Goal: Transaction & Acquisition: Purchase product/service

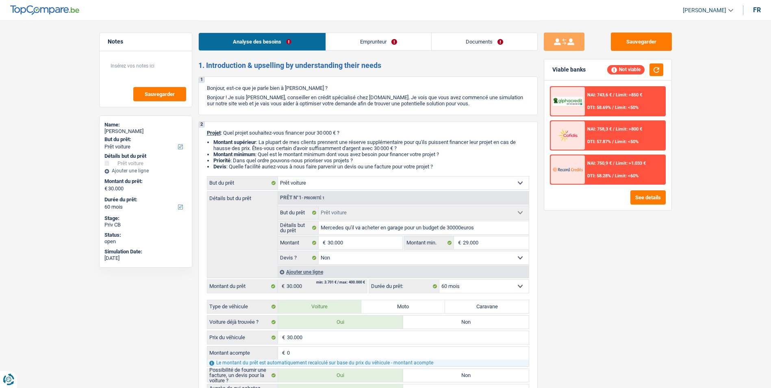
select select "car"
select select "60"
select select "car"
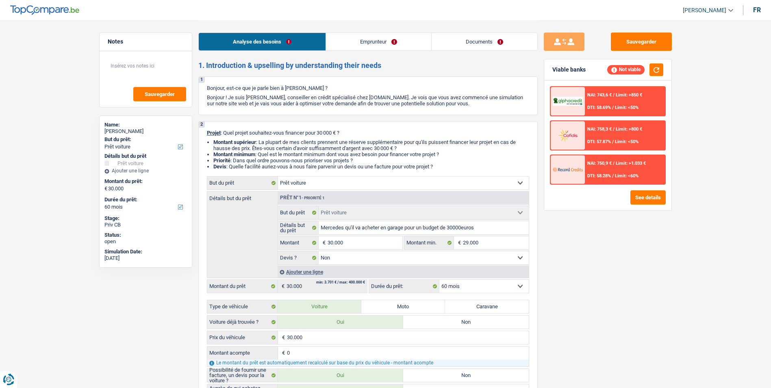
select select "false"
select select "60"
select select "worker"
select select "netSalary"
select select "rents"
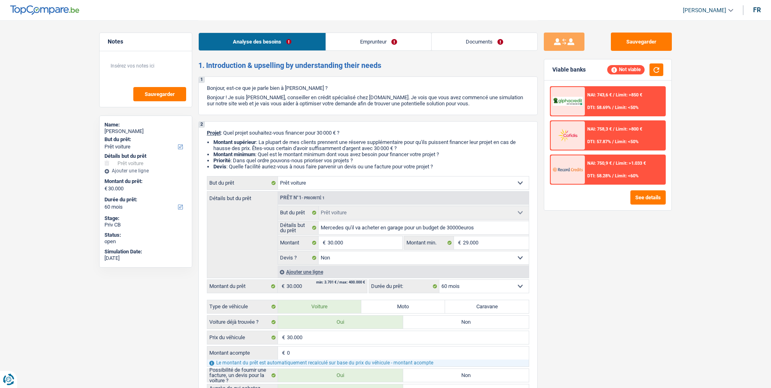
select select "car"
select select "false"
select select "60"
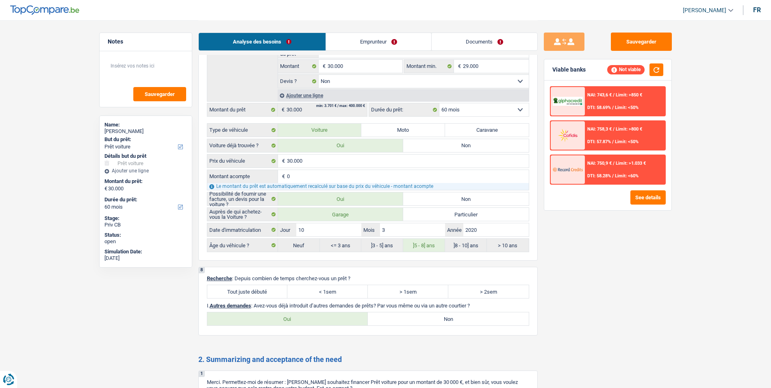
scroll to position [894, 0]
click at [379, 40] on link "Emprunteur" at bounding box center [378, 41] width 105 height 17
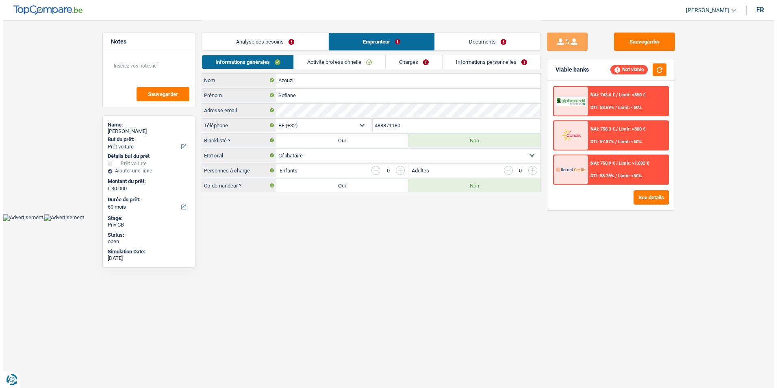
scroll to position [0, 0]
click at [454, 42] on link "Documents" at bounding box center [487, 41] width 106 height 17
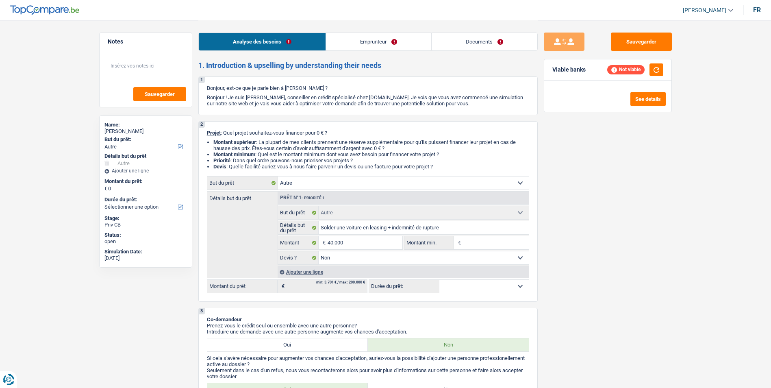
select select "other"
select select "false"
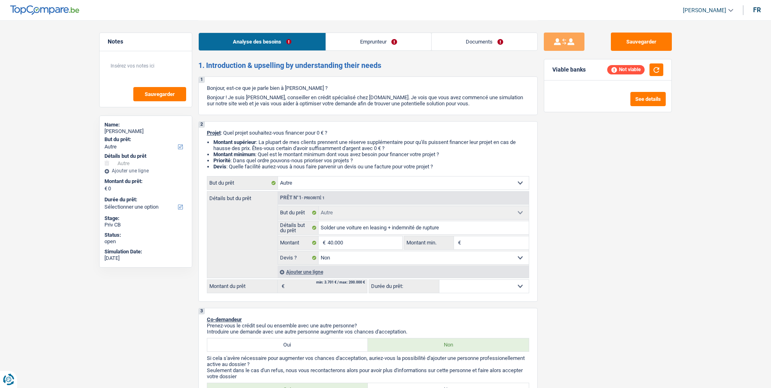
select select "independent"
select select "netSalary"
select select "rents"
select select "carLoan"
select select "72"
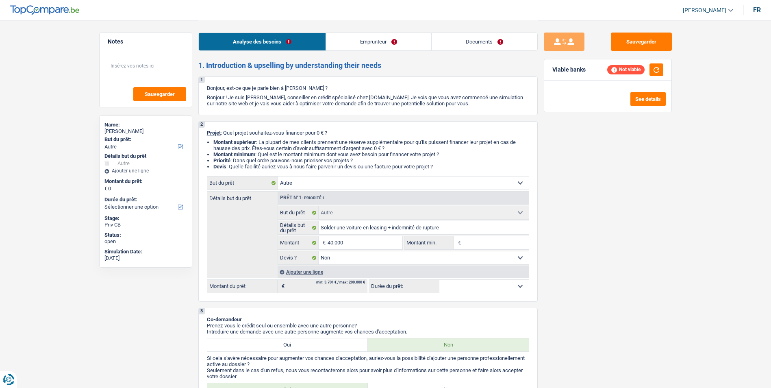
select select "personalLoan"
select select "other"
select select "60"
select select "other"
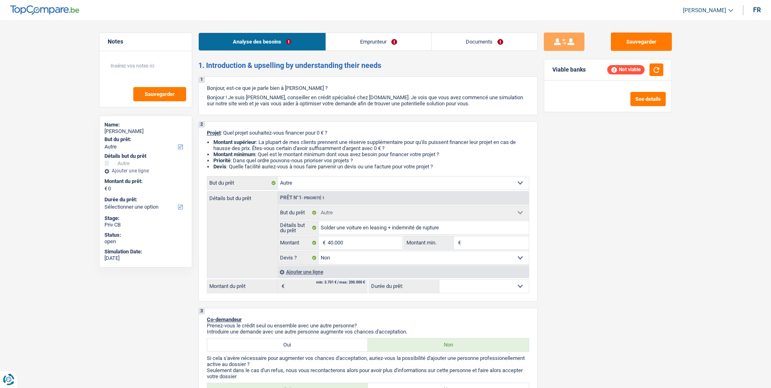
select select "false"
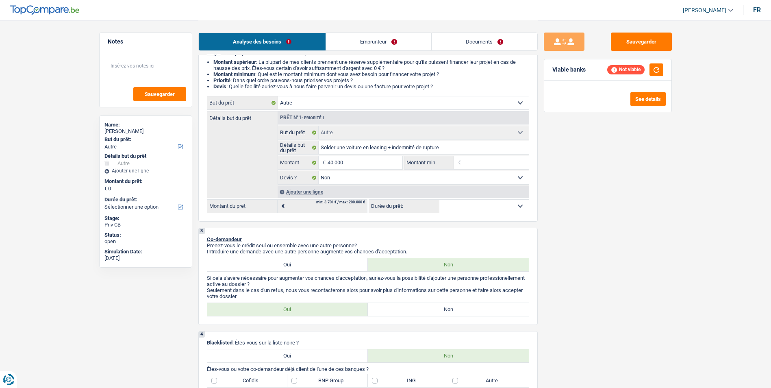
scroll to position [81, 0]
click at [504, 101] on select "Confort maison: meubles, textile, peinture, électroménager, outillage non-profe…" at bounding box center [403, 101] width 251 height 13
click at [619, 194] on div "Sauvegarder Viable banks Not viable See details" at bounding box center [608, 204] width 140 height 342
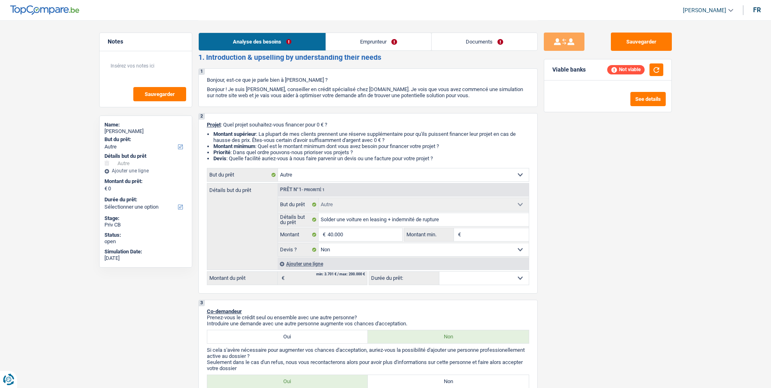
scroll to position [0, 0]
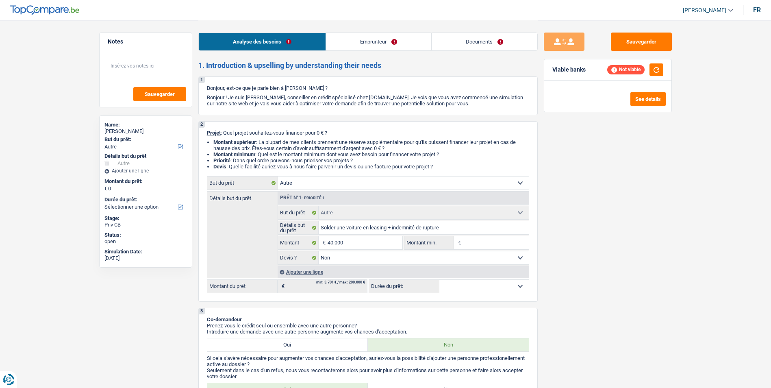
click at [430, 181] on select "Confort maison: meubles, textile, peinture, électroménager, outillage non-profe…" at bounding box center [403, 182] width 251 height 13
click at [593, 176] on div "Sauvegarder Viable banks Not viable See details" at bounding box center [608, 204] width 140 height 342
click at [392, 38] on link "Emprunteur" at bounding box center [378, 41] width 105 height 17
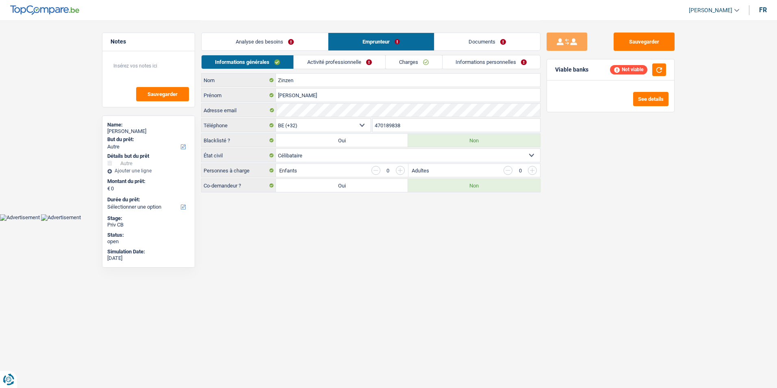
click at [374, 62] on link "Activité professionnelle" at bounding box center [339, 61] width 91 height 13
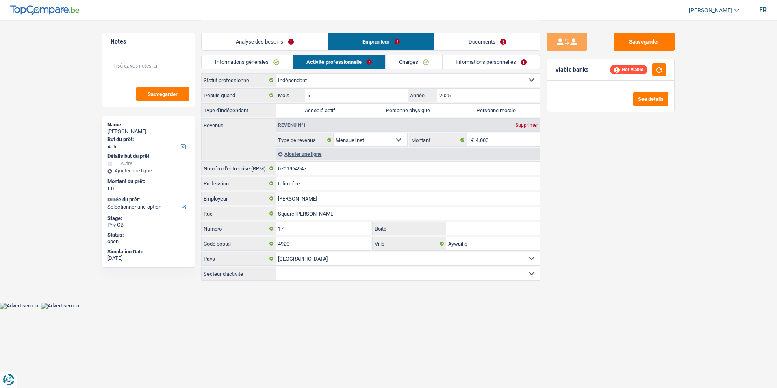
click at [471, 64] on link "Informations personnelles" at bounding box center [492, 61] width 98 height 13
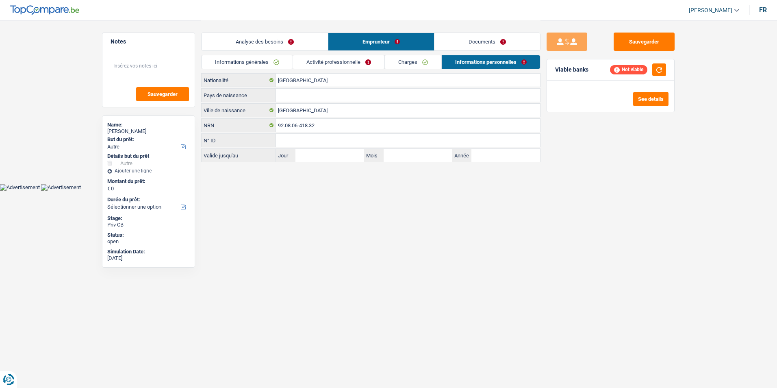
click at [351, 61] on link "Activité professionnelle" at bounding box center [338, 61] width 91 height 13
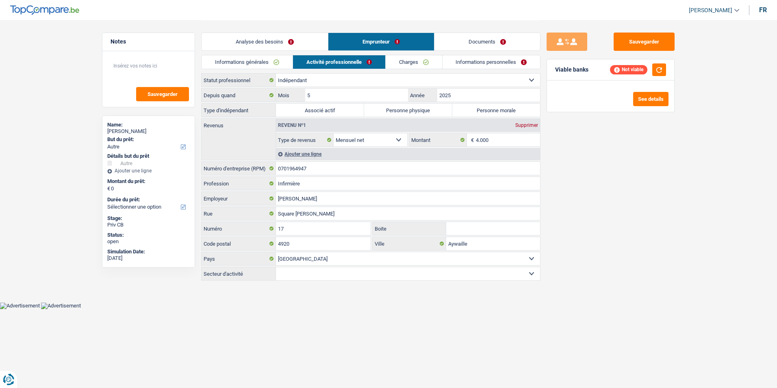
click at [306, 42] on link "Analyse des besoins" at bounding box center [265, 41] width 126 height 17
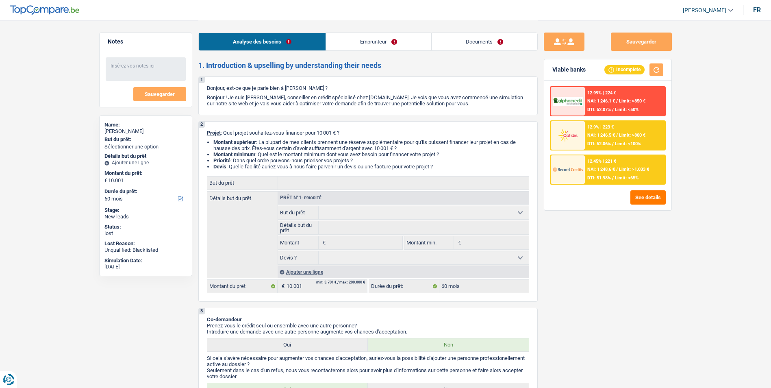
select select "60"
select select "publicEmployee"
select select "netSalary"
select select "mealVouchers"
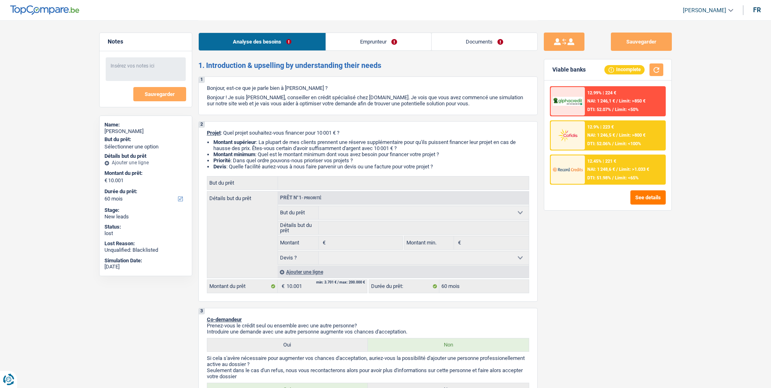
select select "rents"
select select "personalLoan"
select select "other"
select select "48"
select select "personalLoan"
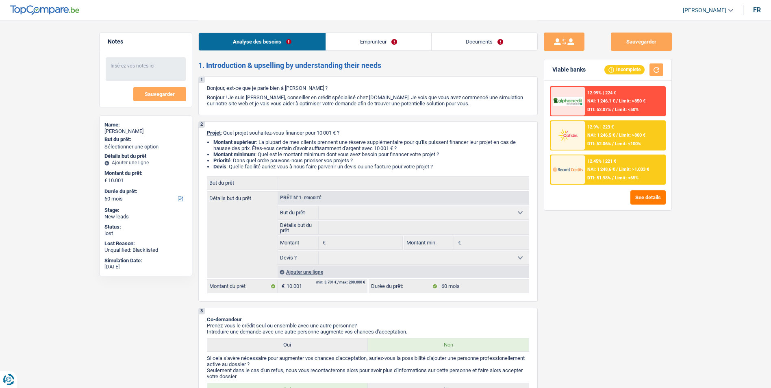
select select "other"
select select "60"
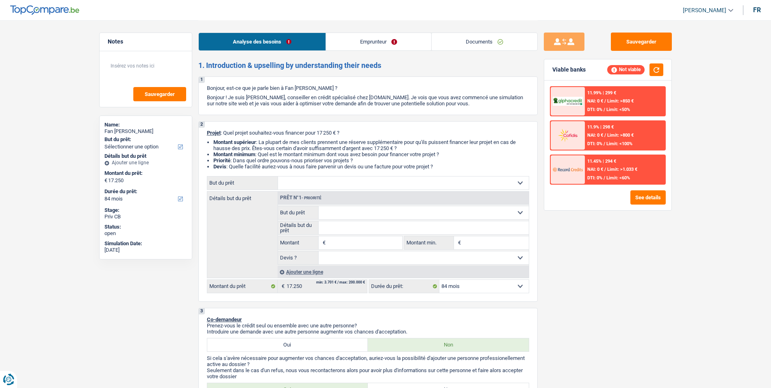
select select "84"
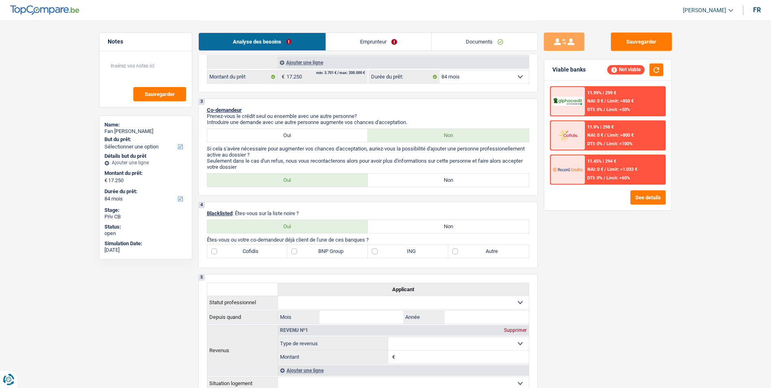
scroll to position [203, 0]
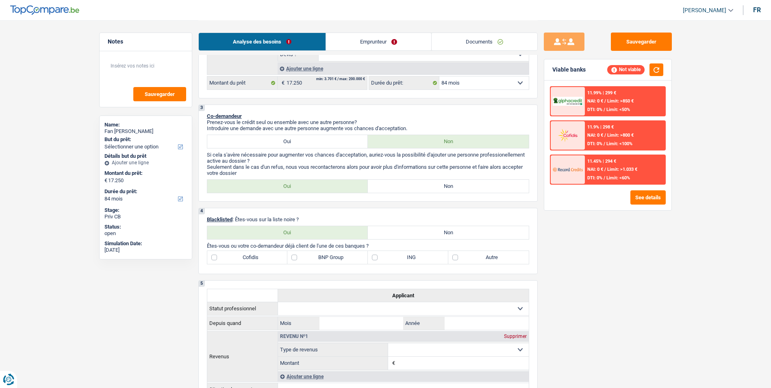
click at [479, 187] on label "Non" at bounding box center [448, 186] width 161 height 13
click at [479, 187] on input "Non" at bounding box center [448, 186] width 161 height 13
radio input "true"
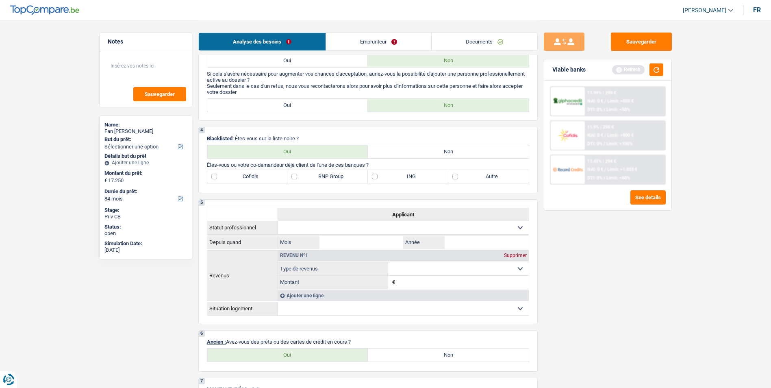
scroll to position [284, 0]
click at [393, 179] on label "ING" at bounding box center [408, 175] width 80 height 13
click at [393, 179] on input "ING" at bounding box center [408, 175] width 80 height 13
checkbox input "true"
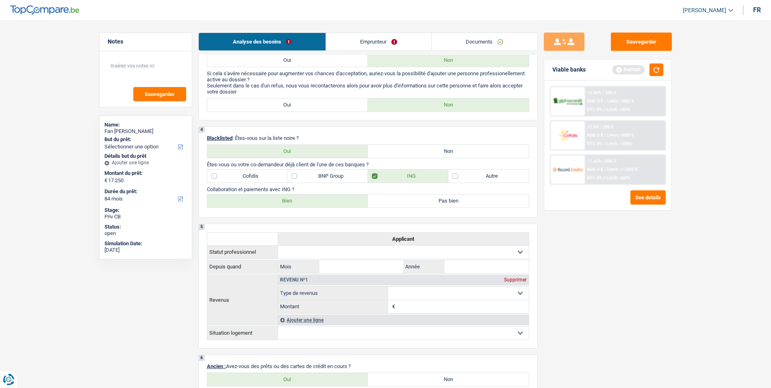
click at [336, 198] on label "Bien" at bounding box center [287, 200] width 161 height 13
click at [336, 198] on input "Bien" at bounding box center [287, 200] width 161 height 13
radio input "true"
click at [271, 174] on label "Cofidis" at bounding box center [247, 175] width 80 height 13
click at [271, 174] on input "Cofidis" at bounding box center [247, 175] width 80 height 13
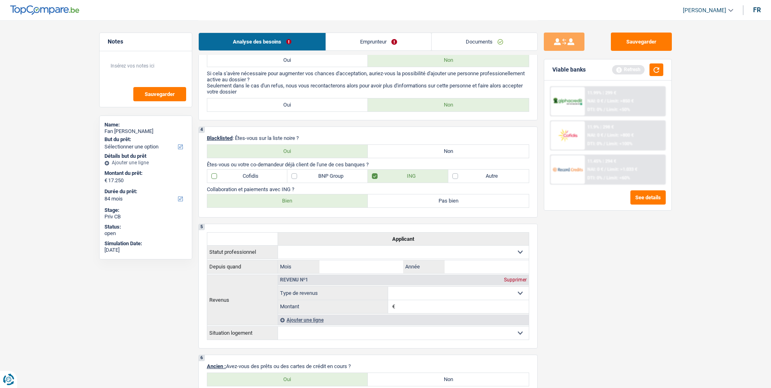
checkbox input "true"
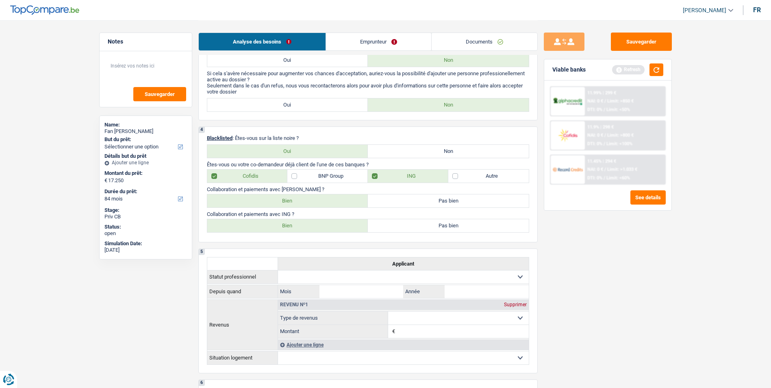
click at [315, 204] on label "Bien" at bounding box center [287, 200] width 161 height 13
click at [315, 204] on input "Bien" at bounding box center [287, 200] width 161 height 13
radio input "true"
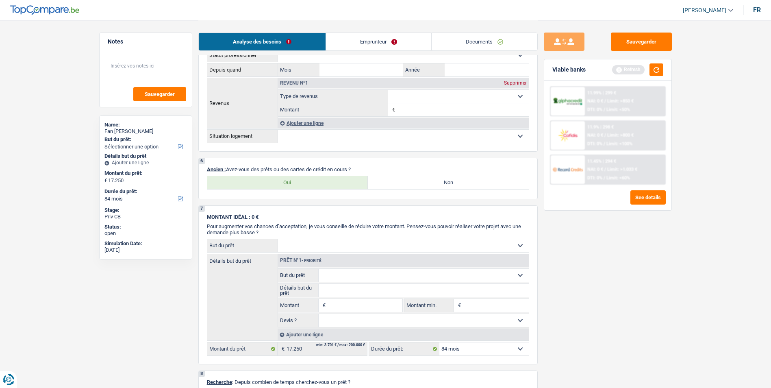
scroll to position [528, 0]
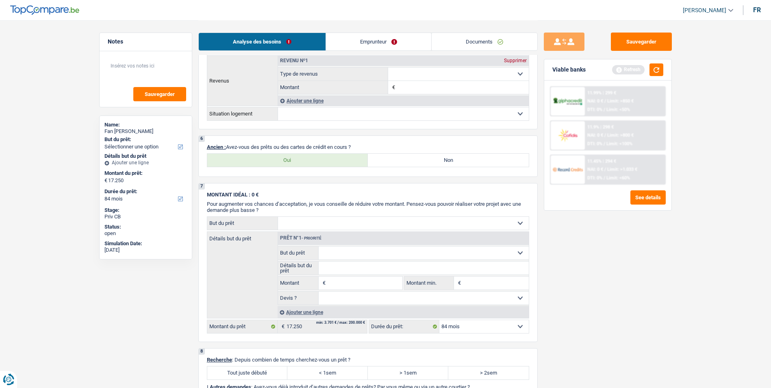
click at [341, 164] on label "Oui" at bounding box center [287, 160] width 161 height 13
click at [341, 164] on input "Oui" at bounding box center [287, 160] width 161 height 13
radio input "true"
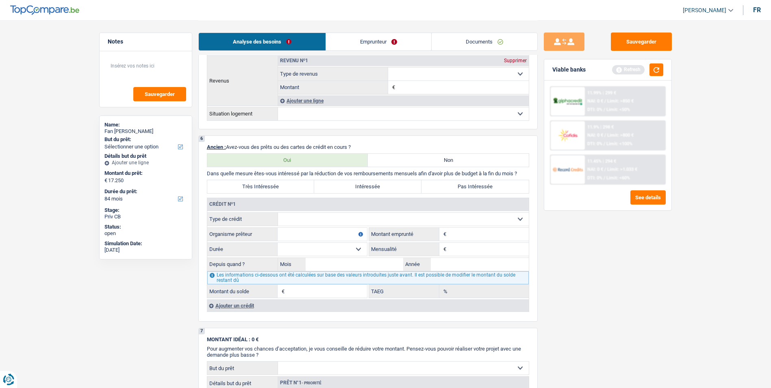
click at [367, 215] on select "Carte ou ouverture de crédit Prêt hypothécaire Vente à tempérament Prêt à tempé…" at bounding box center [403, 219] width 251 height 13
select select "personalLoan"
type input "0"
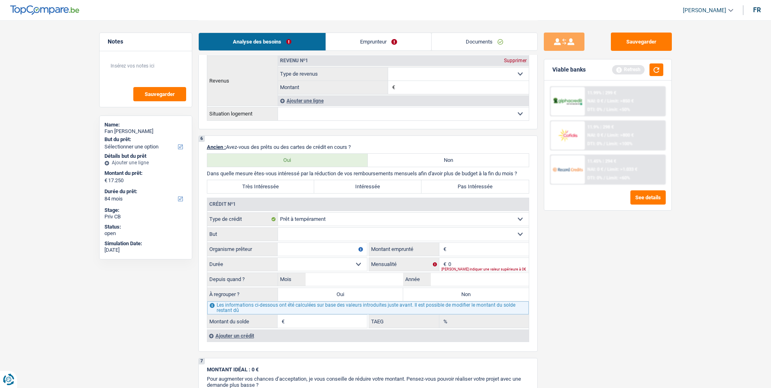
click at [319, 245] on input "Organisme prêteur" at bounding box center [322, 249] width 89 height 13
type input "Cofidis"
type input "5.000"
type input "290"
click at [360, 262] on select "12 mois 18 mois 24 mois 30 mois 36 mois Sélectionner une option" at bounding box center [322, 264] width 89 height 13
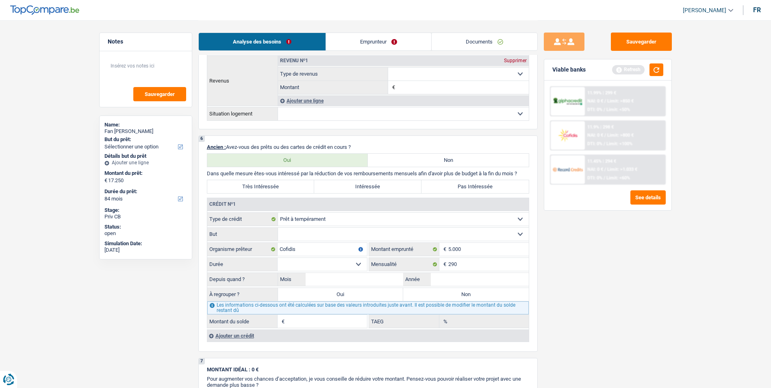
click at [364, 223] on select "Carte ou ouverture de crédit Prêt hypothécaire Vente à tempérament Prêt à tempé…" at bounding box center [403, 219] width 251 height 13
click at [568, 266] on div "Sauvegarder Viable banks Refresh 11.99% | 299 € NAI: 0 € / Limit: >850 € DTI: 0…" at bounding box center [608, 204] width 140 height 342
click at [358, 265] on select "12 mois 18 mois 24 mois 30 mois 36 mois Sélectionner une option" at bounding box center [322, 264] width 89 height 13
click at [379, 284] on input "Mois" at bounding box center [355, 279] width 98 height 13
type input "11"
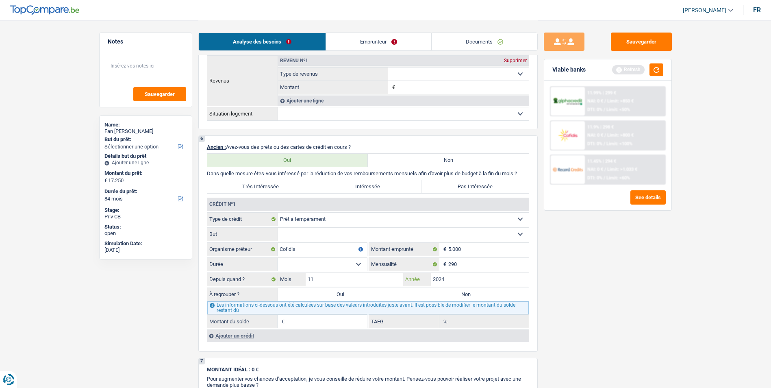
type input "2024"
click at [345, 261] on select "12 mois 18 mois 24 mois 30 mois 36 mois Sélectionner une option" at bounding box center [322, 264] width 89 height 13
select select "36"
click at [278, 258] on select "12 mois 18 mois 24 mois 30 mois 36 mois Sélectionner une option" at bounding box center [322, 264] width 89 height 13
type input "5.956"
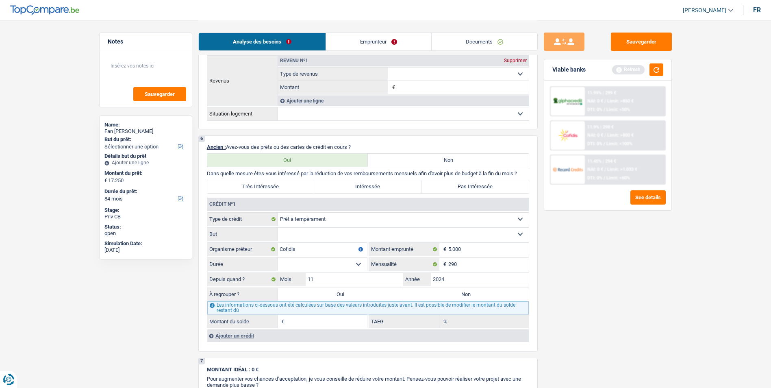
type input "24,34"
click at [466, 247] on input "5.000" at bounding box center [488, 249] width 80 height 13
type input "500"
select select
type input "5.001"
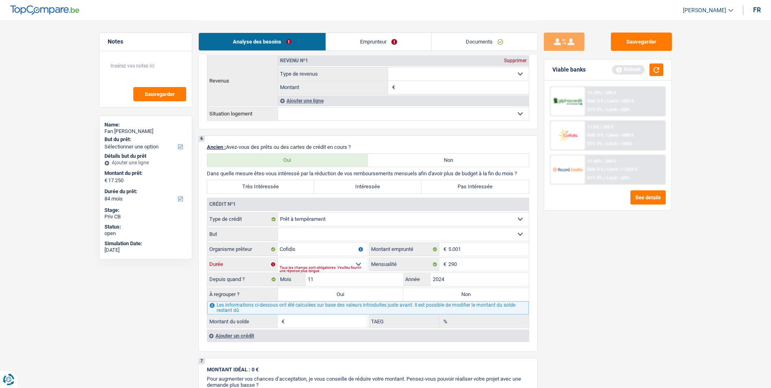
click at [362, 263] on select "12 mois 18 mois 24 mois 30 mois 36 mois Sélectionner une option" at bounding box center [322, 264] width 89 height 13
select select "36"
click at [278, 258] on select "12 mois 18 mois 24 mois 30 mois 36 mois Sélectionner une option" at bounding box center [322, 264] width 89 height 13
type input "5.940"
type input "24,67"
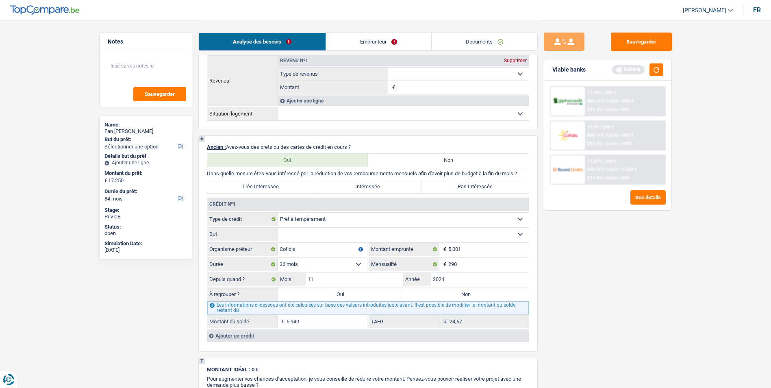
click at [440, 233] on select "Confort maison: meubles, textile, peinture, électroménager, outillage non-profe…" at bounding box center [403, 234] width 251 height 13
click at [360, 235] on select "Confort maison: meubles, textile, peinture, électroménager, outillage non-profe…" at bounding box center [403, 234] width 251 height 13
select select "homeFurnishingOrRelocation"
click at [278, 228] on select "Confort maison: meubles, textile, peinture, électroménager, outillage non-profe…" at bounding box center [403, 234] width 251 height 13
click at [238, 337] on div "Ajouter un crédit" at bounding box center [368, 335] width 322 height 12
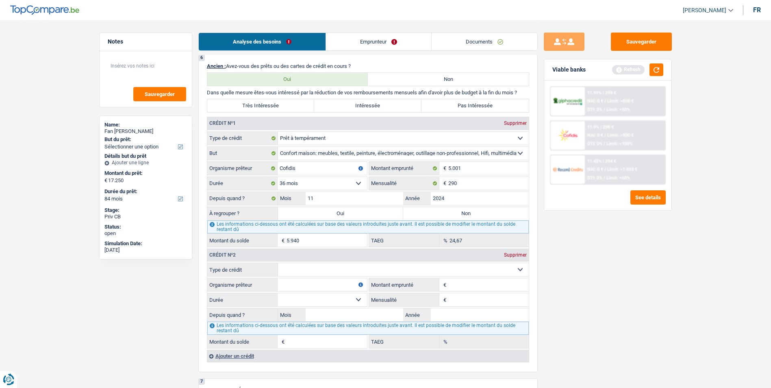
scroll to position [610, 0]
click at [388, 268] on select "Carte ou ouverture de crédit Prêt hypothécaire Vente à tempérament Prêt à tempé…" at bounding box center [403, 268] width 251 height 13
select select "personalLoan"
type input "0"
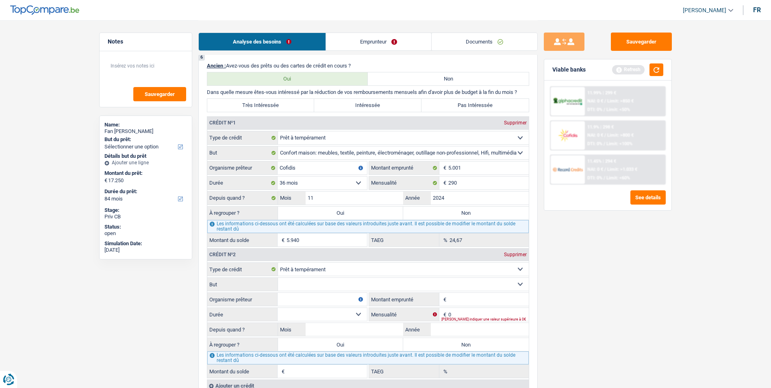
click at [339, 296] on input "Organisme prêteur" at bounding box center [322, 299] width 89 height 13
type input "C"
type input "cetelem"
click at [341, 265] on select "Carte ou ouverture de crédit Prêt hypothécaire Vente à tempérament Prêt à tempé…" at bounding box center [403, 268] width 251 height 13
select select "carLoan"
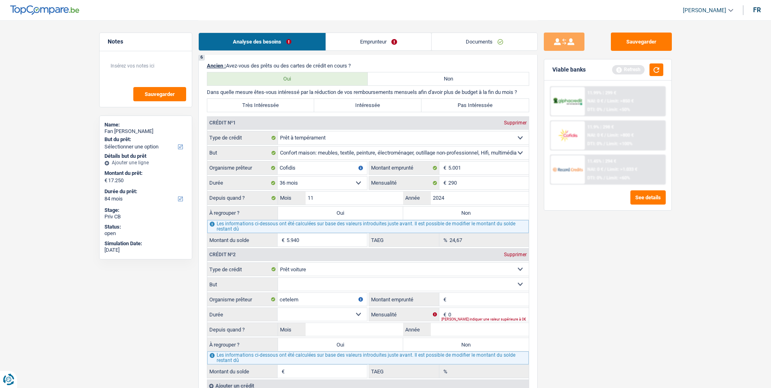
click at [278, 262] on select "Carte ou ouverture de crédit Prêt hypothécaire Vente à tempérament Prêt à tempé…" at bounding box center [403, 268] width 251 height 13
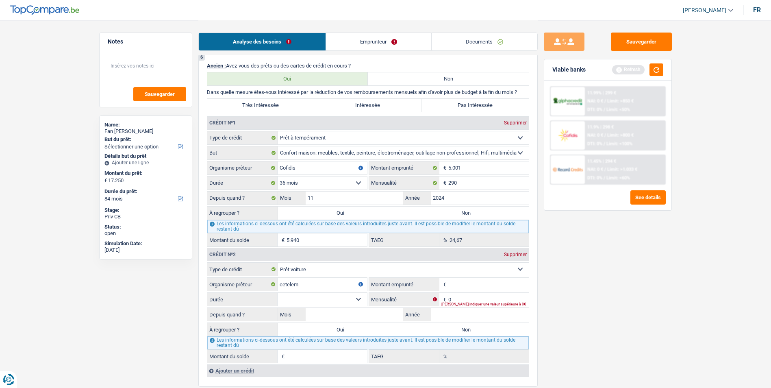
click at [479, 284] on input "Montant emprunté" at bounding box center [488, 284] width 80 height 13
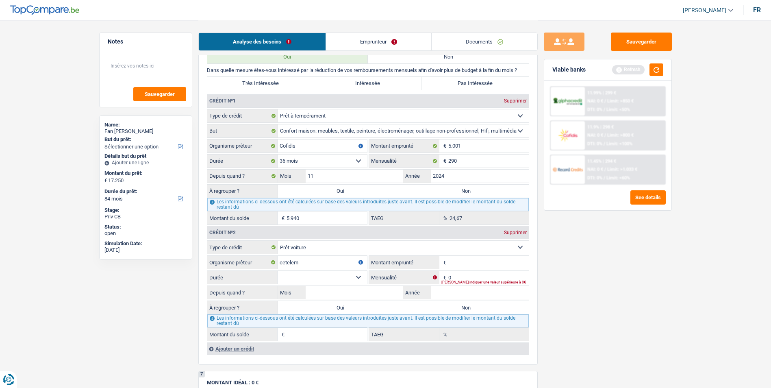
scroll to position [650, 0]
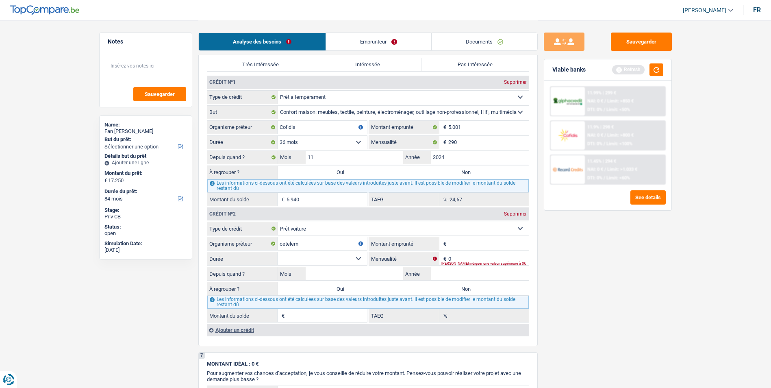
click at [457, 241] on input "Montant emprunté" at bounding box center [488, 243] width 80 height 13
type input "20.000"
click at [360, 258] on select "12 mois 18 mois 24 mois 30 mois 36 mois 42 mois 48 mois 60 mois 72 mois 84 mois…" at bounding box center [322, 258] width 89 height 13
select select "60"
click at [278, 252] on select "12 mois 18 mois 24 mois 30 mois 36 mois 42 mois 48 mois 60 mois 72 mois 84 mois…" at bounding box center [322, 258] width 89 height 13
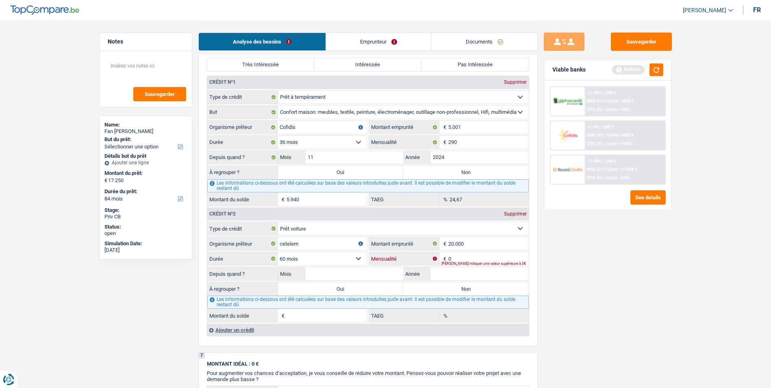
click at [469, 258] on input "0" at bounding box center [488, 258] width 80 height 13
click at [480, 262] on div "Veuillez indiquer une valeur supérieure à 0€" at bounding box center [484, 263] width 87 height 3
click at [475, 254] on input "0" at bounding box center [488, 258] width 80 height 13
type input "417"
click at [335, 269] on input "Mois" at bounding box center [355, 273] width 98 height 13
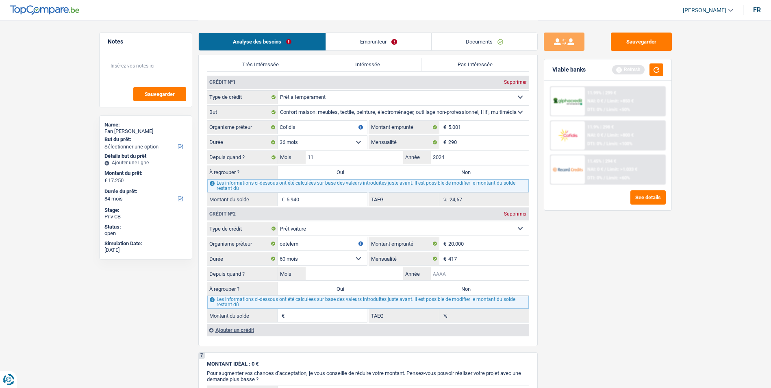
click at [450, 271] on input "Année" at bounding box center [480, 273] width 98 height 13
type input "2024"
click at [355, 269] on input "Mois" at bounding box center [355, 273] width 98 height 13
type input "04"
type input "15.229"
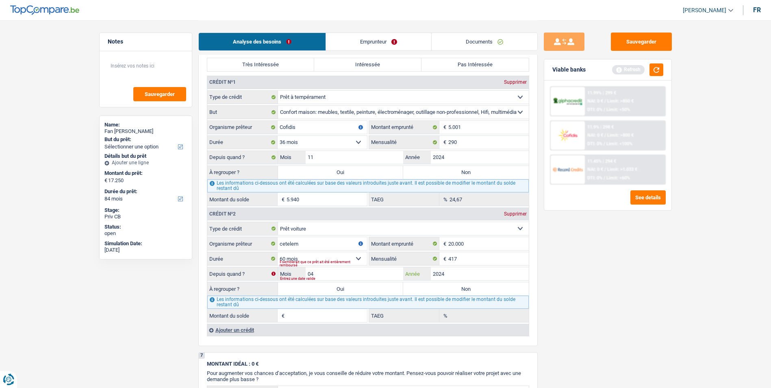
type input "9,59"
click at [225, 329] on div "Ajouter un crédit" at bounding box center [368, 329] width 322 height 12
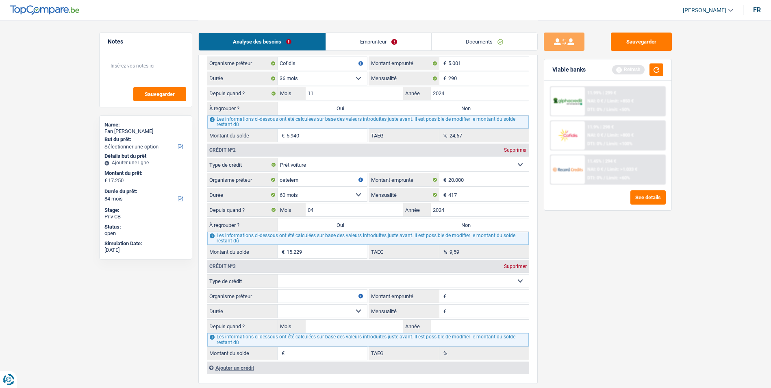
scroll to position [731, 0]
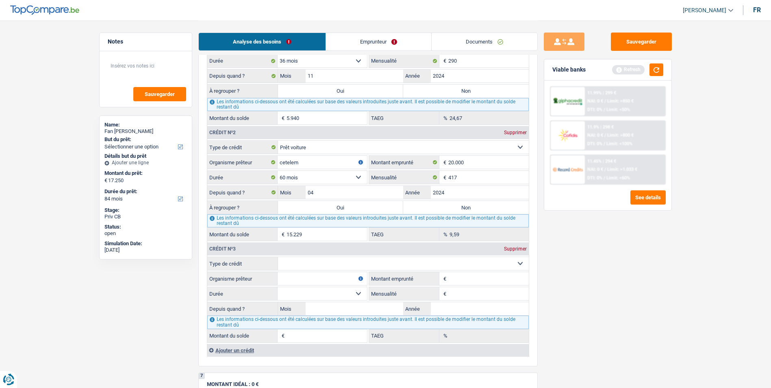
click at [524, 249] on div "Supprimer" at bounding box center [515, 248] width 27 height 5
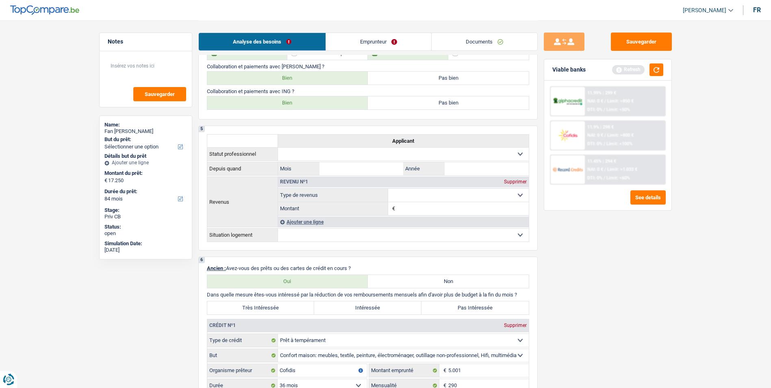
scroll to position [406, 0]
click at [284, 304] on label "Très Intéressée" at bounding box center [260, 308] width 107 height 13
click at [284, 304] on input "Très Intéressée" at bounding box center [260, 308] width 107 height 13
radio input "true"
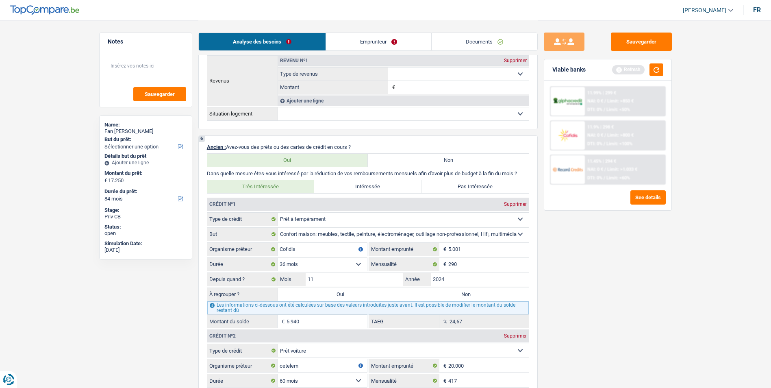
click at [356, 294] on label "Oui" at bounding box center [341, 294] width 126 height 13
click at [356, 294] on input "Oui" at bounding box center [341, 294] width 126 height 13
radio input "true"
type input "5.940"
select select "42"
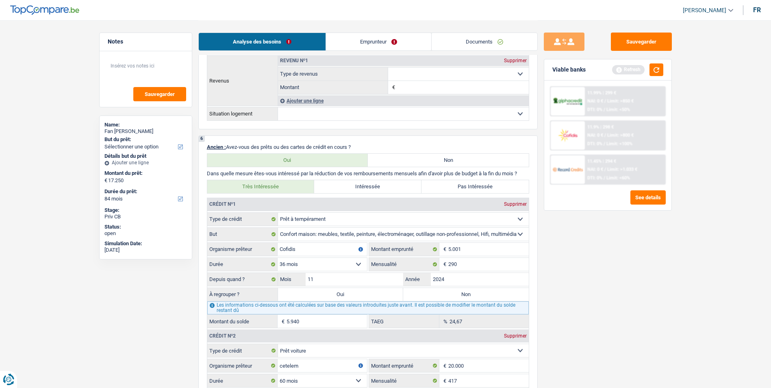
type input "5.940"
select select "42"
type input "5.940"
select select "42"
select select "refinancing"
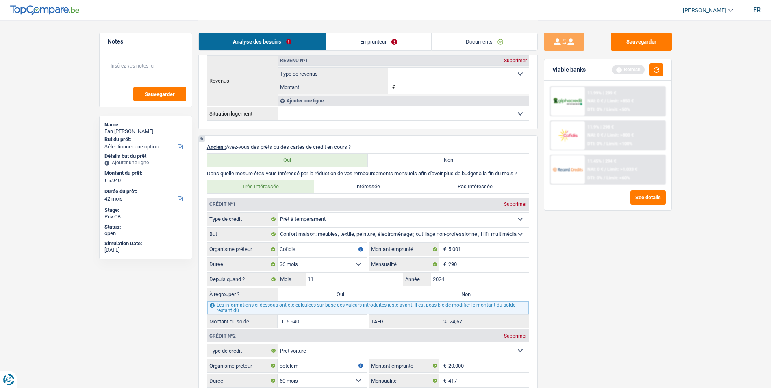
select select "refinancing"
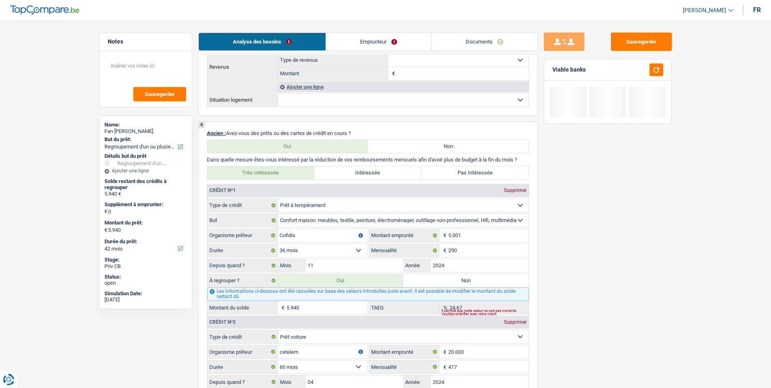
scroll to position [650, 0]
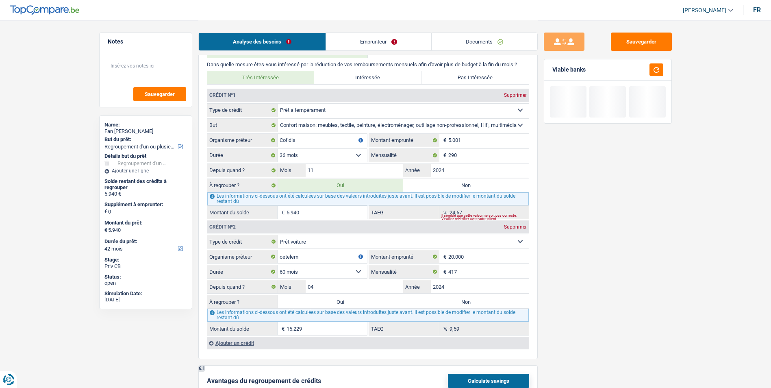
click at [352, 299] on label "Oui" at bounding box center [341, 301] width 126 height 13
click at [352, 299] on input "Oui" at bounding box center [341, 301] width 126 height 13
radio input "true"
type input "21.169"
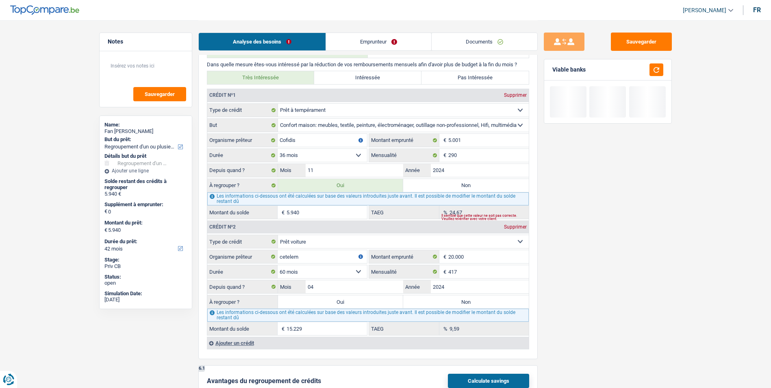
type input "21.169"
select select "120"
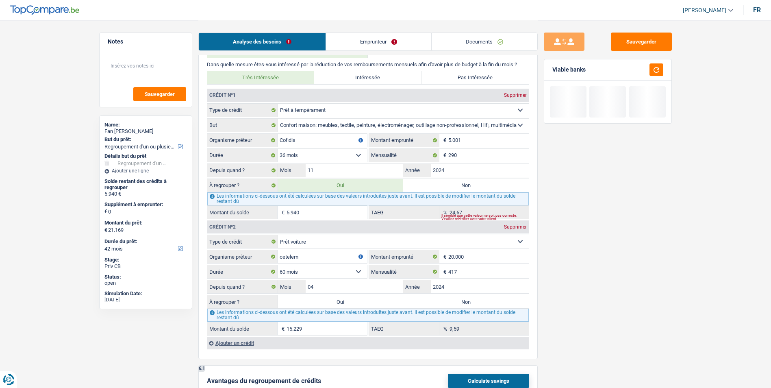
select select "120"
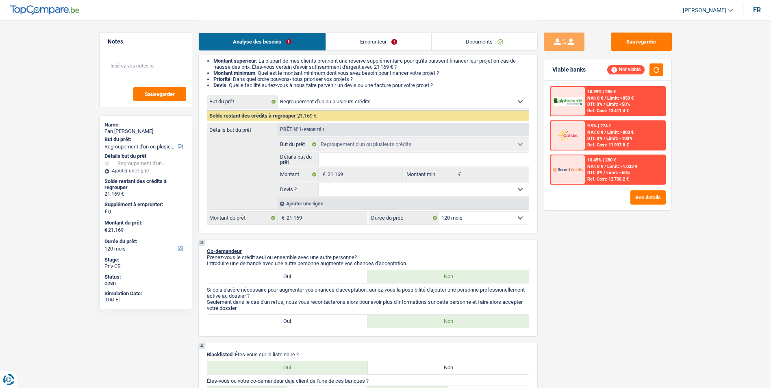
scroll to position [0, 0]
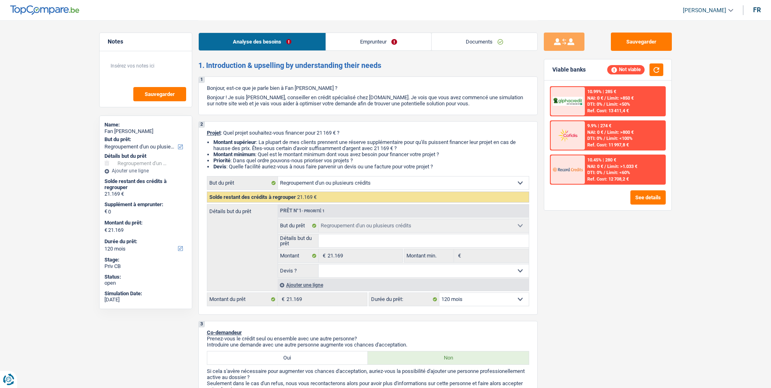
click at [361, 43] on link "Emprunteur" at bounding box center [378, 41] width 105 height 17
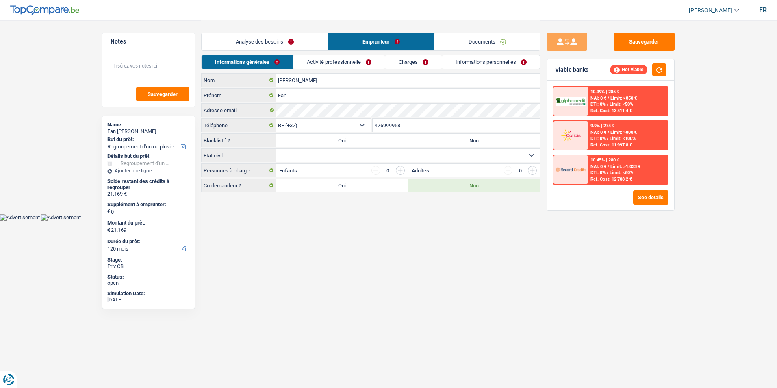
click at [429, 142] on label "Non" at bounding box center [474, 140] width 132 height 13
click at [429, 142] on input "Non" at bounding box center [474, 140] width 132 height 13
radio input "true"
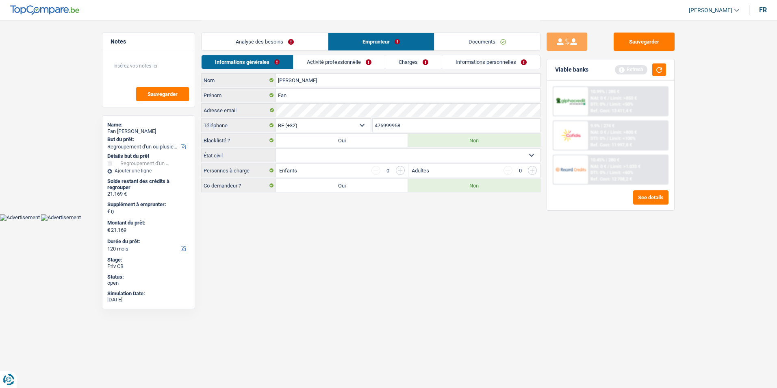
click at [280, 39] on link "Analyse des besoins" at bounding box center [265, 41] width 126 height 17
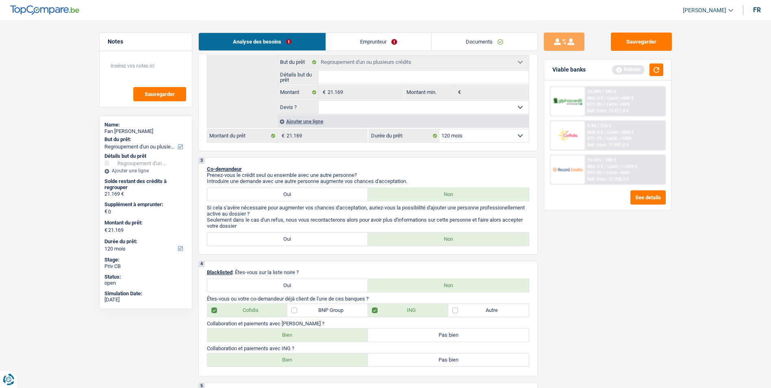
scroll to position [163, 0]
click at [341, 44] on link "Emprunteur" at bounding box center [378, 41] width 105 height 17
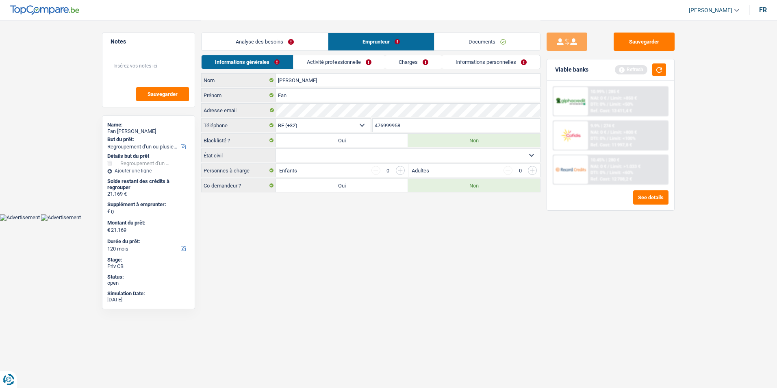
click at [356, 154] on select "Célibataire Marié(e) Cohabitant(e) légal(e) Divorcé(e) Veuf(ve) Séparé (de fait…" at bounding box center [408, 155] width 264 height 13
select select "divorced"
click at [276, 149] on select "Célibataire Marié(e) Cohabitant(e) légal(e) Divorcé(e) Veuf(ve) Séparé (de fait…" at bounding box center [408, 155] width 264 height 13
click at [401, 169] on input "button" at bounding box center [400, 170] width 9 height 9
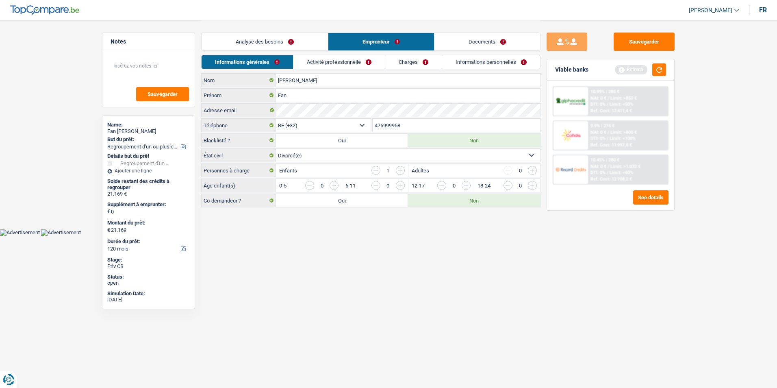
click at [401, 169] on input "button" at bounding box center [400, 170] width 9 height 9
click at [532, 184] on input "button" at bounding box center [697, 187] width 338 height 13
click at [354, 64] on link "Activité professionnelle" at bounding box center [339, 61] width 91 height 13
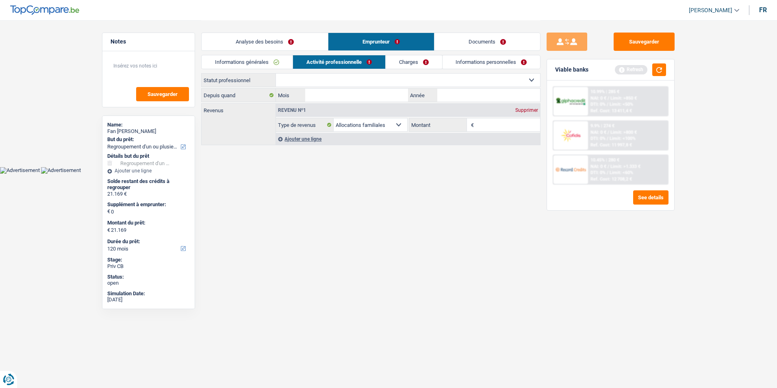
click at [351, 81] on select "Ouvrier Employé privé Employé public Invalide Indépendant Pensionné Chômeur Mut…" at bounding box center [408, 80] width 264 height 13
select select "worker"
click at [276, 74] on select "Ouvrier Employé privé Employé public Invalide Indépendant Pensionné Chômeur Mut…" at bounding box center [408, 80] width 264 height 13
select select "familyAllowances"
select select "netSalary"
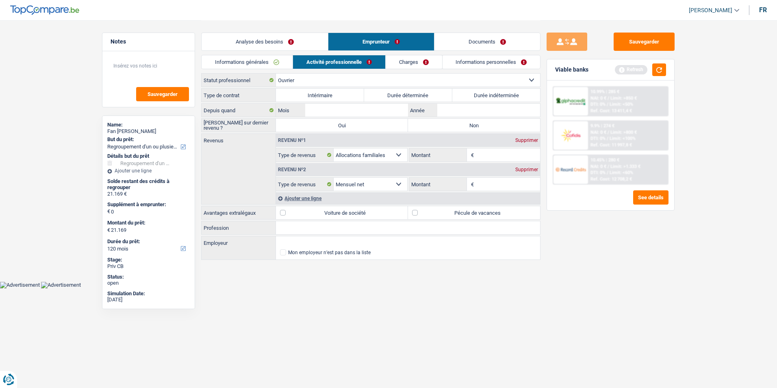
click at [410, 93] on label "Durée déterminée" at bounding box center [408, 95] width 88 height 13
click at [410, 93] on input "Durée déterminée" at bounding box center [408, 95] width 88 height 13
radio input "true"
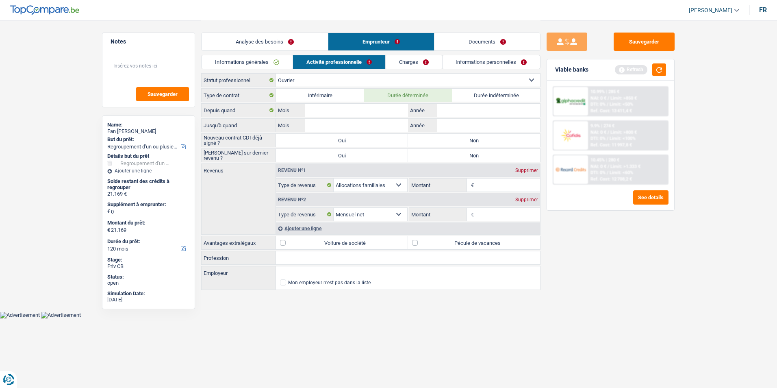
click at [450, 142] on label "Non" at bounding box center [474, 140] width 132 height 13
click at [450, 142] on input "Non" at bounding box center [474, 140] width 132 height 13
radio input "true"
click at [350, 109] on input "Mois" at bounding box center [356, 110] width 103 height 13
type input "03"
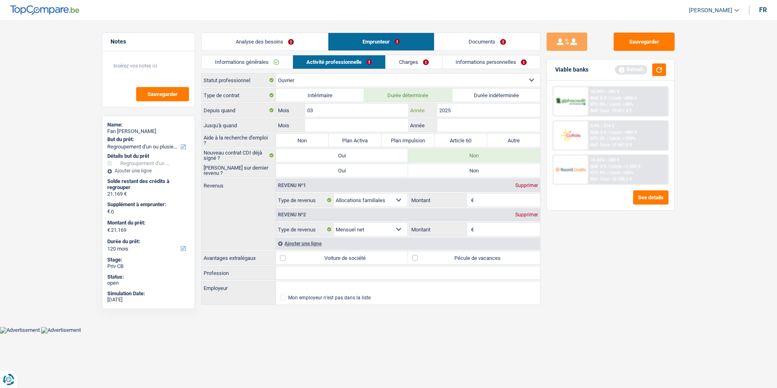
type input "2025"
click at [347, 124] on input "Mois" at bounding box center [356, 125] width 103 height 13
click at [508, 99] on label "Durée indéterminée" at bounding box center [496, 95] width 88 height 13
click at [508, 99] on input "Durée indéterminée" at bounding box center [496, 95] width 88 height 13
radio input "true"
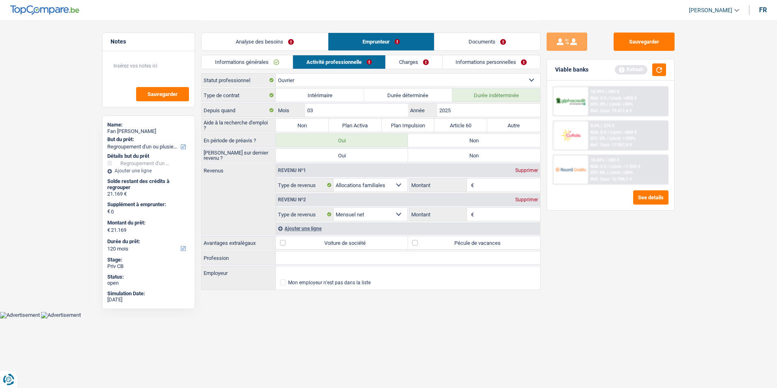
click at [304, 120] on label "Non" at bounding box center [302, 125] width 53 height 13
click at [304, 120] on input "Non" at bounding box center [302, 125] width 53 height 13
radio input "true"
click at [460, 143] on label "Non" at bounding box center [474, 140] width 132 height 13
click at [460, 143] on input "Non" at bounding box center [474, 140] width 132 height 13
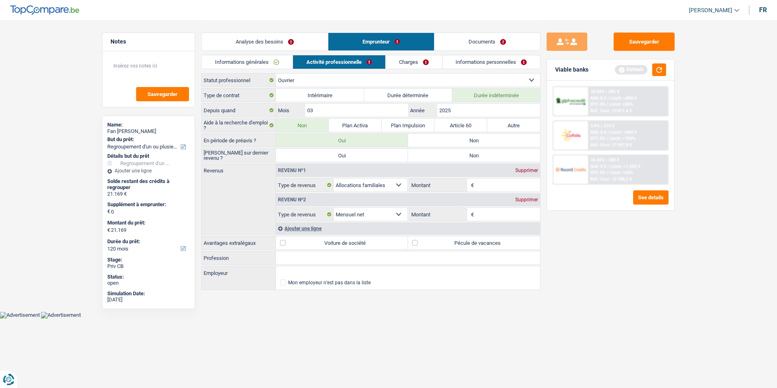
radio input "true"
click at [457, 157] on label "Non" at bounding box center [474, 155] width 132 height 13
click at [457, 157] on input "Non" at bounding box center [474, 155] width 132 height 13
radio input "true"
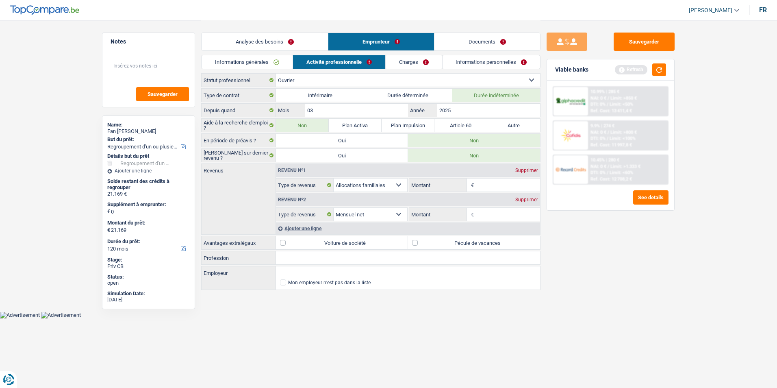
click at [304, 226] on div "Ajouter une ligne" at bounding box center [408, 228] width 264 height 12
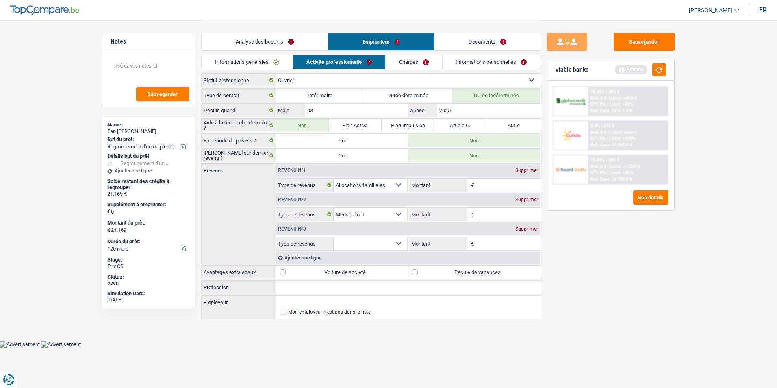
click at [383, 243] on select "Allocation d'handicap Allocations chômage Allocations familiales Chèques repas …" at bounding box center [371, 243] width 74 height 13
select select "unemployment"
click at [334, 237] on select "Allocation d'handicap Allocations chômage Allocations familiales Chèques repas …" at bounding box center [371, 243] width 74 height 13
click at [499, 215] on input "Montant" at bounding box center [508, 214] width 65 height 13
type input "1.050"
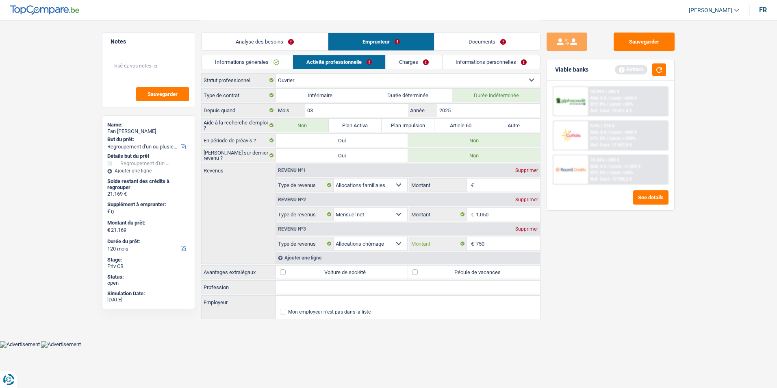
type input "750"
click at [481, 183] on input "Montant" at bounding box center [508, 184] width 65 height 13
type input "590"
click at [415, 271] on label "Pécule de vacances" at bounding box center [474, 271] width 132 height 13
drag, startPoint x: 415, startPoint y: 271, endPoint x: 408, endPoint y: 288, distance: 18.4
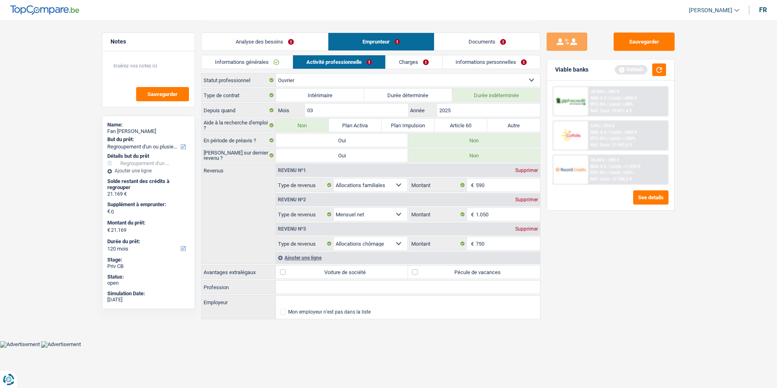
click at [408, 288] on input "Profession" at bounding box center [408, 286] width 264 height 13
click at [290, 285] on input "Aideménagère" at bounding box center [408, 286] width 264 height 13
type input "Aide ménagère"
click at [417, 61] on link "Charges" at bounding box center [414, 61] width 56 height 13
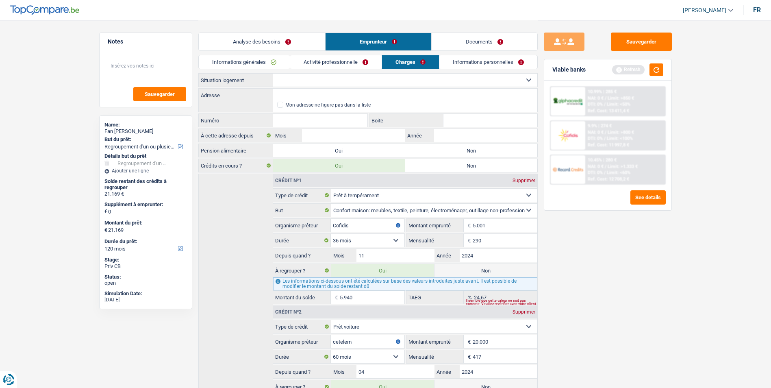
click at [359, 83] on select "Locataire Propriétaire avec prêt hypothécaire Propriétaire sans prêt hypothécai…" at bounding box center [405, 80] width 264 height 13
select select "rents"
click at [273, 74] on select "Locataire Propriétaire avec prêt hypothécaire Propriétaire sans prêt hypothécai…" at bounding box center [405, 80] width 264 height 13
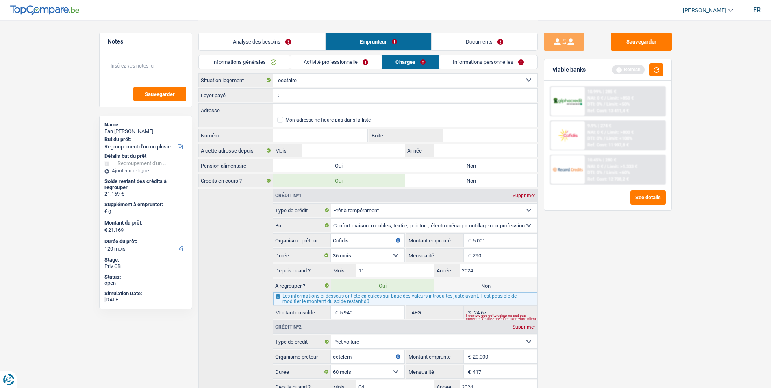
click at [324, 100] on input "Loyer payé" at bounding box center [409, 95] width 255 height 13
type input "650"
click at [329, 112] on input "Adresse" at bounding box center [405, 110] width 264 height 13
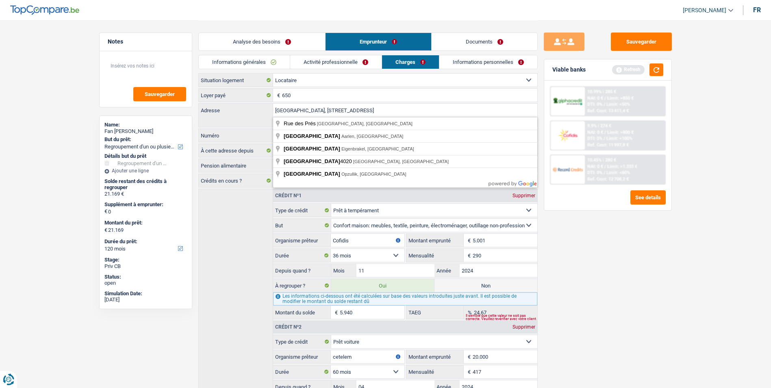
type input "Rue des marais, 4020 wandre"
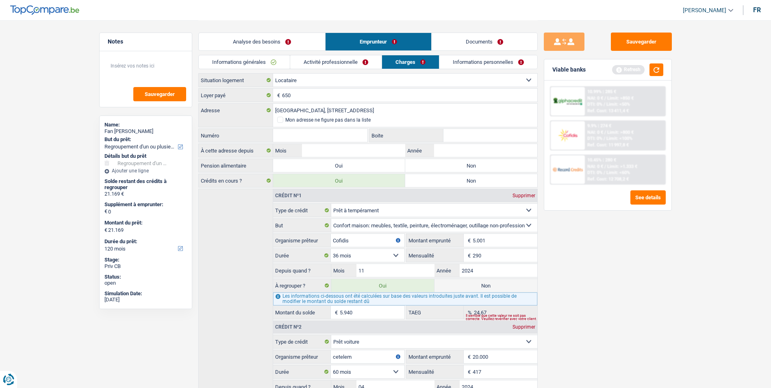
click at [346, 134] on input "Numéro" at bounding box center [320, 135] width 95 height 13
type input "13"
click at [470, 137] on input "Boite" at bounding box center [490, 135] width 94 height 13
click at [356, 151] on input "Mois" at bounding box center [353, 150] width 103 height 13
type input "04"
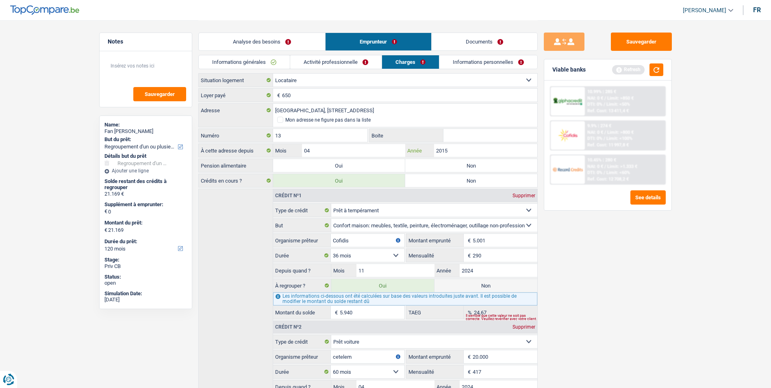
type input "2015"
click at [474, 165] on label "Non" at bounding box center [471, 165] width 132 height 13
click at [474, 165] on input "Non" at bounding box center [471, 165] width 132 height 13
radio input "true"
click at [342, 61] on link "Activité professionnelle" at bounding box center [335, 61] width 91 height 13
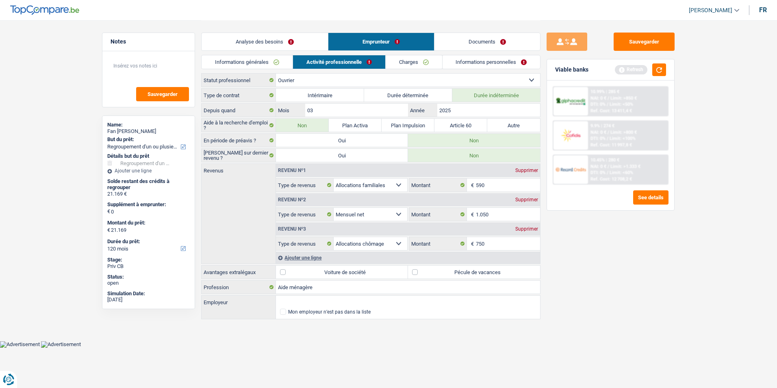
click at [319, 256] on div "Ajouter une ligne" at bounding box center [408, 258] width 264 height 12
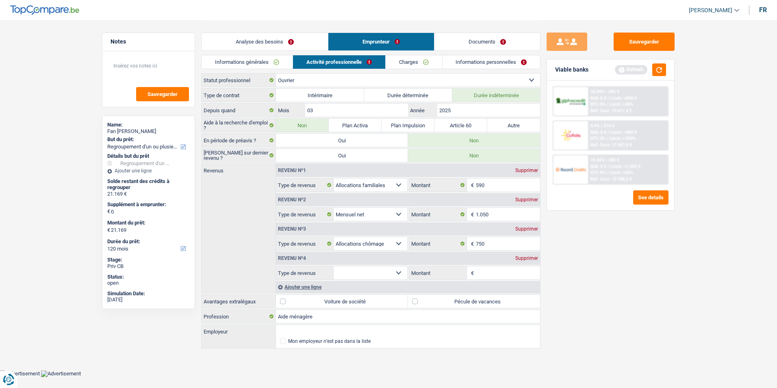
click at [389, 272] on select "Allocation d'handicap Allocations chômage Allocations familiales Chèques repas …" at bounding box center [371, 272] width 74 height 13
select select "alimony"
click at [334, 266] on select "Allocation d'handicap Allocations chômage Allocations familiales Chèques repas …" at bounding box center [371, 272] width 74 height 13
click at [497, 274] on input "Montant" at bounding box center [508, 272] width 65 height 13
type input "69"
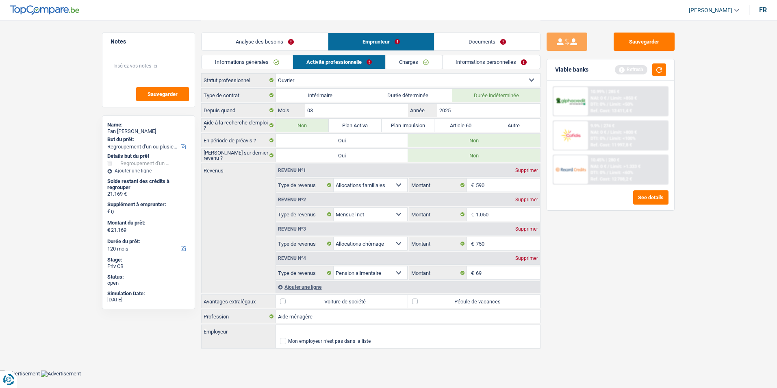
click at [423, 64] on link "Charges" at bounding box center [414, 61] width 56 height 13
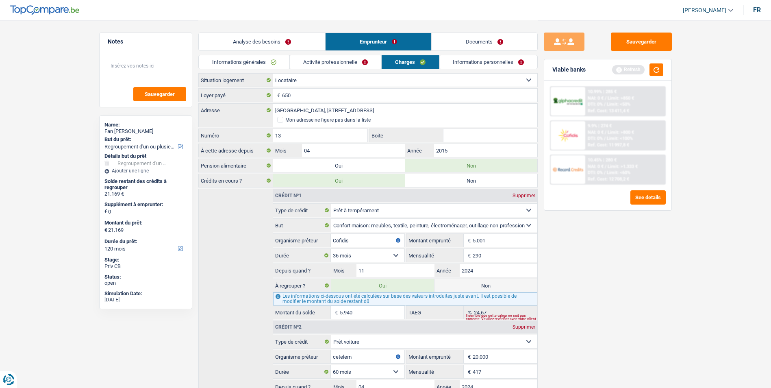
click at [459, 62] on link "Informations personnelles" at bounding box center [488, 61] width 98 height 13
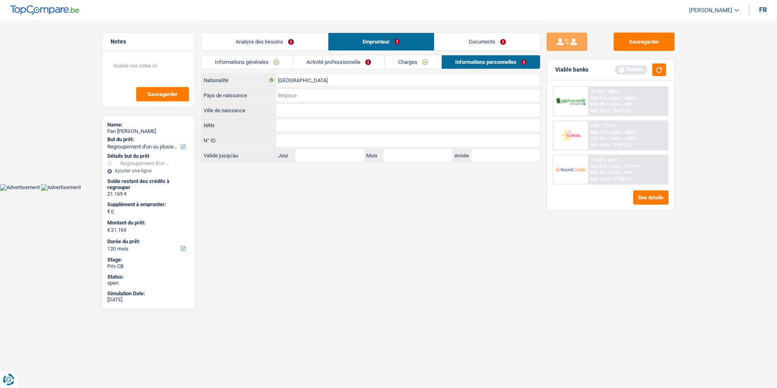
click at [298, 97] on input "Pays de naissance" at bounding box center [408, 95] width 264 height 13
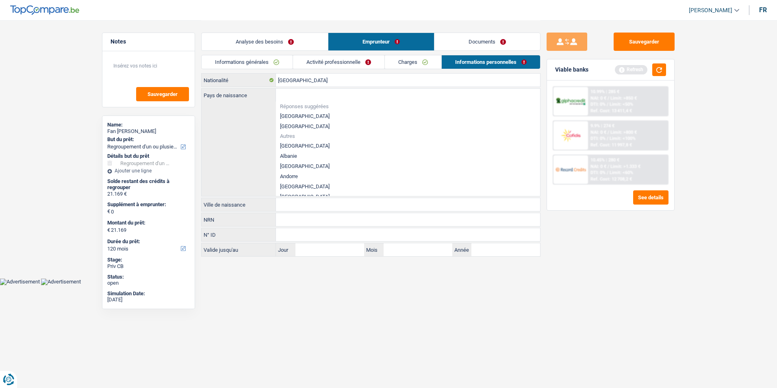
click at [286, 115] on li "[GEOGRAPHIC_DATA]" at bounding box center [408, 116] width 264 height 10
type input "[GEOGRAPHIC_DATA]"
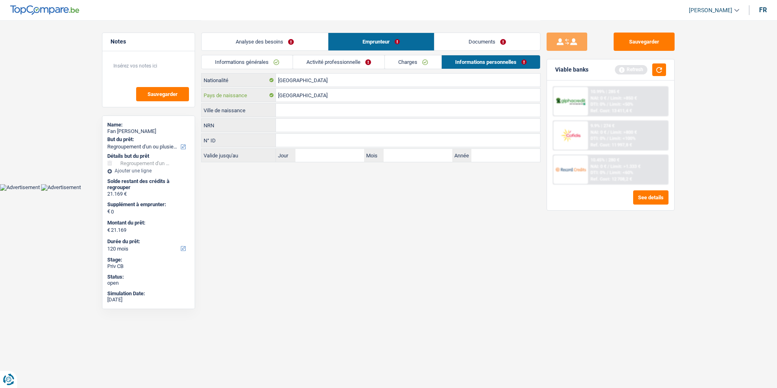
click at [308, 97] on input "[GEOGRAPHIC_DATA]" at bounding box center [408, 95] width 264 height 13
type input "R"
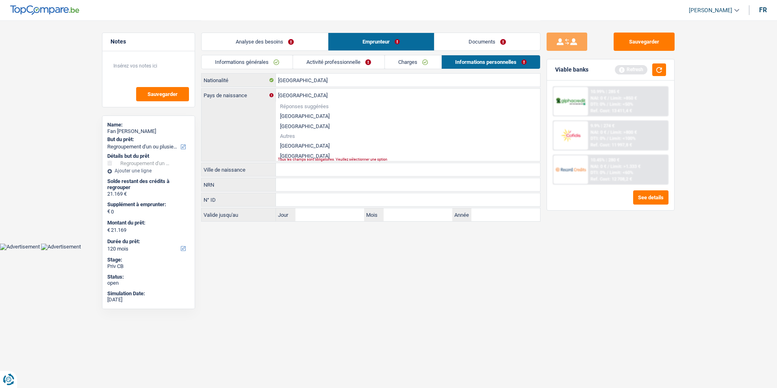
click at [349, 143] on li "République démocratique du Congo" at bounding box center [408, 146] width 264 height 10
type input "République démocratique du Congo"
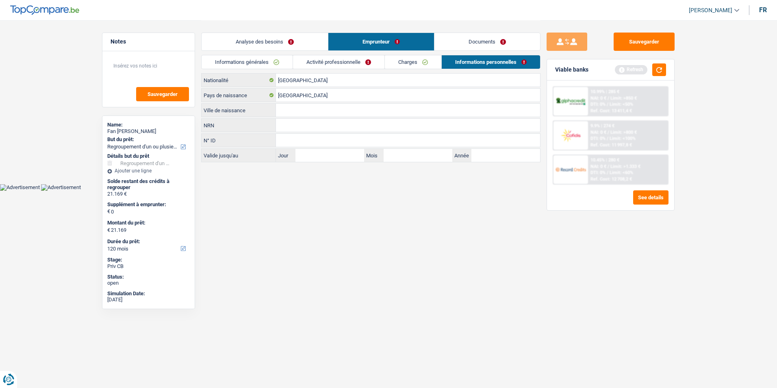
click at [310, 111] on input "Ville de naissance" at bounding box center [408, 110] width 264 height 13
type input "Kinshasa"
click at [356, 59] on link "Activité professionnelle" at bounding box center [338, 61] width 91 height 13
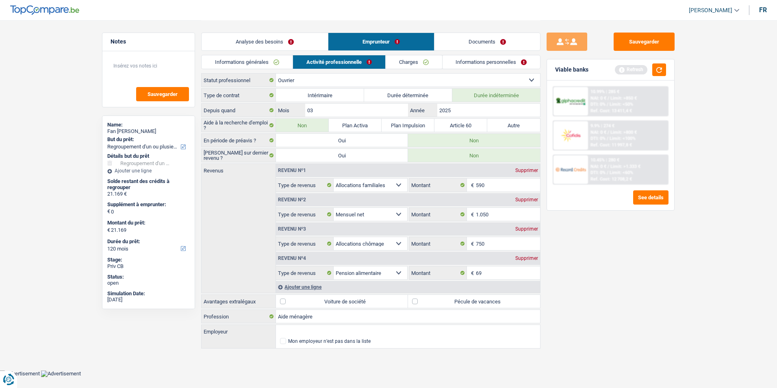
click at [417, 300] on label "Pécule de vacances" at bounding box center [474, 301] width 132 height 13
click at [417, 300] on input "Pécule de vacances" at bounding box center [474, 301] width 132 height 13
checkbox input "true"
click at [254, 40] on link "Analyse des besoins" at bounding box center [265, 41] width 126 height 17
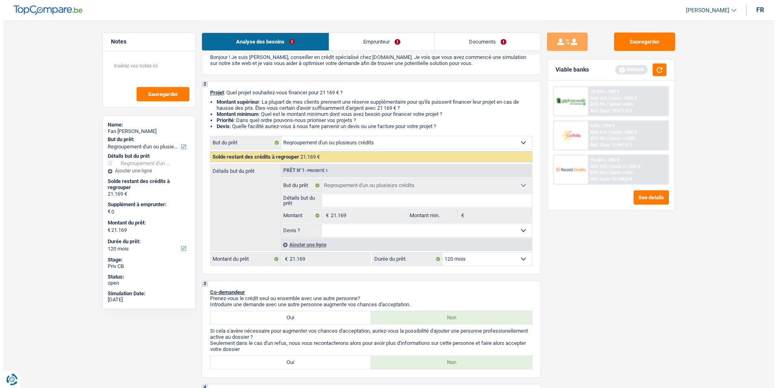
scroll to position [41, 0]
click at [653, 68] on button "button" at bounding box center [656, 69] width 14 height 13
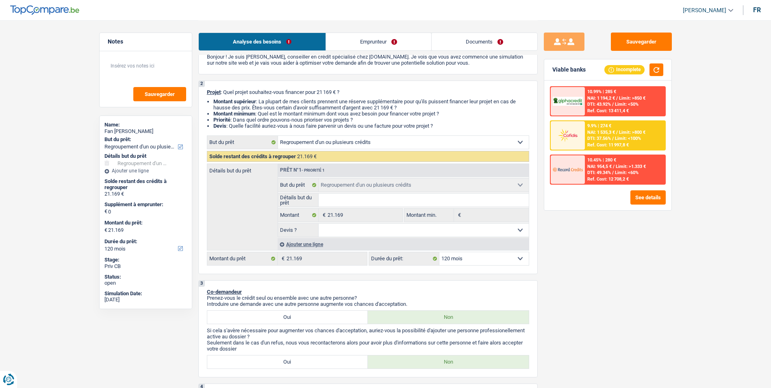
click at [606, 132] on span "NAI: 1 535,3 €" at bounding box center [601, 132] width 28 height 5
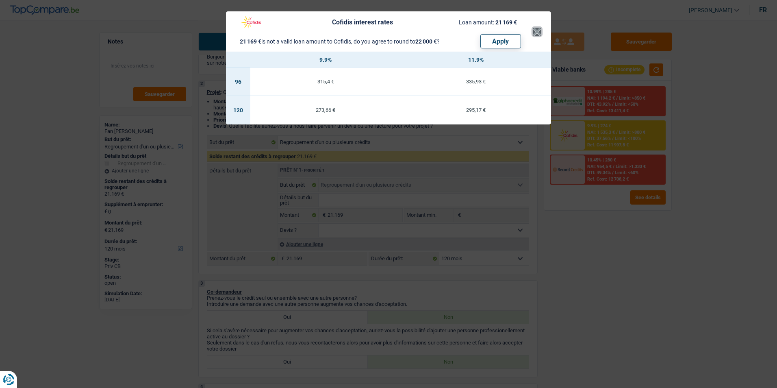
click at [537, 34] on button "×" at bounding box center [537, 32] width 9 height 8
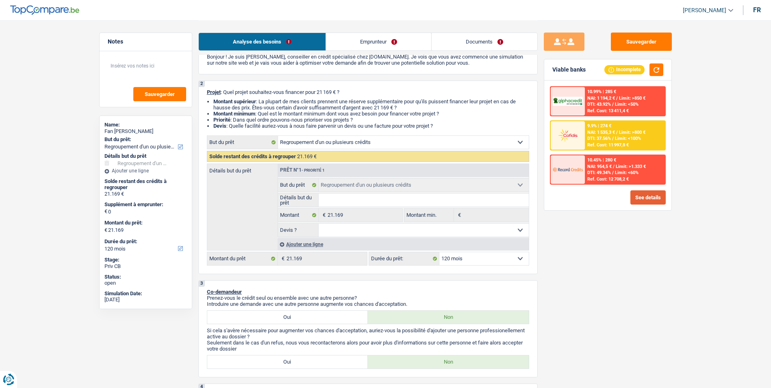
click at [651, 200] on button "See details" at bounding box center [647, 197] width 35 height 14
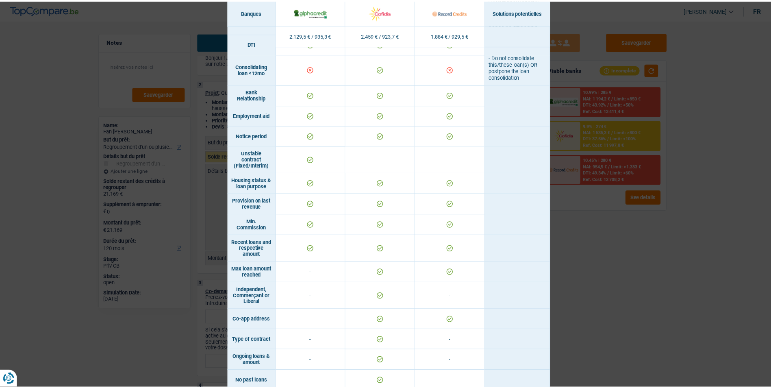
scroll to position [482, 0]
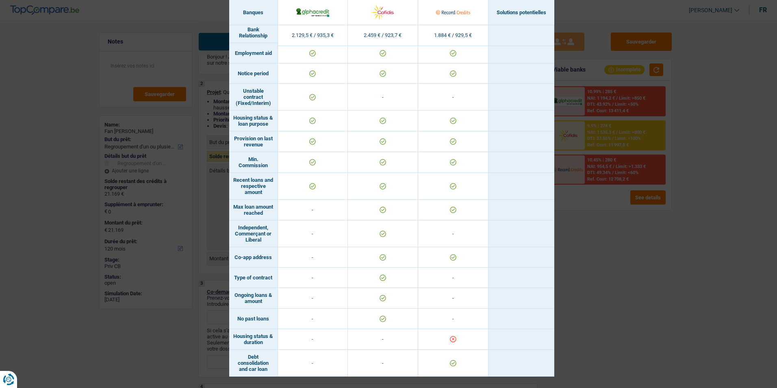
click at [629, 276] on div "Banks conditions × Banques Solutions potentielles Revenus / Charges 2.129,5 € /…" at bounding box center [388, 194] width 777 height 388
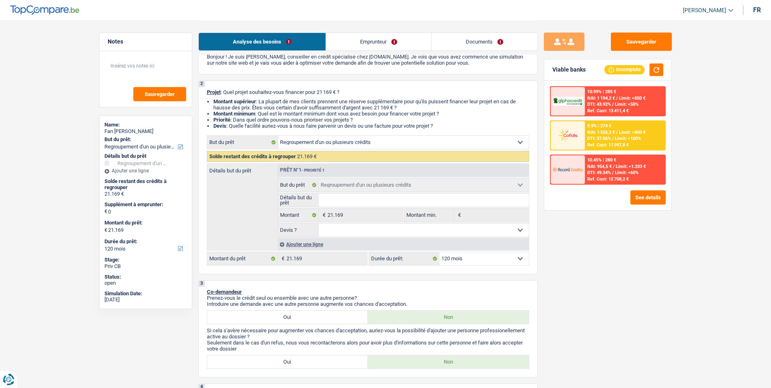
click at [474, 254] on select "12 mois 18 mois 24 mois 30 mois 36 mois 42 mois 48 mois 60 mois 72 mois 84 mois…" at bounding box center [483, 258] width 89 height 13
click at [580, 258] on div "Sauvegarder Viable banks Incomplete 10.99% | 285 € NAI: 1 194,2 € / Limit: >850…" at bounding box center [608, 204] width 140 height 342
click at [412, 229] on select "Oui Non Non répondu Sélectionner une option" at bounding box center [424, 229] width 210 height 13
select select "false"
click at [319, 223] on select "Oui Non Non répondu Sélectionner une option" at bounding box center [424, 229] width 210 height 13
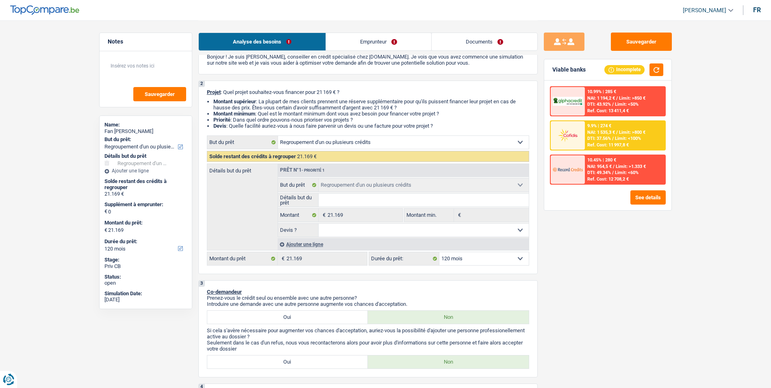
select select "false"
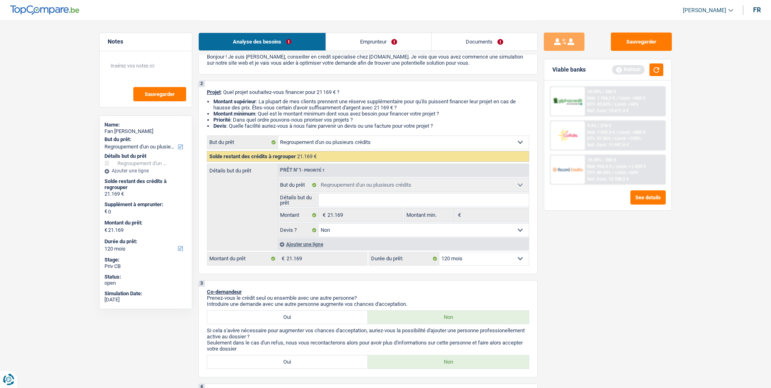
click at [371, 203] on input "Détails but du prêt" at bounding box center [424, 199] width 210 height 13
type input "R"
type input "Re"
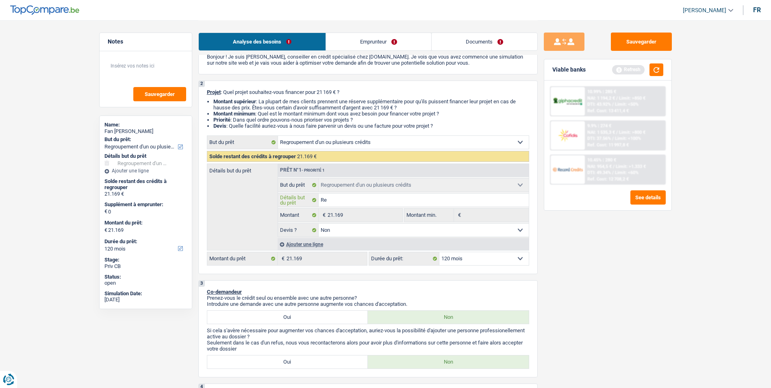
type input "Reg"
type input "Regr"
type input "Regro"
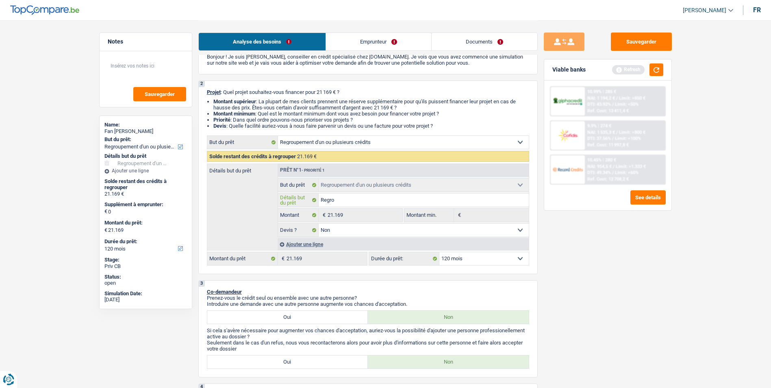
type input "Regro"
type input "Regrou"
type input "Regroup"
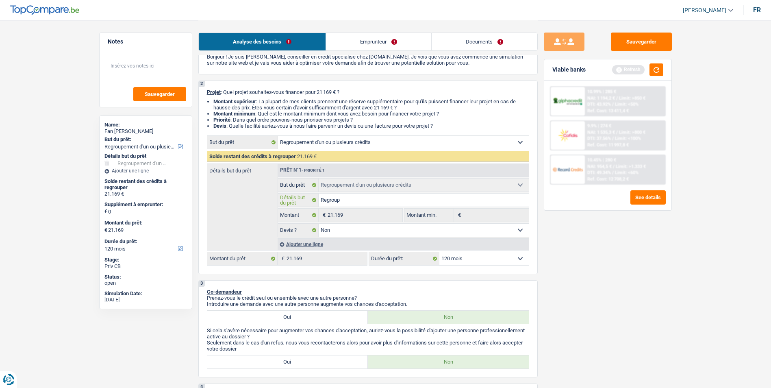
type input "Regroupe"
type input "Regrouper"
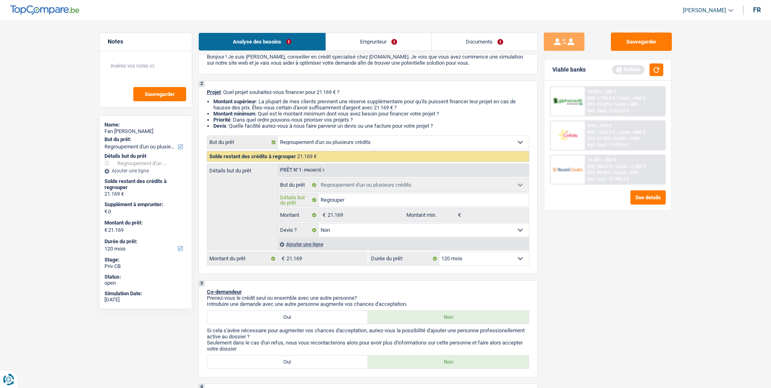
type input "Regrouper"
type input "Regrouper 2"
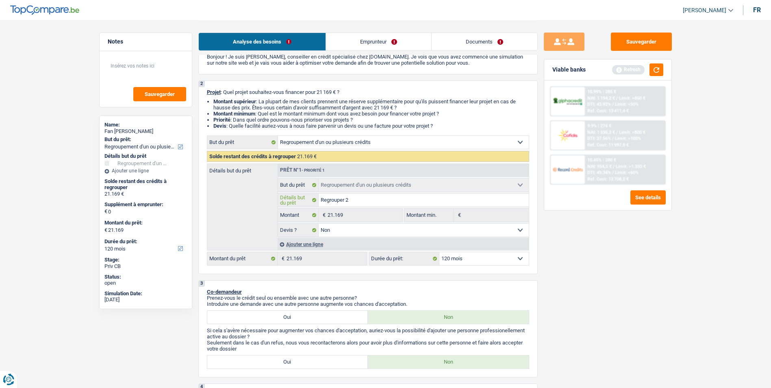
type input "Regrouper 2 p"
type input "Regrouper 2 pr"
type input "Regrouper 2 pre"
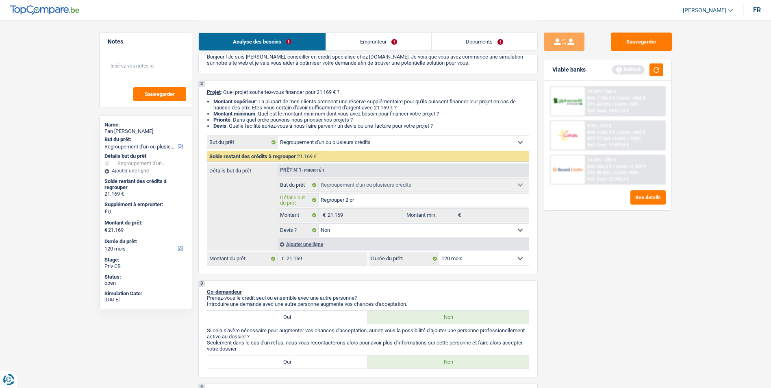
type input "Regrouper 2 pre"
type input "Regrouper 2 pret"
type input "Regrouper 2 prets"
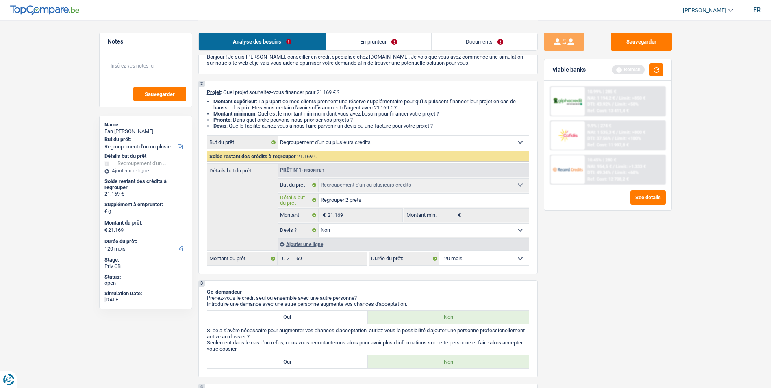
type input "Regrouper 2 prets"
type input "Regrouper 2 pret"
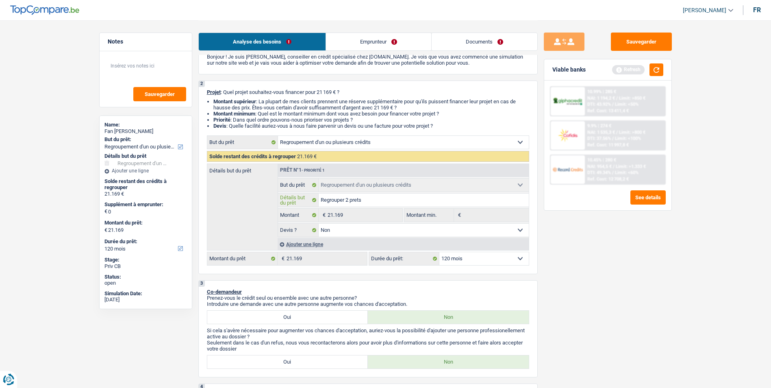
type input "Regrouper 2 pret"
type input "Regrouper 2 pre"
type input "Regrouper 2 pr"
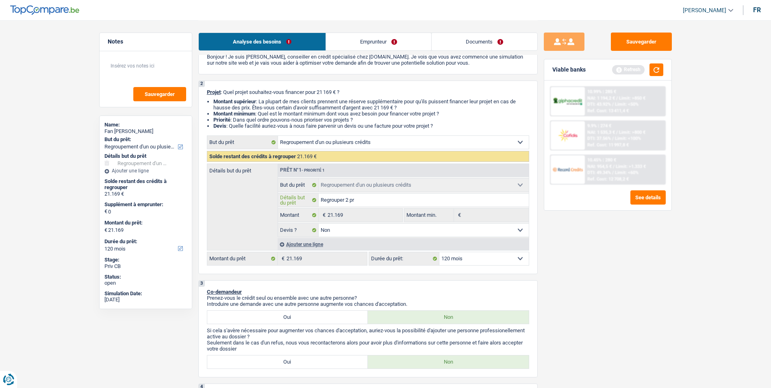
type input "Regrouper 2 p"
type input "Regrouper 2"
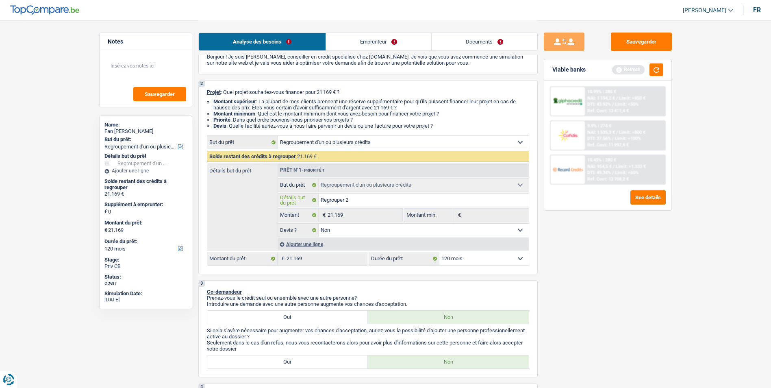
type input "Regrouper 2"
type input "Regrouper 2 p"
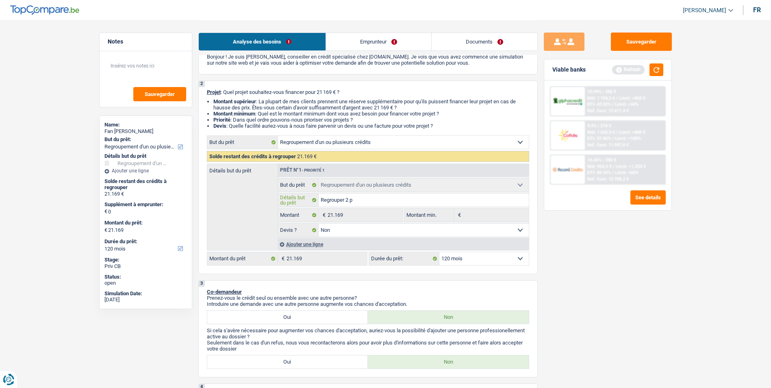
type input "Regrouper 2 pr"
type input "Regrouper 2 prê"
type input "Regrouper 2 prêt"
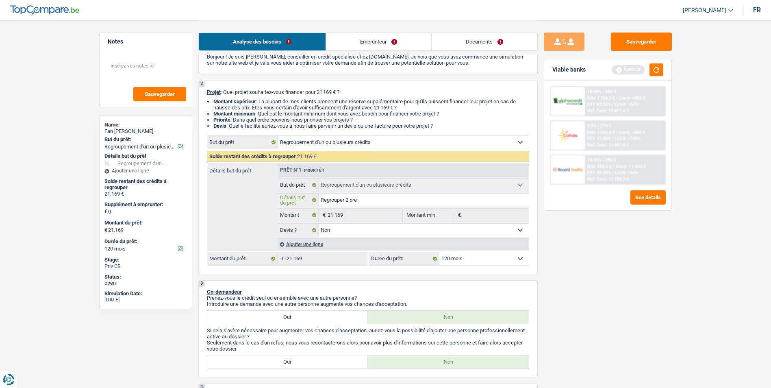
type input "Regrouper 2 prêt"
type input "Regrouper 2 prêts"
click at [486, 258] on select "12 mois 18 mois 24 mois 30 mois 36 mois 42 mois 48 mois 60 mois 72 mois 84 mois…" at bounding box center [483, 258] width 89 height 13
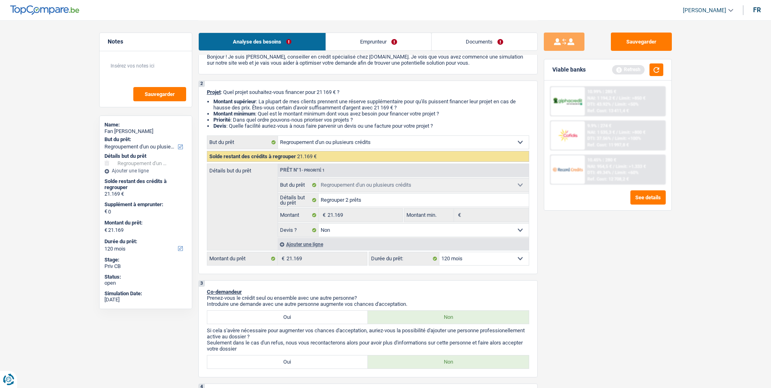
select select "60"
click at [439, 252] on select "12 mois 18 mois 24 mois 30 mois 36 mois 42 mois 48 mois 60 mois 72 mois 84 mois…" at bounding box center [483, 258] width 89 height 13
select select "60"
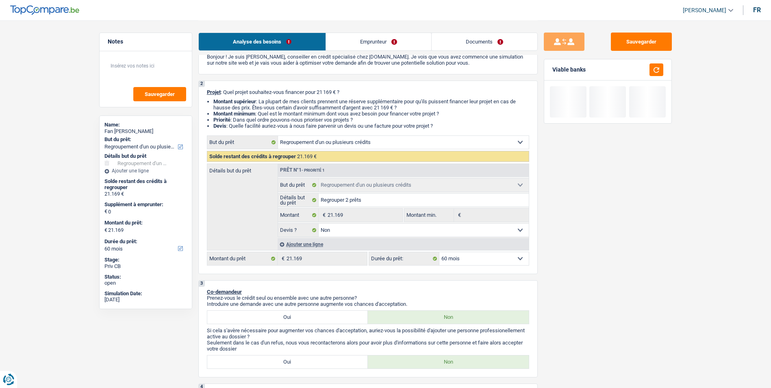
click at [494, 258] on select "12 mois 18 mois 24 mois 30 mois 36 mois 42 mois 48 mois 60 mois 72 mois 84 mois…" at bounding box center [483, 258] width 89 height 13
select select "120"
click at [439, 252] on select "12 mois 18 mois 24 mois 30 mois 36 mois 42 mois 48 mois 60 mois 72 mois 84 mois…" at bounding box center [483, 258] width 89 height 13
select select "120"
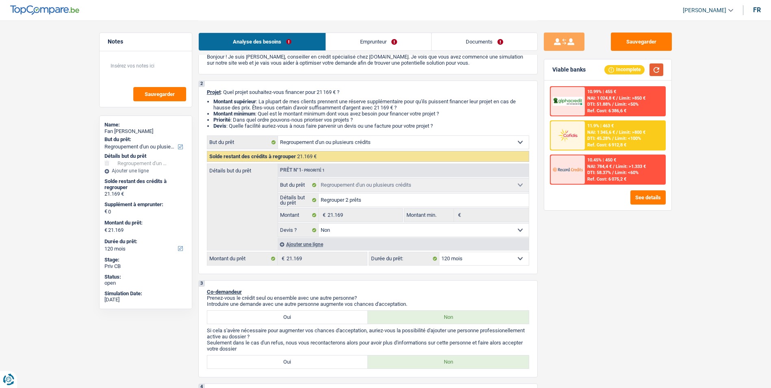
click at [650, 71] on button "button" at bounding box center [656, 69] width 14 height 13
click at [476, 258] on select "12 mois 18 mois 24 mois 30 mois 36 mois 42 mois 48 mois 60 mois 72 mois 84 mois…" at bounding box center [483, 258] width 89 height 13
select select "84"
click at [439, 252] on select "12 mois 18 mois 24 mois 30 mois 36 mois 42 mois 48 mois 60 mois 72 mois 84 mois…" at bounding box center [483, 258] width 89 height 13
select select "84"
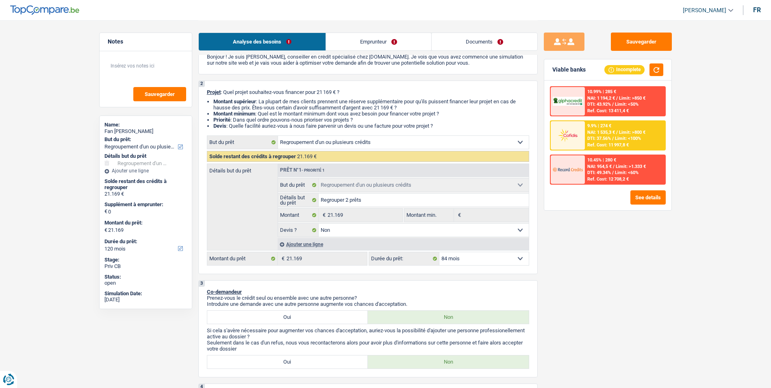
select select "84"
click at [609, 136] on span "DTI: 41.31%" at bounding box center [599, 138] width 24 height 5
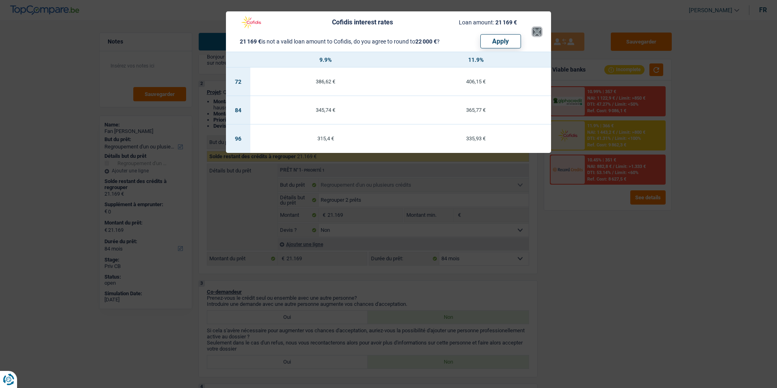
click at [536, 33] on button "×" at bounding box center [537, 32] width 9 height 8
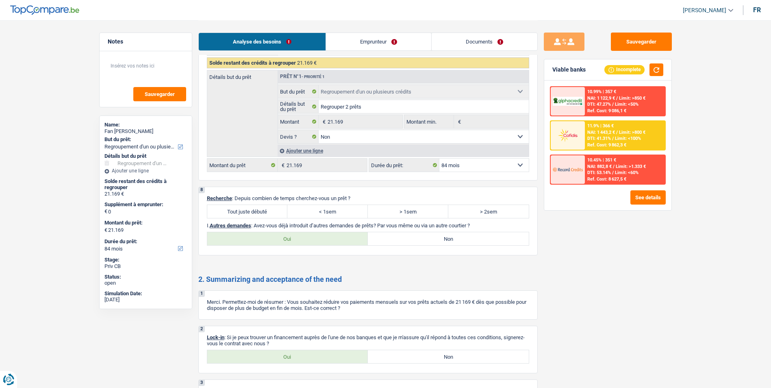
scroll to position [1219, 0]
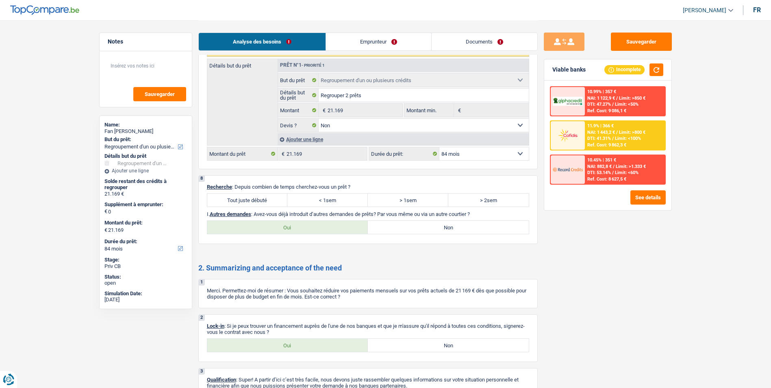
click at [259, 195] on label "Tout juste débuté" at bounding box center [247, 199] width 80 height 13
click at [259, 195] on input "Tout juste débuté" at bounding box center [247, 199] width 80 height 13
radio input "true"
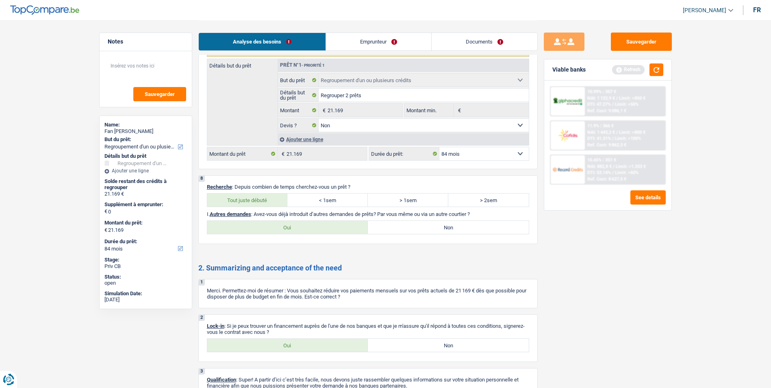
click at [405, 232] on label "Non" at bounding box center [448, 227] width 161 height 13
click at [405, 232] on input "Non" at bounding box center [448, 227] width 161 height 13
radio input "true"
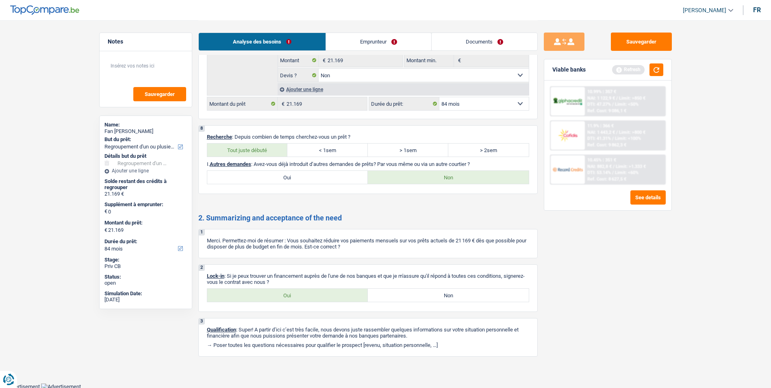
scroll to position [1270, 0]
click at [300, 292] on label "Oui" at bounding box center [287, 293] width 161 height 13
click at [300, 292] on input "Oui" at bounding box center [287, 293] width 161 height 13
radio input "true"
click at [661, 69] on button "button" at bounding box center [656, 69] width 14 height 13
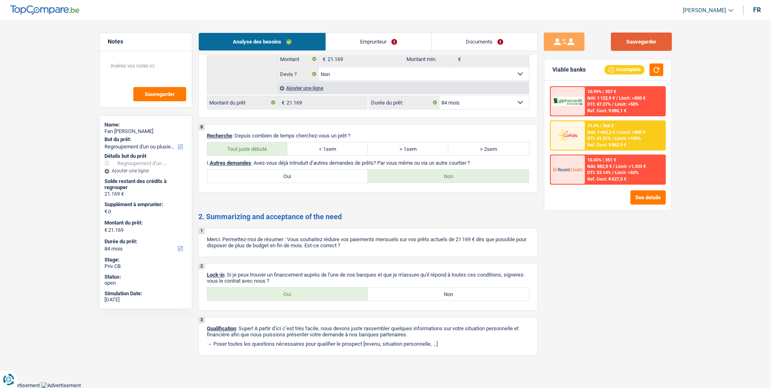
click at [632, 40] on button "Sauvegarder" at bounding box center [641, 42] width 61 height 18
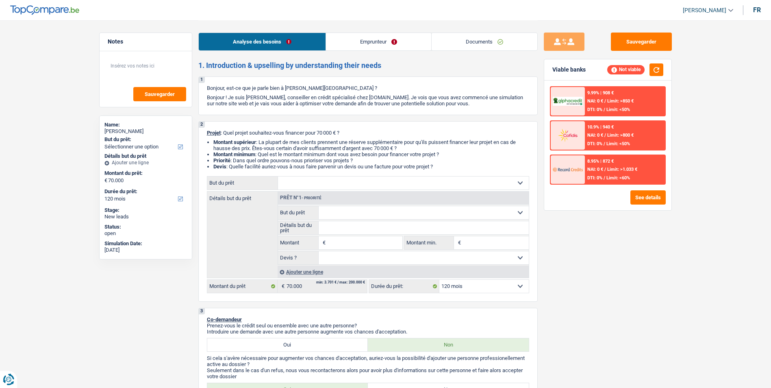
select select "120"
click at [339, 244] on input "Montant" at bounding box center [365, 242] width 74 height 13
click at [651, 70] on button "button" at bounding box center [656, 69] width 14 height 13
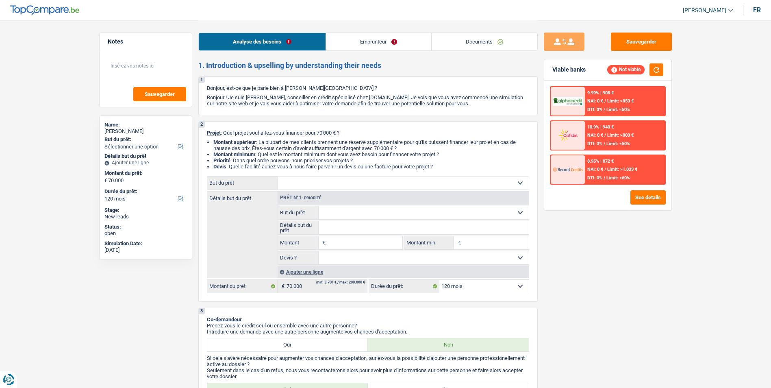
click at [356, 43] on link "Emprunteur" at bounding box center [378, 41] width 105 height 17
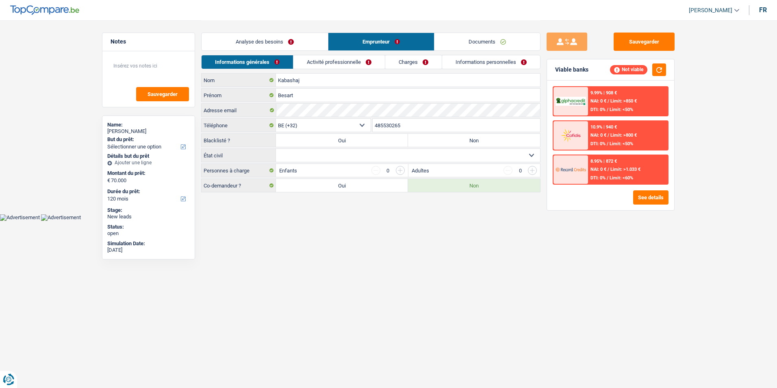
click at [263, 41] on link "Analyse des besoins" at bounding box center [265, 41] width 126 height 17
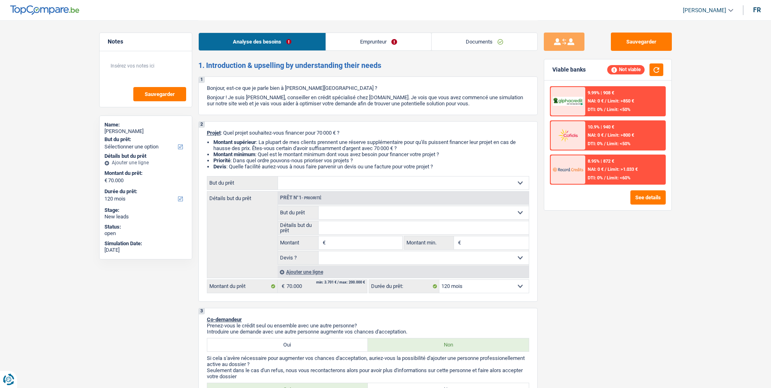
click at [380, 42] on link "Emprunteur" at bounding box center [378, 41] width 105 height 17
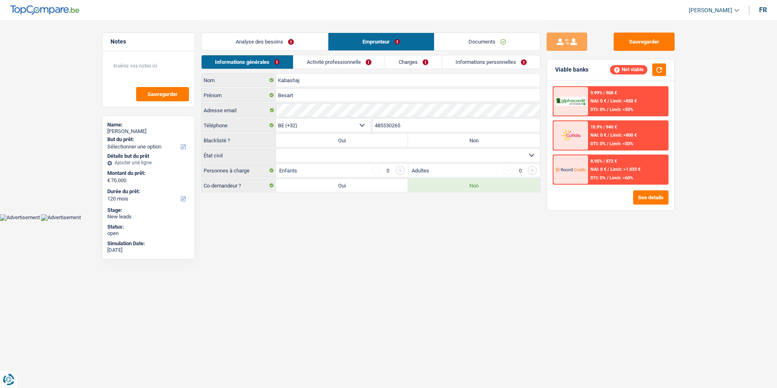
click at [311, 40] on link "Analyse des besoins" at bounding box center [265, 41] width 126 height 17
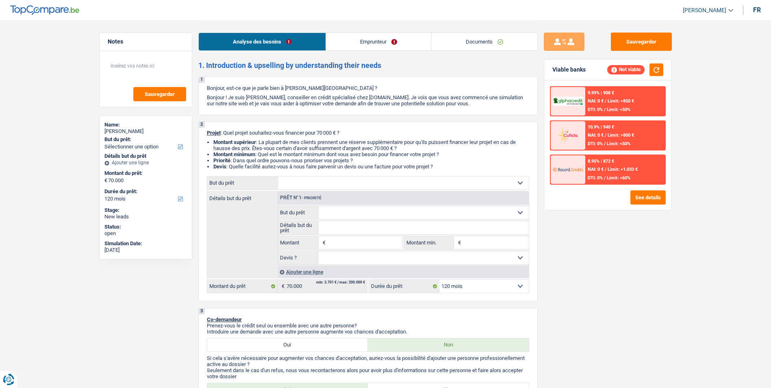
click at [370, 43] on link "Emprunteur" at bounding box center [378, 41] width 105 height 17
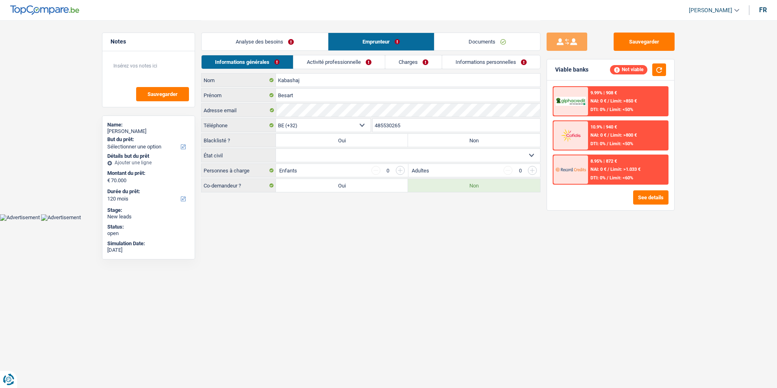
click at [367, 61] on link "Activité professionnelle" at bounding box center [338, 61] width 91 height 13
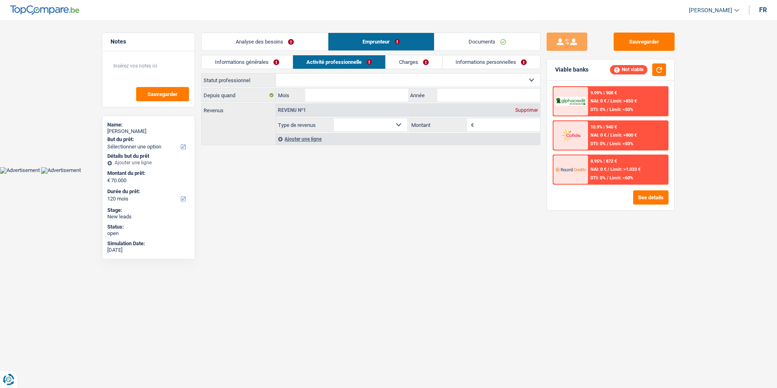
click at [410, 63] on link "Charges" at bounding box center [414, 61] width 56 height 13
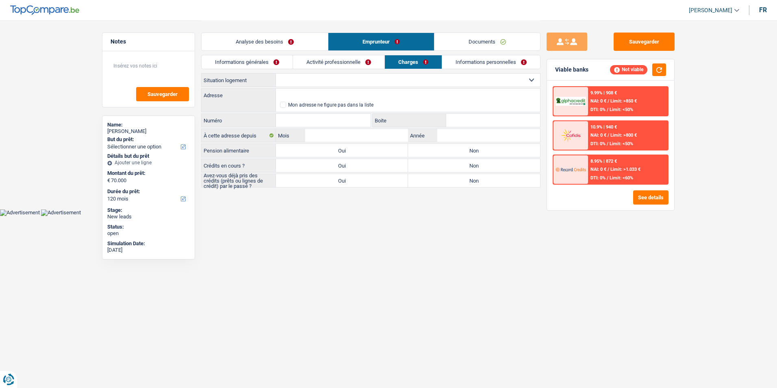
click at [375, 60] on link "Activité professionnelle" at bounding box center [338, 61] width 91 height 13
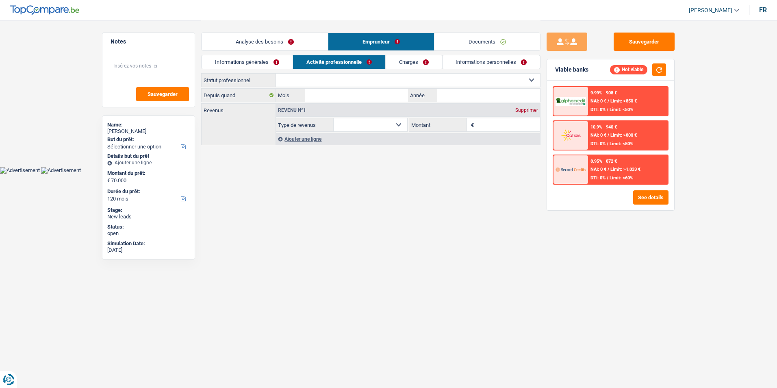
click at [418, 59] on link "Charges" at bounding box center [414, 61] width 56 height 13
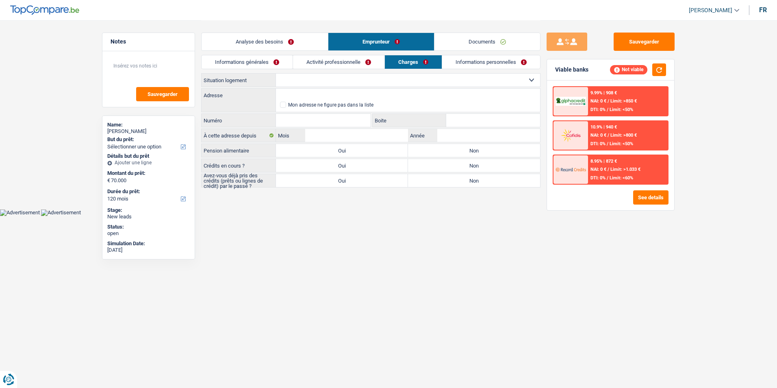
click at [367, 62] on link "Activité professionnelle" at bounding box center [338, 61] width 91 height 13
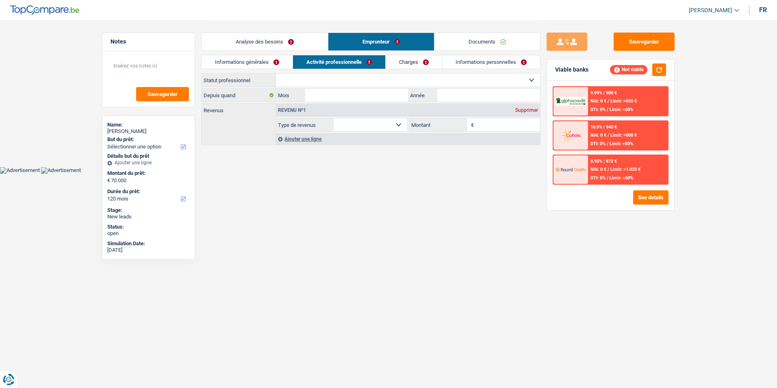
click at [411, 61] on link "Charges" at bounding box center [414, 61] width 56 height 13
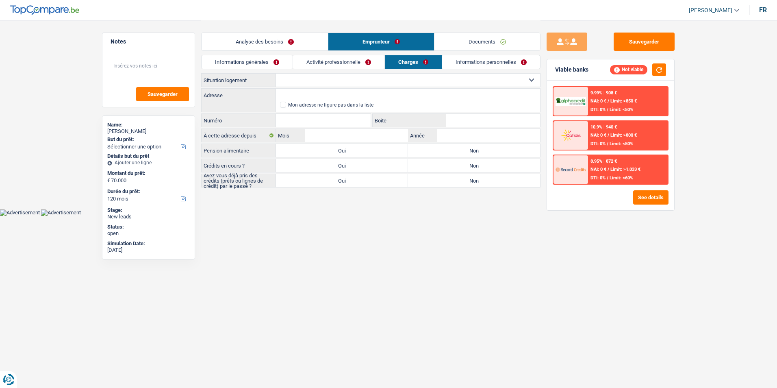
click at [357, 63] on link "Activité professionnelle" at bounding box center [338, 61] width 91 height 13
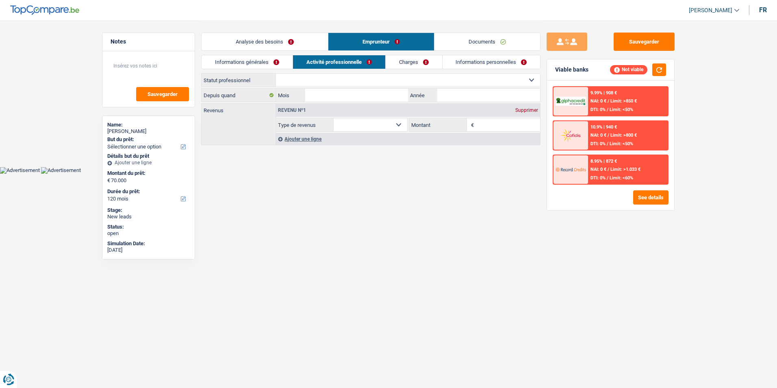
click at [464, 69] on div "Informations générales Activité professionnelle Charges Informations personnell…" at bounding box center [370, 64] width 339 height 18
click at [451, 61] on link "Informations personnelles" at bounding box center [492, 61] width 98 height 13
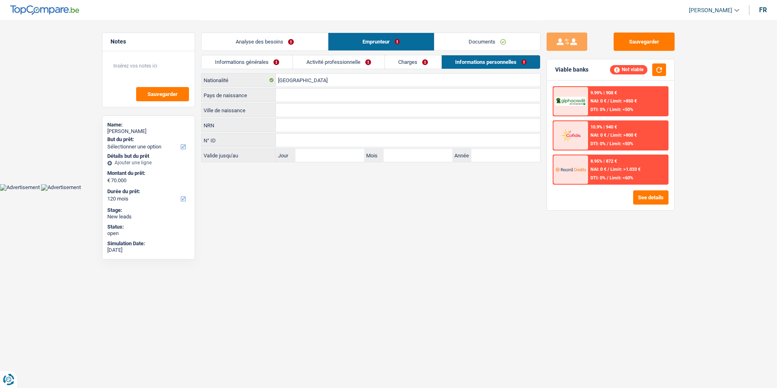
click at [420, 60] on link "Charges" at bounding box center [413, 61] width 56 height 13
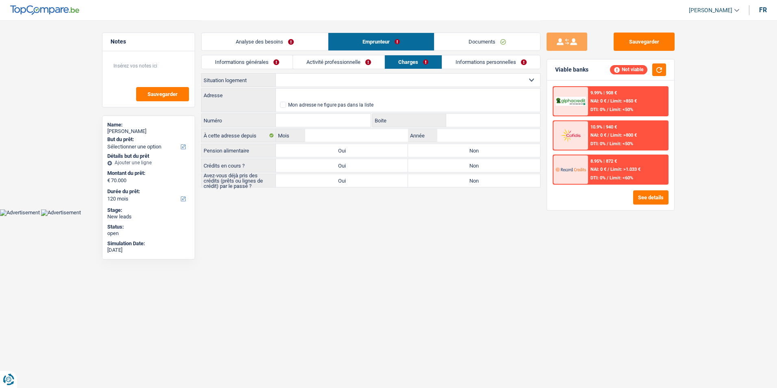
click at [355, 63] on link "Activité professionnelle" at bounding box center [338, 61] width 91 height 13
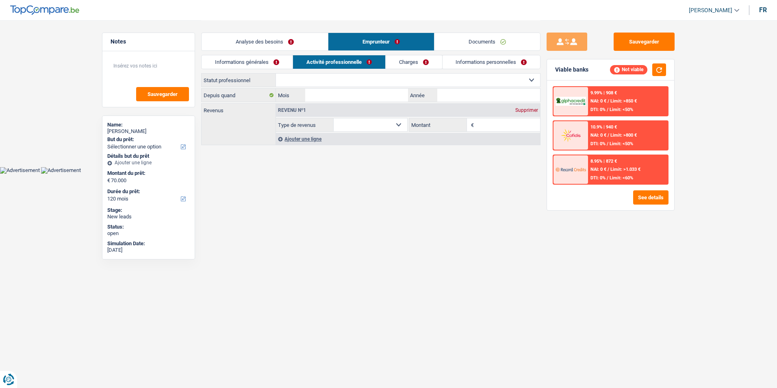
click at [262, 58] on link "Informations générales" at bounding box center [247, 61] width 91 height 13
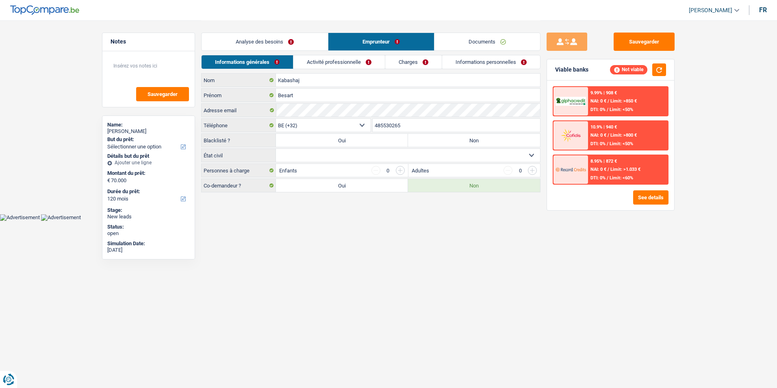
click at [263, 49] on link "Analyse des besoins" at bounding box center [265, 41] width 126 height 17
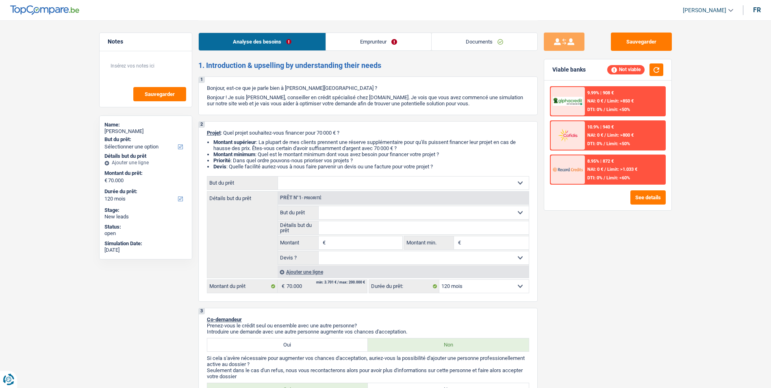
click at [323, 182] on select "Confort maison: meubles, textile, peinture, électroménager, outillage non-profe…" at bounding box center [403, 182] width 251 height 13
click at [604, 264] on div "Sauvegarder Viable banks Not viable 9.99% | 908 € NAI: 0 € / Limit: >850 € DTI:…" at bounding box center [608, 204] width 140 height 342
click at [371, 45] on link "Emprunteur" at bounding box center [378, 41] width 105 height 17
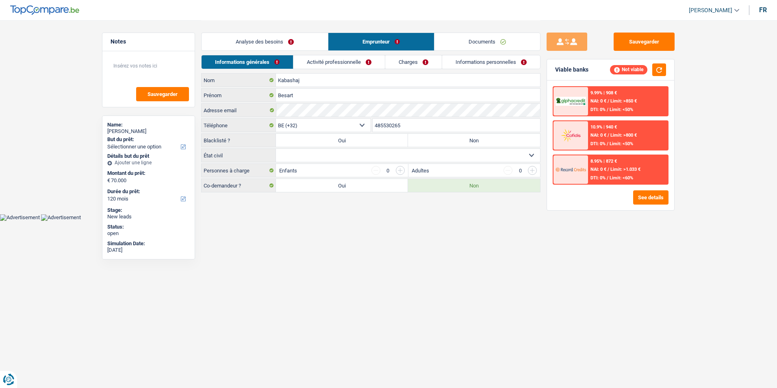
click at [349, 63] on link "Activité professionnelle" at bounding box center [338, 61] width 91 height 13
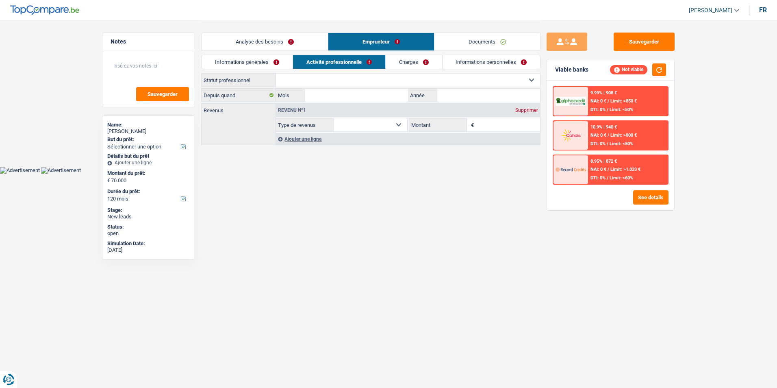
click at [390, 64] on link "Charges" at bounding box center [414, 61] width 56 height 13
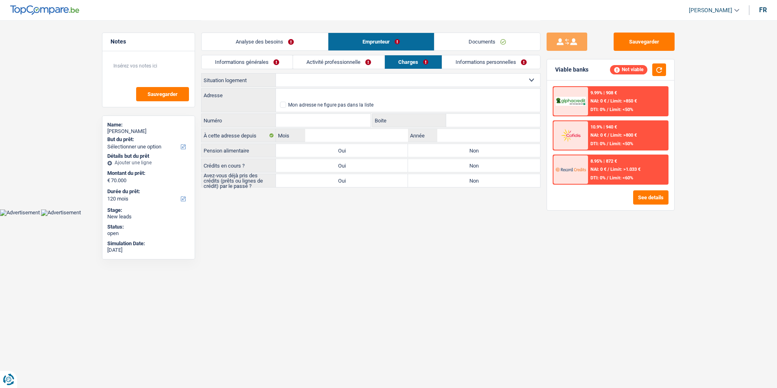
click at [373, 83] on select "Locataire Propriétaire avec prêt hypothécaire Propriétaire sans prêt hypothécai…" at bounding box center [408, 80] width 264 height 13
select select "ownerWithMortgage"
click at [276, 74] on select "Locataire Propriétaire avec prêt hypothécaire Propriétaire sans prêt hypothécai…" at bounding box center [408, 80] width 264 height 13
select select "ownerWithMortgage"
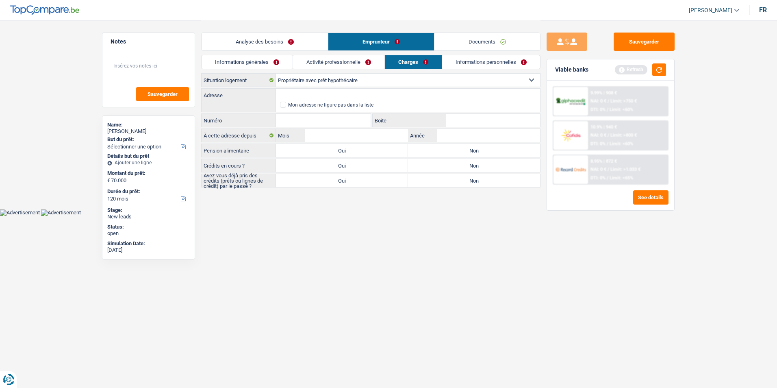
click at [306, 43] on link "Analyse des besoins" at bounding box center [265, 41] width 126 height 17
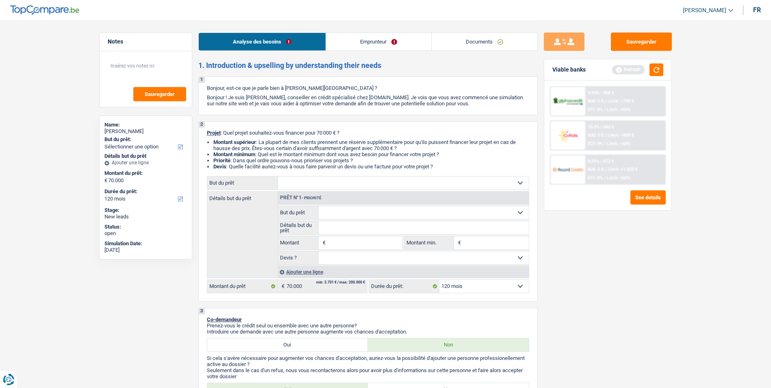
click at [335, 182] on select "Confort maison: meubles, textile, peinture, électroménager, outillage non-profe…" at bounding box center [403, 182] width 251 height 13
select select "renovation"
click at [278, 176] on select "Confort maison: meubles, textile, peinture, électroménager, outillage non-profe…" at bounding box center [403, 182] width 251 height 13
select select "renovation"
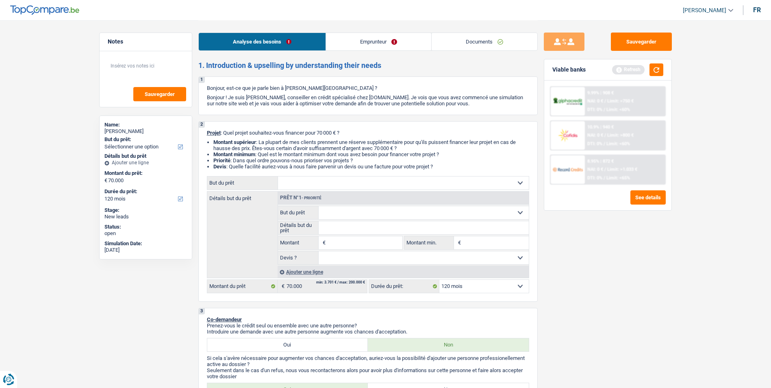
type input "70.000"
select select "renovation"
type input "70.000"
select select "renovation"
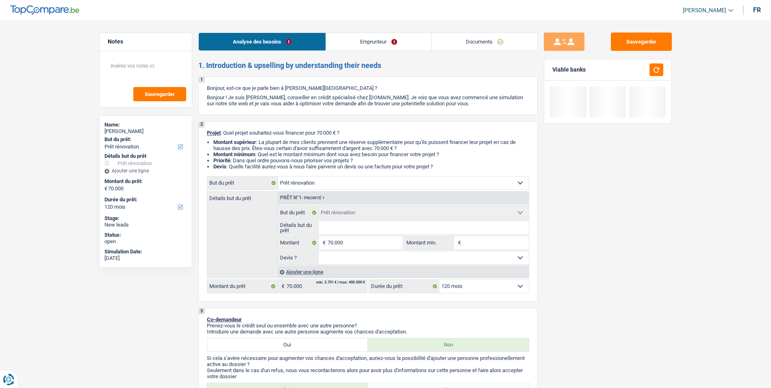
click at [358, 229] on input "Détails but du prêt" at bounding box center [424, 227] width 210 height 13
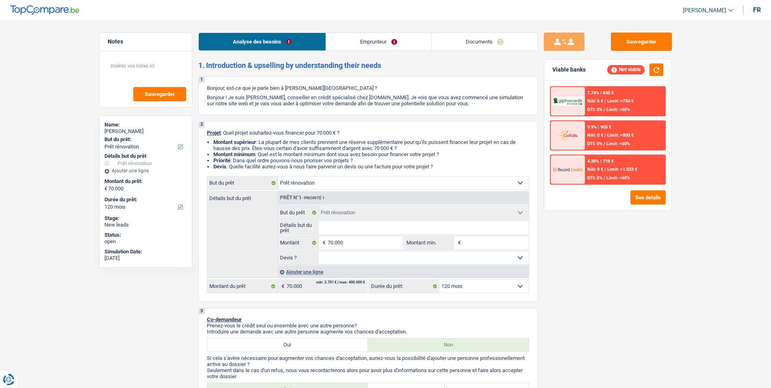
click at [375, 261] on select "Oui Non Non répondu Sélectionner une option" at bounding box center [424, 257] width 210 height 13
select select "yes"
click at [319, 251] on select "Oui Non Non répondu Sélectionner une option" at bounding box center [424, 257] width 210 height 13
select select "yes"
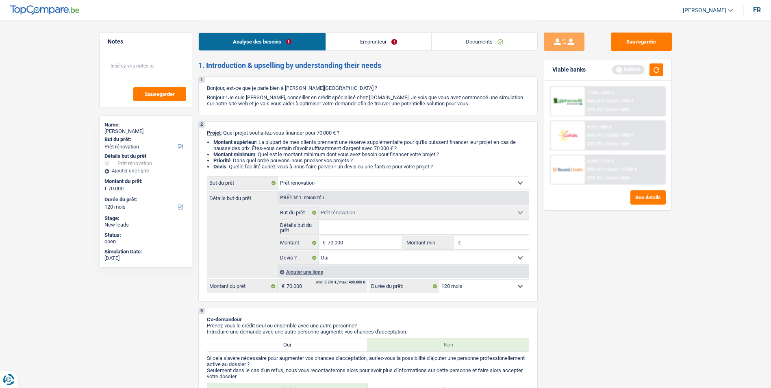
click at [484, 240] on input "Montant min." at bounding box center [496, 242] width 66 height 13
click at [412, 229] on input "Détails but du prêt" at bounding box center [424, 227] width 210 height 13
type input "R"
type input "Re"
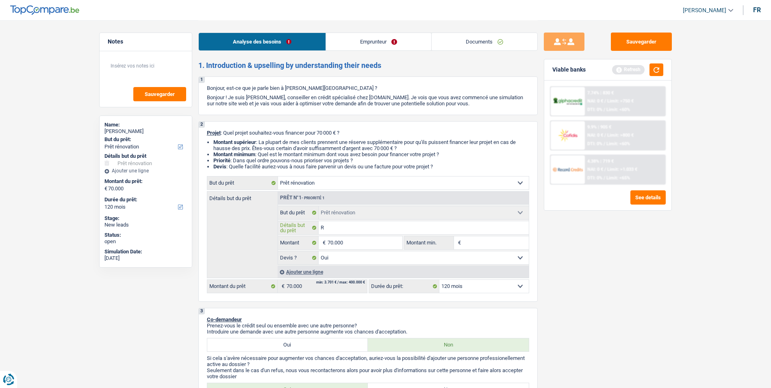
type input "Re"
type input "Ren"
type input "Reno"
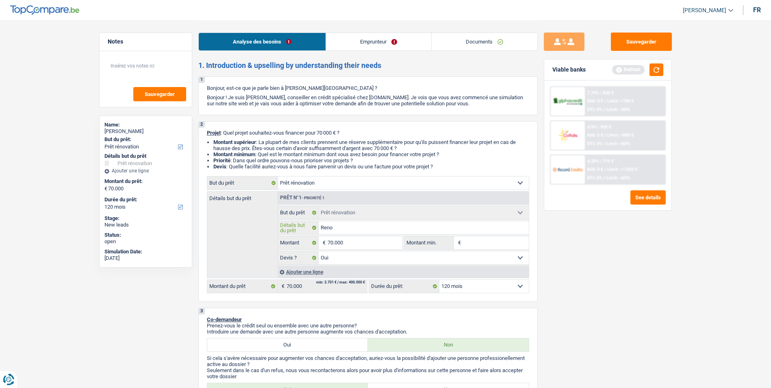
type input "Renov"
type input "Renova"
type input "Renovat"
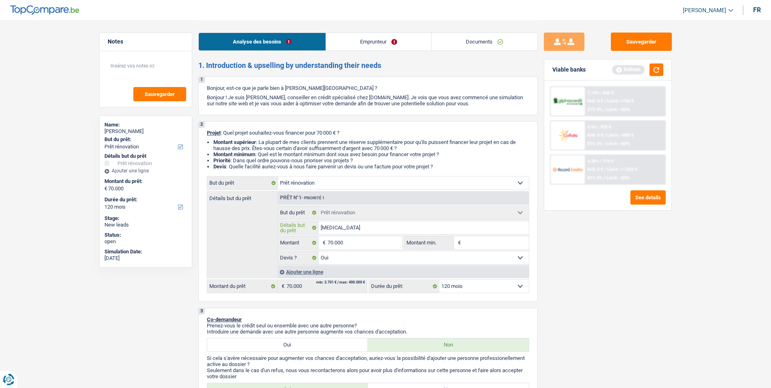
type input "Renovat"
type input "Renovati"
type input "Renovatio"
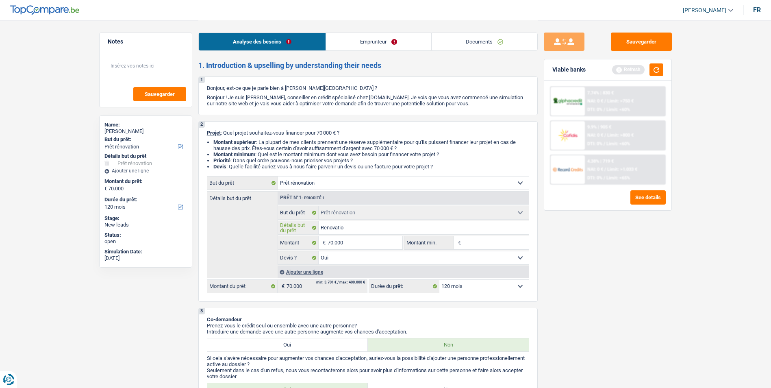
type input "Renovation"
type input "Renovation r"
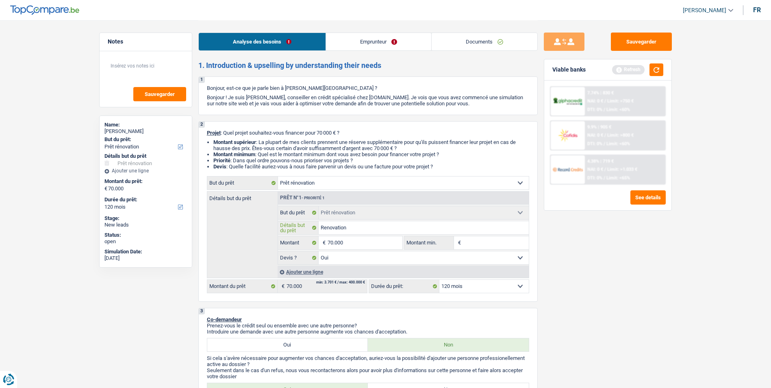
type input "Renovation r"
type input "Renovation rd"
type input "Renovation rdc"
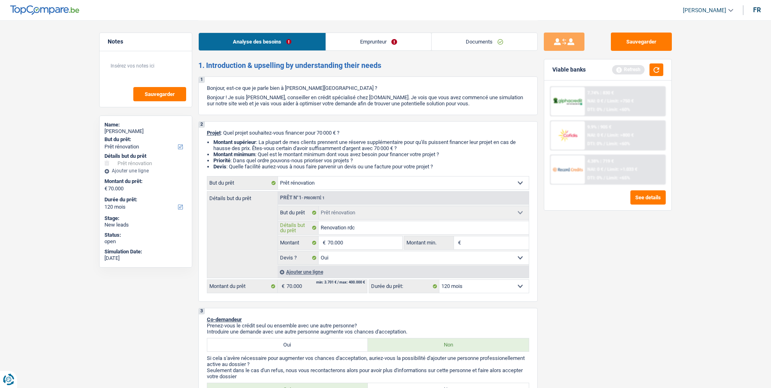
type input "Renovation rdc"
type input "Renovation rdc e"
type input "Renovation rdc en"
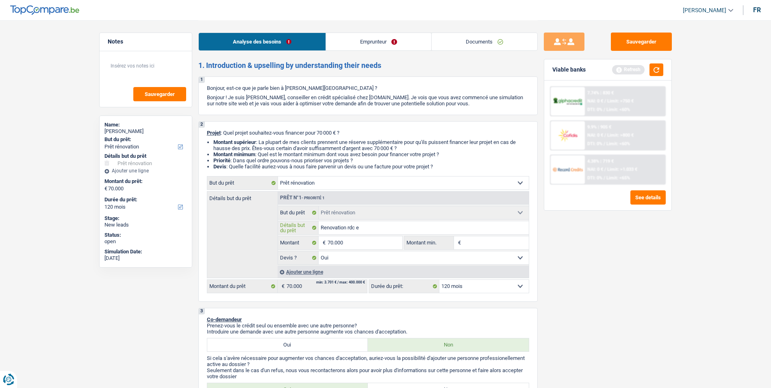
type input "Renovation rdc en"
type input "Renovation rdc en a"
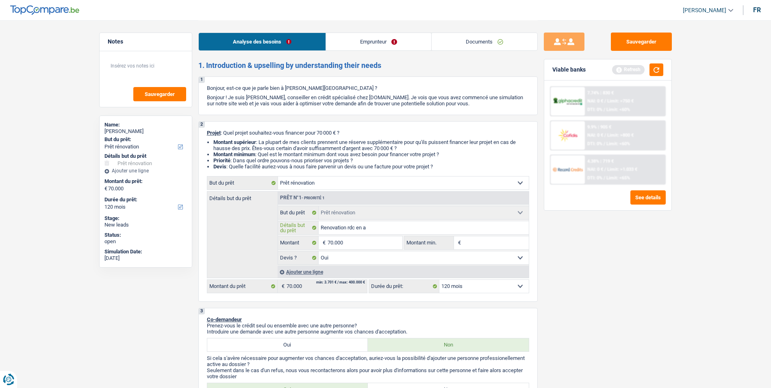
type input "Renovation rdc en ap"
type input "Renovation rdc en app"
type input "Renovation rdc en appa"
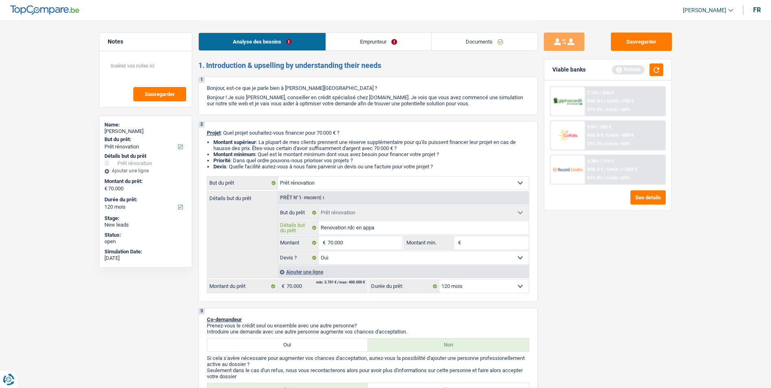
type input "Renovation rdc en appa"
type input "Renovation rdc en appar"
type input "Renovation rdc en appart"
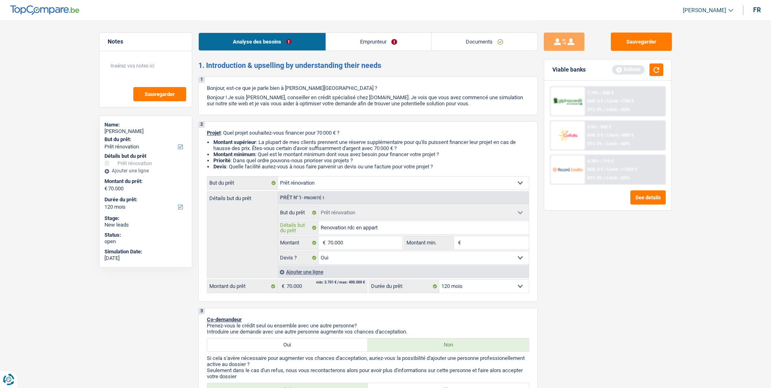
type input "Renovation rdc en apparte"
type input "Renovation rdc en appartem"
type input "Renovation rdc en apparteme"
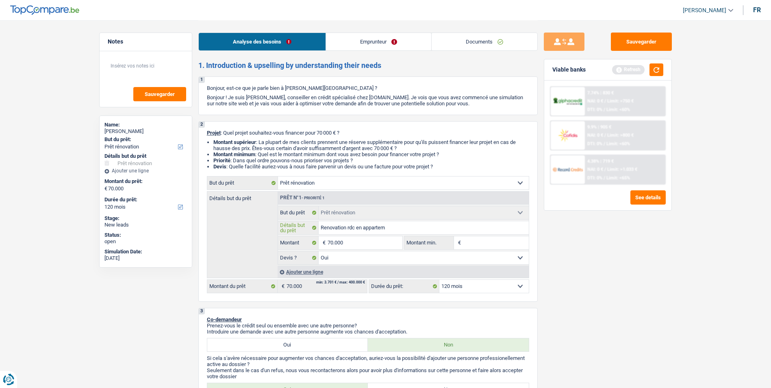
type input "Renovation rdc en apparteme"
type input "Renovation rdc en appartemen"
type input "Renovation rdc en appartement"
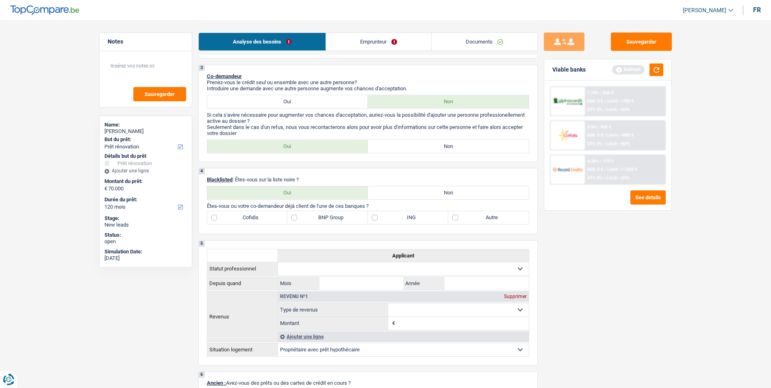
scroll to position [244, 0]
type input "Renovation rdc en appartement"
drag, startPoint x: 324, startPoint y: 95, endPoint x: 323, endPoint y: 100, distance: 4.9
click at [323, 99] on label "Oui" at bounding box center [287, 100] width 161 height 13
click at [323, 99] on input "Oui" at bounding box center [287, 100] width 161 height 13
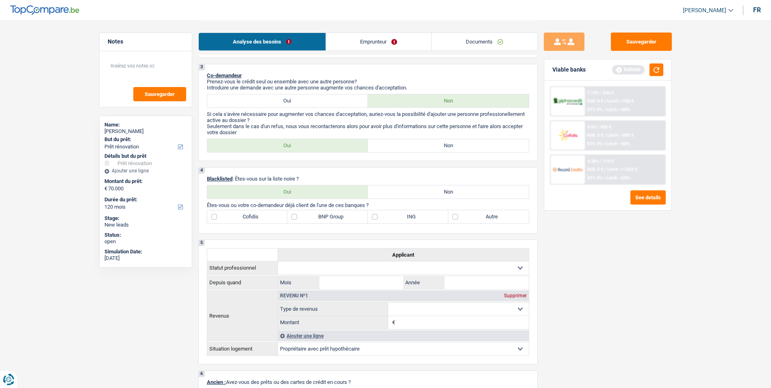
radio input "true"
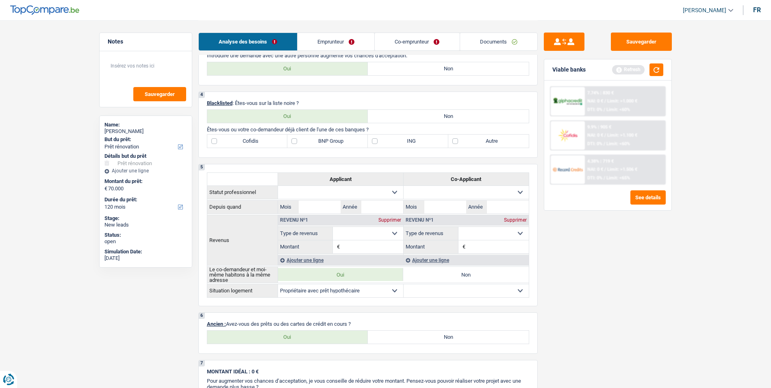
scroll to position [284, 0]
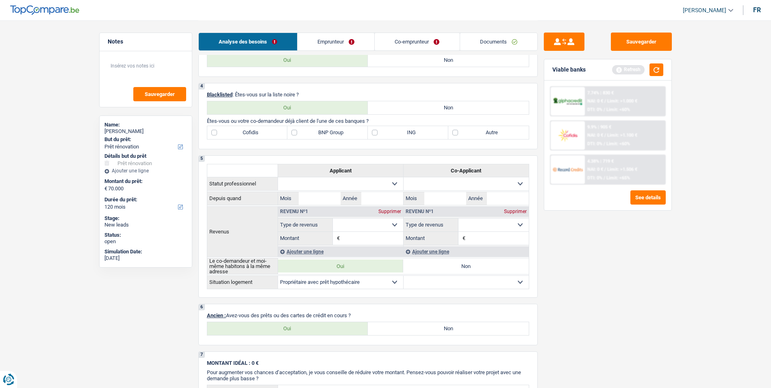
click at [418, 106] on label "Non" at bounding box center [448, 107] width 161 height 13
click at [418, 106] on input "Non" at bounding box center [448, 107] width 161 height 13
radio input "true"
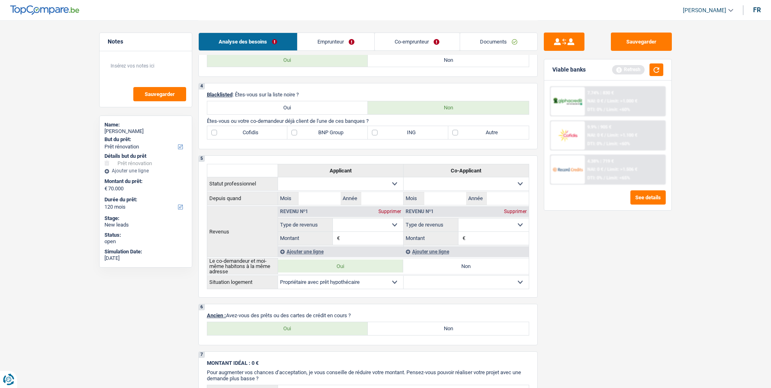
click at [401, 130] on label "ING" at bounding box center [408, 132] width 80 height 13
click at [401, 130] on input "ING" at bounding box center [408, 132] width 80 height 13
checkbox input "true"
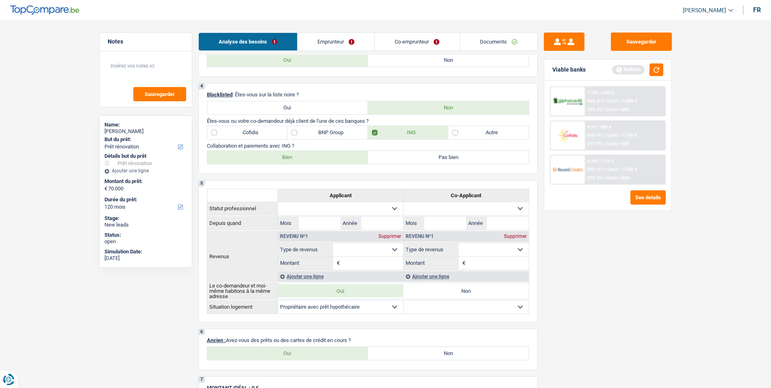
click at [297, 160] on label "Bien" at bounding box center [287, 157] width 161 height 13
click at [297, 160] on input "Bien" at bounding box center [287, 157] width 161 height 13
radio input "true"
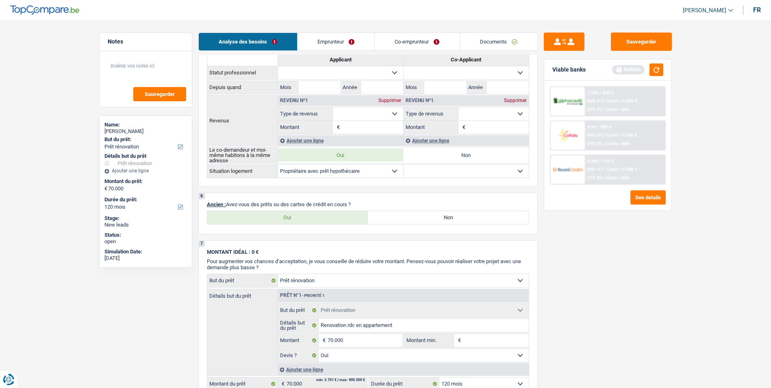
scroll to position [447, 0]
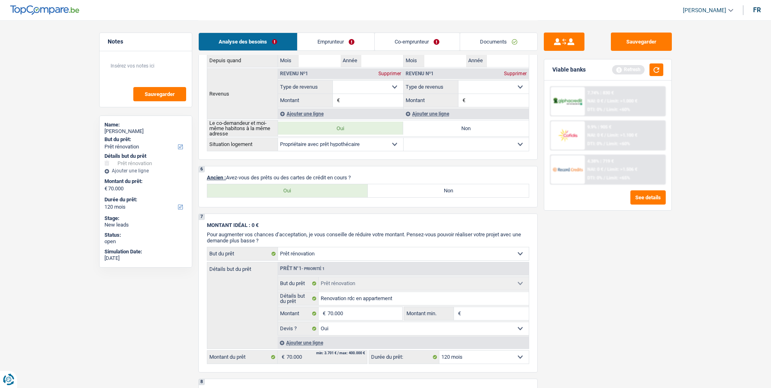
click at [291, 189] on label "Oui" at bounding box center [287, 190] width 161 height 13
click at [291, 189] on input "Oui" at bounding box center [287, 190] width 161 height 13
radio input "true"
select select "mortgage"
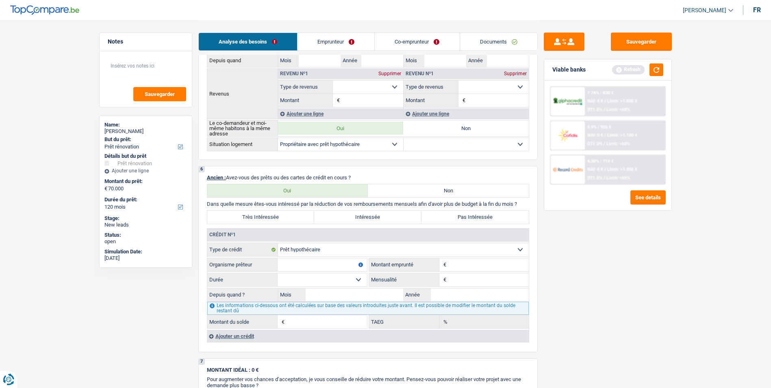
click at [338, 266] on input "Organisme prêteur" at bounding box center [322, 264] width 89 height 13
type input "ING"
type input "119.000"
click at [361, 275] on select "120 mois 132 mois 144 mois 180 mois 240 mois 300 mois 360 mois 420 mois Sélecti…" at bounding box center [322, 279] width 89 height 13
select select "240"
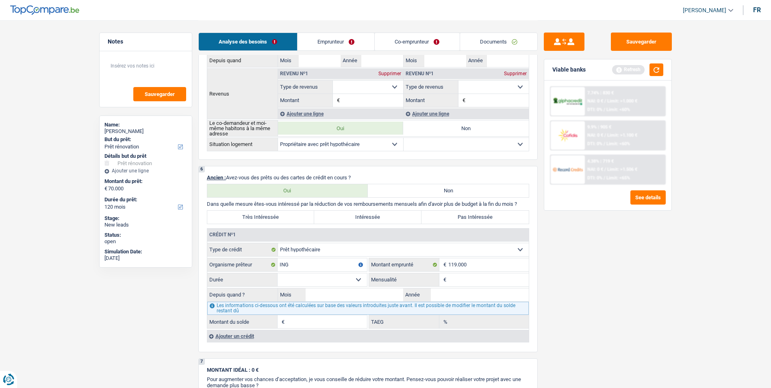
click at [278, 273] on select "120 mois 132 mois 144 mois 180 mois 240 mois 300 mois 360 mois 420 mois Sélecti…" at bounding box center [322, 279] width 89 height 13
click at [462, 278] on input "Mensualité" at bounding box center [488, 279] width 80 height 13
type input "640"
type input "06"
type input "2017"
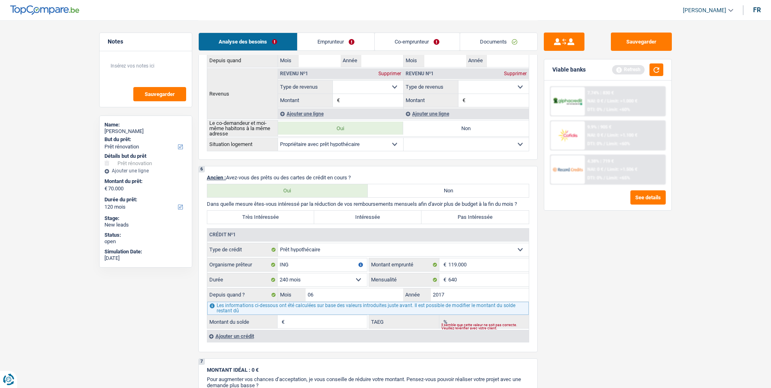
type input "77.419"
type input "2,69"
click at [460, 220] on label "Pas Intéressée" at bounding box center [474, 216] width 107 height 13
click at [460, 220] on input "Pas Intéressée" at bounding box center [474, 216] width 107 height 13
radio input "true"
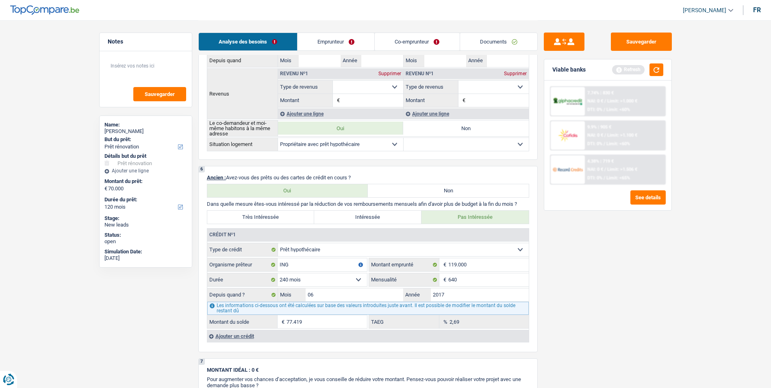
click at [340, 41] on link "Emprunteur" at bounding box center [335, 41] width 77 height 17
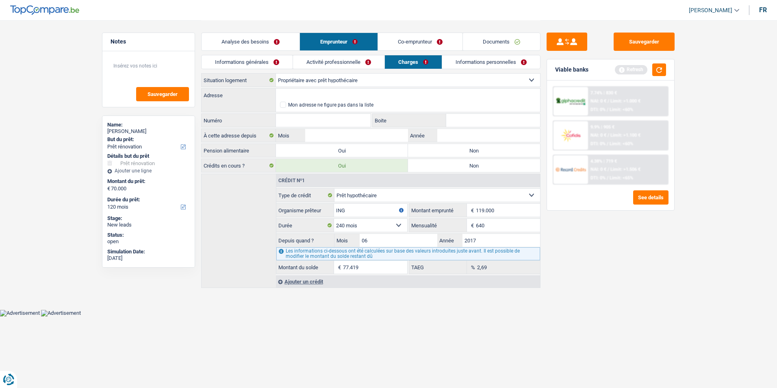
click at [276, 63] on link "Informations générales" at bounding box center [247, 61] width 91 height 13
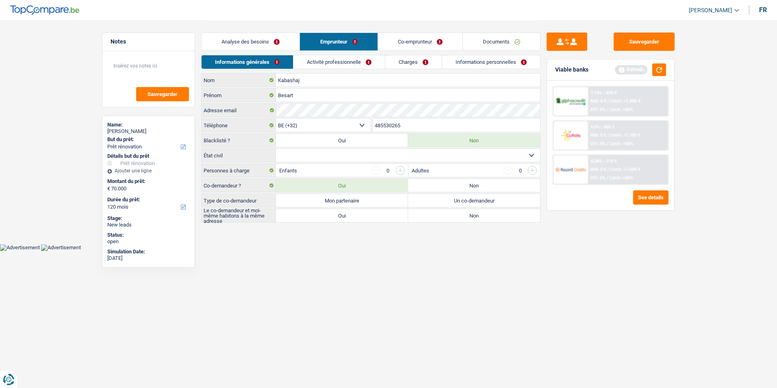
click at [435, 156] on select "Célibataire Marié(e) Cohabitant(e) légal(e) Divorcé(e) Veuf(ve) Séparé (de fait…" at bounding box center [408, 155] width 264 height 13
select select "married"
click at [276, 149] on select "Célibataire Marié(e) Cohabitant(e) légal(e) Divorcé(e) Veuf(ve) Séparé (de fait…" at bounding box center [408, 155] width 264 height 13
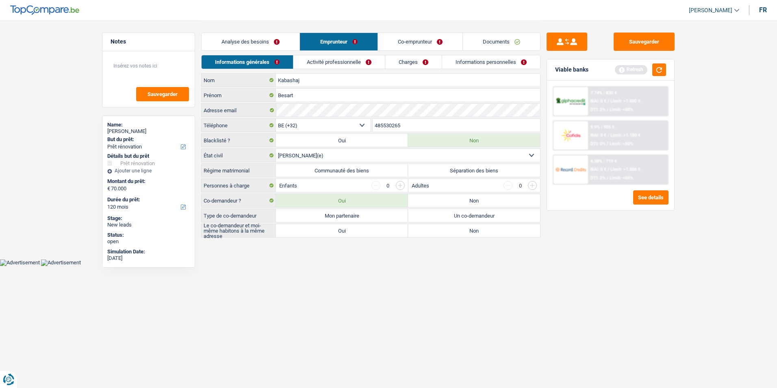
click at [346, 168] on label "Communauté des biens" at bounding box center [342, 170] width 132 height 13
click at [346, 168] on input "Communauté des biens" at bounding box center [342, 170] width 132 height 13
radio input "true"
click at [343, 212] on label "Mon partenaire" at bounding box center [342, 215] width 132 height 13
click at [343, 212] on input "Mon partenaire" at bounding box center [342, 215] width 132 height 13
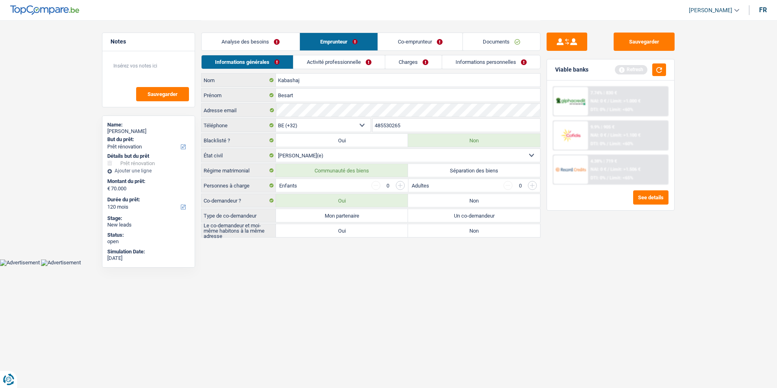
radio input "true"
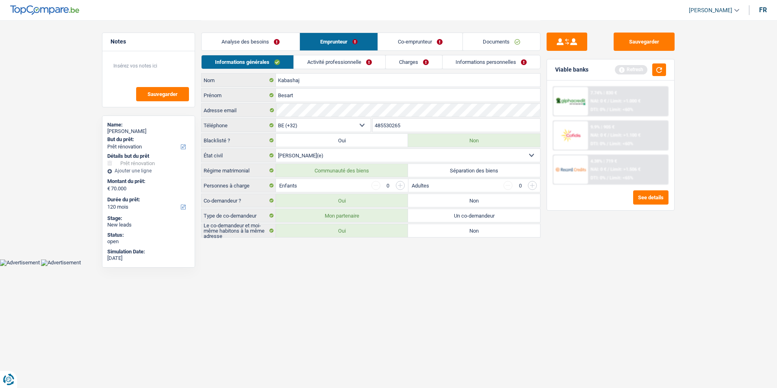
click at [351, 230] on label "Oui" at bounding box center [342, 230] width 132 height 13
click at [351, 230] on input "Oui" at bounding box center [342, 230] width 132 height 13
click at [403, 186] on input "button" at bounding box center [400, 185] width 9 height 9
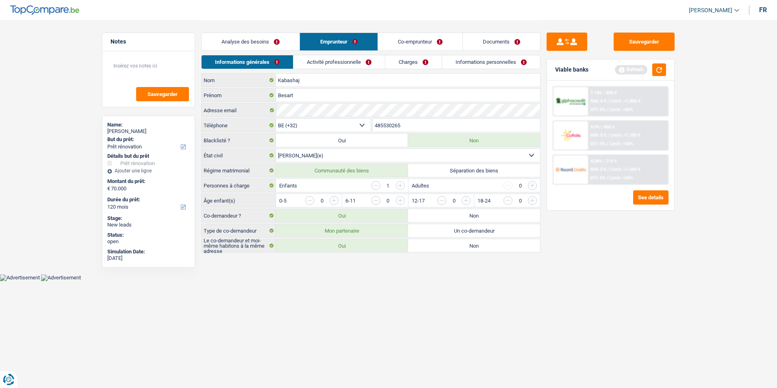
click at [403, 186] on input "button" at bounding box center [400, 185] width 9 height 9
click at [405, 202] on input "button" at bounding box center [565, 202] width 338 height 13
click at [403, 198] on input "button" at bounding box center [565, 202] width 338 height 13
click at [334, 204] on div "La somme des enfants par tranche d'âge doit être égale au nombre d'enfants à ch…" at bounding box center [395, 205] width 235 height 3
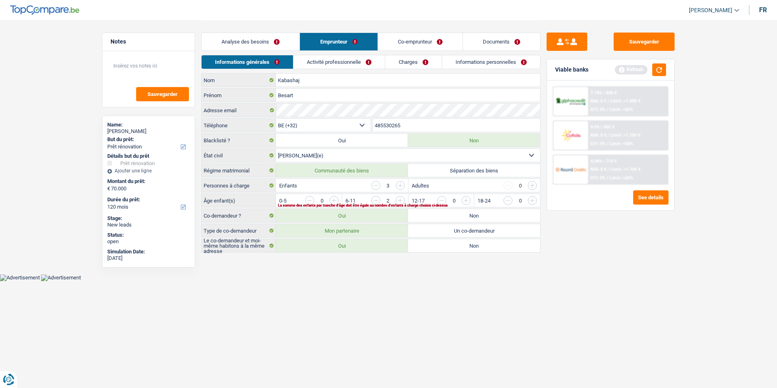
click at [336, 200] on input "button" at bounding box center [499, 202] width 338 height 13
click at [334, 65] on link "Activité professionnelle" at bounding box center [339, 61] width 91 height 13
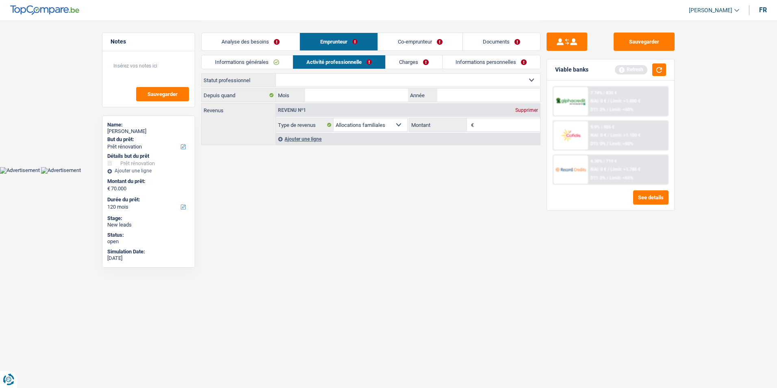
click at [377, 78] on select "Ouvrier Employé privé Employé public Invalide Indépendant Pensionné Chômeur Mut…" at bounding box center [408, 80] width 264 height 13
select select "independent"
click at [276, 74] on select "Ouvrier Employé privé Employé public Invalide Indépendant Pensionné Chômeur Mut…" at bounding box center [408, 80] width 264 height 13
select select "netSalary"
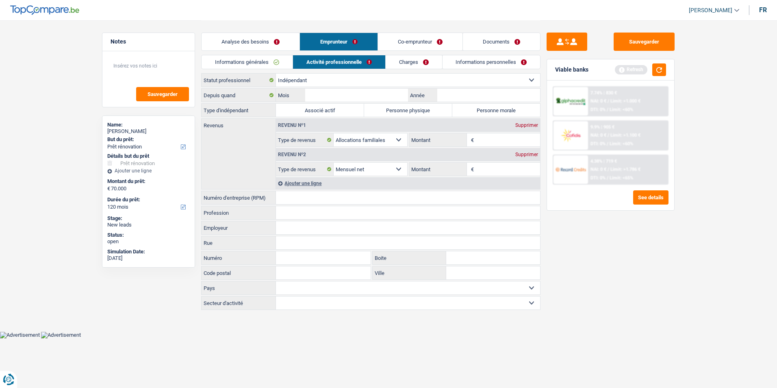
click at [360, 83] on select "Ouvrier Employé privé Employé public Invalide Indépendant Pensionné Chômeur Mut…" at bounding box center [408, 80] width 264 height 13
select select "worker"
click at [276, 74] on select "Ouvrier Employé privé Employé public Invalide Indépendant Pensionné Chômeur Mut…" at bounding box center [408, 80] width 264 height 13
select select "familyAllowances"
select select "netSalary"
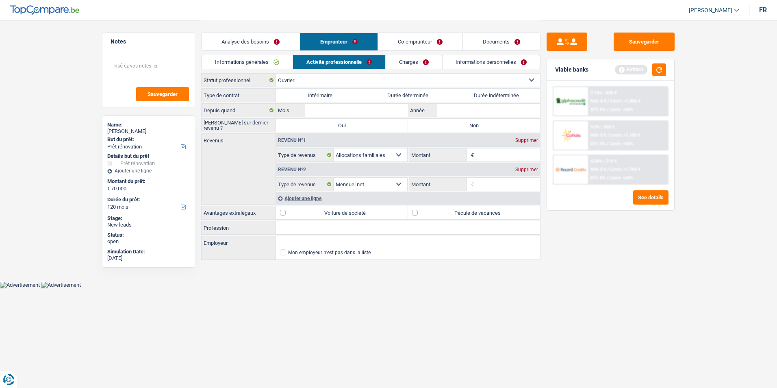
click at [477, 95] on label "Durée indéterminée" at bounding box center [496, 95] width 88 height 13
click at [477, 95] on input "Durée indéterminée" at bounding box center [496, 95] width 88 height 13
radio input "true"
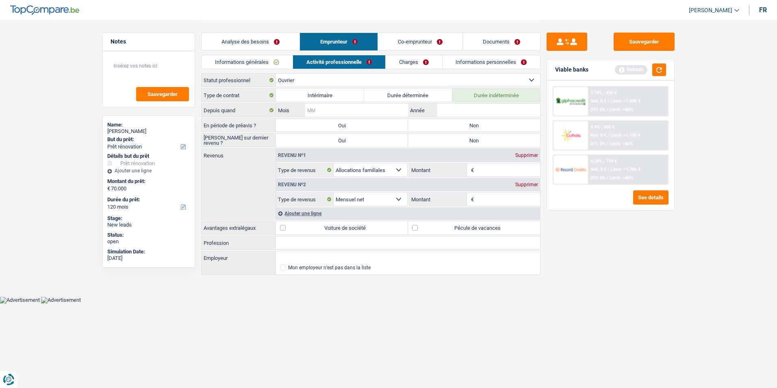
click at [356, 106] on input "Mois" at bounding box center [356, 110] width 103 height 13
click at [464, 108] on input "Année" at bounding box center [488, 110] width 103 height 13
click at [377, 108] on input "Mois" at bounding box center [356, 110] width 103 height 13
click at [440, 106] on input "Année" at bounding box center [488, 110] width 103 height 13
click at [482, 104] on input "Année" at bounding box center [488, 110] width 103 height 13
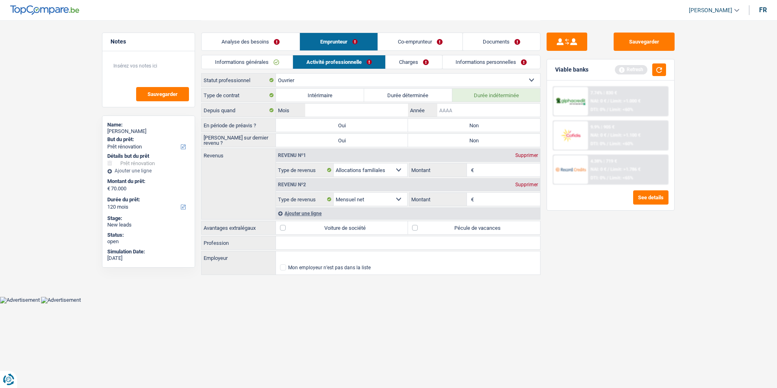
click at [471, 107] on input "Année" at bounding box center [488, 110] width 103 height 13
type input "2020"
click at [367, 105] on input "Mois" at bounding box center [356, 110] width 103 height 13
type input "04"
click at [455, 122] on label "Non" at bounding box center [474, 125] width 132 height 13
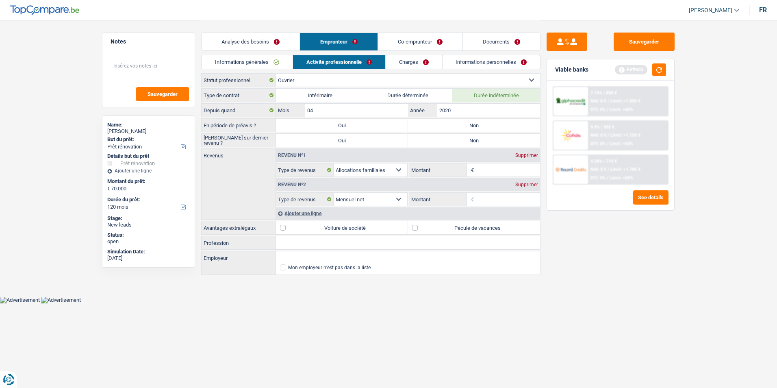
click at [455, 122] on input "Non" at bounding box center [474, 125] width 132 height 13
radio input "true"
click at [456, 135] on label "Non" at bounding box center [474, 140] width 132 height 13
click at [456, 135] on input "Non" at bounding box center [474, 140] width 132 height 13
radio input "true"
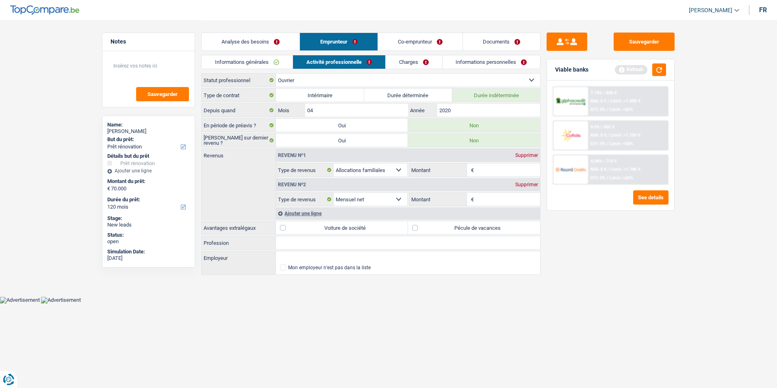
click at [492, 197] on input "Montant" at bounding box center [508, 199] width 65 height 13
type input "2.000"
click at [498, 167] on input "Montant" at bounding box center [508, 169] width 65 height 13
type input "700"
click at [418, 228] on label "Pécule de vacances" at bounding box center [474, 227] width 132 height 13
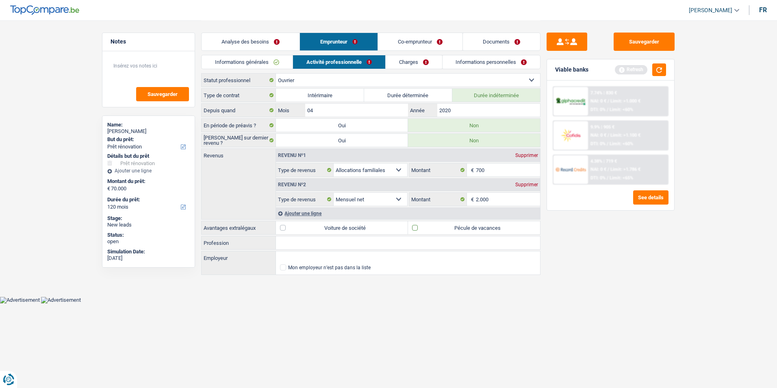
click at [418, 228] on input "Pécule de vacances" at bounding box center [474, 227] width 132 height 13
checkbox input "true"
click at [353, 242] on input "Profession" at bounding box center [408, 242] width 264 height 13
click at [328, 213] on div "Ajouter une ligne" at bounding box center [408, 213] width 264 height 12
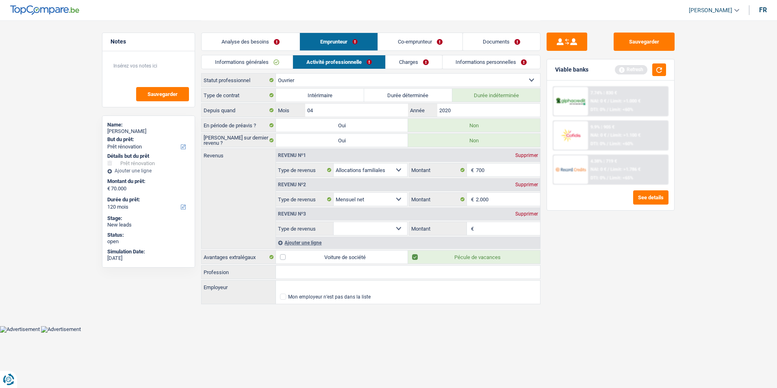
click at [399, 226] on select "Allocation d'handicap Allocations chômage Allocations familiales Chèques repas …" at bounding box center [371, 228] width 74 height 13
select select "mealVouchers"
click at [334, 222] on select "Allocation d'handicap Allocations chômage Allocations familiales Chèques repas …" at bounding box center [371, 228] width 74 height 13
click at [486, 226] on input "Montant par jour" at bounding box center [508, 228] width 65 height 13
click at [524, 212] on div "Supprimer" at bounding box center [526, 213] width 27 height 5
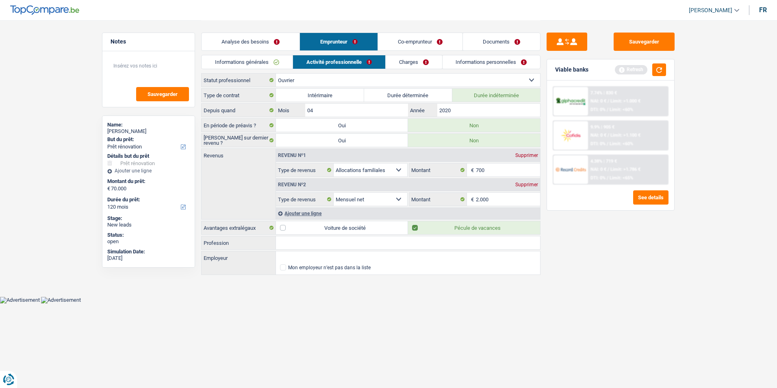
click at [317, 241] on input "Profession" at bounding box center [408, 242] width 264 height 13
type input "Toiturier"
click at [410, 61] on link "Charges" at bounding box center [414, 61] width 56 height 13
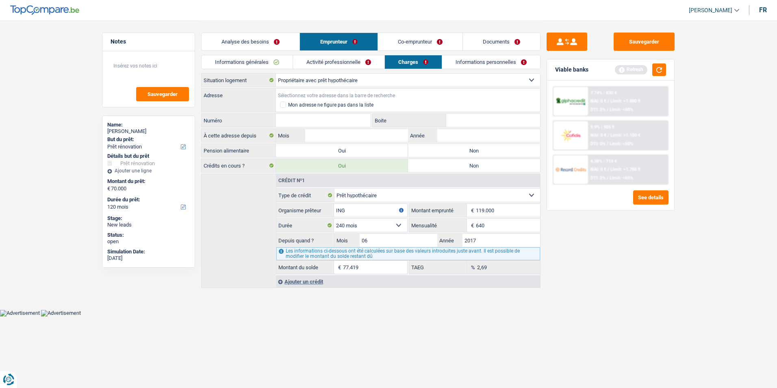
click at [344, 91] on input "Adresse" at bounding box center [408, 95] width 264 height 13
click at [349, 64] on link "Activité professionnelle" at bounding box center [338, 61] width 91 height 13
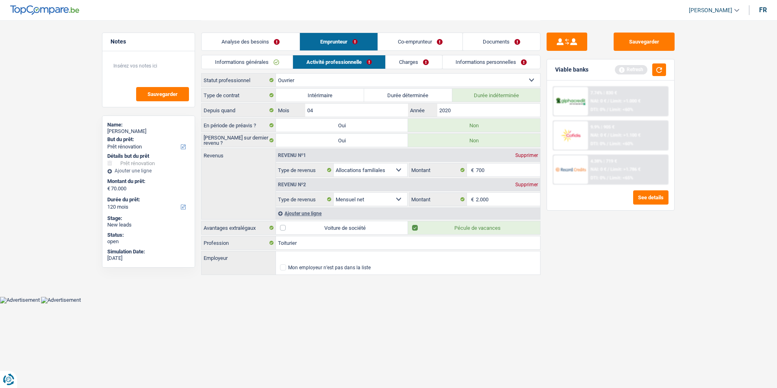
click at [403, 64] on link "Charges" at bounding box center [414, 61] width 56 height 13
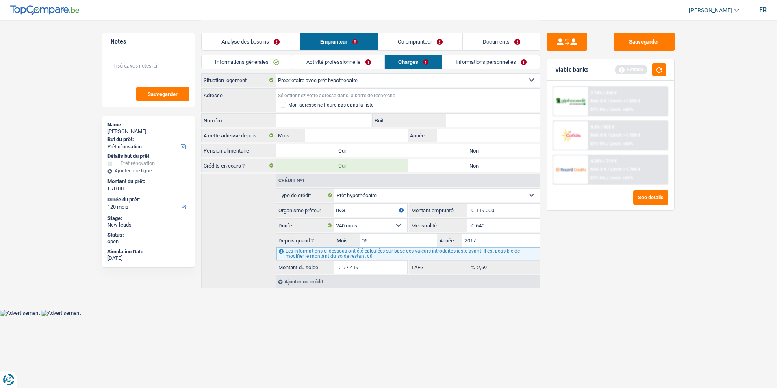
click at [331, 93] on input "Adresse" at bounding box center [408, 95] width 264 height 13
type input "R"
click at [310, 121] on input "Numéro" at bounding box center [323, 120] width 95 height 13
type input "18"
click at [305, 94] on input "Adresse" at bounding box center [408, 95] width 264 height 13
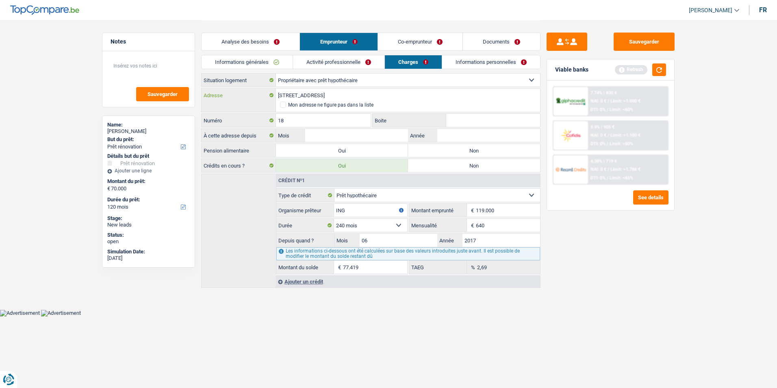
click at [380, 93] on input "Karkoolstraat, 9500, Geraardsbergen, BE" at bounding box center [408, 95] width 264 height 13
type input "Karkoolstraat,3950"
click at [390, 132] on input "Mois" at bounding box center [356, 135] width 103 height 13
type input "06"
type input "2017"
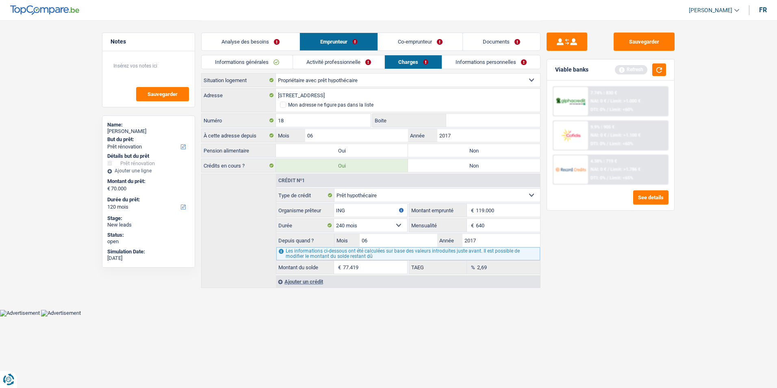
click at [430, 38] on link "Co-emprunteur" at bounding box center [420, 41] width 85 height 17
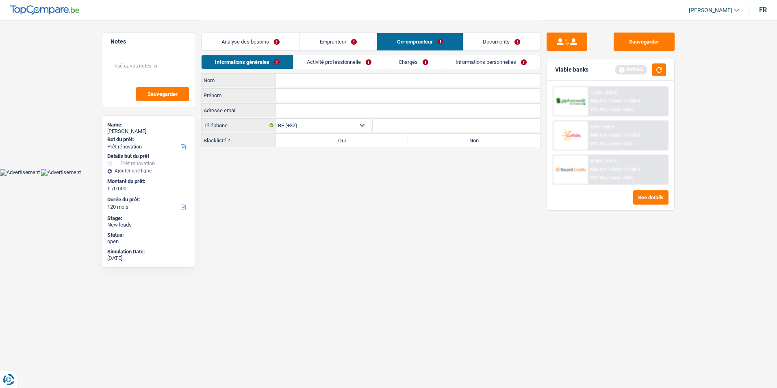
click at [352, 65] on link "Activité professionnelle" at bounding box center [338, 61] width 91 height 13
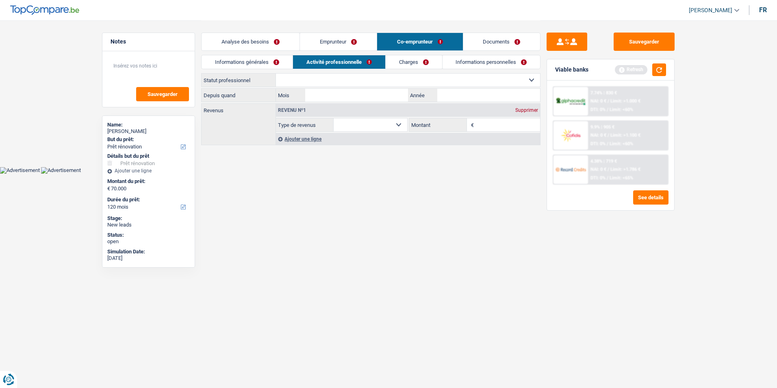
click at [393, 63] on link "Charges" at bounding box center [414, 61] width 56 height 13
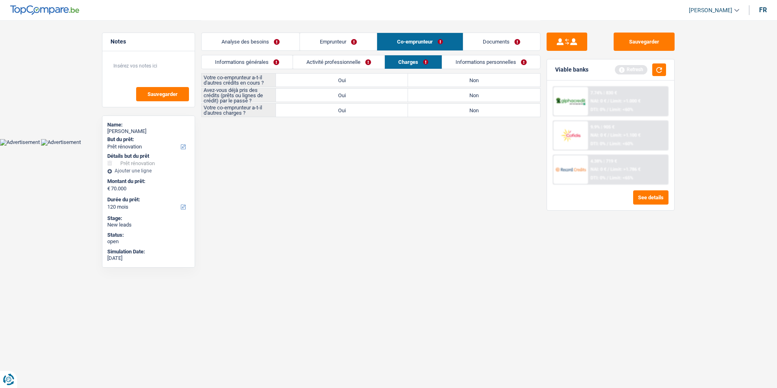
click at [453, 61] on link "Informations personnelles" at bounding box center [491, 61] width 98 height 13
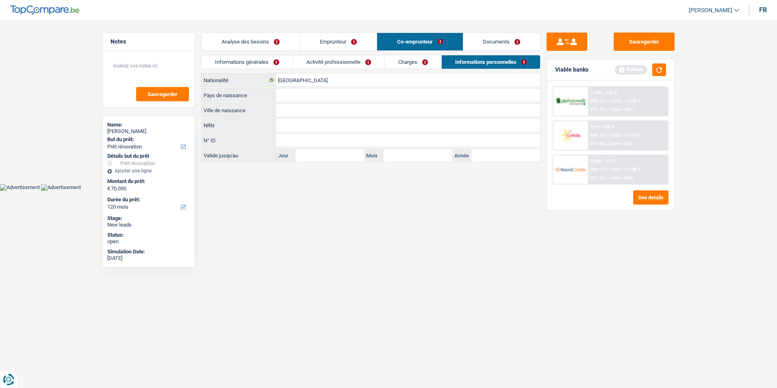
click at [496, 39] on link "Documents" at bounding box center [501, 41] width 77 height 17
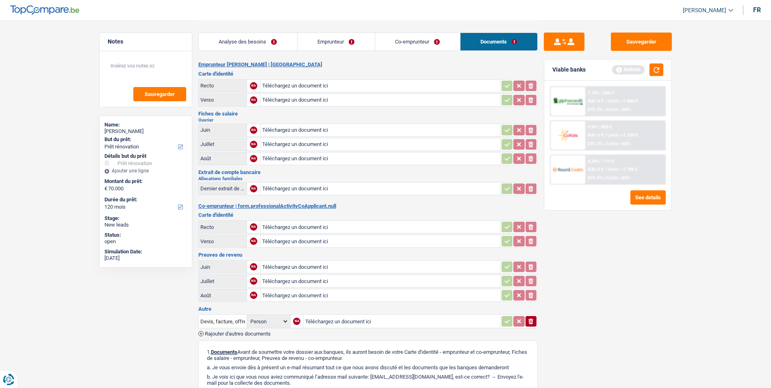
click at [330, 44] on link "Emprunteur" at bounding box center [335, 41] width 77 height 17
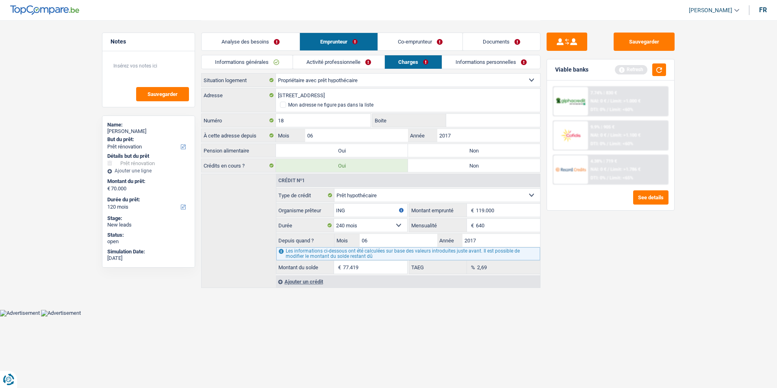
click at [331, 66] on link "Activité professionnelle" at bounding box center [338, 61] width 91 height 13
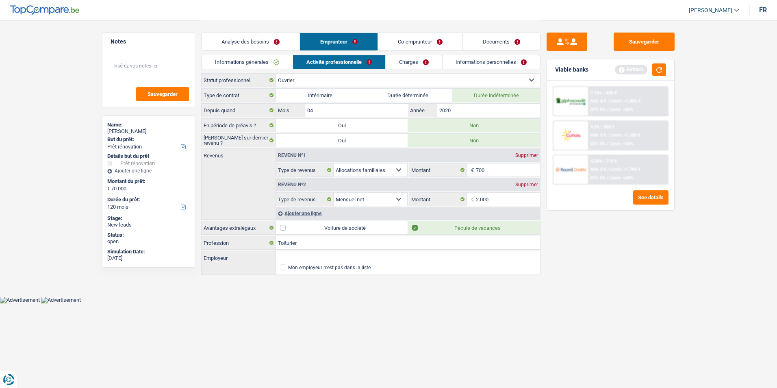
click at [406, 34] on link "Co-emprunteur" at bounding box center [420, 41] width 85 height 17
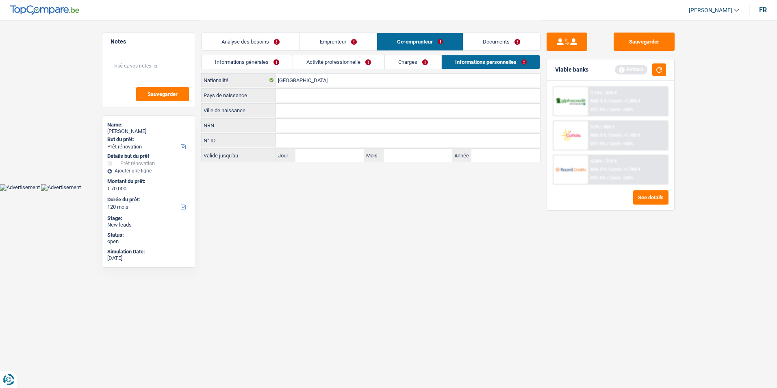
click at [280, 63] on link "Informations générales" at bounding box center [247, 61] width 91 height 13
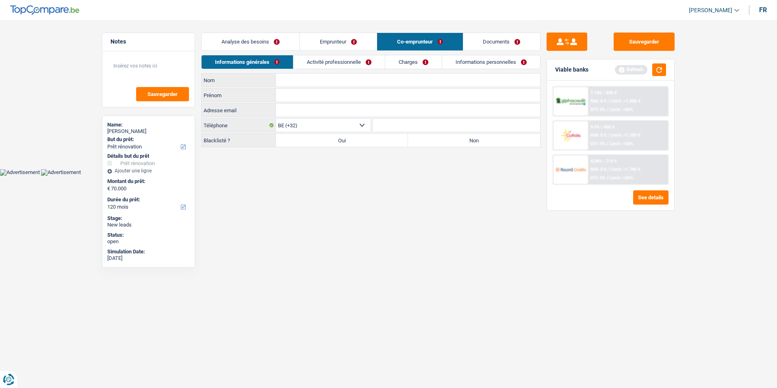
click at [301, 82] on input "Nom" at bounding box center [408, 80] width 264 height 13
click at [286, 95] on input "Prénom" at bounding box center [408, 95] width 264 height 13
type input "leonora"
click at [296, 79] on input "Nom" at bounding box center [408, 80] width 264 height 13
type input "Kabashaj"
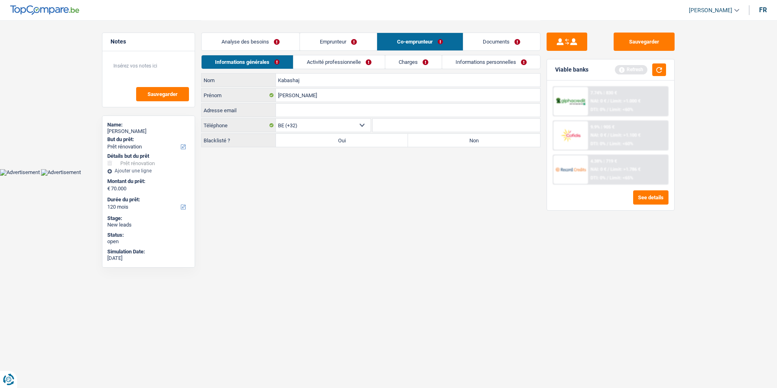
click at [490, 143] on label "Non" at bounding box center [474, 140] width 132 height 13
click at [490, 143] on input "Non" at bounding box center [474, 140] width 132 height 13
radio input "true"
click at [336, 59] on link "Activité professionnelle" at bounding box center [338, 61] width 91 height 13
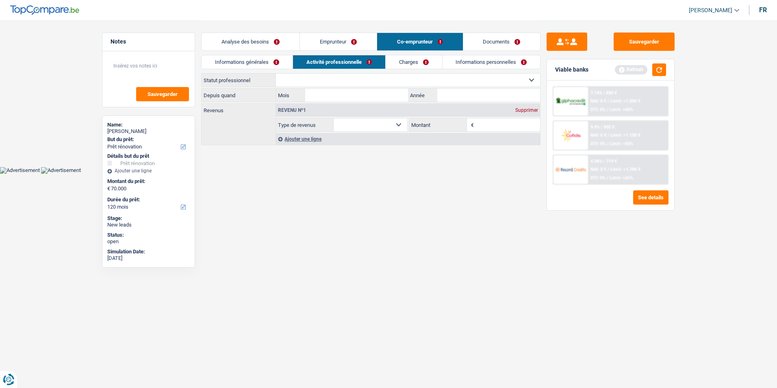
click at [348, 78] on select "Ouvrier Employé privé Employé public Invalide Indépendant Pensionné Chômeur Mut…" at bounding box center [408, 80] width 264 height 13
select select "worker"
click at [276, 74] on select "Ouvrier Employé privé Employé public Invalide Indépendant Pensionné Chômeur Mut…" at bounding box center [408, 80] width 264 height 13
select select "netSalary"
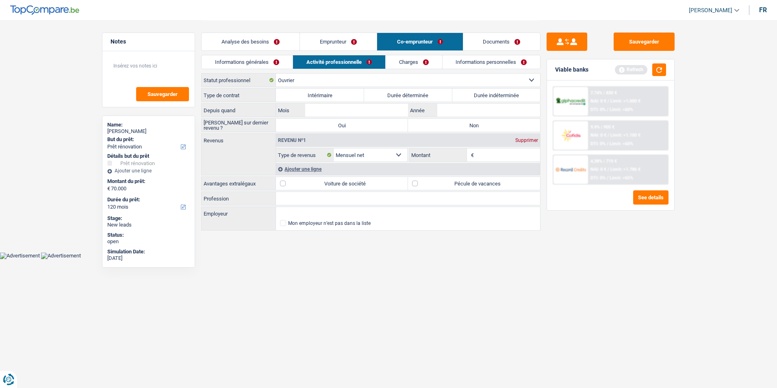
click at [468, 91] on label "Durée indéterminée" at bounding box center [496, 95] width 88 height 13
click at [468, 91] on input "Durée indéterminée" at bounding box center [496, 95] width 88 height 13
radio input "true"
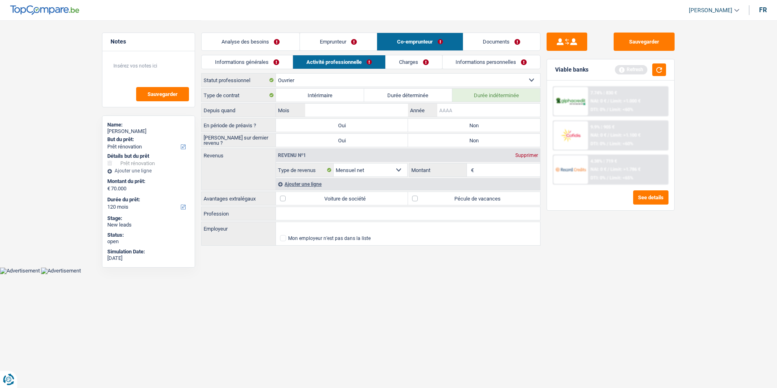
click at [463, 108] on input "Année" at bounding box center [488, 110] width 103 height 13
click at [358, 113] on input "Mois" at bounding box center [356, 110] width 103 height 13
click at [450, 106] on input "Année" at bounding box center [488, 110] width 103 height 13
click at [376, 111] on input "Mois" at bounding box center [356, 110] width 103 height 13
click at [453, 107] on input "Année" at bounding box center [488, 110] width 103 height 13
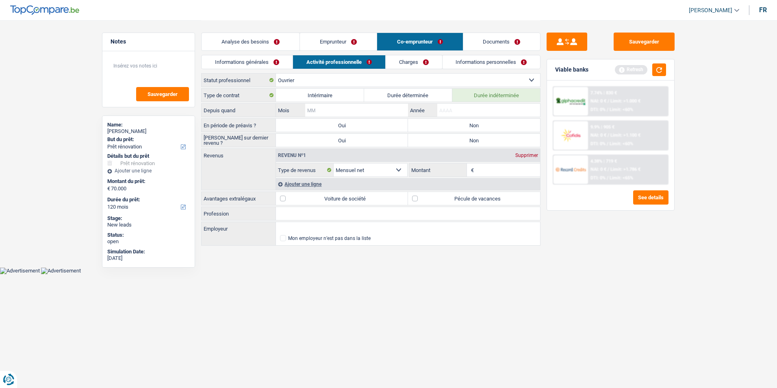
drag, startPoint x: 383, startPoint y: 109, endPoint x: 401, endPoint y: 108, distance: 17.9
click at [384, 109] on input "Mois" at bounding box center [356, 110] width 103 height 13
click at [445, 106] on input "Année" at bounding box center [488, 110] width 103 height 13
click at [372, 108] on input "Mois" at bounding box center [356, 110] width 103 height 13
drag, startPoint x: 445, startPoint y: 106, endPoint x: 387, endPoint y: 109, distance: 58.2
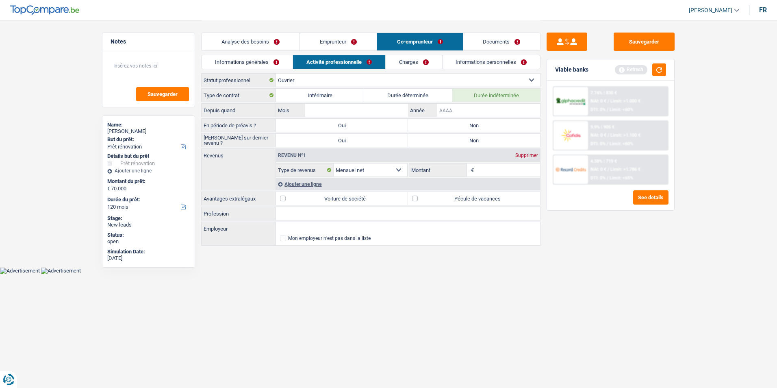
click at [443, 106] on input "Année" at bounding box center [488, 110] width 103 height 13
click at [386, 109] on input "Mois" at bounding box center [356, 110] width 103 height 13
click at [450, 107] on input "Année" at bounding box center [488, 110] width 103 height 13
drag, startPoint x: 377, startPoint y: 108, endPoint x: 435, endPoint y: 106, distance: 57.8
click at [380, 108] on input "Mois" at bounding box center [356, 110] width 103 height 13
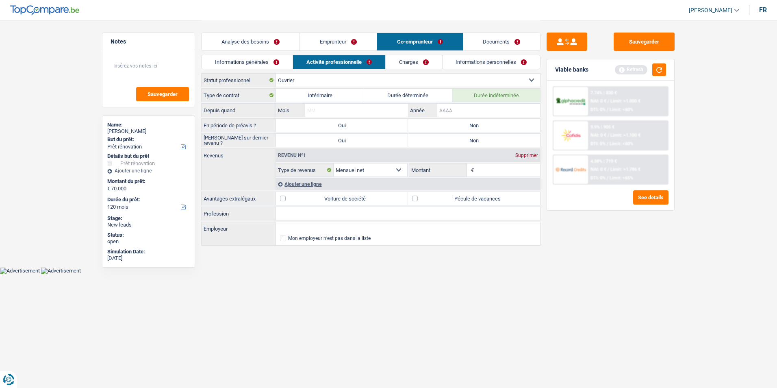
click at [446, 106] on input "Année" at bounding box center [488, 110] width 103 height 13
click at [377, 109] on input "Mois" at bounding box center [356, 110] width 103 height 13
click at [380, 110] on input "Mois" at bounding box center [356, 110] width 103 height 13
type input "07"
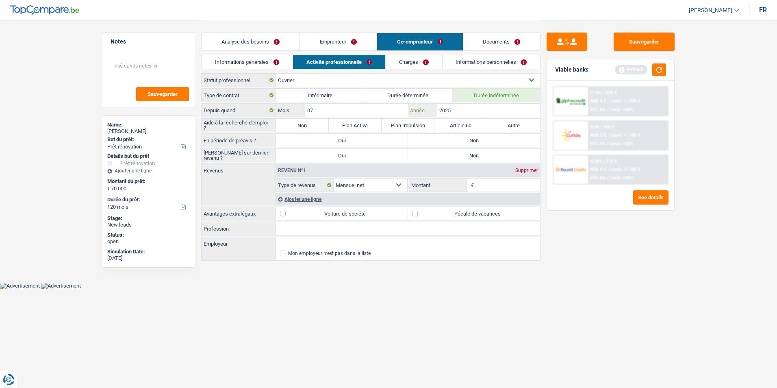
type input "2025"
click at [299, 124] on label "Non" at bounding box center [302, 125] width 53 height 13
click at [299, 124] on input "Non" at bounding box center [302, 125] width 53 height 13
radio input "true"
click at [342, 108] on input "07" at bounding box center [356, 110] width 103 height 13
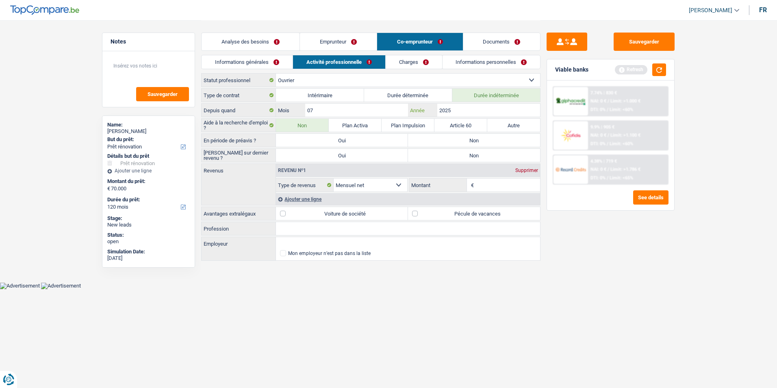
click at [462, 106] on input "2025" at bounding box center [488, 110] width 103 height 13
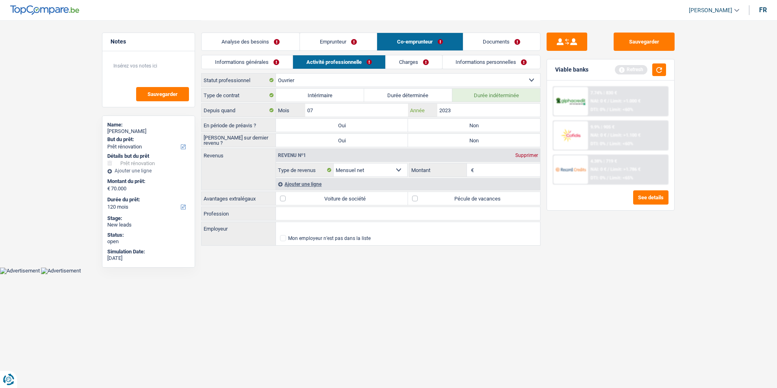
type input "2023"
drag, startPoint x: 469, startPoint y: 124, endPoint x: 469, endPoint y: 132, distance: 7.8
click at [469, 124] on label "Non" at bounding box center [474, 125] width 132 height 13
click at [469, 124] on input "Non" at bounding box center [474, 125] width 132 height 13
radio input "true"
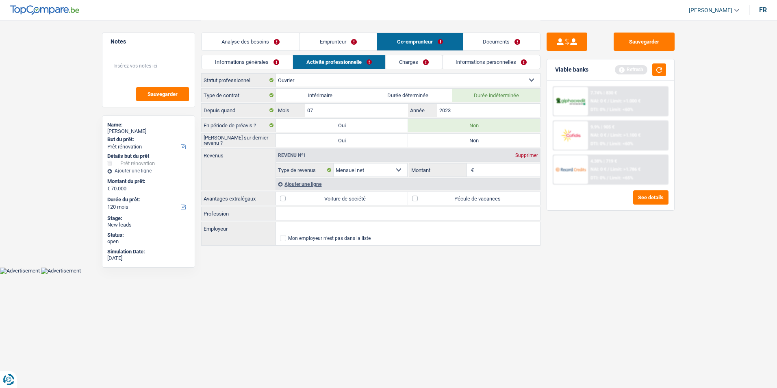
click at [469, 132] on div "Type de contrat Intérimaire Durée déterminée Durée indéterminée Depuis quand 07…" at bounding box center [370, 167] width 339 height 158
click at [469, 136] on label "Non" at bounding box center [474, 140] width 132 height 13
click at [469, 136] on input "Non" at bounding box center [474, 140] width 132 height 13
radio input "true"
click at [483, 167] on input "Montant" at bounding box center [508, 169] width 65 height 13
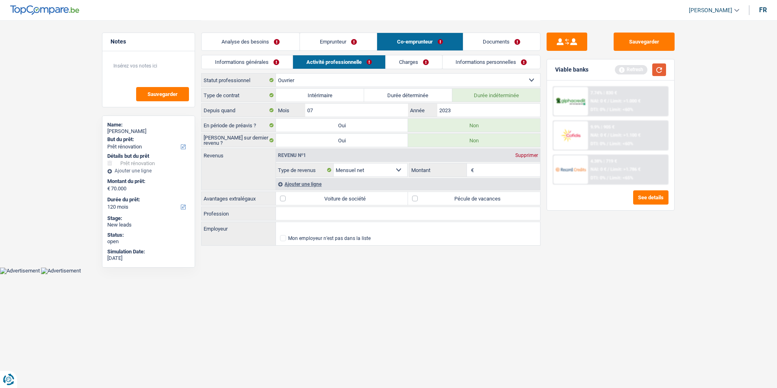
click at [666, 65] on button "button" at bounding box center [659, 69] width 14 height 13
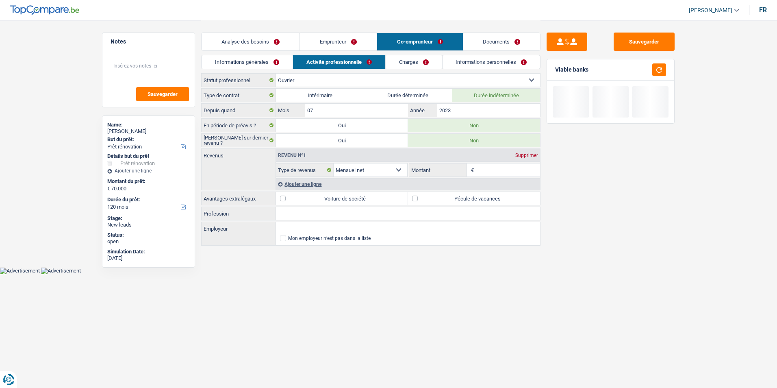
click at [484, 166] on input "Montant" at bounding box center [508, 169] width 65 height 13
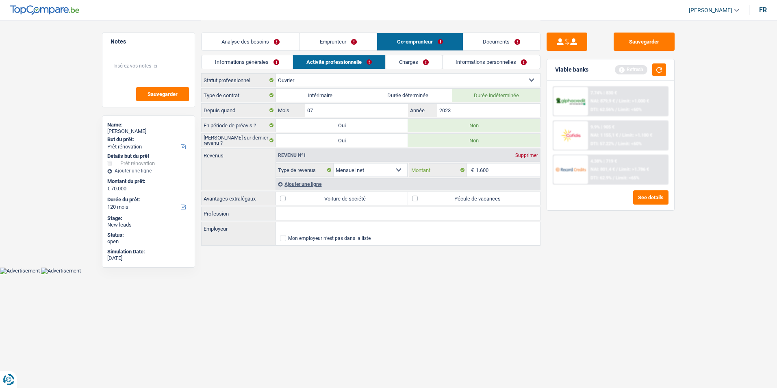
type input "1.600"
click at [309, 212] on input "Profession" at bounding box center [408, 213] width 264 height 13
click at [658, 67] on button "button" at bounding box center [659, 69] width 14 height 13
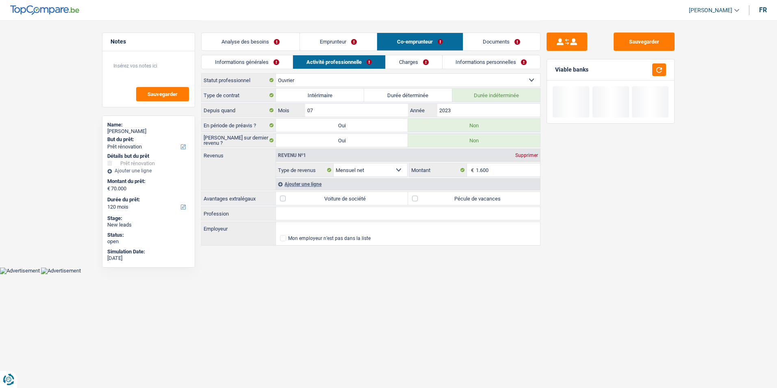
click at [295, 212] on input "Profession" at bounding box center [408, 213] width 264 height 13
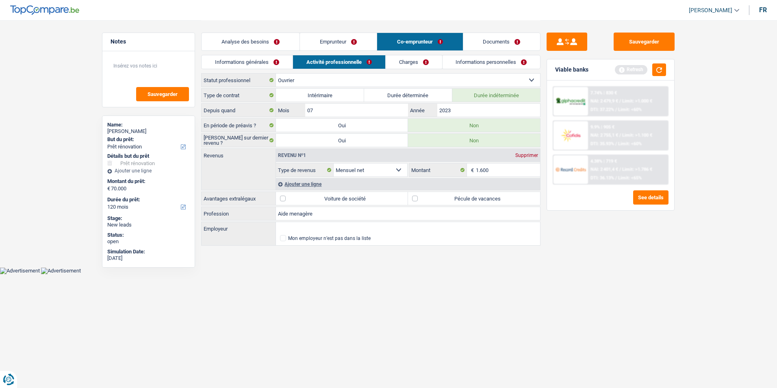
type input "Aide menagère"
click at [412, 58] on link "Charges" at bounding box center [414, 61] width 56 height 13
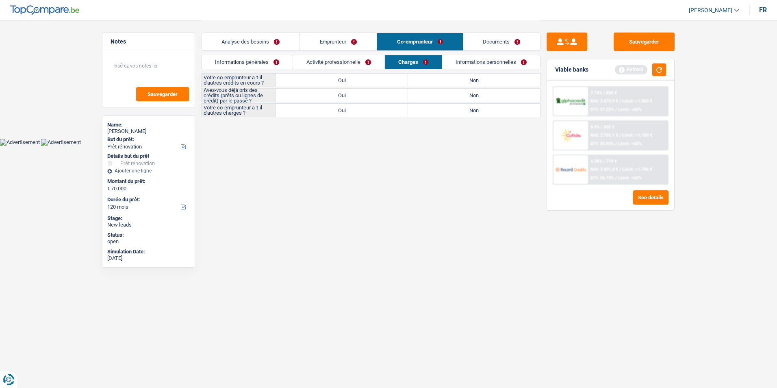
click at [384, 80] on label "Oui" at bounding box center [342, 80] width 132 height 13
click at [384, 80] on input "Oui" at bounding box center [342, 80] width 132 height 13
radio input "true"
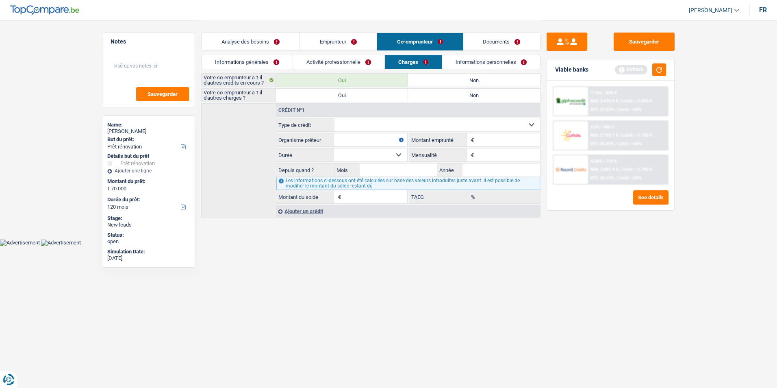
click at [437, 77] on label "Non" at bounding box center [474, 80] width 132 height 13
click at [437, 77] on input "Non" at bounding box center [474, 80] width 132 height 13
radio input "true"
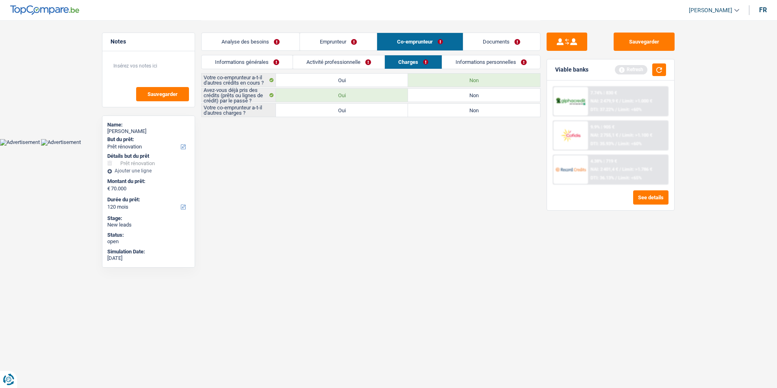
click at [440, 111] on label "Non" at bounding box center [474, 110] width 132 height 13
click at [440, 111] on input "Non" at bounding box center [474, 110] width 132 height 13
radio input "true"
click at [357, 41] on link "Emprunteur" at bounding box center [338, 41] width 77 height 17
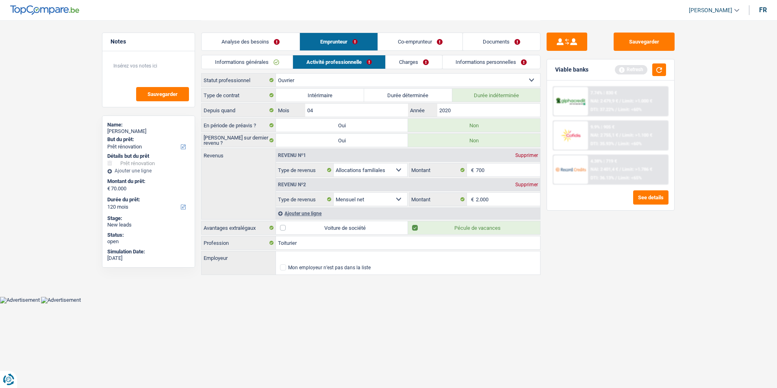
click at [470, 63] on link "Informations personnelles" at bounding box center [492, 61] width 98 height 13
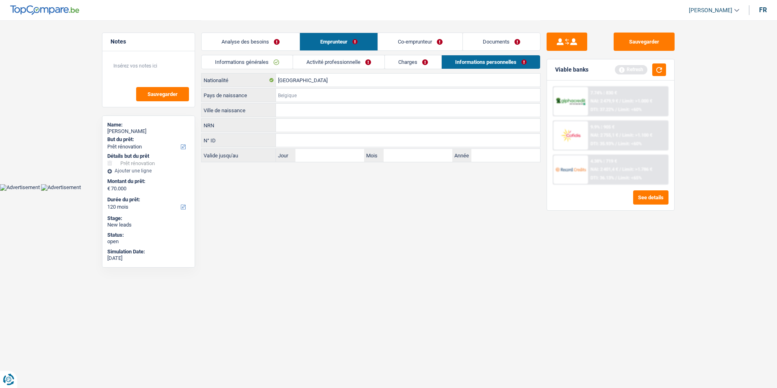
click at [305, 92] on input "Pays de naissance" at bounding box center [408, 95] width 264 height 13
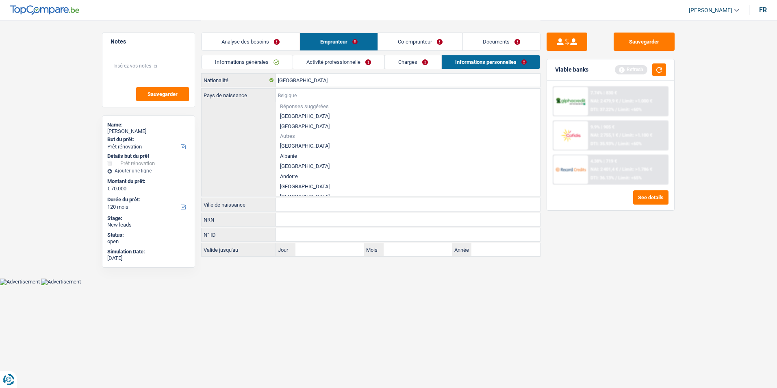
click at [289, 93] on input "Pays de naissance" at bounding box center [408, 95] width 264 height 13
type input "T"
type input "A"
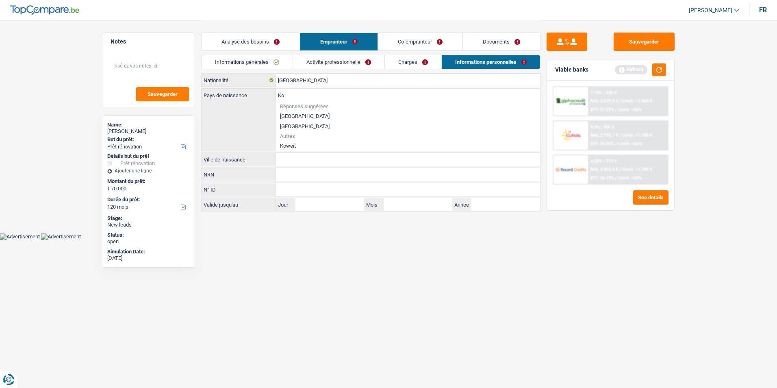
type input "K"
click at [295, 143] on li "Albanie" at bounding box center [408, 146] width 264 height 10
type input "Albanie"
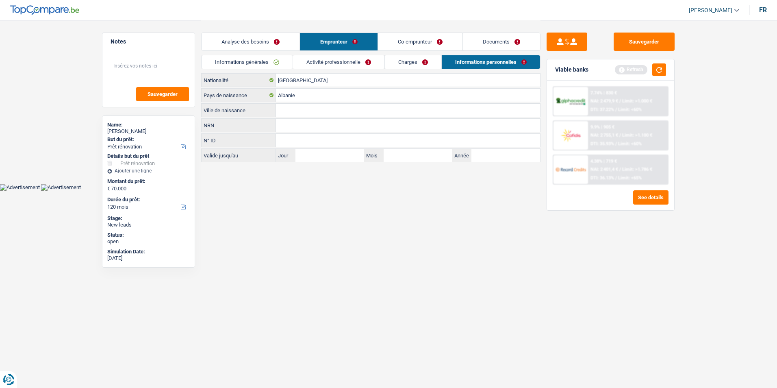
click at [298, 115] on input "Ville de naissance" at bounding box center [408, 110] width 264 height 13
type input "pristina"
click at [427, 43] on link "Co-emprunteur" at bounding box center [420, 41] width 85 height 17
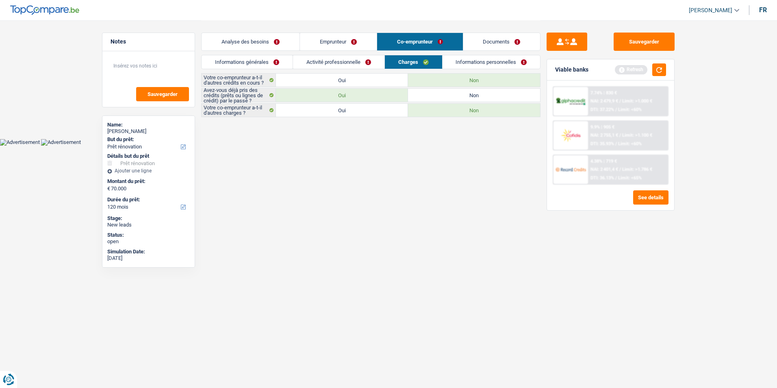
click at [471, 59] on link "Informations personnelles" at bounding box center [492, 61] width 98 height 13
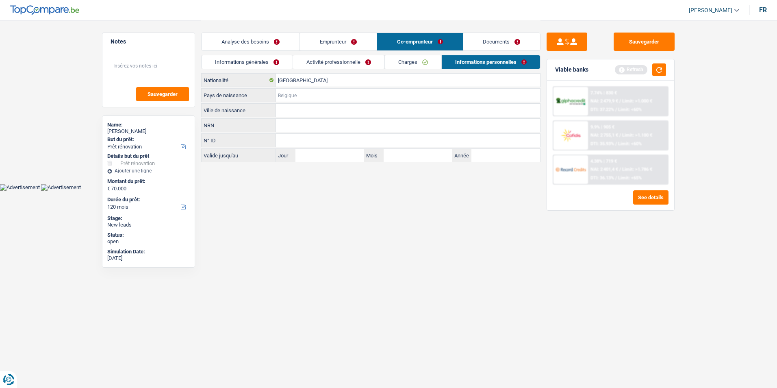
click at [304, 94] on input "Pays de naissance" at bounding box center [408, 95] width 264 height 13
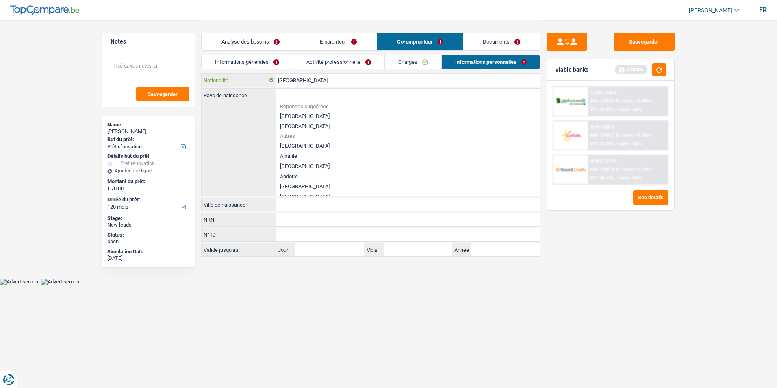
click at [317, 75] on input "[GEOGRAPHIC_DATA]" at bounding box center [408, 80] width 264 height 13
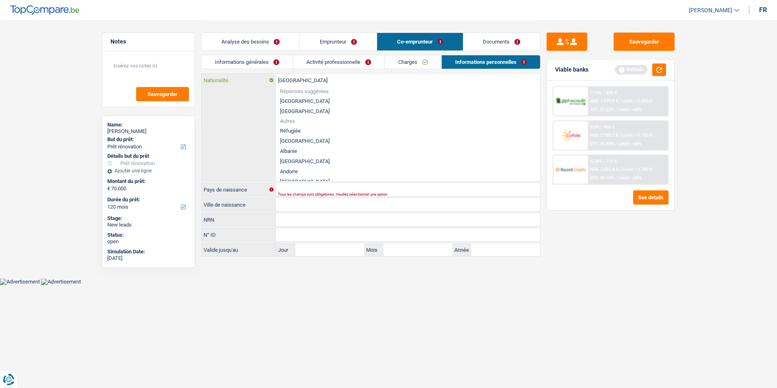
type input "Belgiqu"
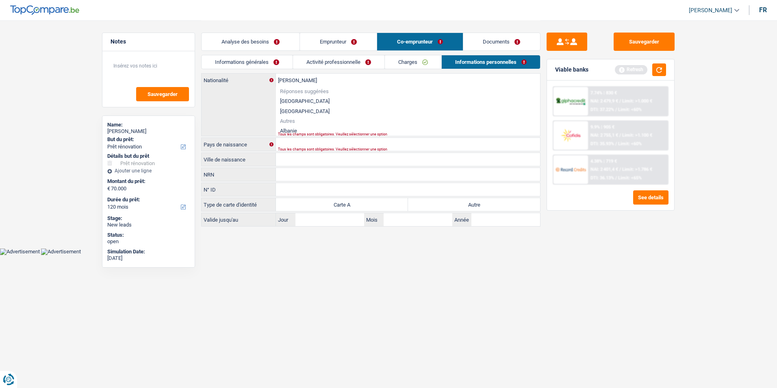
click at [313, 128] on li "Albanie" at bounding box center [408, 131] width 264 height 10
type input "Albanie"
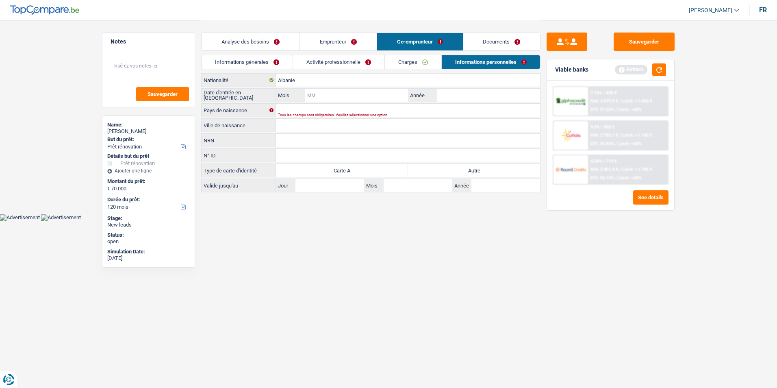
click at [322, 96] on input "Mois" at bounding box center [356, 95] width 103 height 13
type input "04"
type input "2010"
click at [311, 104] on input "Pays de naissance" at bounding box center [408, 110] width 264 height 13
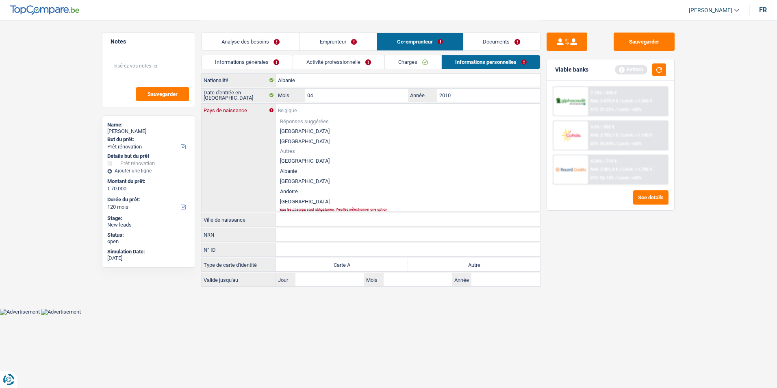
type input "A"
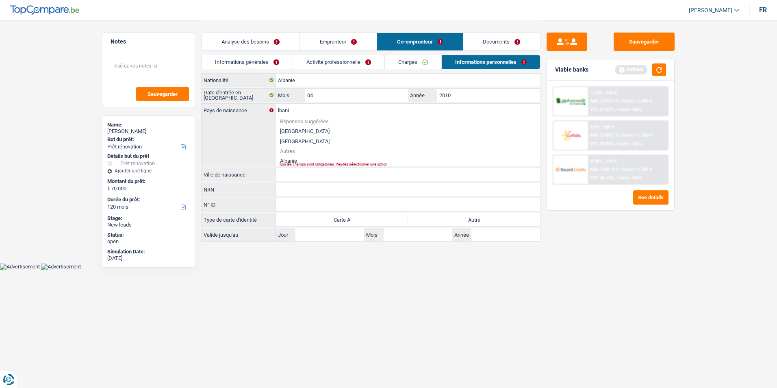
click at [286, 161] on li "Albanie" at bounding box center [408, 161] width 264 height 10
type input "Albanie"
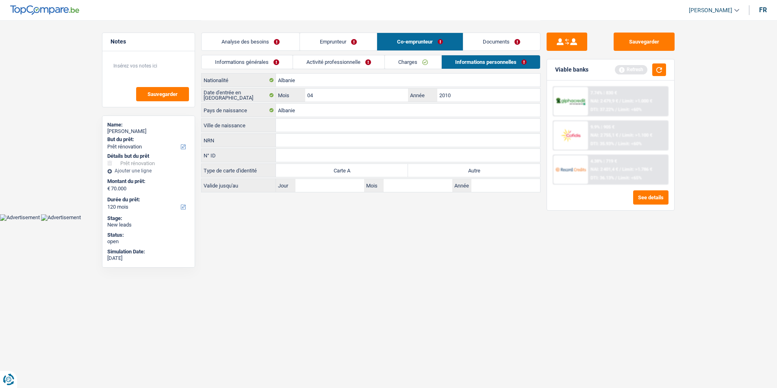
click at [296, 127] on input "Ville de naissance" at bounding box center [408, 125] width 264 height 13
type input "pristina"
click at [447, 172] on label "Autre" at bounding box center [474, 170] width 132 height 13
click at [447, 172] on input "Autre" at bounding box center [474, 170] width 132 height 13
radio input "true"
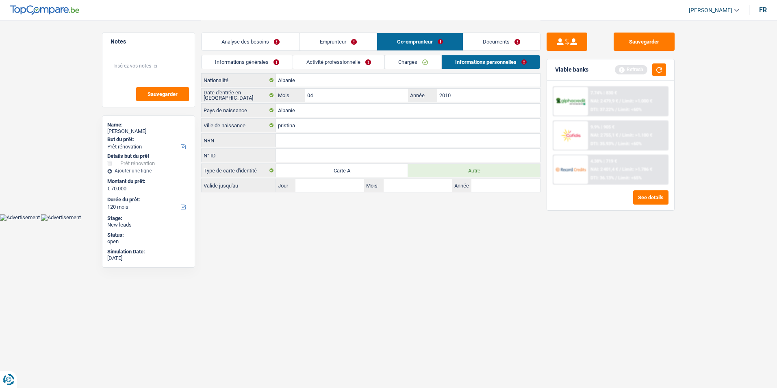
drag, startPoint x: 347, startPoint y: 61, endPoint x: 343, endPoint y: 62, distance: 4.8
click at [347, 61] on link "Activité professionnelle" at bounding box center [338, 61] width 91 height 13
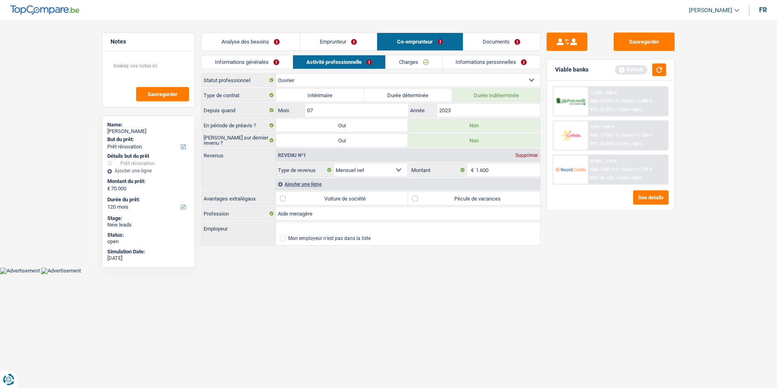
click at [283, 66] on link "Informations générales" at bounding box center [247, 61] width 91 height 13
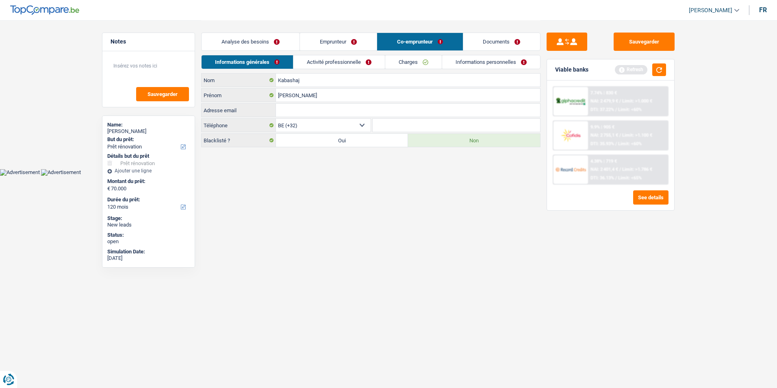
drag, startPoint x: 277, startPoint y: 41, endPoint x: 296, endPoint y: 41, distance: 19.5
click at [277, 41] on link "Analyse des besoins" at bounding box center [251, 41] width 98 height 17
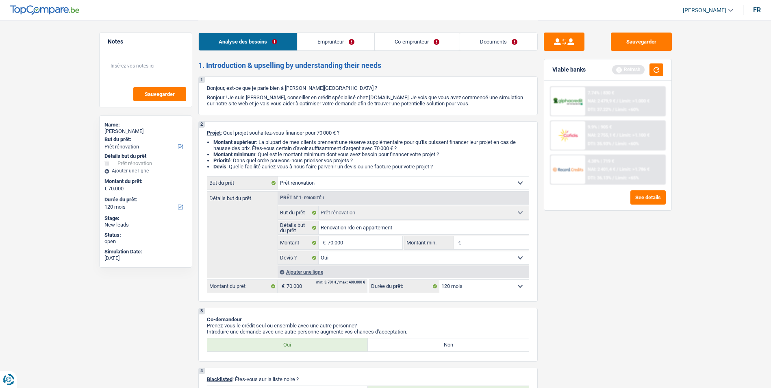
click at [331, 37] on link "Emprunteur" at bounding box center [335, 41] width 77 height 17
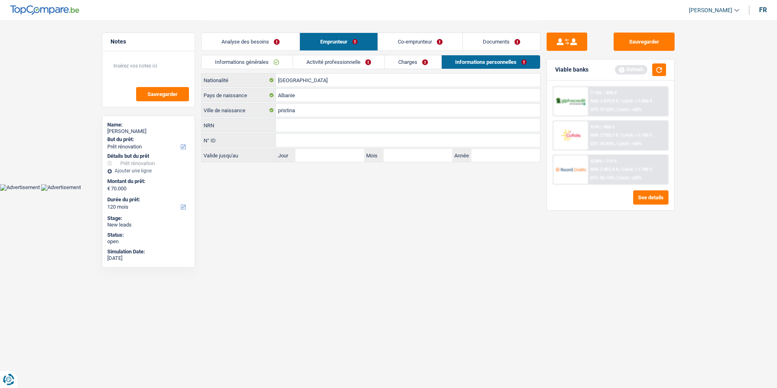
click at [421, 42] on link "Co-emprunteur" at bounding box center [420, 41] width 85 height 17
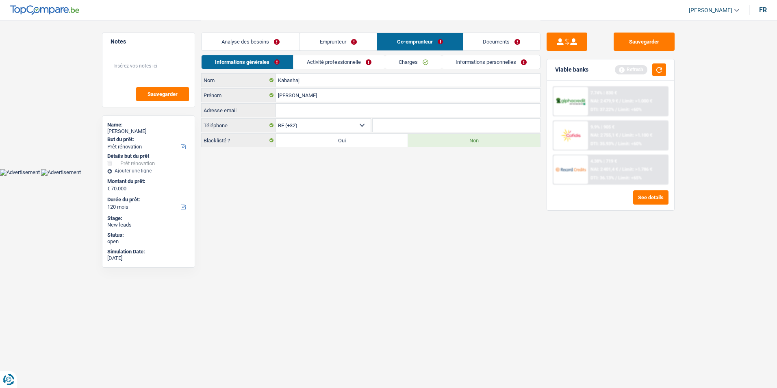
click at [473, 39] on link "Documents" at bounding box center [501, 41] width 77 height 17
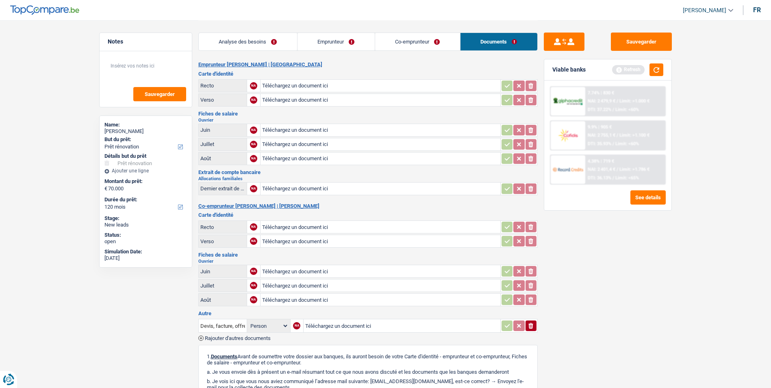
click at [653, 76] on div "Viable banks Refresh" at bounding box center [607, 69] width 127 height 21
click at [654, 66] on button "button" at bounding box center [656, 69] width 14 height 13
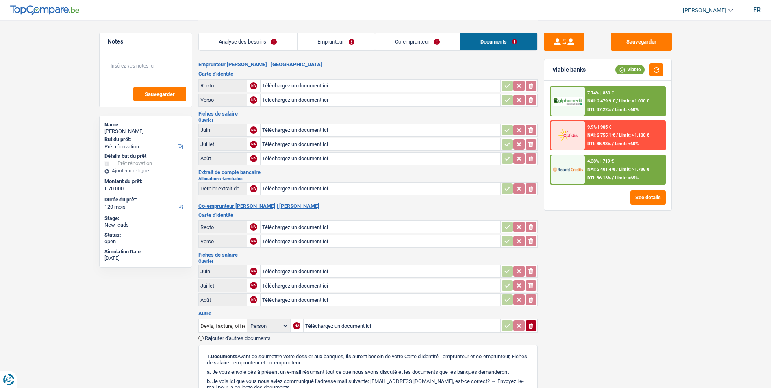
click at [250, 43] on link "Analyse des besoins" at bounding box center [248, 41] width 98 height 17
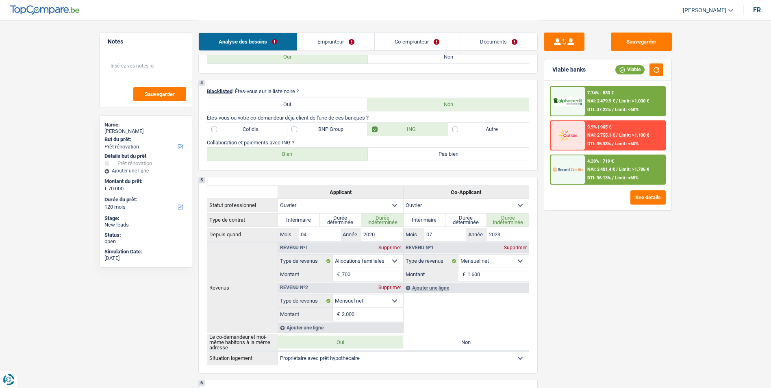
scroll to position [203, 0]
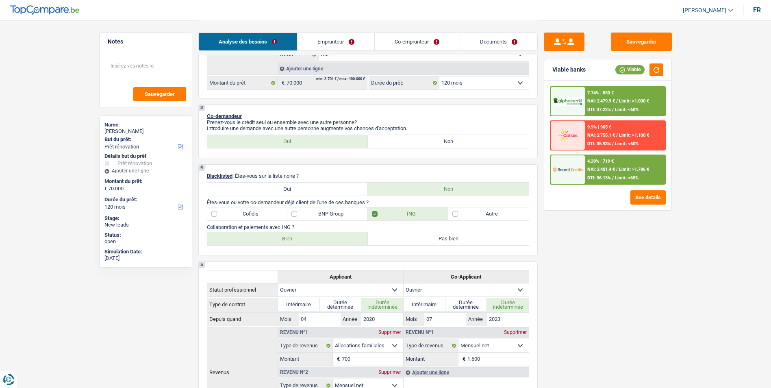
click at [490, 81] on select "12 mois 18 mois 24 mois 30 mois 36 mois 42 mois 48 mois 60 mois 72 mois 84 mois…" at bounding box center [483, 82] width 89 height 13
select select "144"
click at [439, 76] on select "12 mois 18 mois 24 mois 30 mois 36 mois 42 mois 48 mois 60 mois 72 mois 84 mois…" at bounding box center [483, 82] width 89 height 13
select select "144"
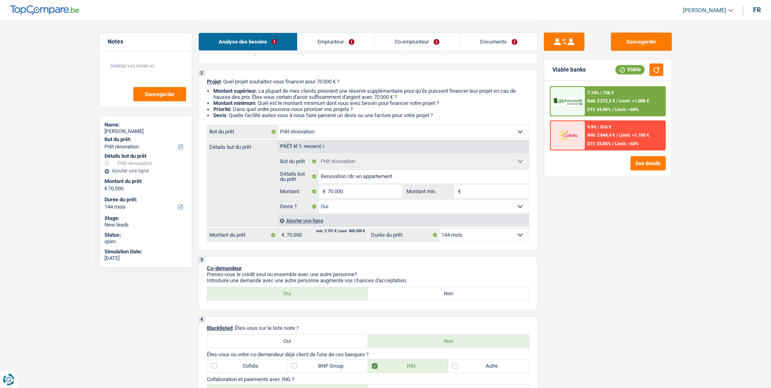
scroll to position [41, 0]
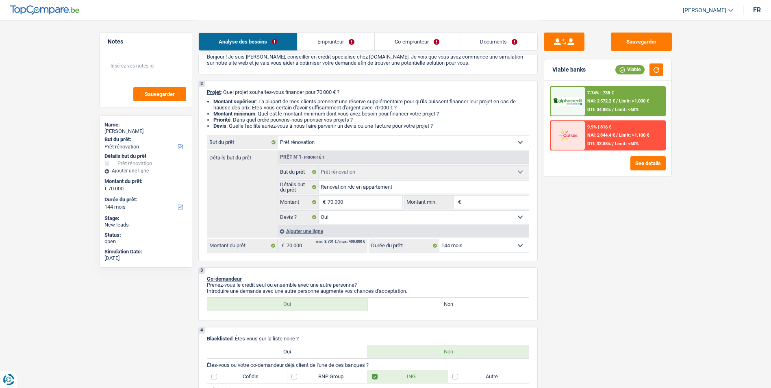
click at [605, 100] on span "NAI: 2 572,2 €" at bounding box center [601, 100] width 28 height 5
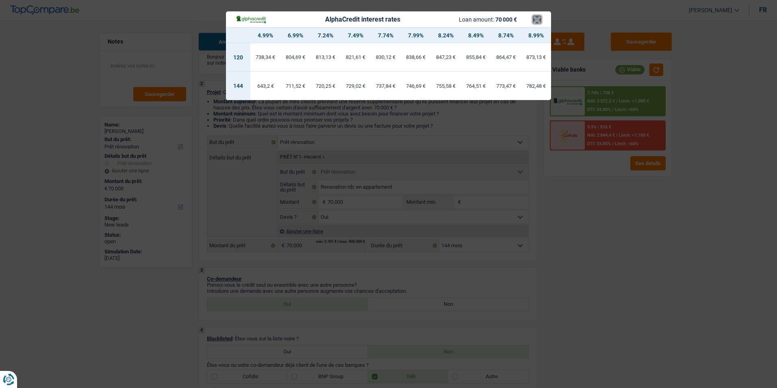
click at [539, 19] on button "×" at bounding box center [537, 19] width 9 height 8
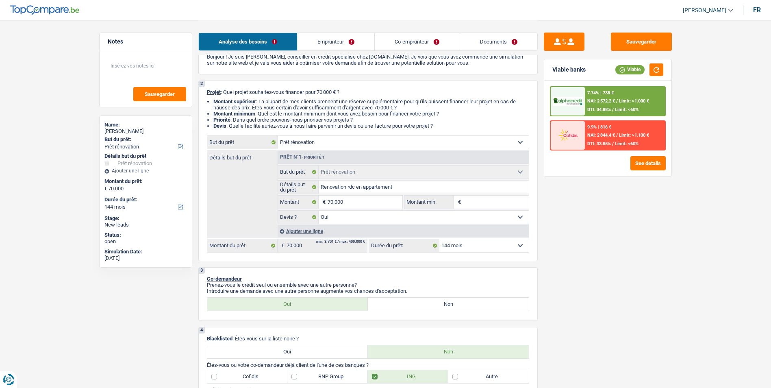
click at [489, 244] on select "12 mois 18 mois 24 mois 30 mois 36 mois 42 mois 48 mois 60 mois 72 mois 84 mois…" at bounding box center [483, 245] width 89 height 13
select select "120"
click at [439, 239] on select "12 mois 18 mois 24 mois 30 mois 36 mois 42 mois 48 mois 60 mois 72 mois 84 mois…" at bounding box center [483, 245] width 89 height 13
select select "120"
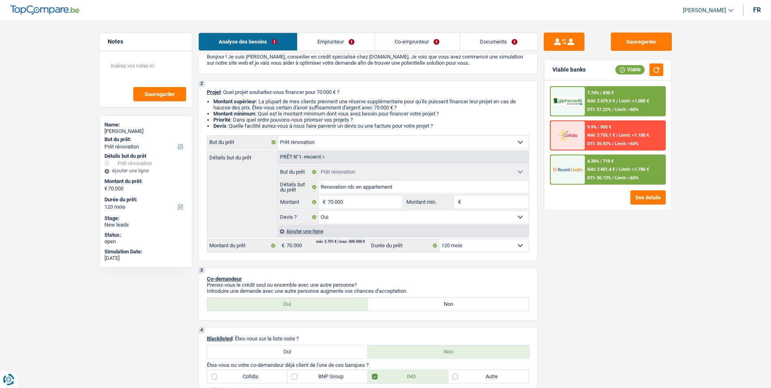
click at [493, 251] on select "12 mois 18 mois 24 mois 30 mois 36 mois 42 mois 48 mois 60 mois 72 mois 84 mois…" at bounding box center [483, 245] width 89 height 13
select select "144"
click at [439, 239] on select "12 mois 18 mois 24 mois 30 mois 36 mois 42 mois 48 mois 60 mois 72 mois 84 mois…" at bounding box center [483, 245] width 89 height 13
select select "144"
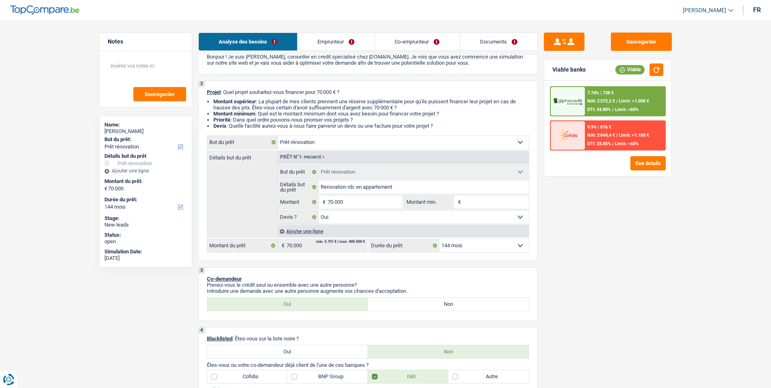
click at [614, 95] on div "7.74% | 738 € NAI: 2 572,2 € / Limit: >1.000 € DTI: 34.88% / Limit: <60%" at bounding box center [625, 101] width 80 height 28
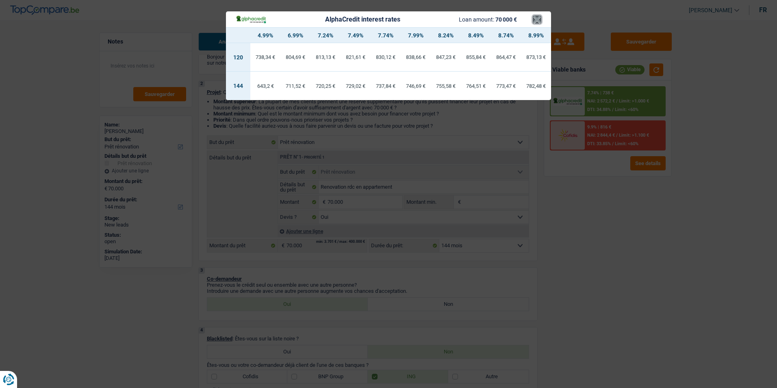
click at [539, 21] on button "×" at bounding box center [537, 19] width 9 height 8
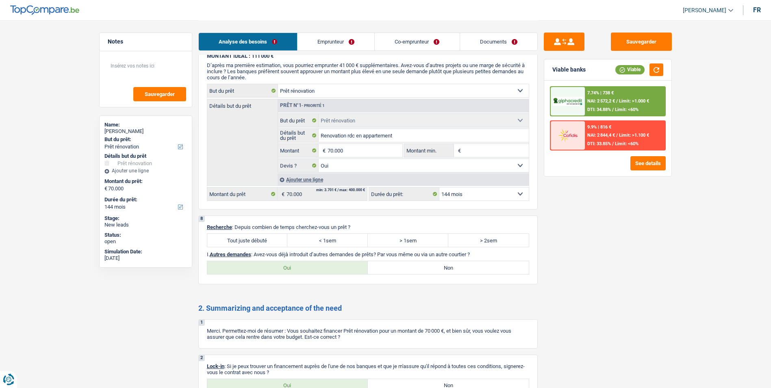
scroll to position [825, 0]
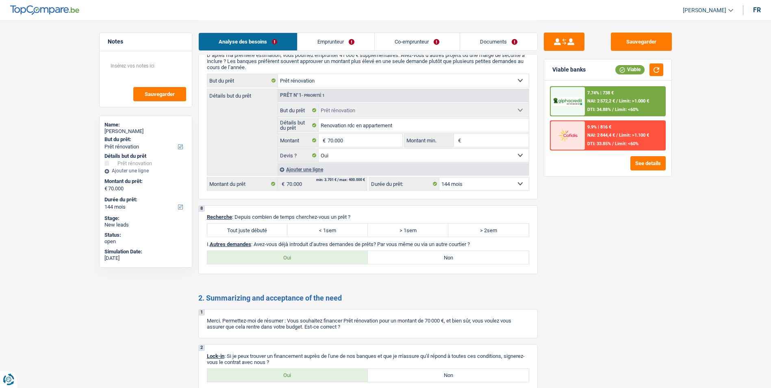
click at [248, 233] on label "Tout juste débuté" at bounding box center [247, 229] width 80 height 13
click at [248, 233] on input "Tout juste débuté" at bounding box center [247, 229] width 80 height 13
radio input "true"
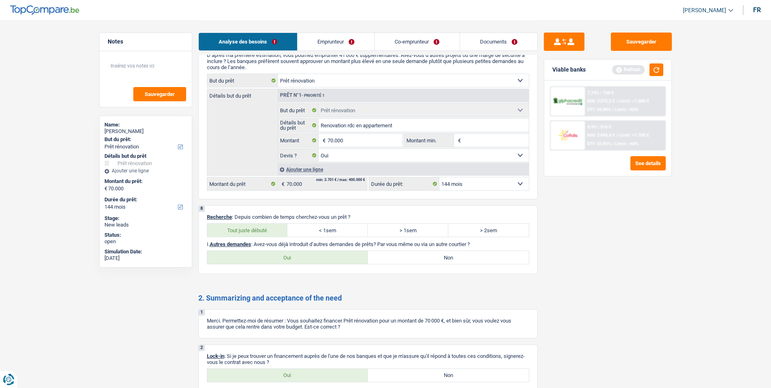
click at [414, 256] on label "Non" at bounding box center [448, 257] width 161 height 13
click at [414, 256] on input "Non" at bounding box center [448, 257] width 161 height 13
radio input "true"
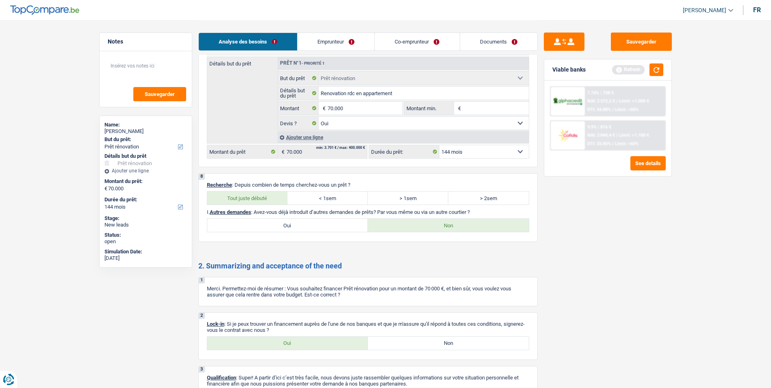
scroll to position [907, 0]
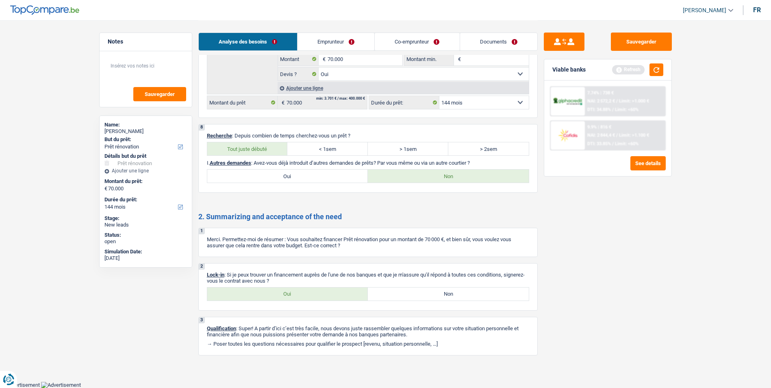
click at [281, 283] on p "Lock-in : Si je peux trouver un financement auprès de l'une de nos banques et q…" at bounding box center [368, 277] width 322 height 12
click at [285, 298] on label "Oui" at bounding box center [287, 293] width 161 height 13
click at [285, 298] on input "Oui" at bounding box center [287, 293] width 161 height 13
radio input "true"
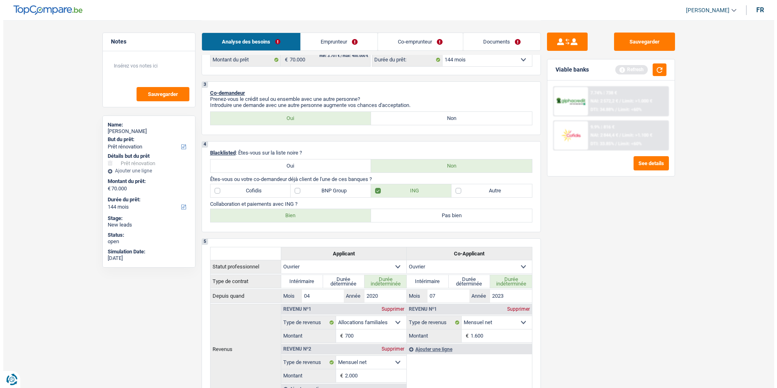
scroll to position [216, 0]
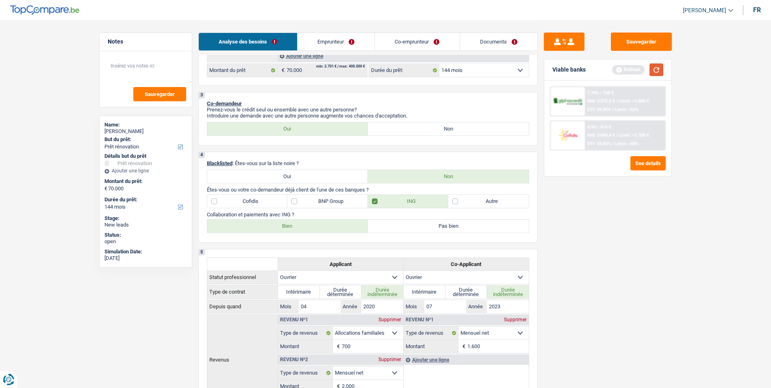
click at [658, 71] on button "button" at bounding box center [656, 69] width 14 height 13
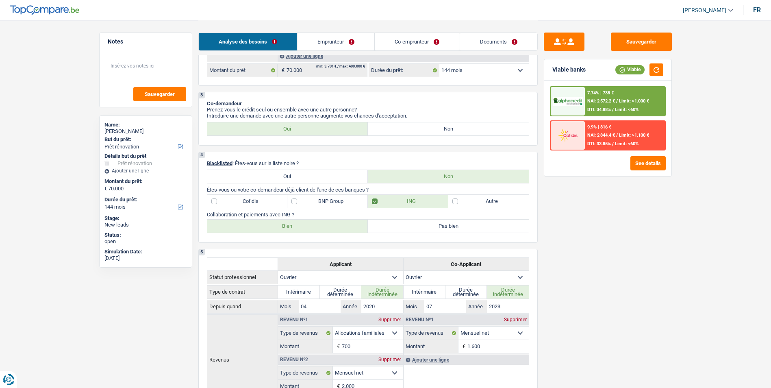
click at [610, 96] on div "7.74% | 738 € NAI: 2 572,2 € / Limit: >1.000 € DTI: 34.88% / Limit: <60%" at bounding box center [625, 101] width 80 height 28
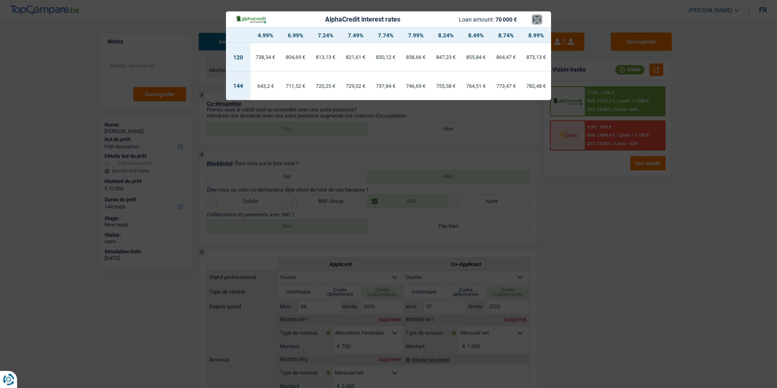
click at [538, 23] on button "×" at bounding box center [537, 19] width 9 height 8
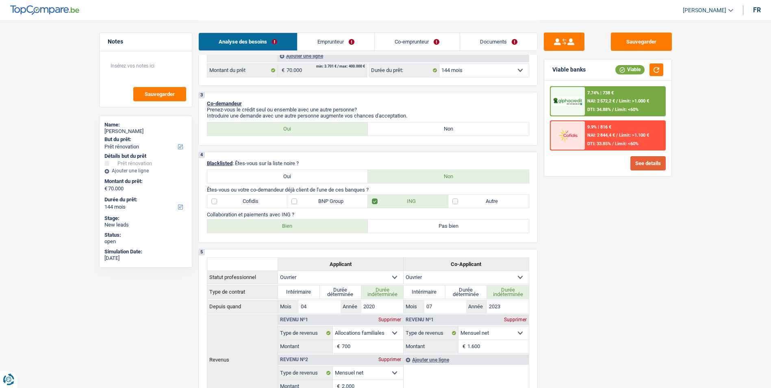
click at [637, 166] on button "See details" at bounding box center [647, 163] width 35 height 14
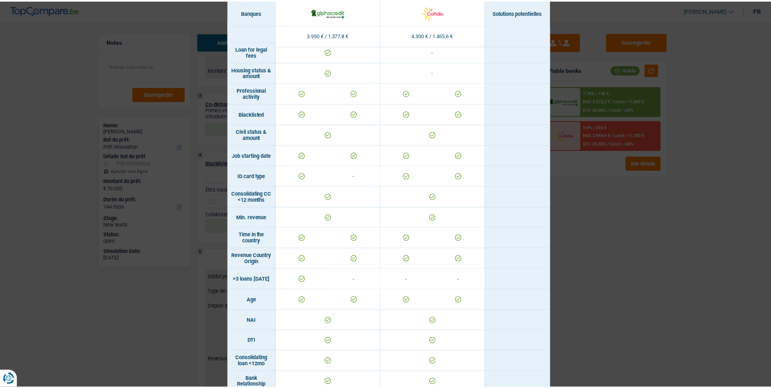
scroll to position [203, 0]
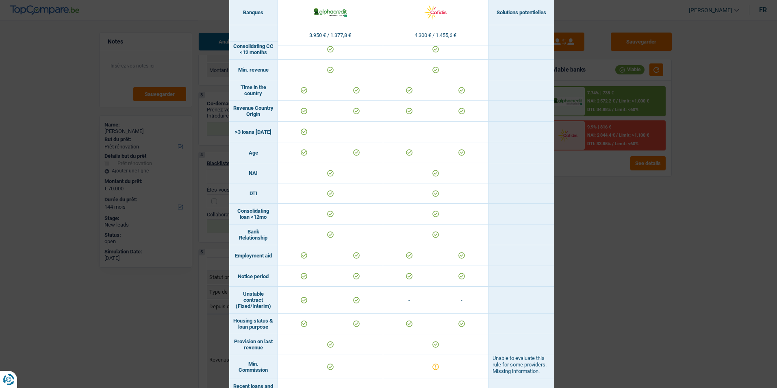
drag, startPoint x: 569, startPoint y: 226, endPoint x: 574, endPoint y: 225, distance: 5.1
click at [573, 225] on div "Banks conditions × Banques Solutions potentielles Revenus / Charges 3.950 € / 1…" at bounding box center [388, 194] width 777 height 388
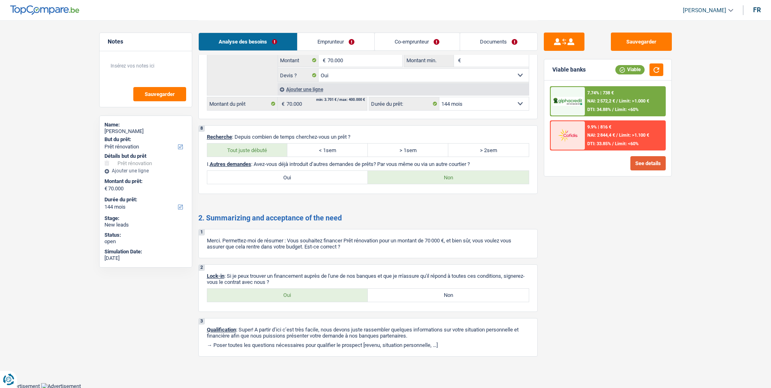
scroll to position [907, 0]
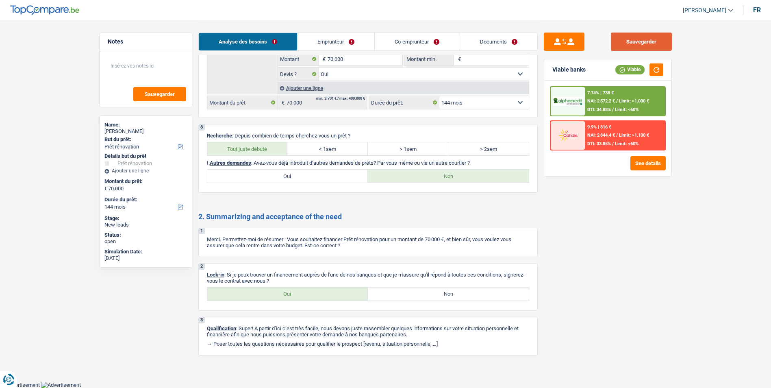
click at [646, 37] on button "Sauvegarder" at bounding box center [641, 42] width 61 height 18
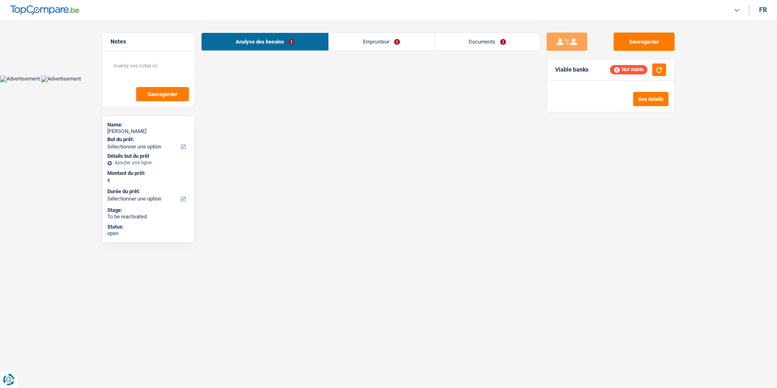
select select "mutuality"
select select "mutualityIndemnity"
select select "ownerWithMortgage"
select select "mortgage"
select select "300"
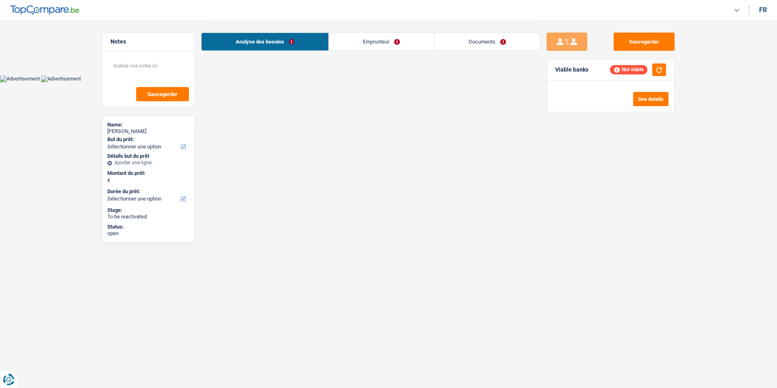
select select "renovationLoan"
select select "60"
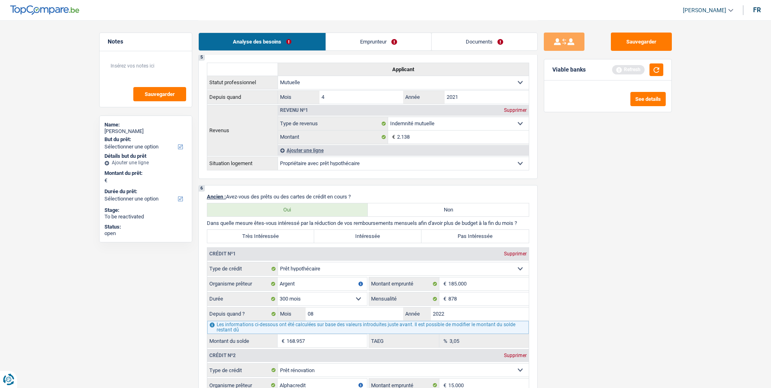
scroll to position [406, 0]
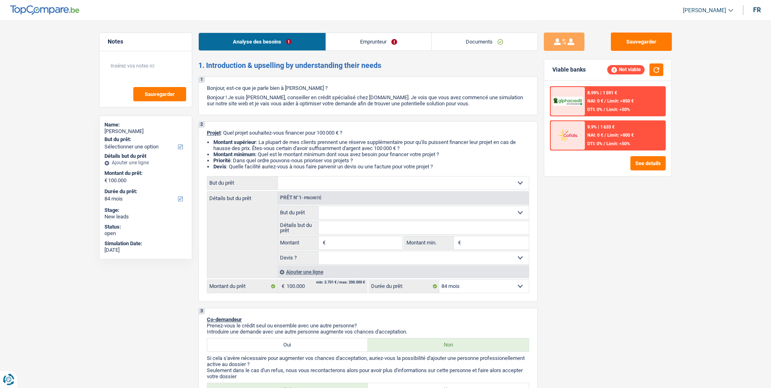
select select "84"
select select "120"
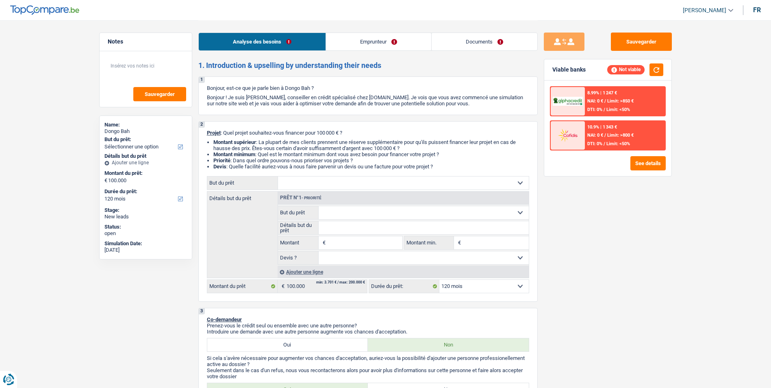
select select "independent"
select select "netSalary"
select select "120"
click at [309, 184] on select "Confort maison: meubles, textile, peinture, électroménager, outillage non-profe…" at bounding box center [403, 182] width 251 height 13
click at [311, 182] on select "Confort maison: meubles, textile, peinture, électroménager, outillage non-profe…" at bounding box center [403, 182] width 251 height 13
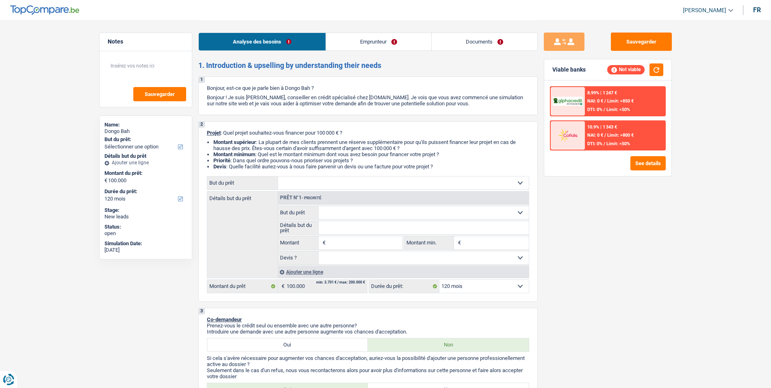
click at [311, 182] on select "Confort maison: meubles, textile, peinture, électroménager, outillage non-profe…" at bounding box center [403, 182] width 251 height 13
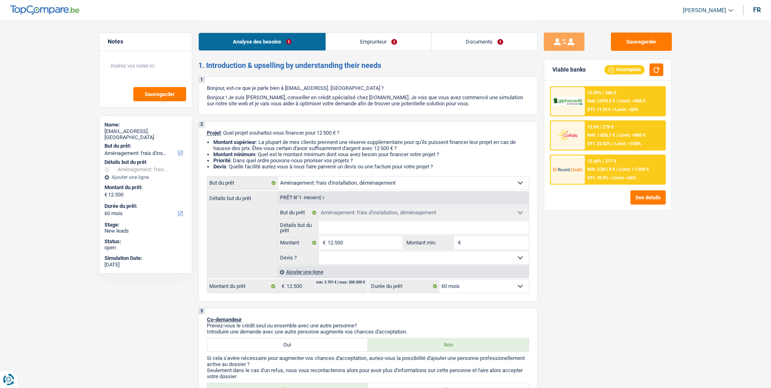
select select "movingOrInstallation"
select select "60"
select select "movingOrInstallation"
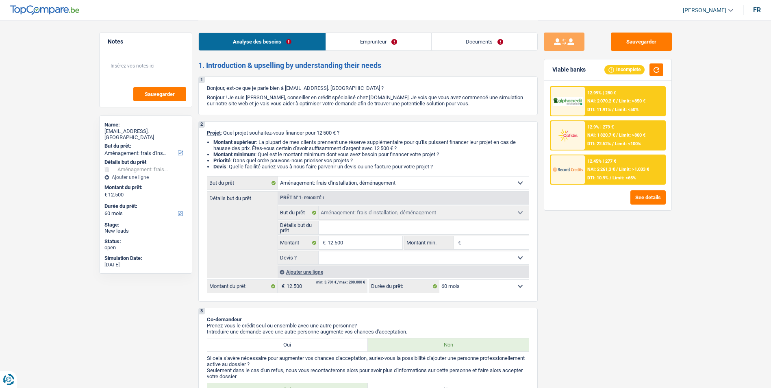
select select "60"
select select "worker"
select select "netSalary"
select select "liveWithParents"
select select "movingOrInstallation"
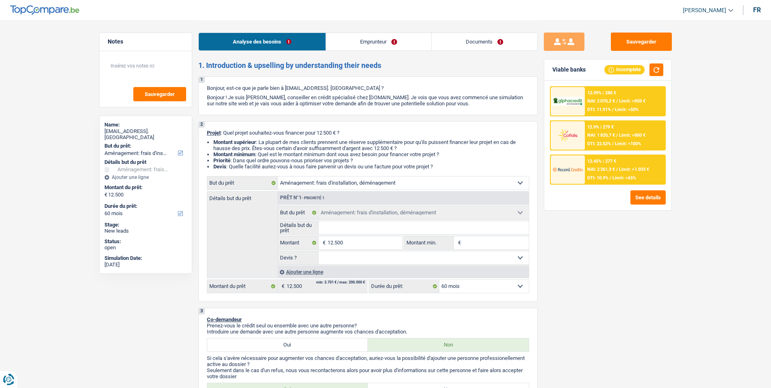
select select "movingOrInstallation"
select select "60"
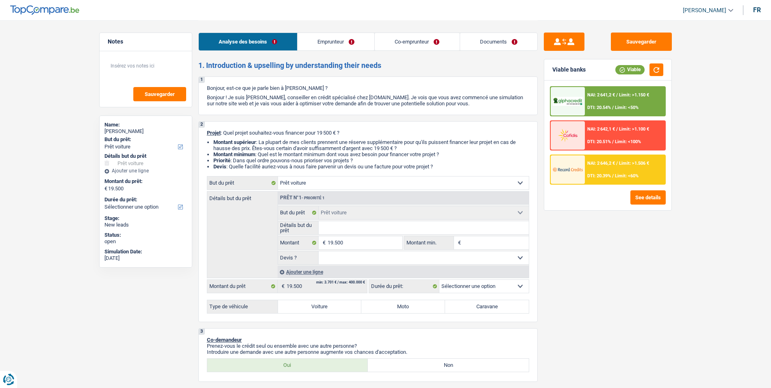
select select "car"
select select "retired"
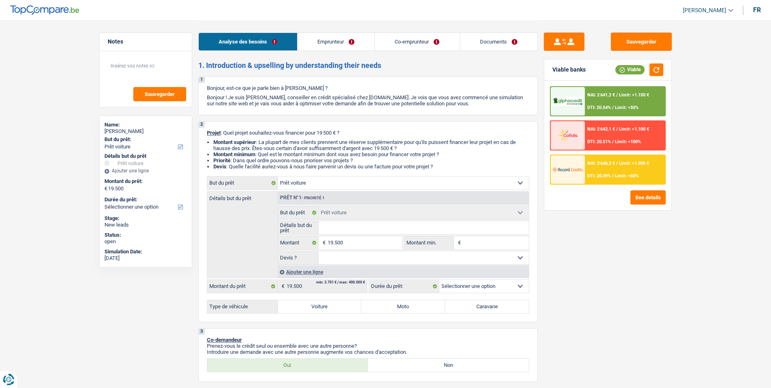
select select "retired"
select select "pension"
select select "rents"
select select "car"
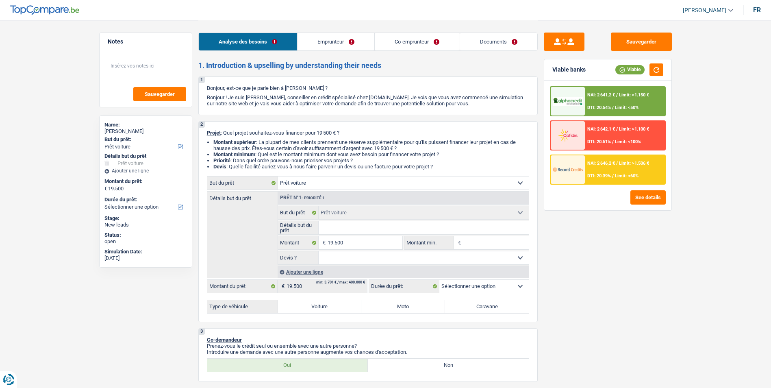
select select "car"
click at [345, 42] on link "Emprunteur" at bounding box center [335, 41] width 77 height 17
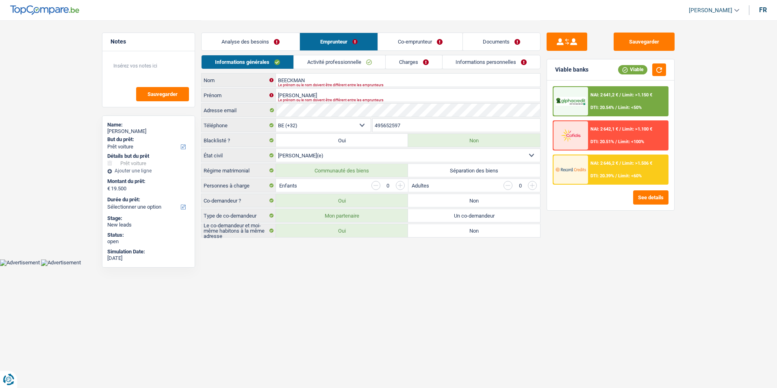
click at [399, 44] on link "Co-emprunteur" at bounding box center [420, 41] width 85 height 17
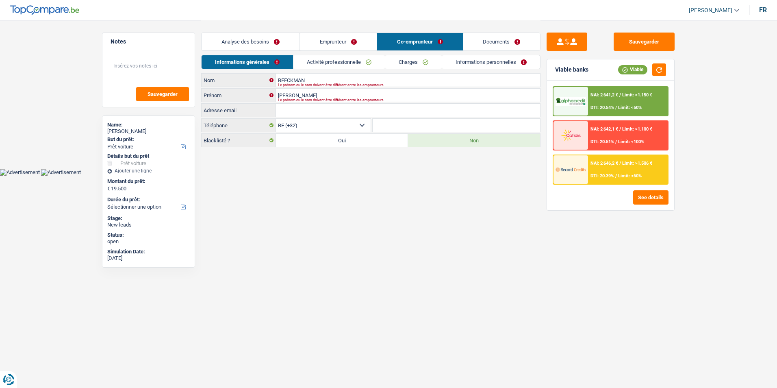
click at [480, 41] on link "Documents" at bounding box center [501, 41] width 77 height 17
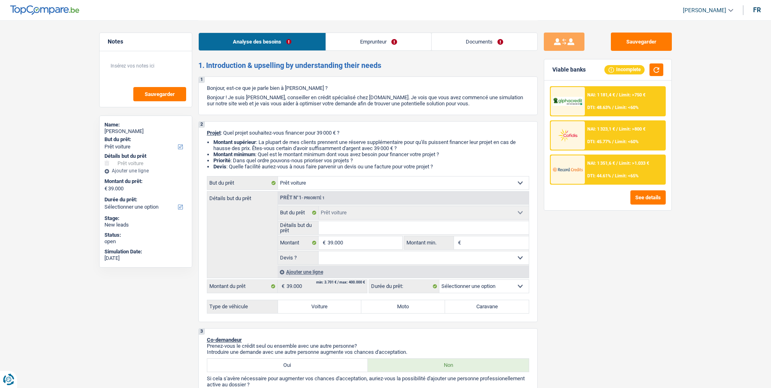
select select "car"
select select "privateEmployee"
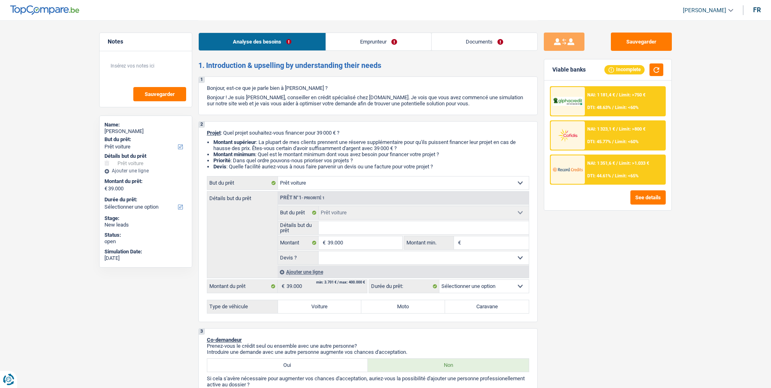
select select "netSalary"
select select "mealVouchers"
select select "ownerWithMortgage"
select select "mortgage"
select select "360"
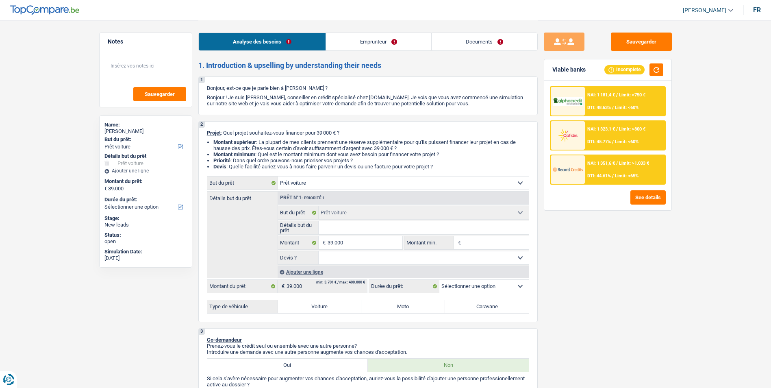
select select "car"
click at [329, 309] on label "Voiture" at bounding box center [320, 306] width 84 height 13
click at [329, 309] on input "Voiture" at bounding box center [320, 306] width 84 height 13
radio input "true"
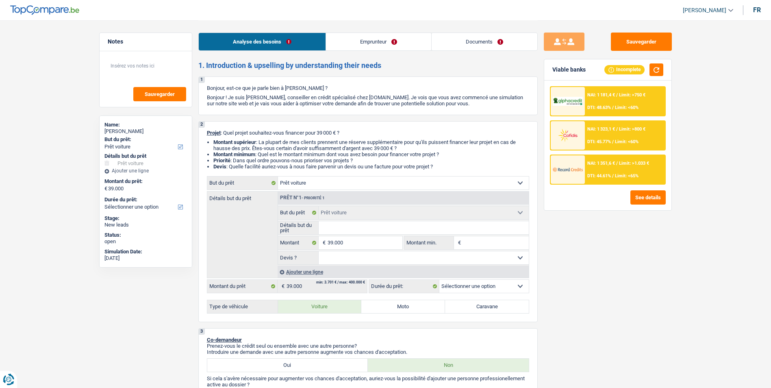
select select "60"
radio input "true"
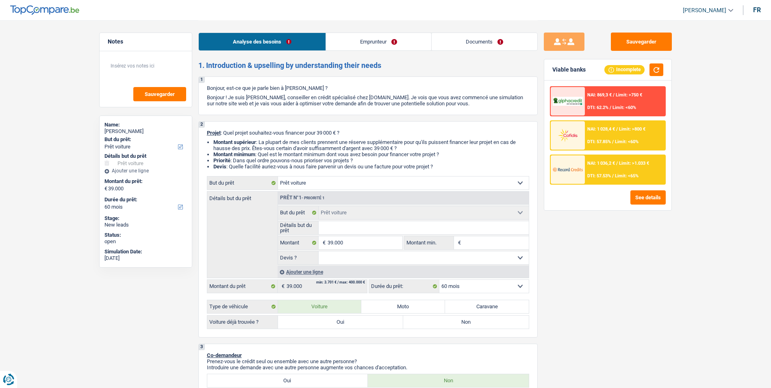
click at [347, 228] on input "Détails but du prêt" at bounding box center [424, 227] width 210 height 13
type input "M"
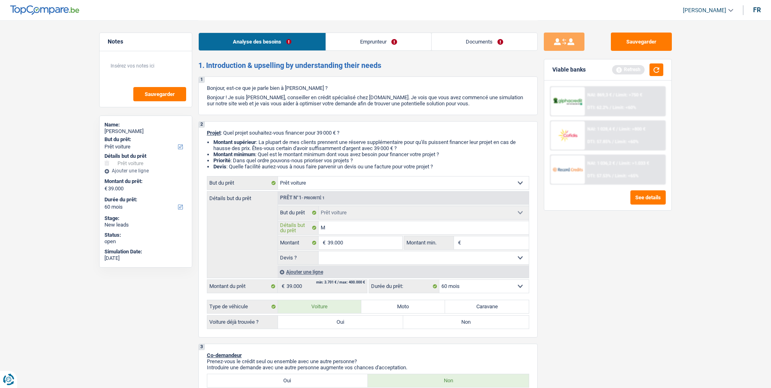
type input "Me"
type input "Mer"
type input "Merc"
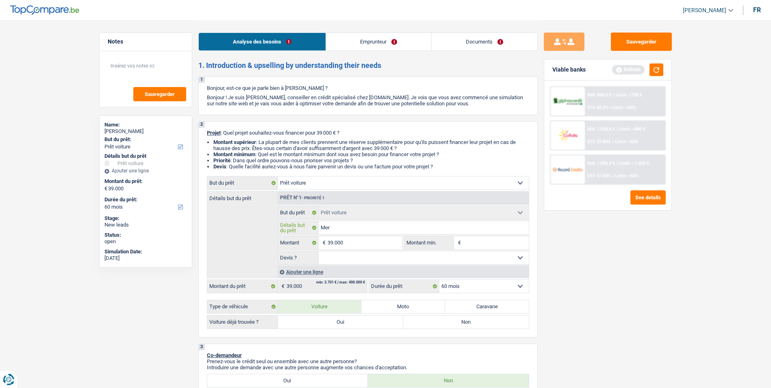
type input "Merc"
type input "Merce"
type input "Merced"
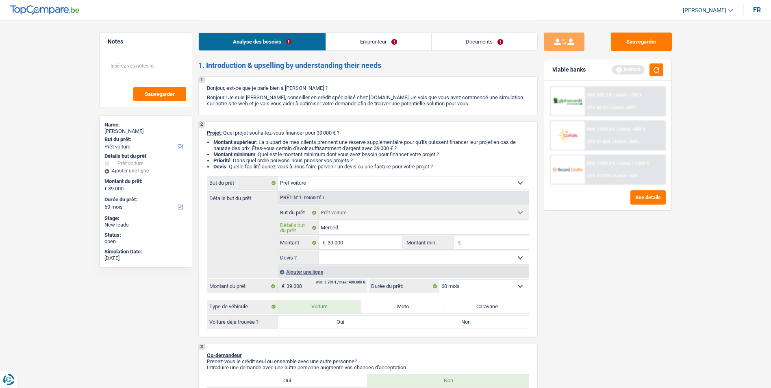
type input "Mercede"
type input "Mercedes"
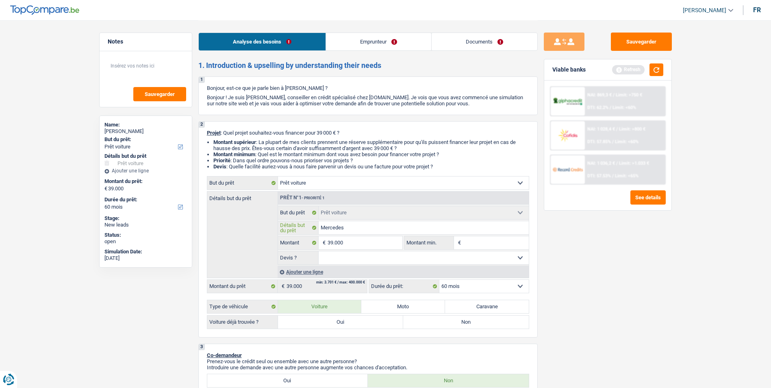
type input "Mercedes"
type input "Mercedes e"
type input "Mercedes"
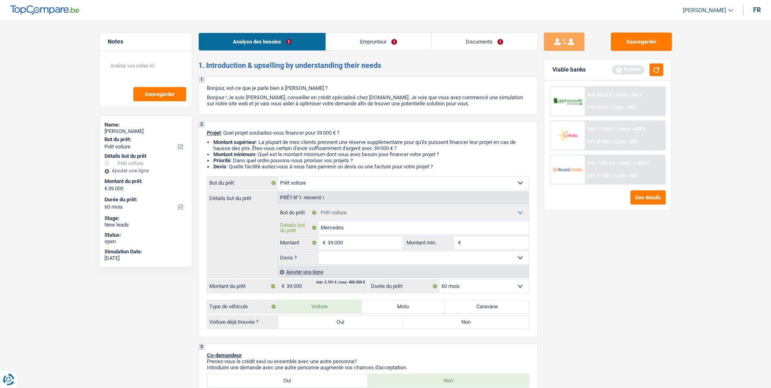
type input "Mercedes c"
type input "Mercedes cl"
type input "Mercedes cla"
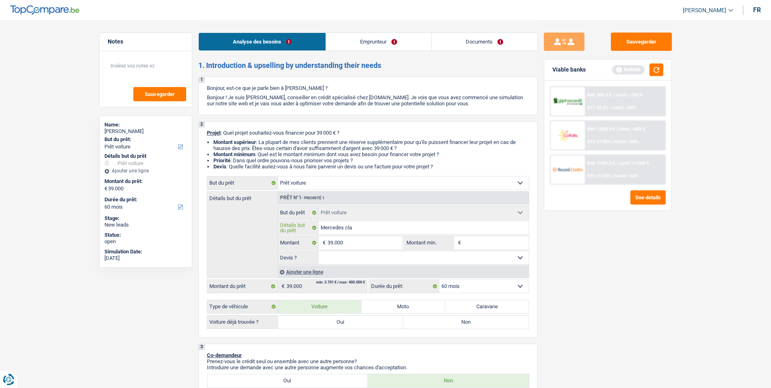
type input "Mercedes cla"
type input "Mercedes clas"
type input "Mercedes class"
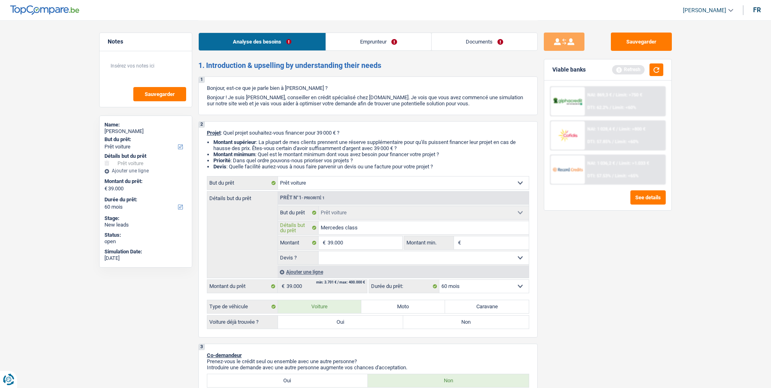
type input "Mercedes classe"
type input "Mercedes classe e"
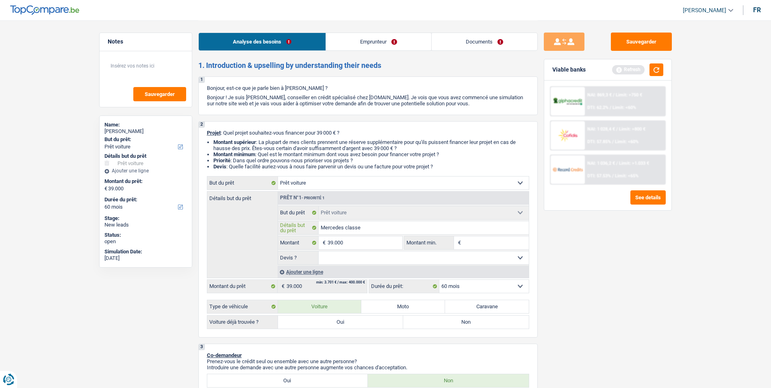
type input "Mercedes classe e"
click at [390, 254] on select "Oui Non Non répondu Sélectionner une option" at bounding box center [424, 257] width 210 height 13
select select "yes"
click at [319, 251] on select "Oui Non Non répondu Sélectionner une option" at bounding box center [424, 257] width 210 height 13
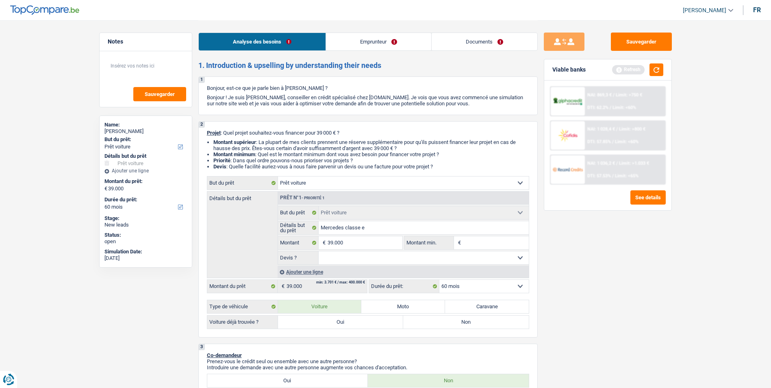
select select "yes"
click at [343, 322] on label "Oui" at bounding box center [341, 321] width 126 height 13
click at [343, 322] on input "Oui" at bounding box center [341, 321] width 126 height 13
radio input "true"
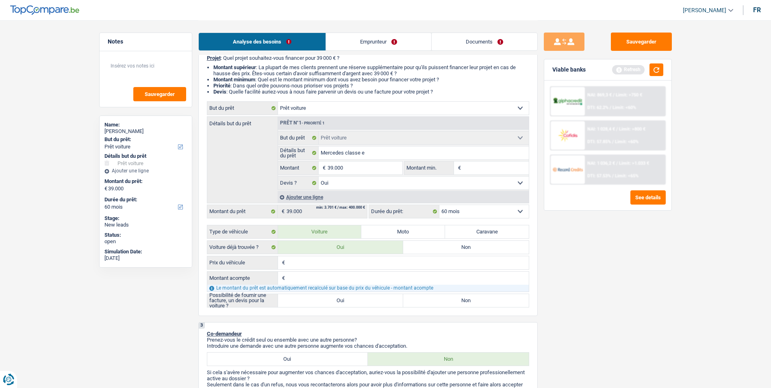
scroll to position [81, 0]
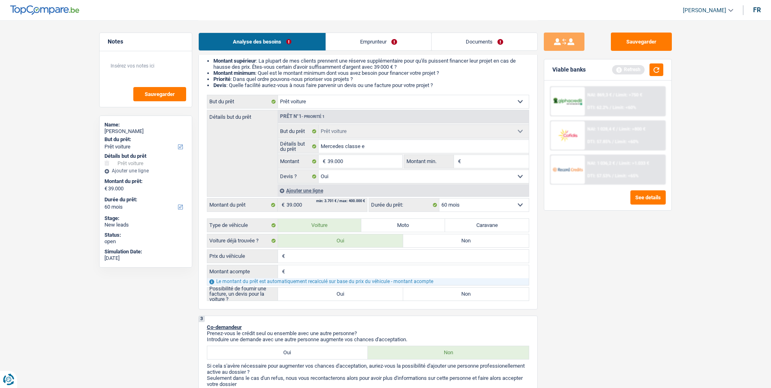
click at [321, 249] on input "Prix du véhicule" at bounding box center [408, 255] width 242 height 13
type input "3"
type input "35"
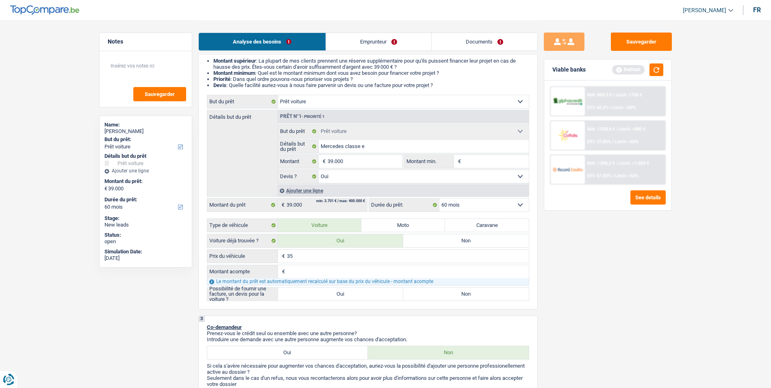
type input "350"
type input "3.500"
type input "35.000"
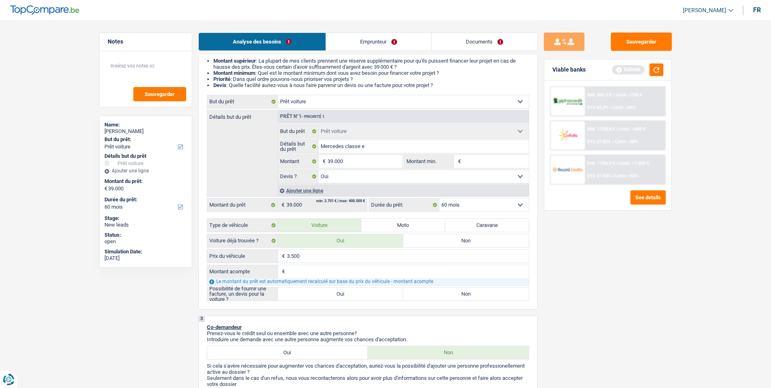
type input "35.000"
click at [305, 277] on input "Montant acompte" at bounding box center [408, 271] width 242 height 13
type input "5"
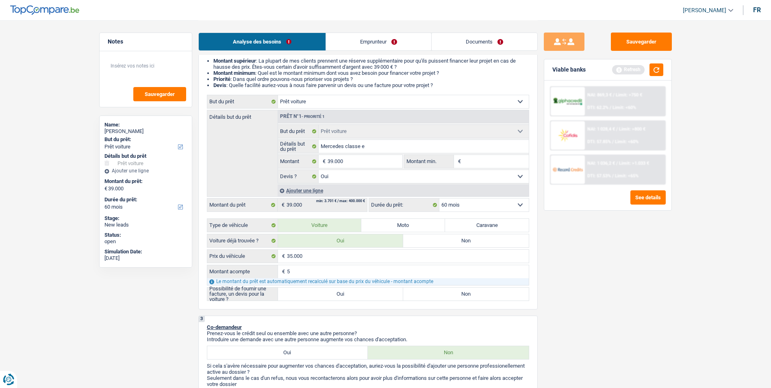
type input "50"
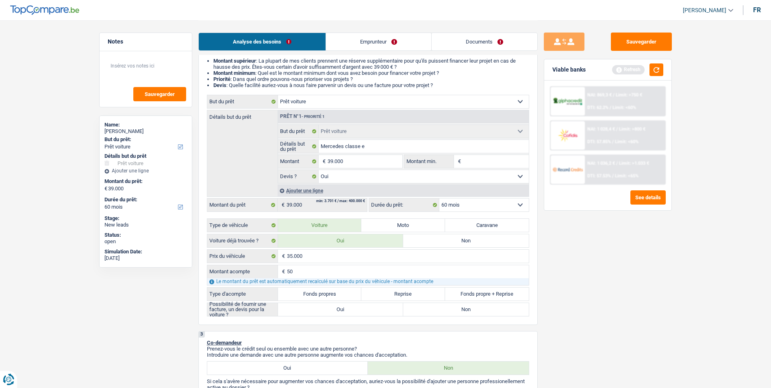
type input "500"
type input "34.500"
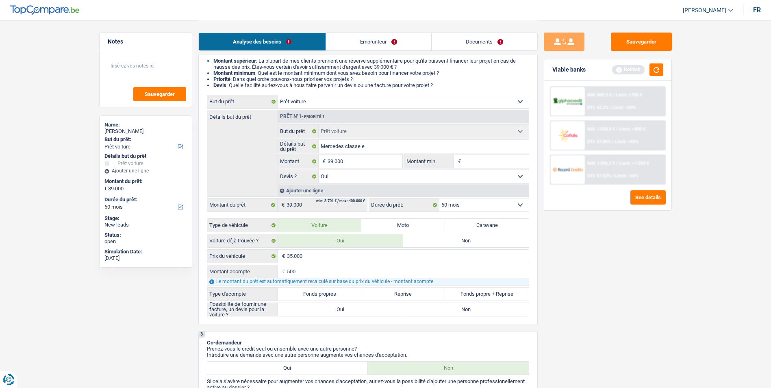
type input "34.500"
click at [335, 295] on label "Fonds propres" at bounding box center [320, 293] width 84 height 13
click at [335, 295] on input "Fonds propres" at bounding box center [320, 293] width 84 height 13
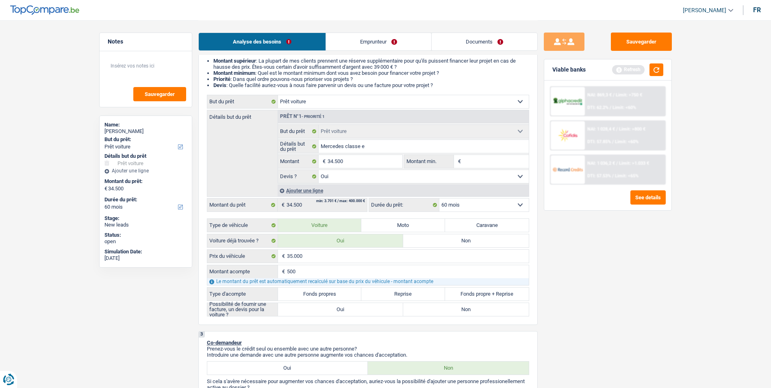
radio input "true"
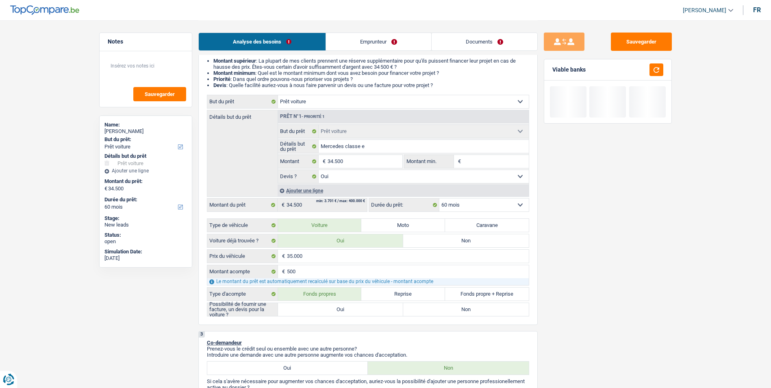
click at [347, 307] on label "Oui" at bounding box center [341, 309] width 126 height 13
click at [347, 307] on input "Oui" at bounding box center [341, 309] width 126 height 13
radio input "true"
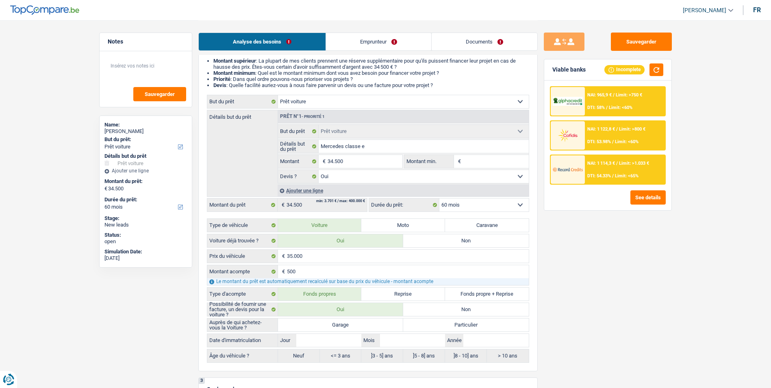
click at [430, 326] on label "Particulier" at bounding box center [466, 324] width 126 height 13
click at [430, 326] on input "Particulier" at bounding box center [466, 324] width 126 height 13
radio input "true"
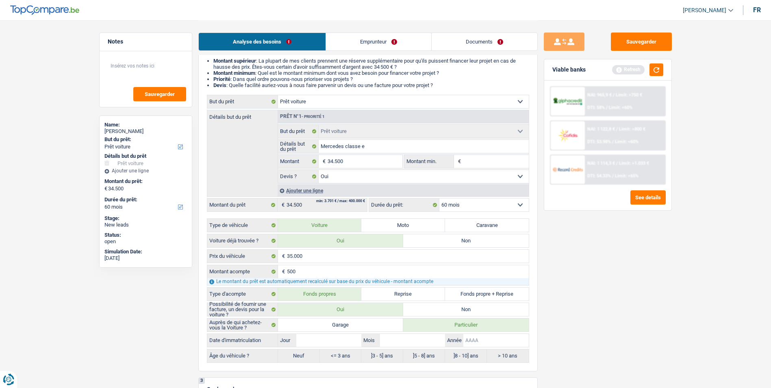
click at [476, 341] on input "Année" at bounding box center [495, 340] width 65 height 13
click at [347, 339] on input "Jour" at bounding box center [328, 340] width 65 height 13
type input "0"
type input "01"
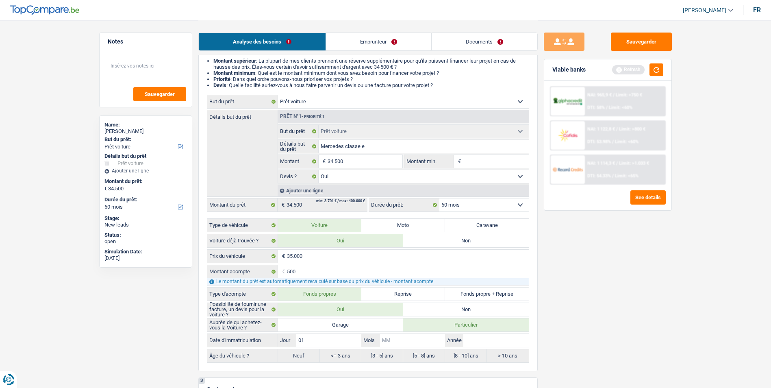
type input "01"
type input "0"
type input "01"
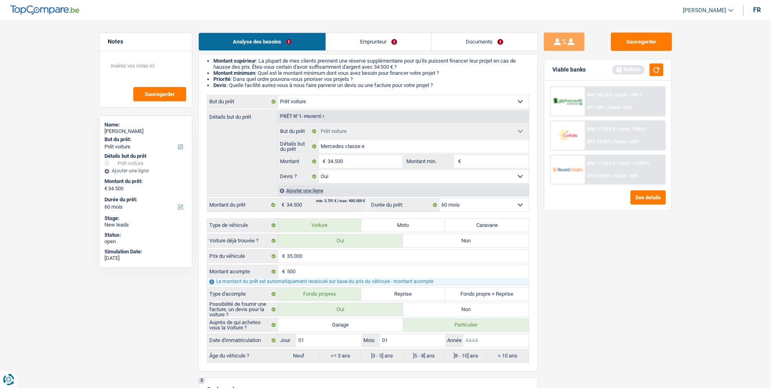
type input "2"
type input "20"
type input "201"
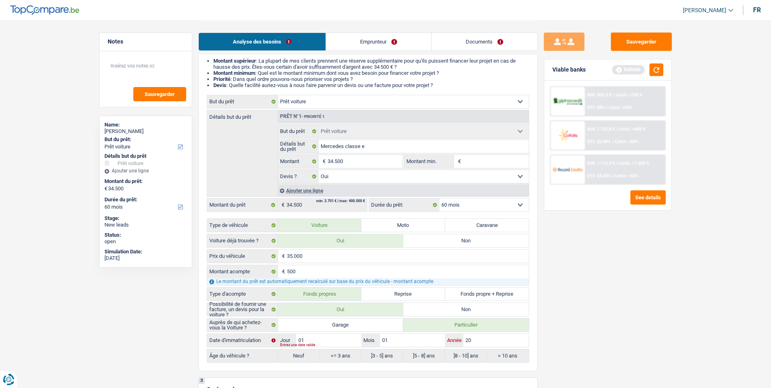
type input "201"
type input "2019"
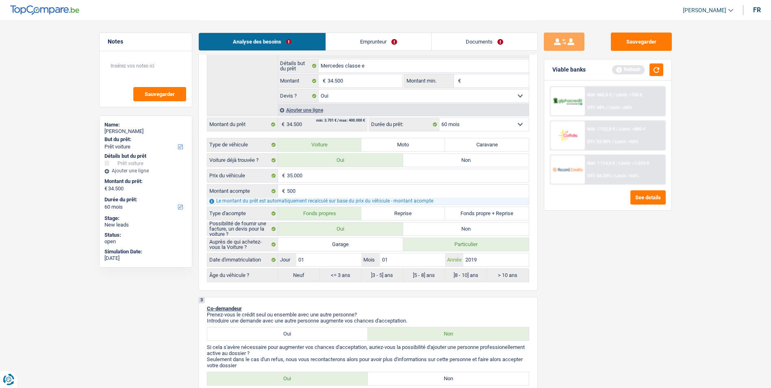
scroll to position [163, 0]
type input "2019"
radio input "false"
radio input "true"
click at [590, 269] on div "Sauvegarder Viable banks Refresh NAI: 965,9 € / Limit: >750 € DTI: 58% / Limit:…" at bounding box center [608, 204] width 140 height 342
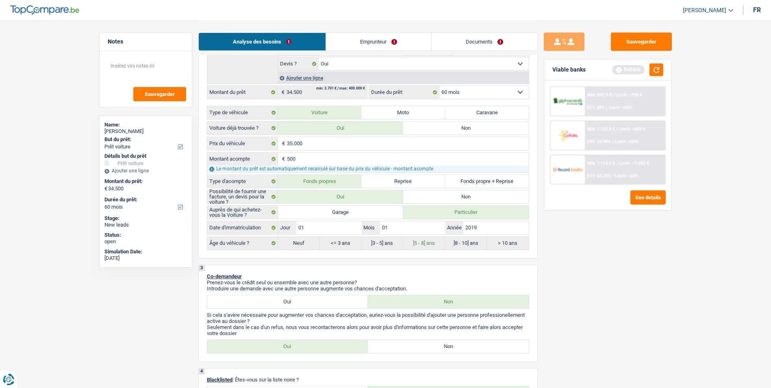
scroll to position [284, 0]
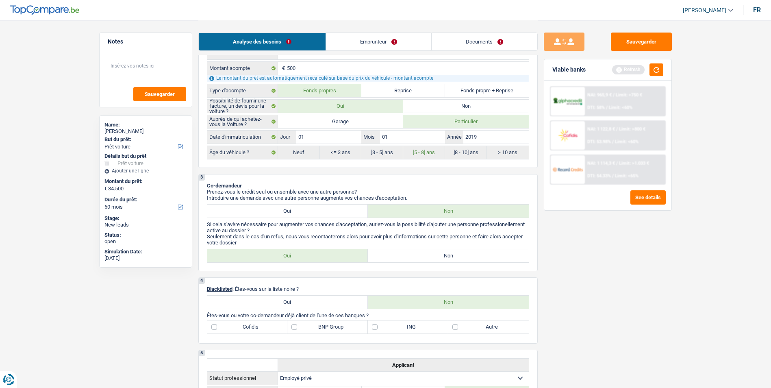
click at [430, 257] on label "Non" at bounding box center [448, 255] width 161 height 13
click at [430, 257] on input "Non" at bounding box center [448, 255] width 161 height 13
radio input "true"
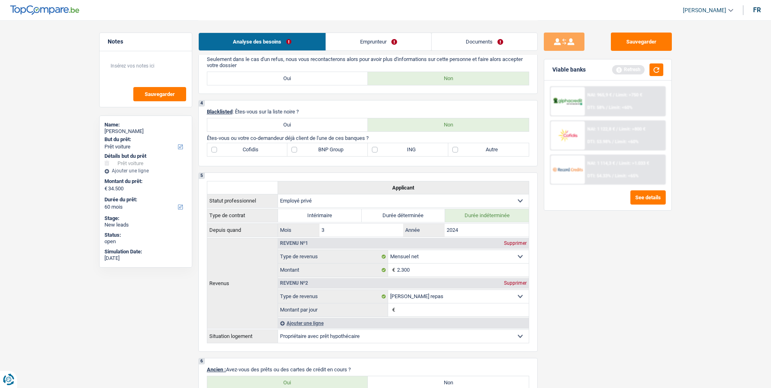
scroll to position [447, 0]
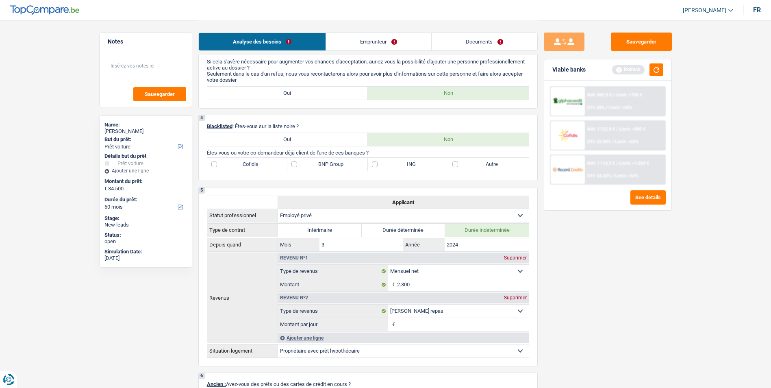
click at [454, 163] on label "Autre" at bounding box center [488, 164] width 80 height 13
click at [454, 163] on input "Autre" at bounding box center [488, 164] width 80 height 13
checkbox input "true"
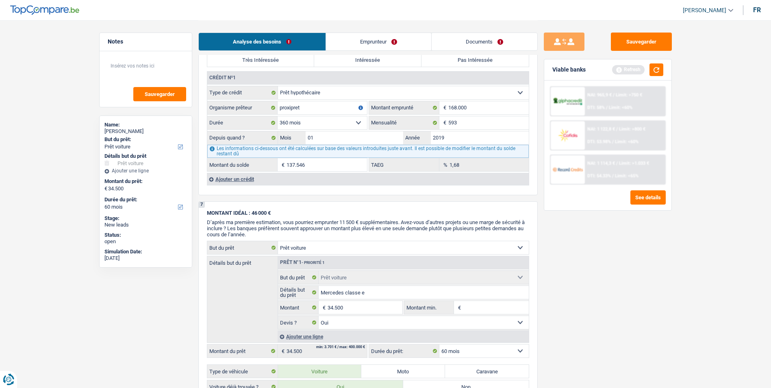
scroll to position [813, 0]
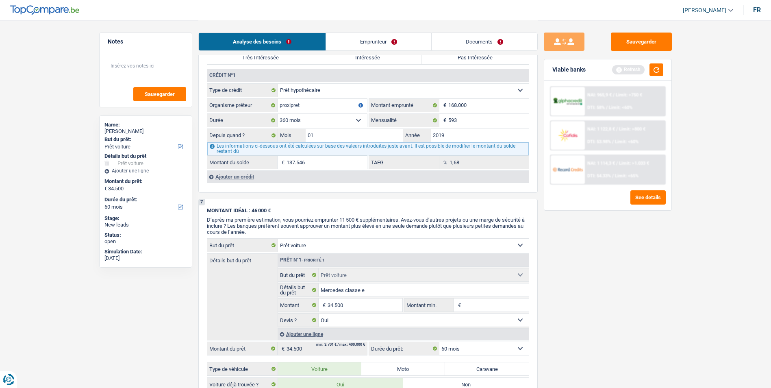
click at [363, 42] on link "Emprunteur" at bounding box center [378, 41] width 105 height 17
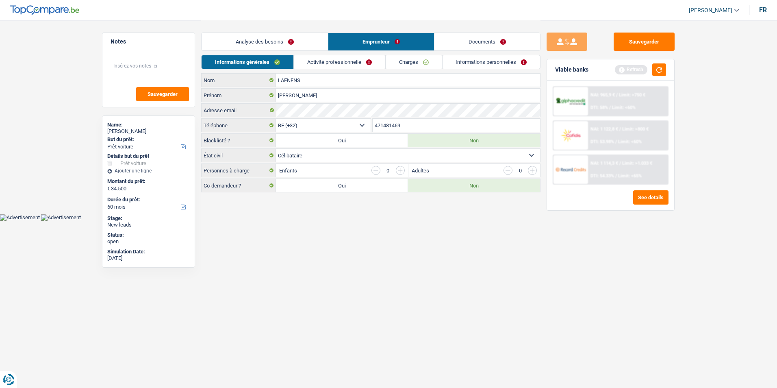
click at [339, 65] on link "Activité professionnelle" at bounding box center [339, 61] width 91 height 13
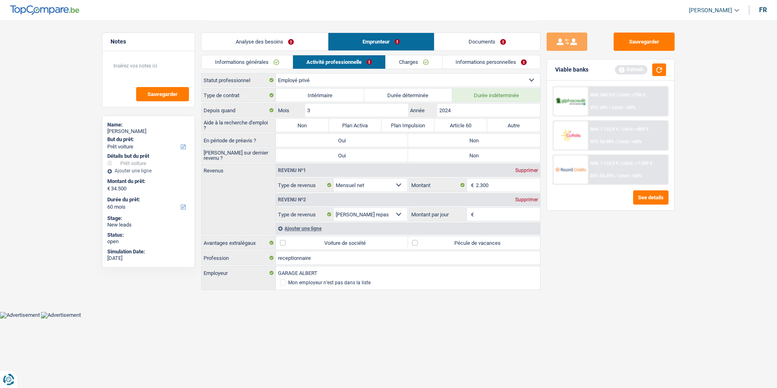
click at [308, 125] on label "Non" at bounding box center [302, 125] width 53 height 13
click at [308, 125] on input "Non" at bounding box center [302, 125] width 53 height 13
radio input "true"
click at [429, 138] on label "Non" at bounding box center [474, 140] width 132 height 13
click at [429, 138] on input "Non" at bounding box center [474, 140] width 132 height 13
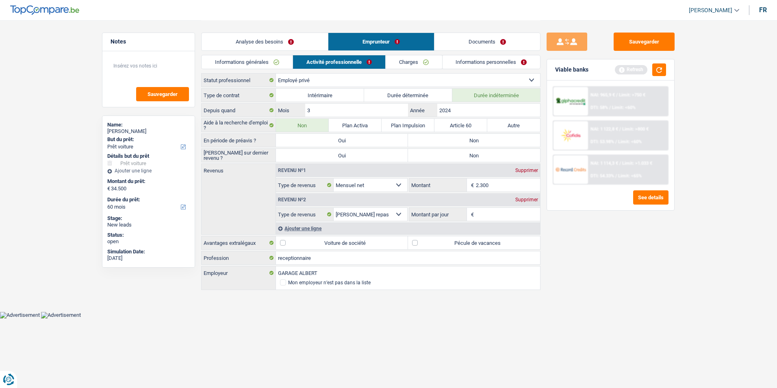
radio input "true"
click at [438, 157] on label "Non" at bounding box center [474, 155] width 132 height 13
click at [438, 157] on input "Non" at bounding box center [474, 155] width 132 height 13
radio input "true"
click at [476, 214] on input "Montant par jour" at bounding box center [508, 214] width 65 height 13
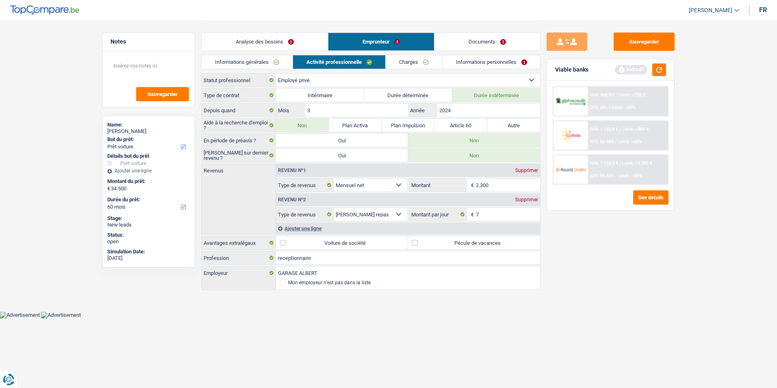
type input "7,0"
click at [414, 242] on label "Pécule de vacances" at bounding box center [474, 242] width 132 height 13
click at [414, 242] on input "Pécule de vacances" at bounding box center [474, 242] width 132 height 13
checkbox input "true"
click at [413, 65] on link "Charges" at bounding box center [414, 61] width 56 height 13
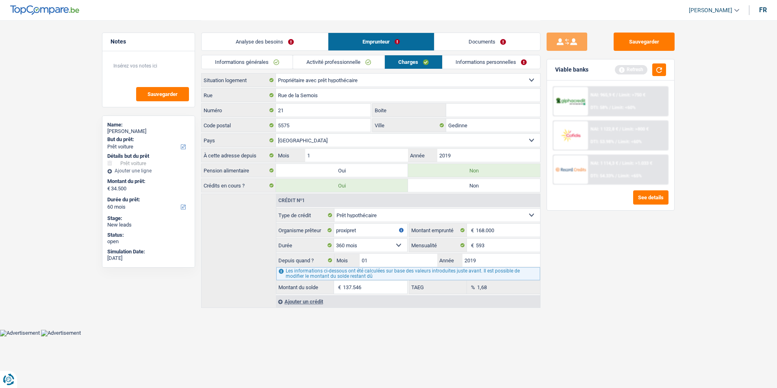
click at [461, 61] on link "Informations personnelles" at bounding box center [492, 61] width 98 height 13
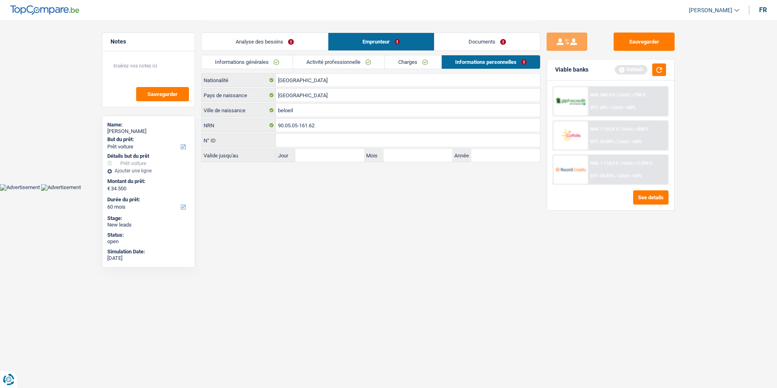
click at [418, 60] on link "Charges" at bounding box center [413, 61] width 56 height 13
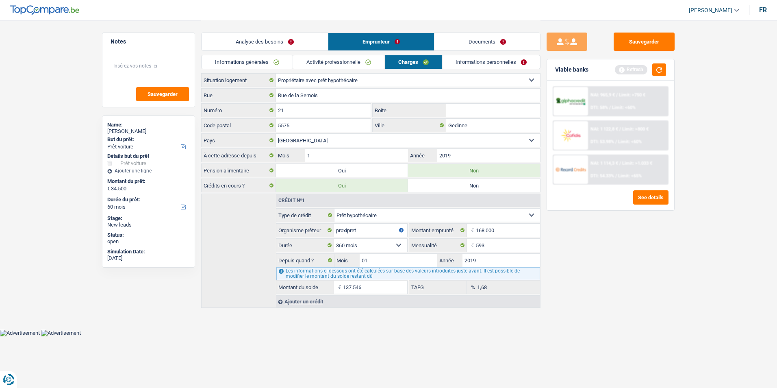
click at [314, 60] on link "Activité professionnelle" at bounding box center [338, 61] width 91 height 13
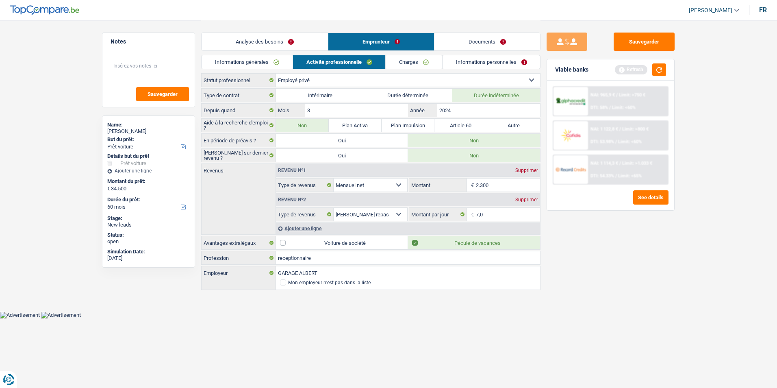
click at [273, 61] on link "Informations générales" at bounding box center [247, 61] width 91 height 13
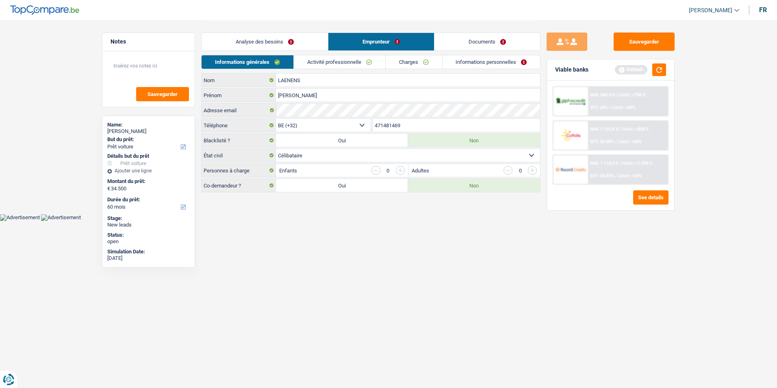
click at [277, 46] on link "Analyse des besoins" at bounding box center [265, 41] width 126 height 17
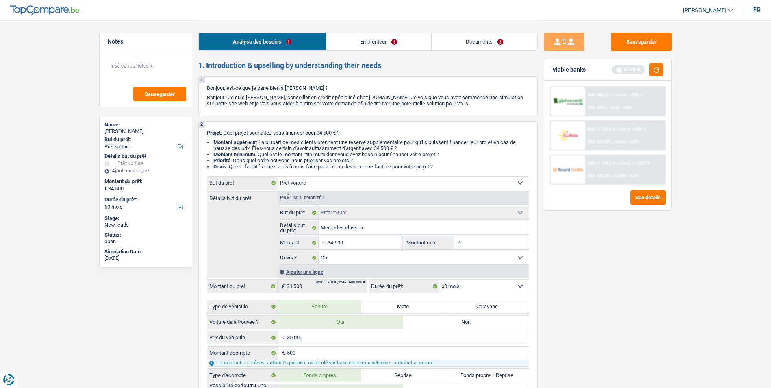
click at [443, 44] on link "Documents" at bounding box center [485, 41] width 106 height 17
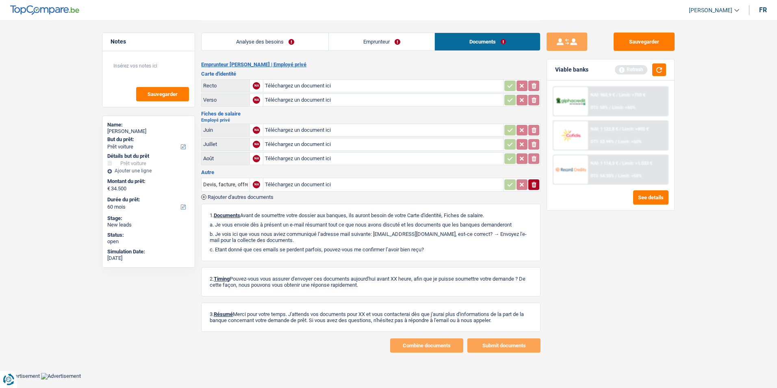
click at [276, 43] on link "Analyse des besoins" at bounding box center [265, 41] width 127 height 17
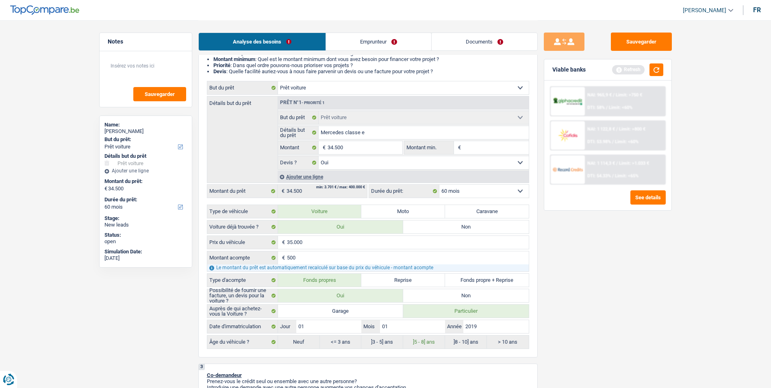
scroll to position [122, 0]
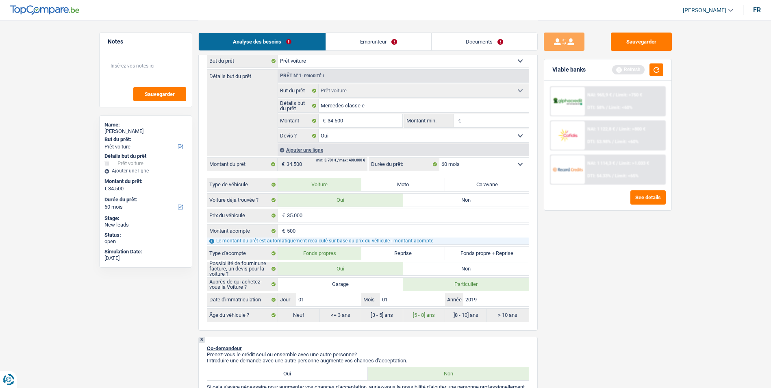
click at [499, 169] on select "12 mois 18 mois 24 mois 30 mois 36 mois 42 mois 48 mois 60 mois Sélectionner un…" at bounding box center [483, 164] width 89 height 13
click at [439, 158] on select "12 mois 18 mois 24 mois 30 mois 36 mois 42 mois 48 mois 60 mois Sélectionner un…" at bounding box center [483, 164] width 89 height 13
click at [661, 74] on button "button" at bounding box center [656, 69] width 14 height 13
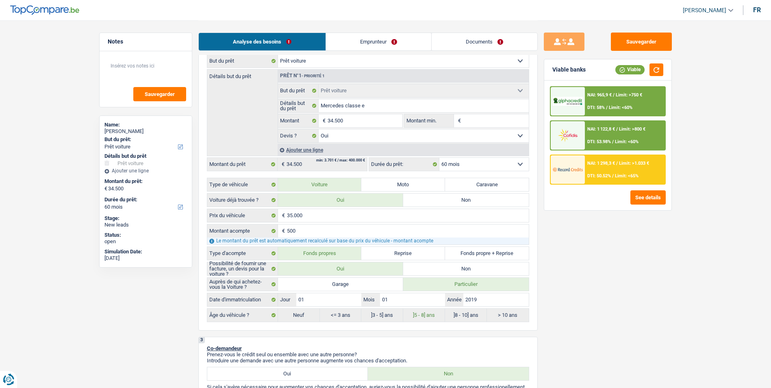
click at [603, 169] on div "NAI: 1 298,3 € / Limit: >1.033 € DTI: 50.52% / Limit: <65%" at bounding box center [625, 169] width 80 height 28
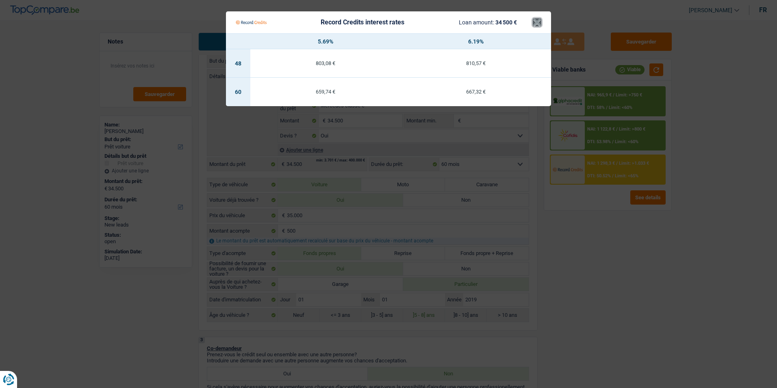
click at [539, 22] on button "×" at bounding box center [537, 22] width 9 height 8
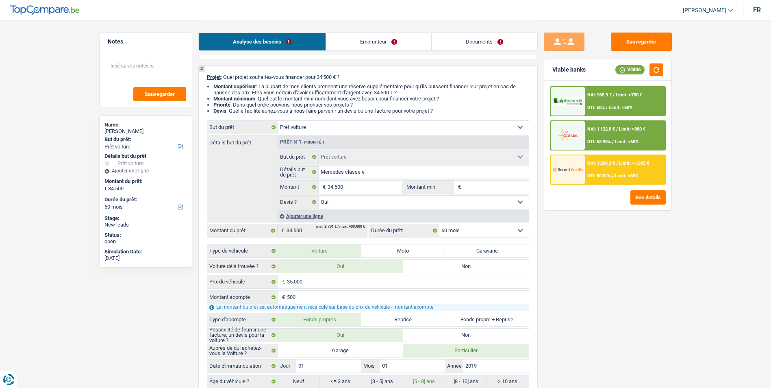
scroll to position [81, 0]
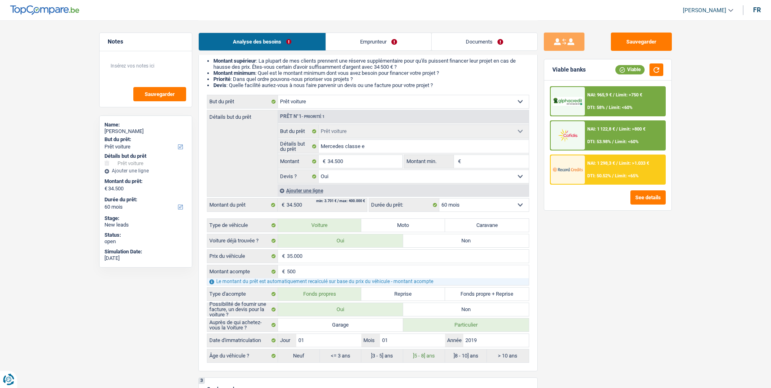
click at [596, 106] on span "DTI: 58%" at bounding box center [595, 107] width 17 height 5
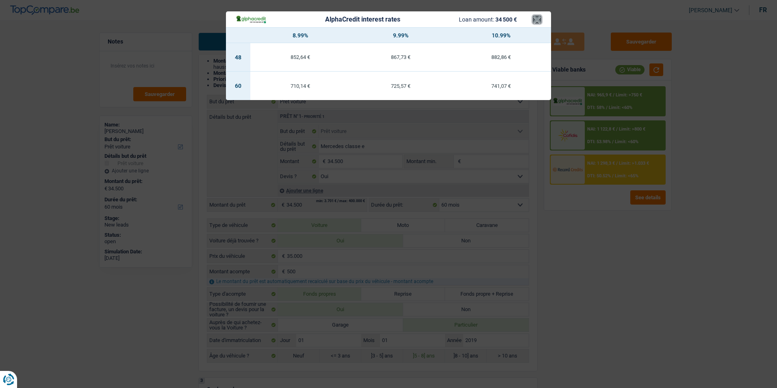
click at [537, 18] on button "×" at bounding box center [537, 19] width 9 height 8
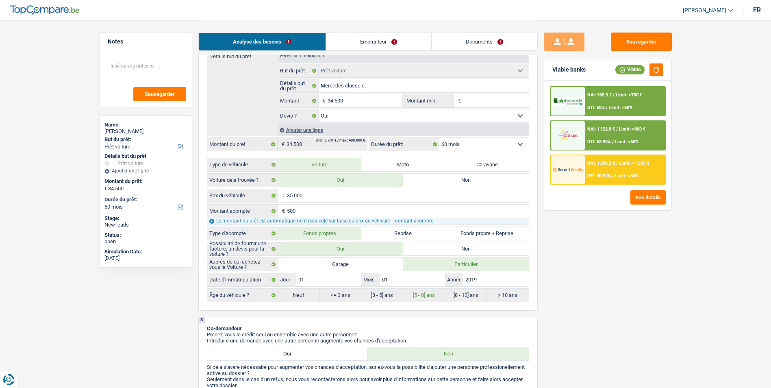
scroll to position [122, 0]
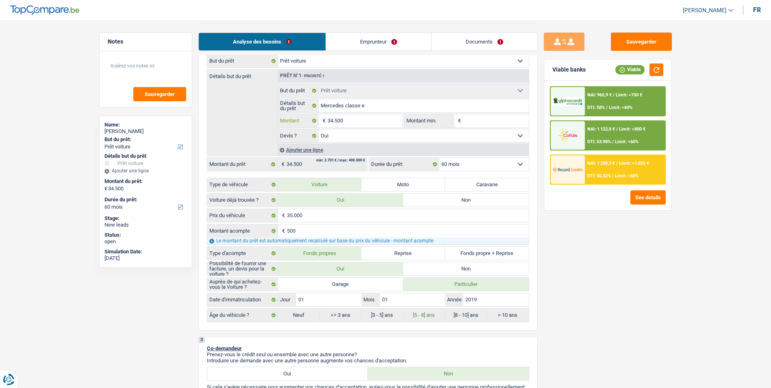
click at [354, 122] on input "34.500" at bounding box center [365, 120] width 74 height 13
click at [320, 218] on input "35.000" at bounding box center [408, 215] width 242 height 13
click at [364, 115] on input "34.500" at bounding box center [365, 120] width 74 height 13
type input "3.450"
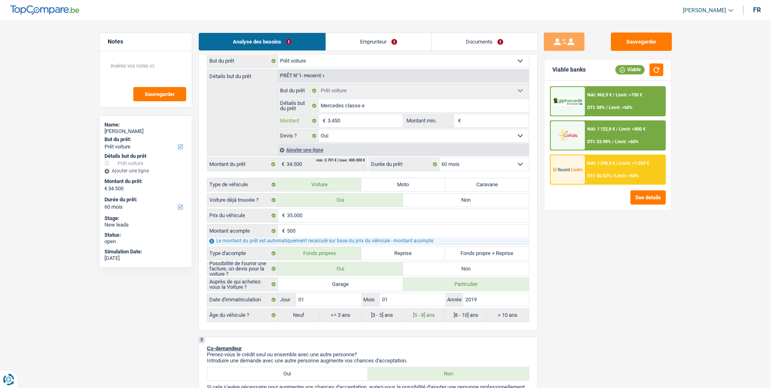
type input "345"
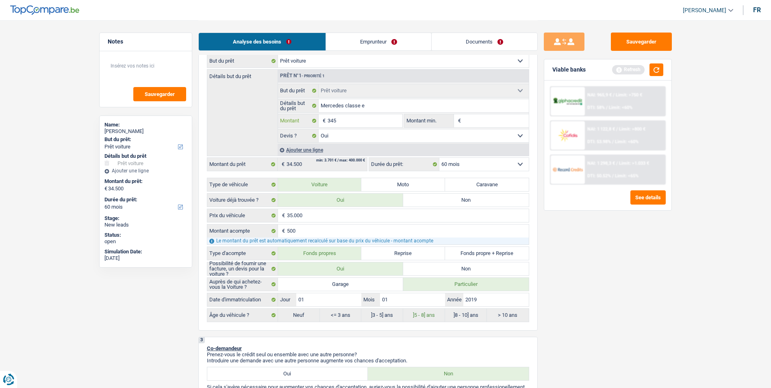
type input "34"
type input "3"
type input "35"
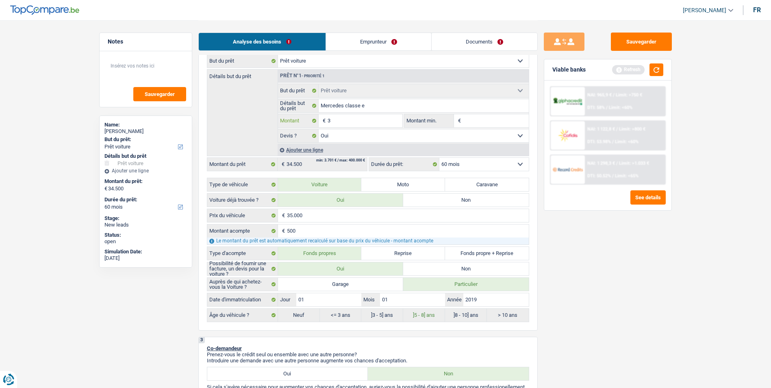
type input "35"
type input "350"
type input "3.500"
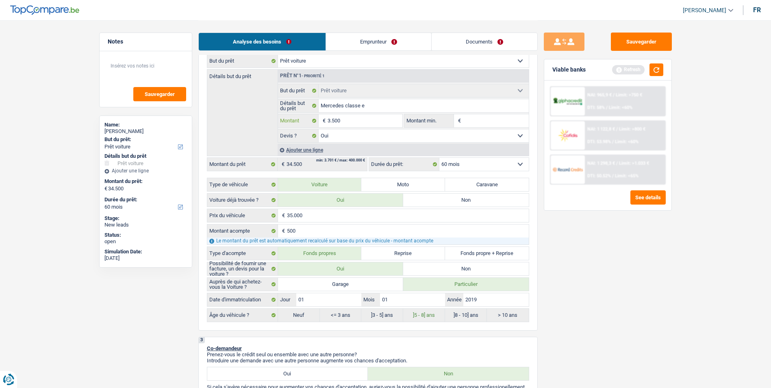
type input "35.000"
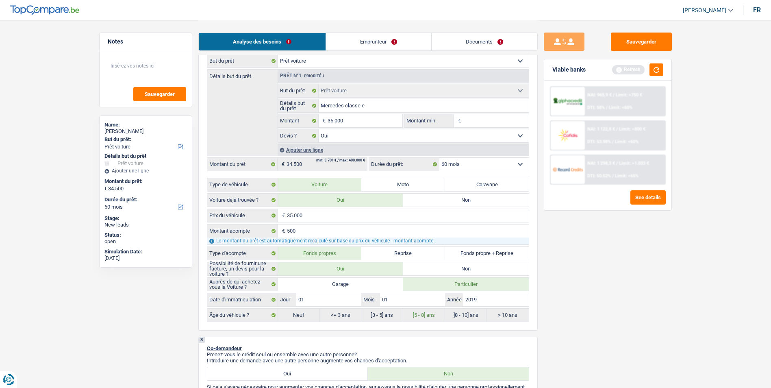
type input "35.000"
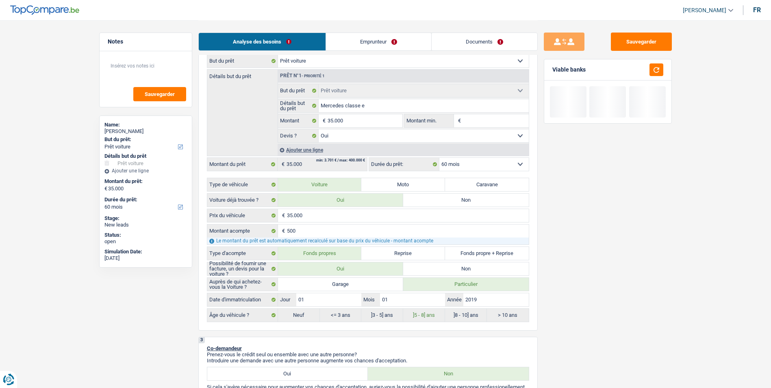
click at [600, 247] on div "Sauvegarder Viable banks" at bounding box center [608, 204] width 140 height 342
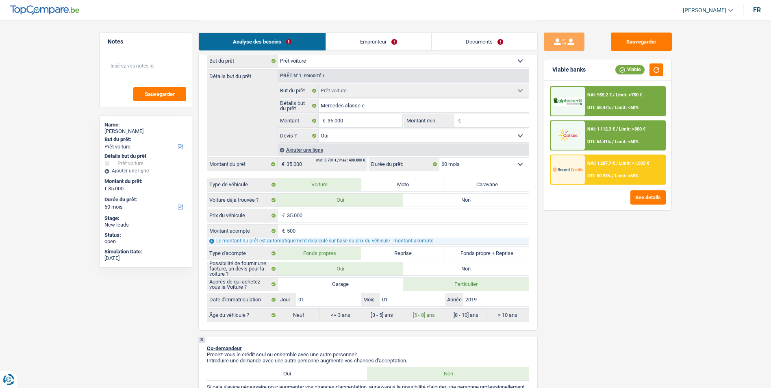
click at [617, 169] on div "NAI: 1 287,7 € / Limit: >1.033 € DTI: 50.93% / Limit: <65%" at bounding box center [625, 169] width 80 height 28
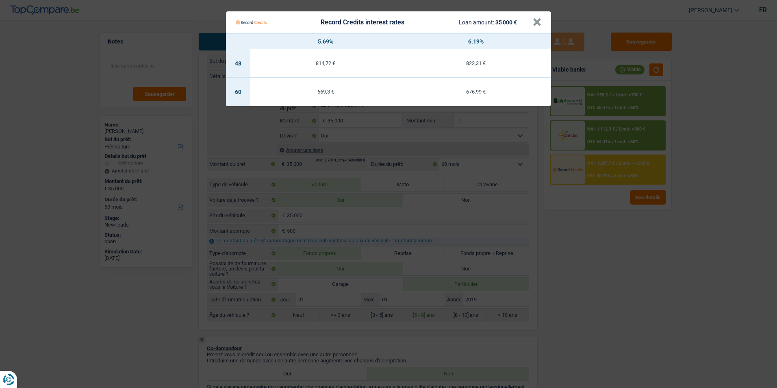
click at [531, 26] on div "Record Credits interest rates Loan amount: 35 000 €" at bounding box center [384, 22] width 297 height 15
click at [535, 25] on button "×" at bounding box center [537, 22] width 9 height 8
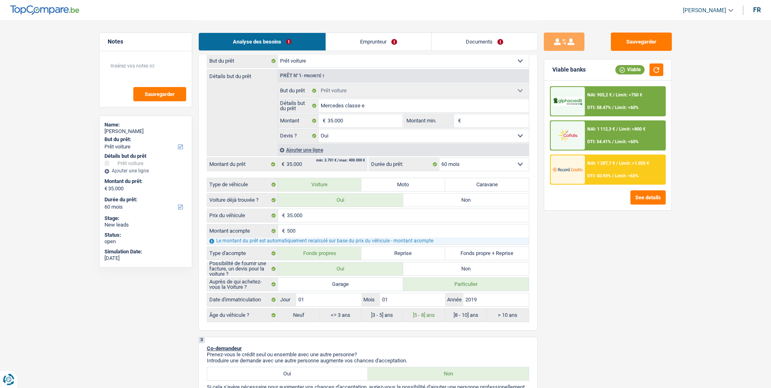
click at [605, 91] on div "NAI: 955,2 € / Limit: >750 € DTI: 58.47% / Limit: <60%" at bounding box center [625, 101] width 80 height 28
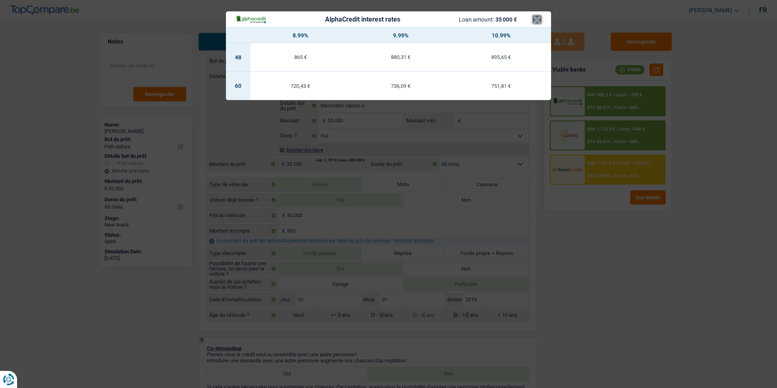
click at [535, 21] on button "×" at bounding box center [537, 19] width 9 height 8
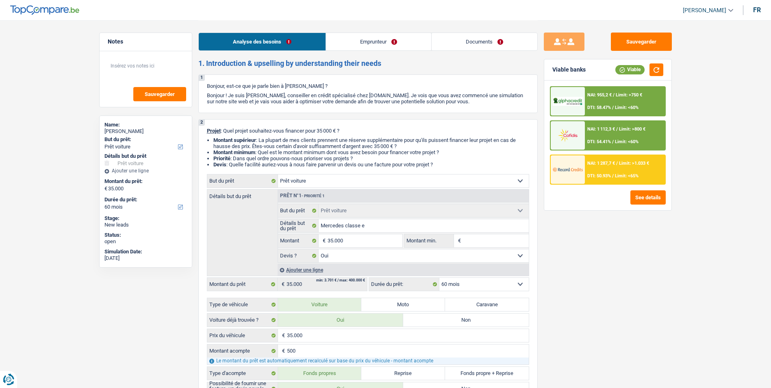
scroll to position [0, 0]
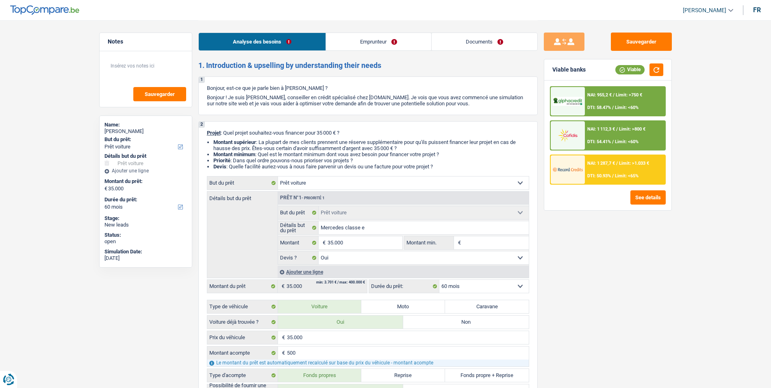
click at [632, 106] on span "Limit: <60%" at bounding box center [627, 107] width 24 height 5
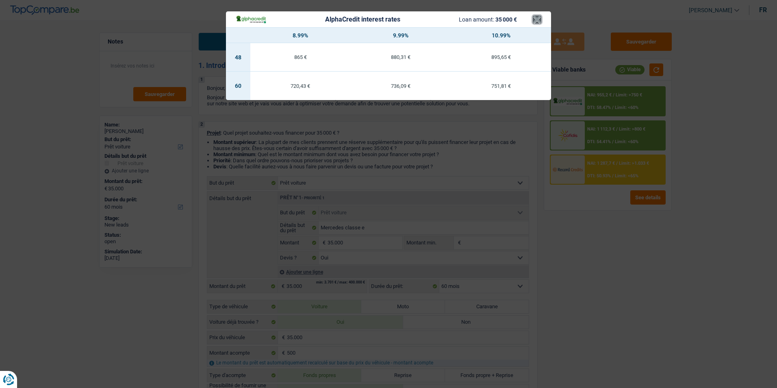
click at [541, 20] on button "×" at bounding box center [537, 19] width 9 height 8
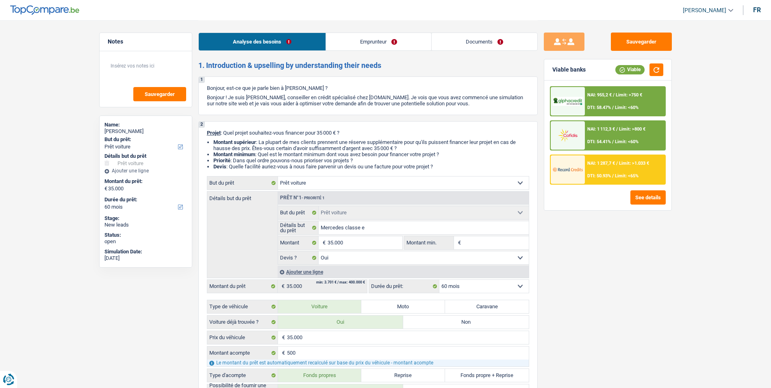
click at [466, 186] on select "Confort maison: meubles, textile, peinture, électroménager, outillage non-profe…" at bounding box center [403, 182] width 251 height 13
click at [466, 185] on select "Confort maison: meubles, textile, peinture, électroménager, outillage non-profe…" at bounding box center [403, 182] width 251 height 13
click at [608, 100] on div "NAI: 955,2 € / Limit: >750 € DTI: 58.47% / Limit: <60%" at bounding box center [625, 101] width 80 height 28
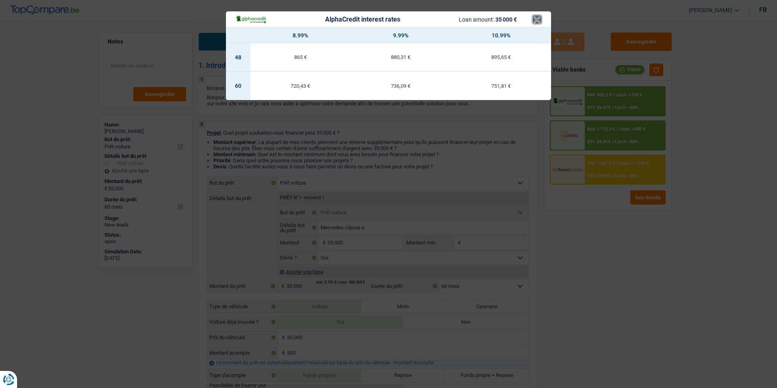
click at [540, 17] on button "×" at bounding box center [537, 19] width 9 height 8
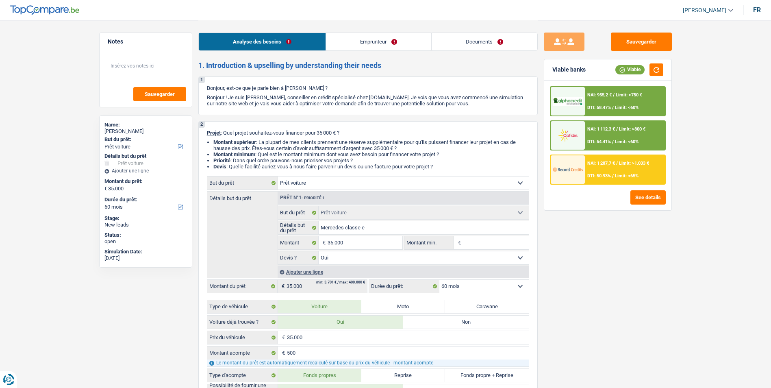
click at [464, 179] on select "Confort maison: meubles, textile, peinture, électroménager, outillage non-profe…" at bounding box center [403, 182] width 251 height 13
click at [506, 157] on li "Priorité : Dans quel ordre pouvons-nous prioriser vos projets ?" at bounding box center [371, 160] width 316 height 6
click at [486, 181] on select "Confort maison: meubles, textile, peinture, électroménager, outillage non-profe…" at bounding box center [403, 182] width 251 height 13
click at [568, 270] on div "Sauvegarder Viable banks Viable NAI: 955,2 € / Limit: >750 € DTI: 58.47% / Limi…" at bounding box center [608, 204] width 140 height 342
click at [472, 181] on select "Confort maison: meubles, textile, peinture, électroménager, outillage non-profe…" at bounding box center [403, 182] width 251 height 13
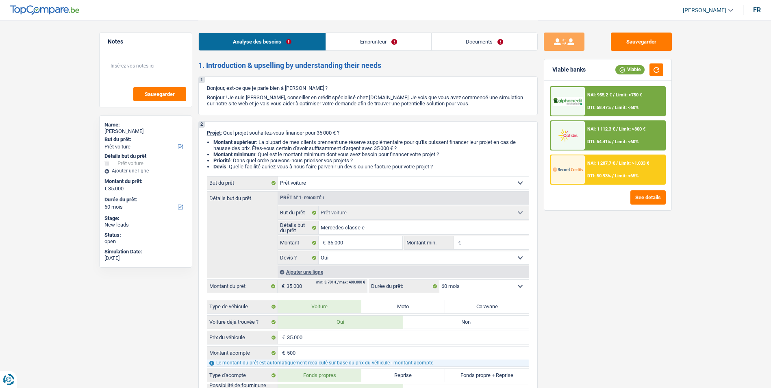
click at [594, 292] on div "Sauvegarder Viable banks Viable NAI: 955,2 € / Limit: >750 € DTI: 58.47% / Limi…" at bounding box center [608, 204] width 140 height 342
click at [659, 74] on button "button" at bounding box center [656, 69] width 14 height 13
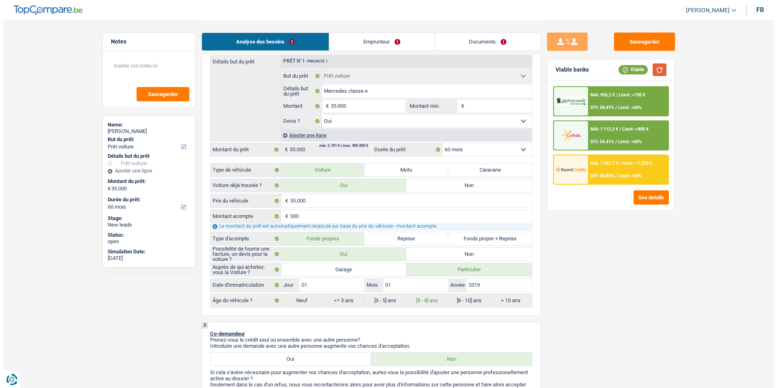
scroll to position [122, 0]
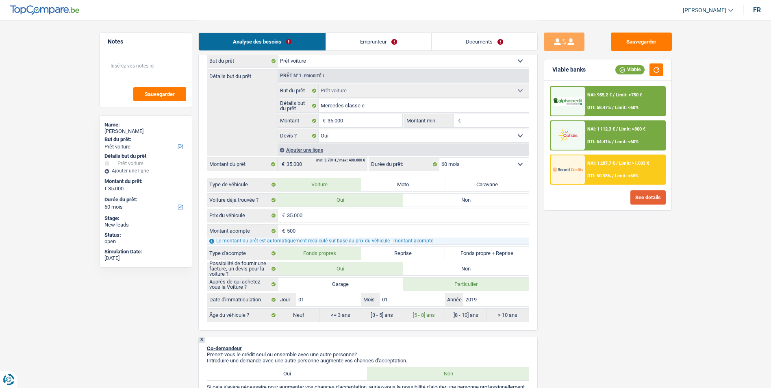
click at [649, 195] on button "See details" at bounding box center [647, 197] width 35 height 14
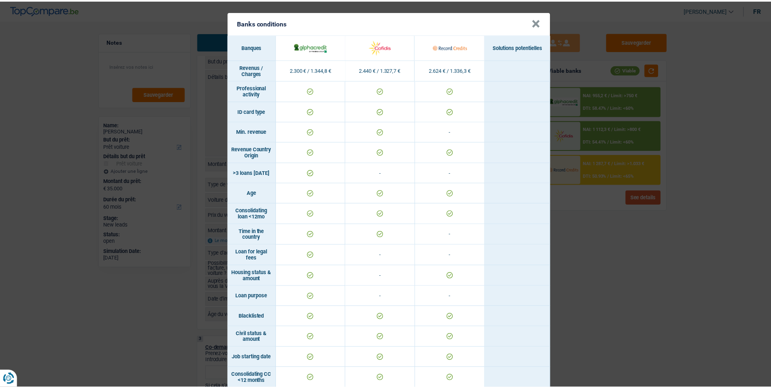
scroll to position [0, 0]
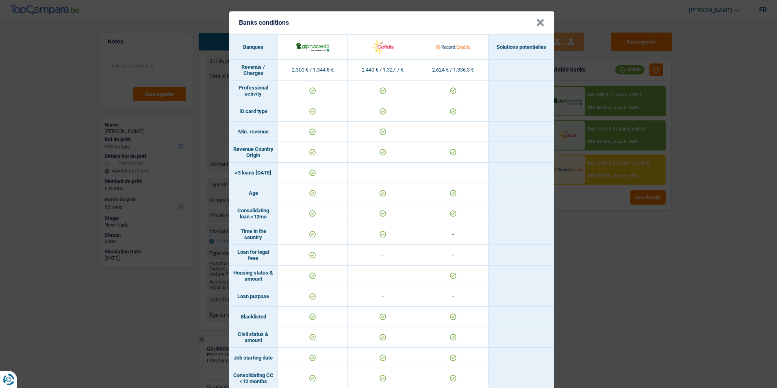
click at [536, 24] on button "×" at bounding box center [540, 23] width 9 height 8
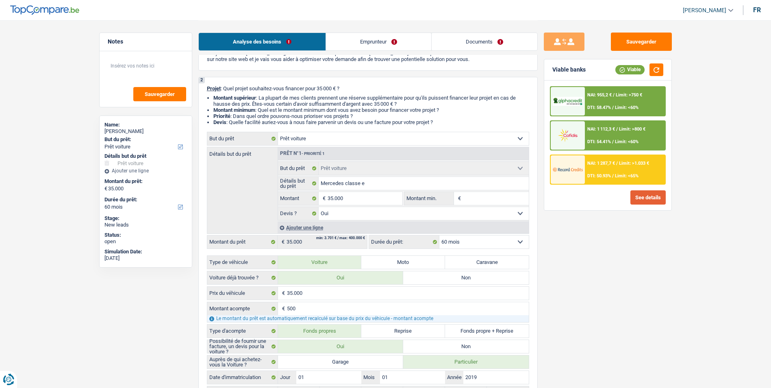
scroll to position [41, 0]
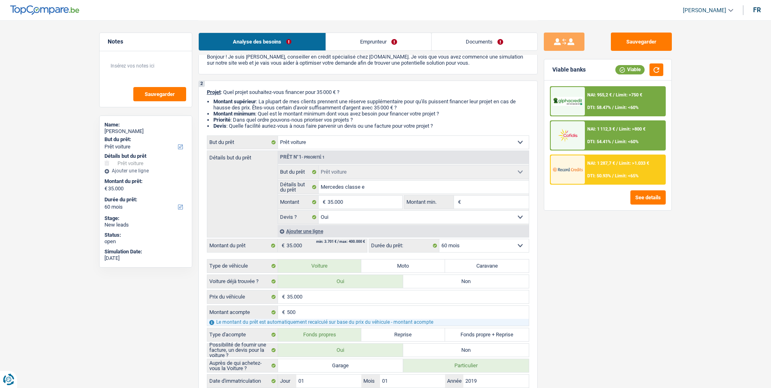
click at [502, 141] on select "Confort maison: meubles, textile, peinture, électroménager, outillage non-profe…" at bounding box center [403, 142] width 251 height 13
select select "houseOrGarden"
click at [278, 136] on select "Confort maison: meubles, textile, peinture, électroménager, outillage non-profe…" at bounding box center [403, 142] width 251 height 13
select select "houseOrGarden"
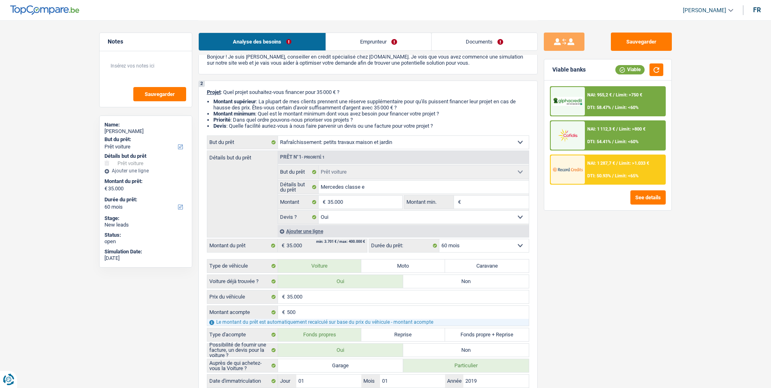
select select "houseOrGarden"
select select
select select "houseOrGarden"
select select
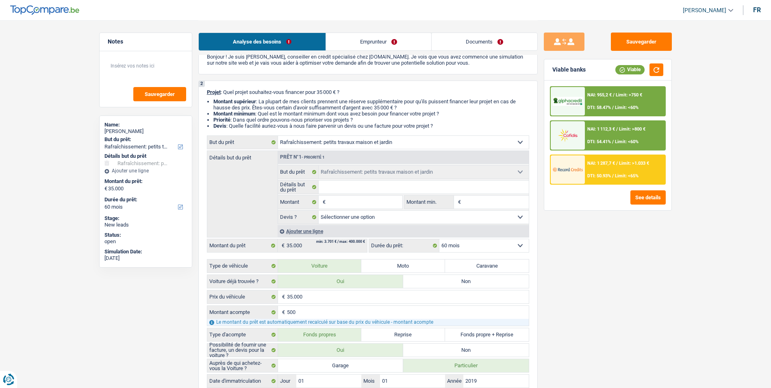
select select "120"
select select "car"
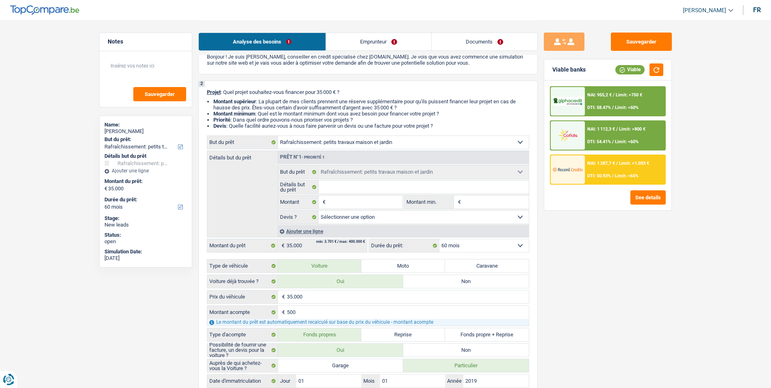
select select "yes"
select select "car"
select select "yes"
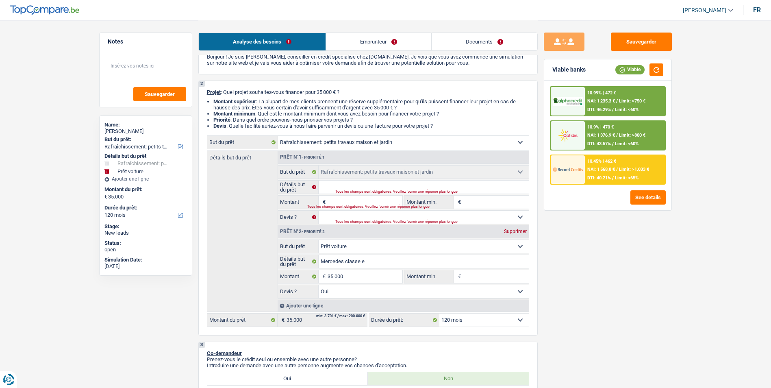
click at [506, 231] on div "Supprimer" at bounding box center [515, 231] width 27 height 5
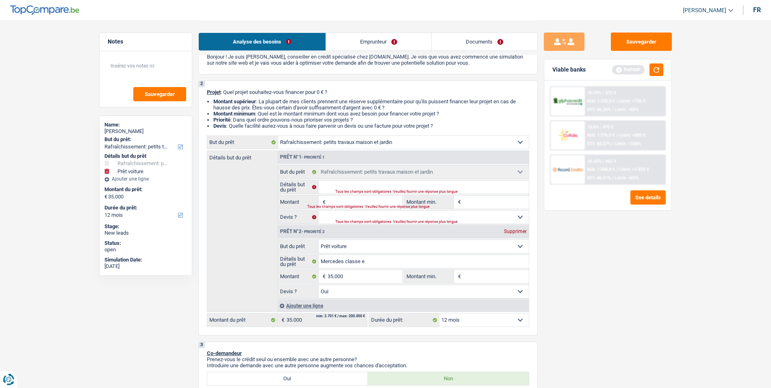
type input "0"
select select
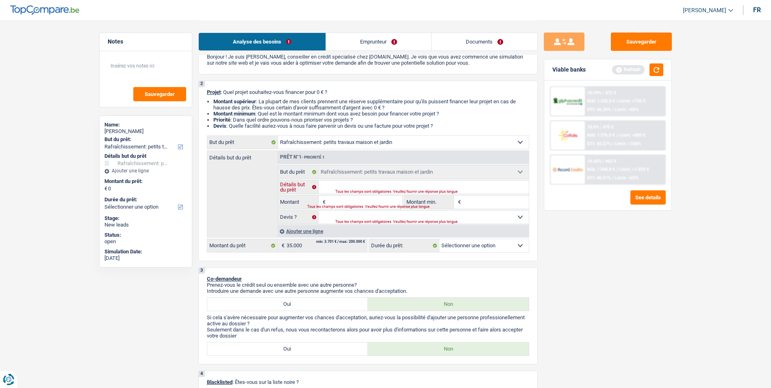
click at [386, 188] on input "Détails but du prêt" at bounding box center [424, 186] width 210 height 13
click at [412, 144] on select "Confort maison: meubles, textile, peinture, électroménager, outillage non-profe…" at bounding box center [403, 142] width 251 height 13
select select "other"
click at [278, 136] on select "Confort maison: meubles, textile, peinture, électroménager, outillage non-profe…" at bounding box center [403, 142] width 251 height 13
select select "other"
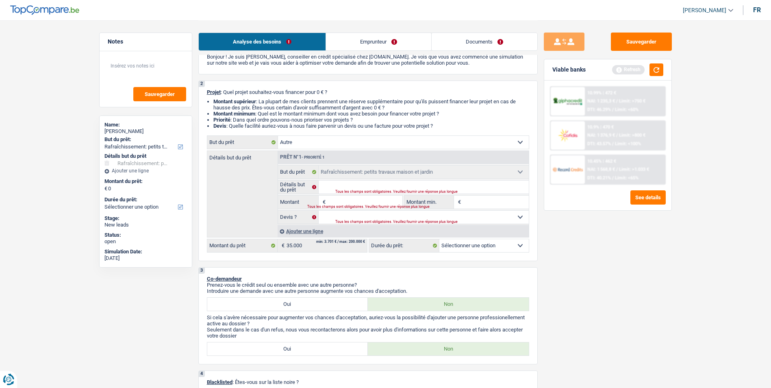
select select "other"
select select
select select "other"
select select
select select "other"
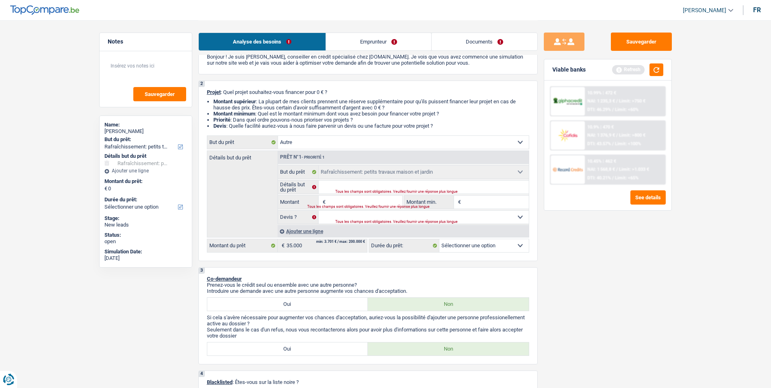
select select "other"
select select
select select "houseOrGarden"
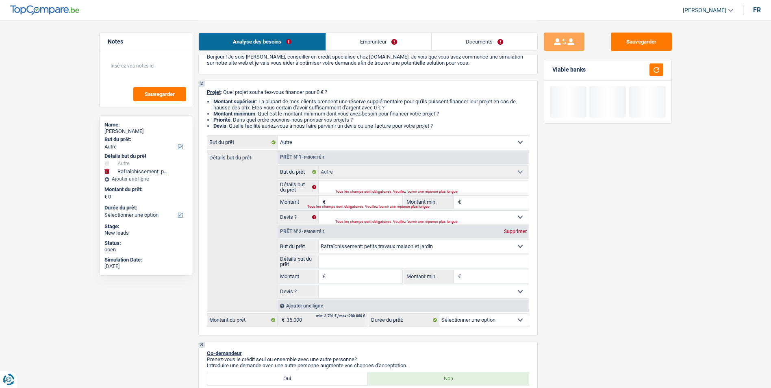
click at [505, 230] on div "Supprimer" at bounding box center [515, 231] width 27 height 5
select select
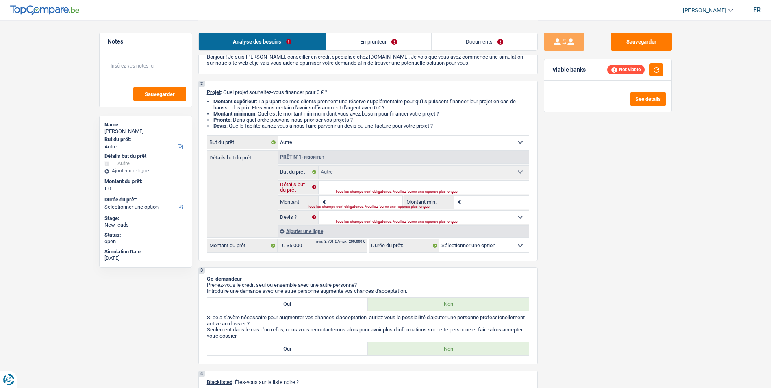
click at [374, 183] on input "Détails but du prêt" at bounding box center [424, 186] width 210 height 13
type input "A"
type input "Ac"
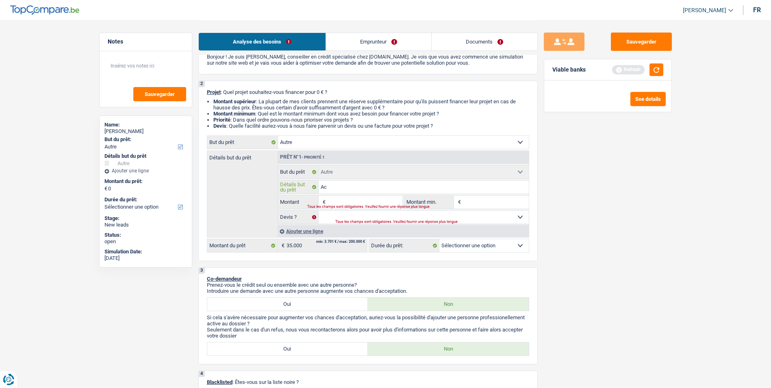
type input "Ach"
type input "Ache"
type input "Achet"
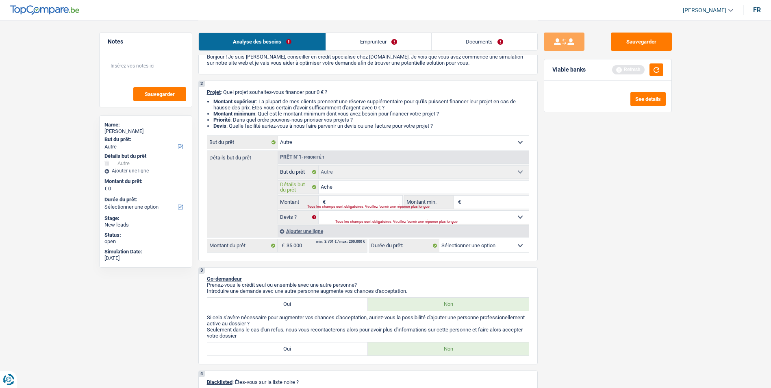
type input "Achet"
type input "Achete"
type input "Acheter"
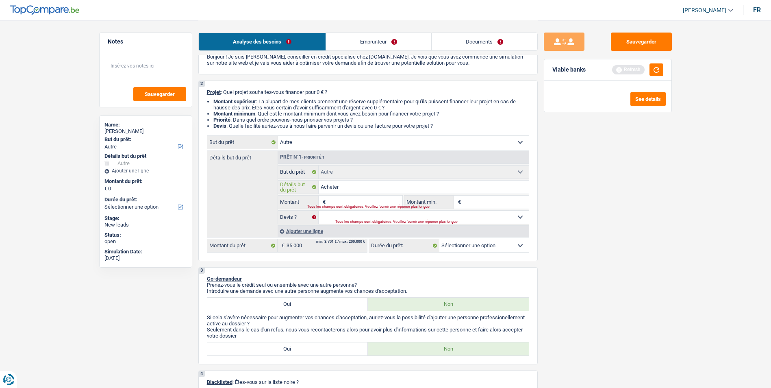
type input "Acheter"
type input "Acheter u"
type input "Acheter un"
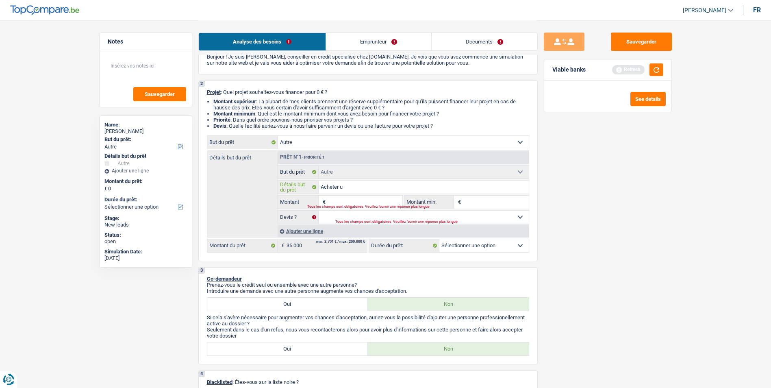
type input "Acheter un"
type input "Acheter un v"
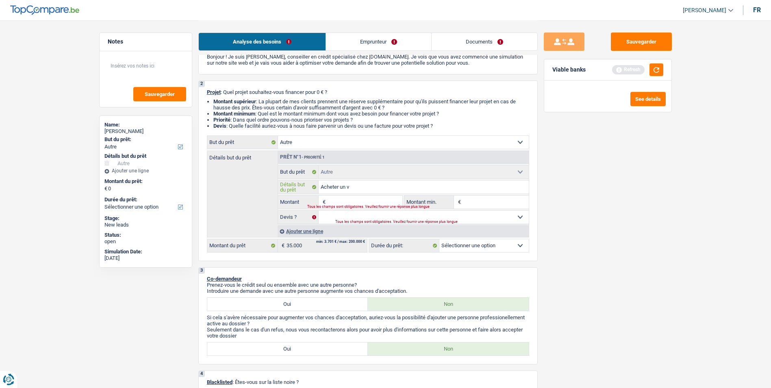
type input "Acheter un ve"
click at [363, 197] on input "Montant" at bounding box center [365, 201] width 74 height 13
click at [378, 216] on select "Oui Non Non répondu Sélectionner une option" at bounding box center [424, 216] width 210 height 13
click at [319, 210] on select "Oui Non Non répondu Sélectionner une option" at bounding box center [424, 216] width 210 height 13
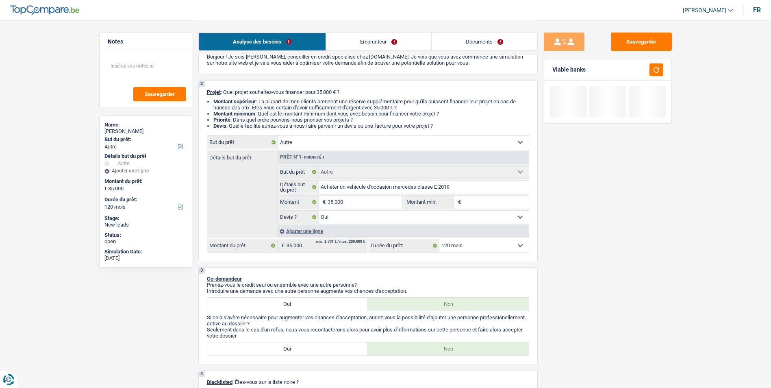
click at [491, 203] on input "Montant min." at bounding box center [496, 201] width 66 height 13
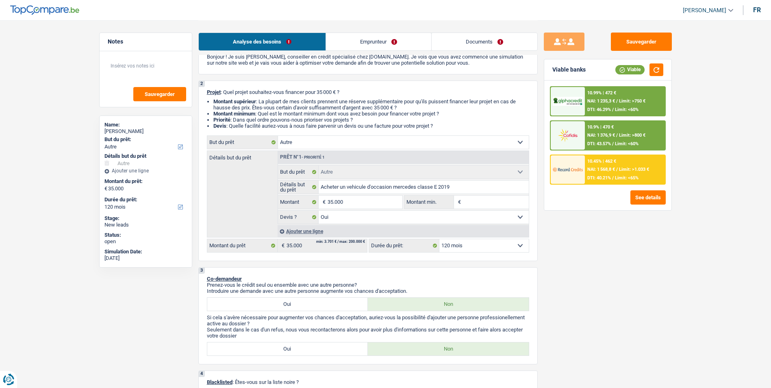
click at [630, 167] on span "Limit: >1.033 €" at bounding box center [634, 169] width 30 height 5
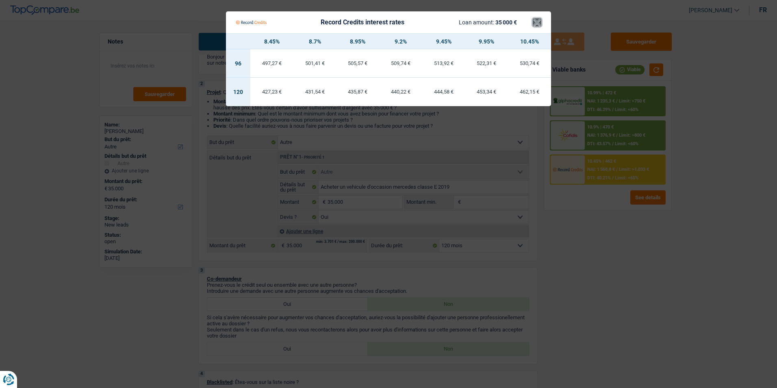
click at [538, 23] on button "×" at bounding box center [537, 22] width 9 height 8
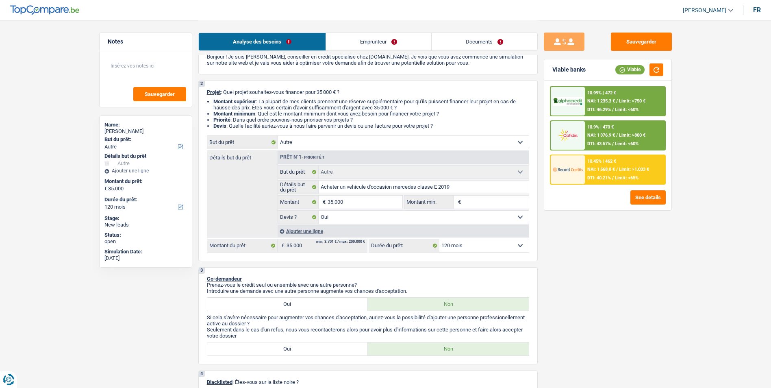
click at [613, 172] on div "10.45% | 462 € NAI: 1 568,8 € / Limit: >1.033 € DTI: 40.21% / Limit: <65%" at bounding box center [625, 169] width 80 height 28
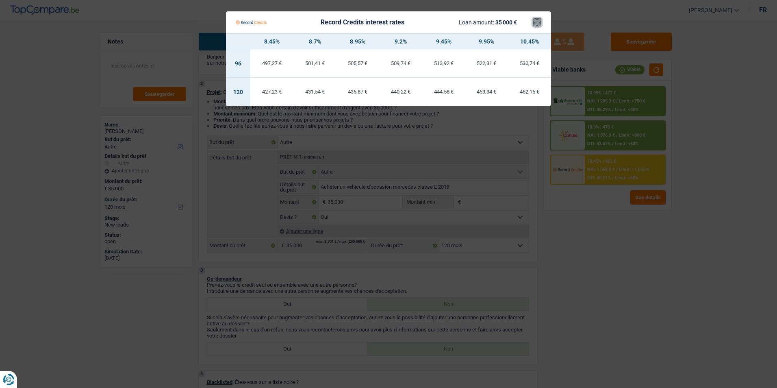
click at [540, 20] on button "×" at bounding box center [537, 22] width 9 height 8
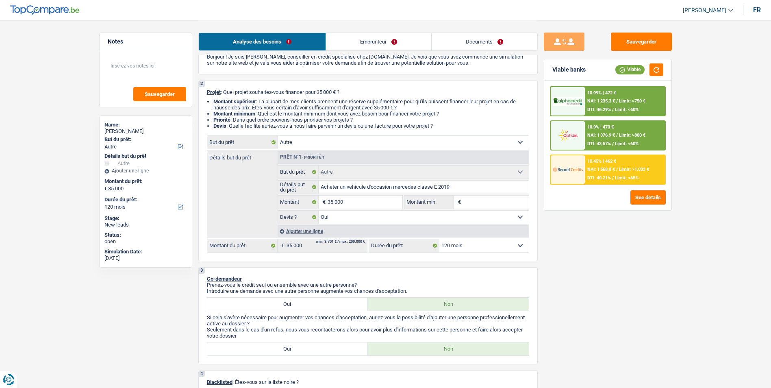
click at [600, 95] on div "10.99% | 472 €" at bounding box center [601, 92] width 29 height 5
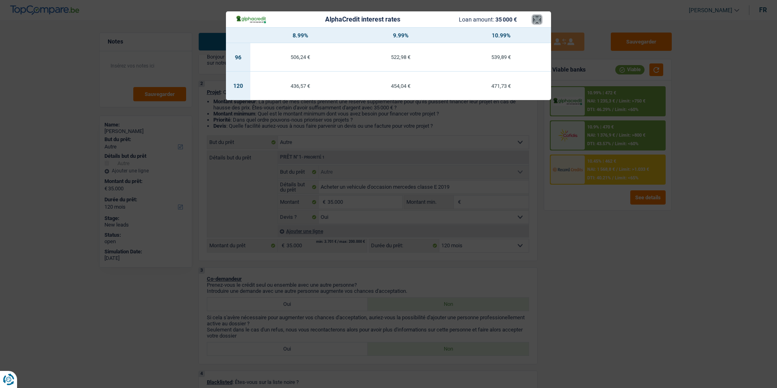
click at [536, 17] on button "×" at bounding box center [537, 19] width 9 height 8
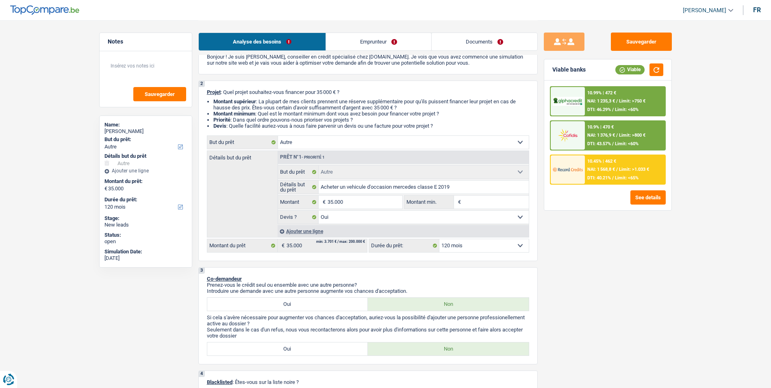
click at [614, 170] on span "NAI: 1 568,8 €" at bounding box center [601, 169] width 28 height 5
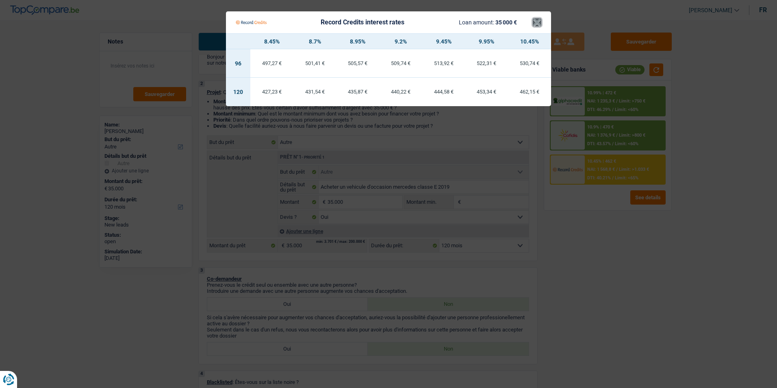
click at [540, 26] on button "×" at bounding box center [537, 22] width 9 height 8
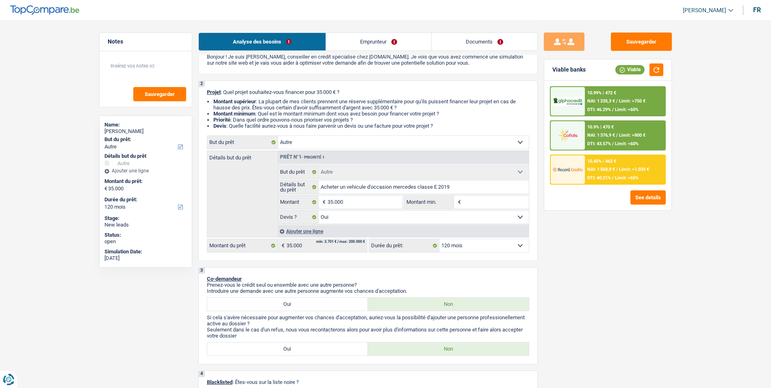
click at [624, 95] on div "10.99% | 472 € NAI: 1 235,3 € / Limit: >750 € DTI: 46.29% / Limit: <60%" at bounding box center [625, 101] width 80 height 28
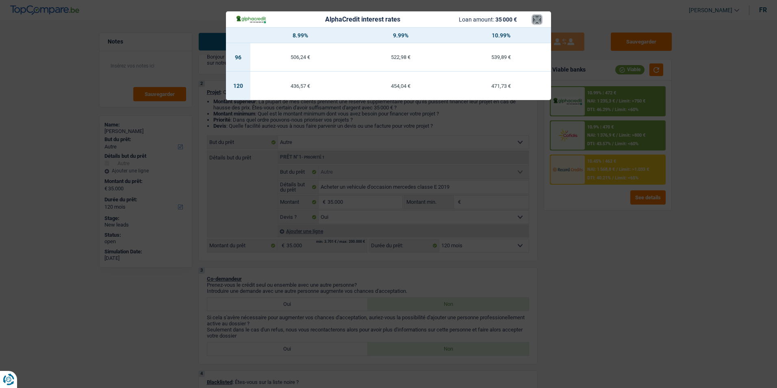
click at [540, 20] on button "×" at bounding box center [537, 19] width 9 height 8
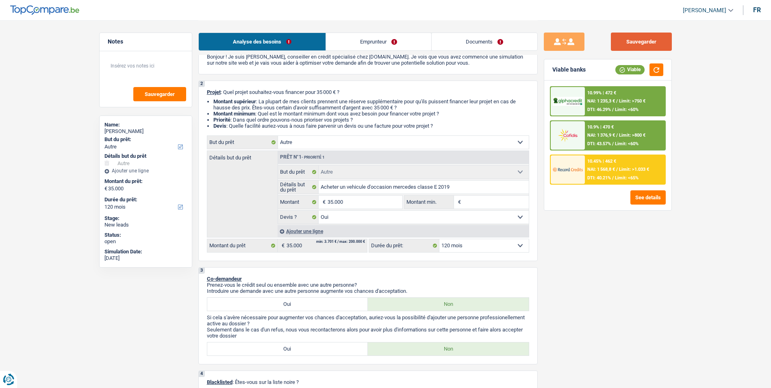
click at [642, 45] on button "Sauvegarder" at bounding box center [641, 42] width 61 height 18
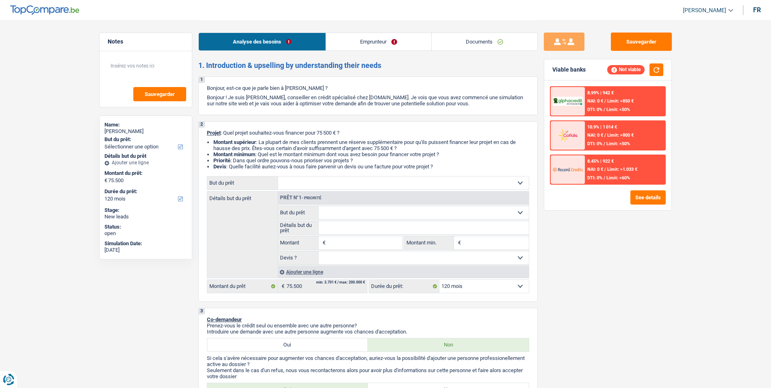
select select "120"
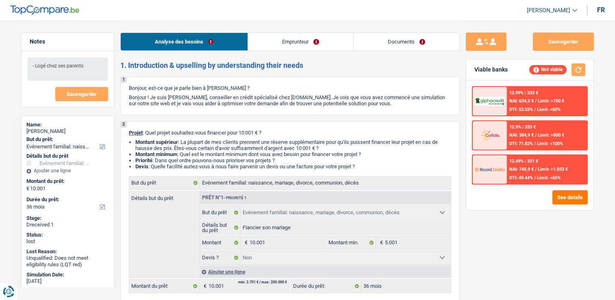
select select "familyEvent"
select select "36"
select select "familyEvent"
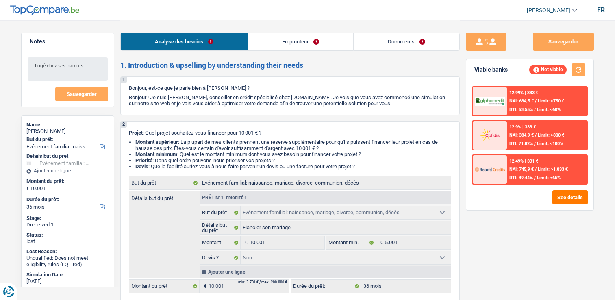
select select "false"
select select "36"
select select "publicEmployee"
select select "netSalary"
select select "mealVouchers"
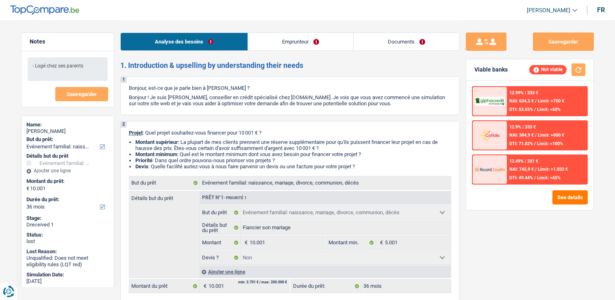
select select "liveWithParents"
select select "carLoan"
select select "60"
select select "familyEvent"
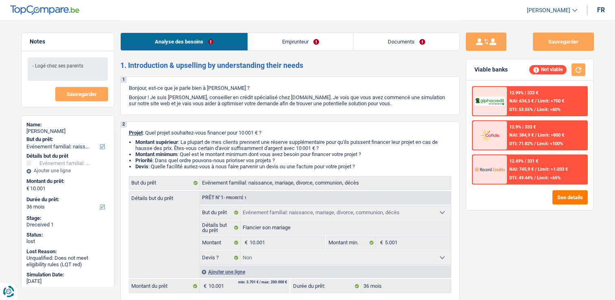
select select "false"
select select "36"
select select "publicEmployee"
select select "netSalary"
select select "mealVouchers"
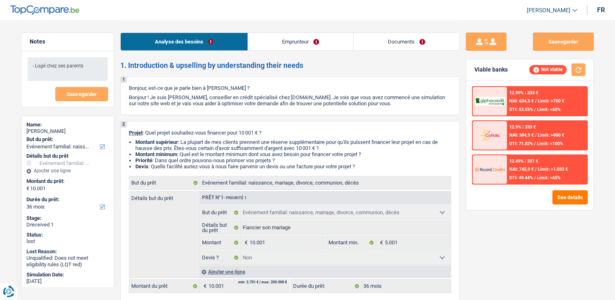
select select "BE"
select select "stateUniversityEu"
click at [294, 47] on link "Emprunteur" at bounding box center [300, 41] width 105 height 17
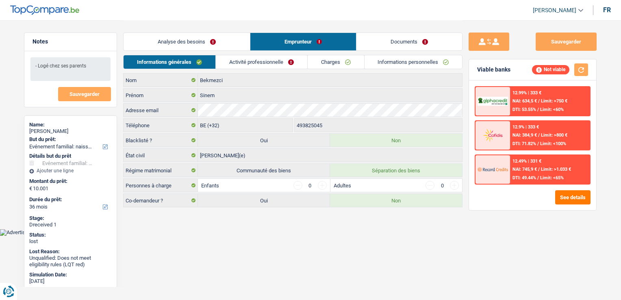
click at [273, 59] on link "Activité professionnelle" at bounding box center [261, 61] width 91 height 13
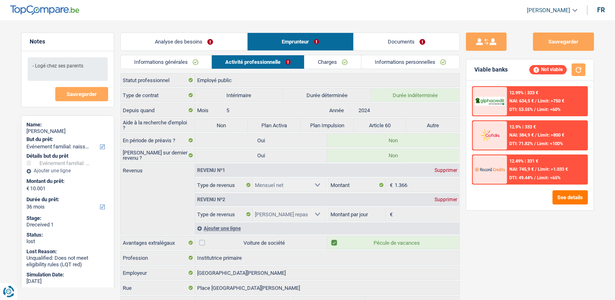
click at [328, 63] on link "Charges" at bounding box center [332, 61] width 56 height 13
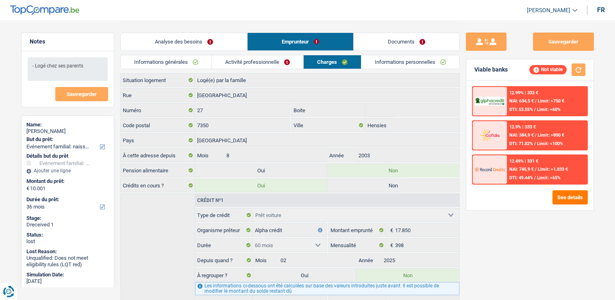
click at [288, 64] on link "Activité professionnelle" at bounding box center [257, 61] width 91 height 13
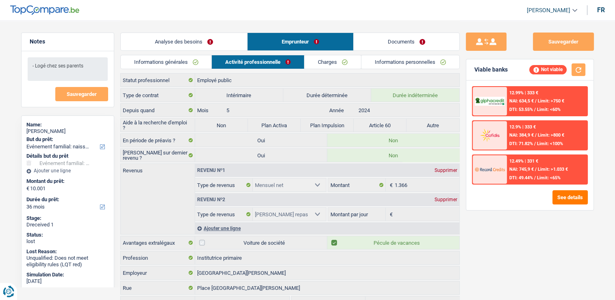
click at [377, 61] on link "Informations personnelles" at bounding box center [410, 61] width 98 height 13
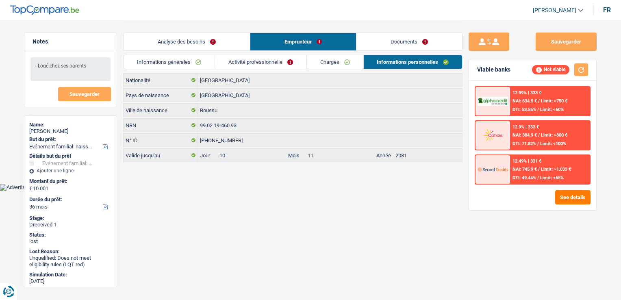
click at [293, 64] on link "Activité professionnelle" at bounding box center [260, 61] width 91 height 13
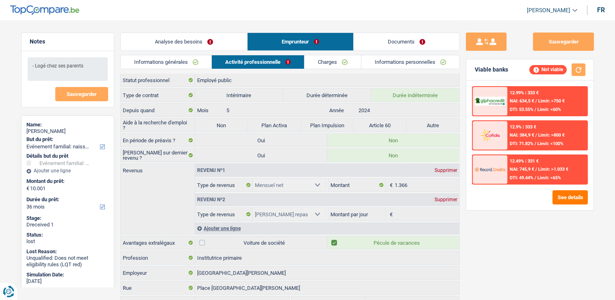
click at [317, 62] on link "Charges" at bounding box center [332, 61] width 56 height 13
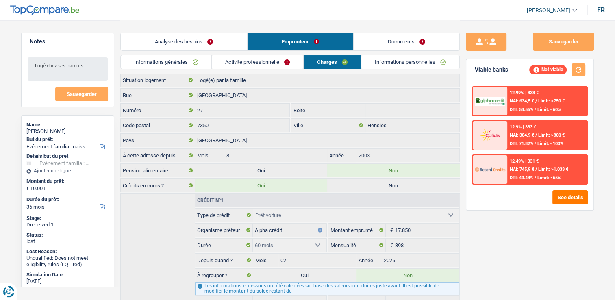
click at [193, 67] on link "Informations générales" at bounding box center [166, 61] width 91 height 13
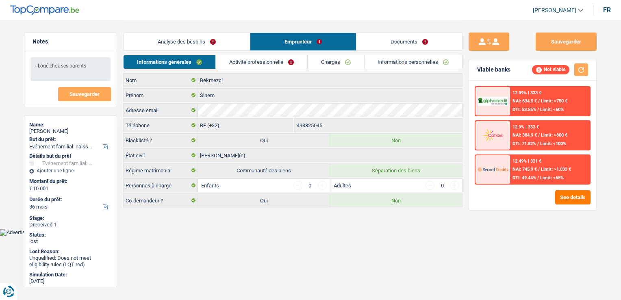
click at [202, 50] on link "Analyse des besoins" at bounding box center [187, 41] width 126 height 17
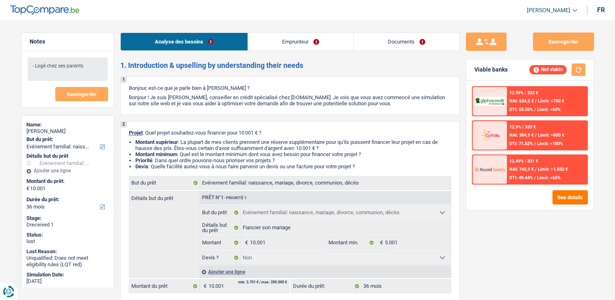
click at [300, 33] on link "Emprunteur" at bounding box center [300, 41] width 105 height 17
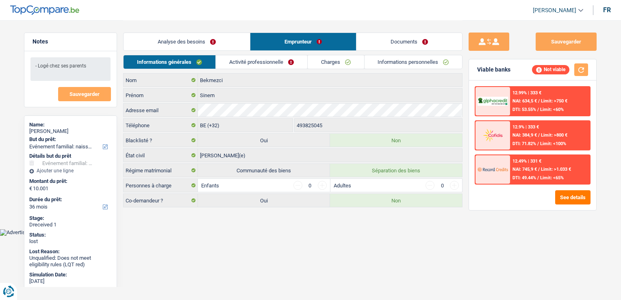
click at [290, 61] on link "Activité professionnelle" at bounding box center [261, 61] width 91 height 13
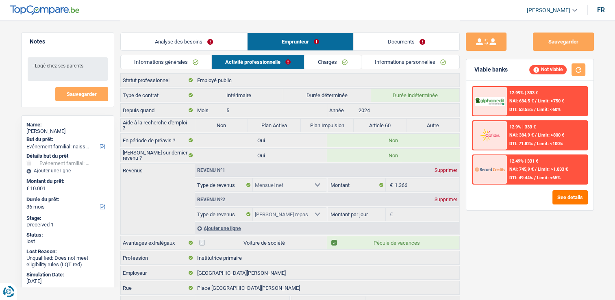
click at [337, 65] on link "Charges" at bounding box center [332, 61] width 56 height 13
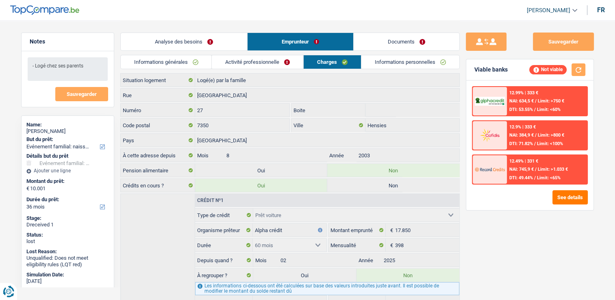
click at [403, 65] on link "Informations personnelles" at bounding box center [410, 61] width 98 height 13
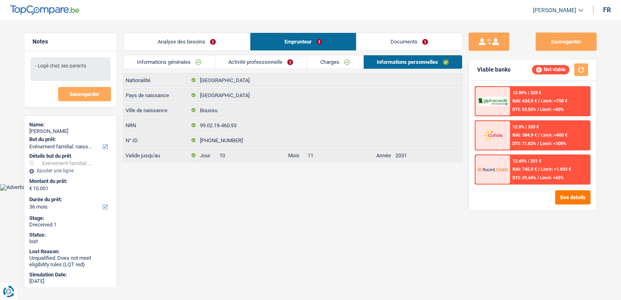
click at [396, 43] on link "Documents" at bounding box center [409, 41] width 106 height 17
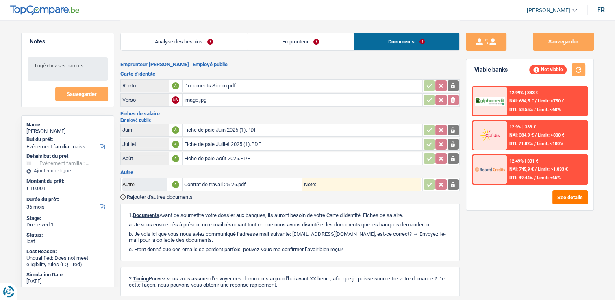
click at [206, 48] on link "Analyse des besoins" at bounding box center [184, 41] width 127 height 17
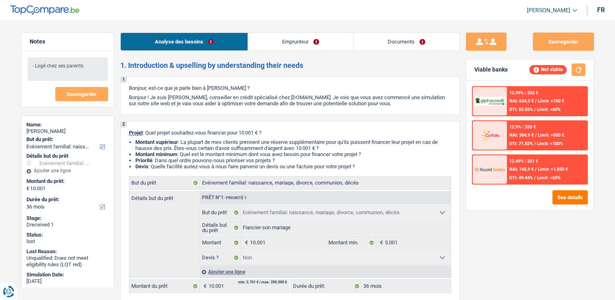
click at [290, 44] on link "Emprunteur" at bounding box center [300, 41] width 105 height 17
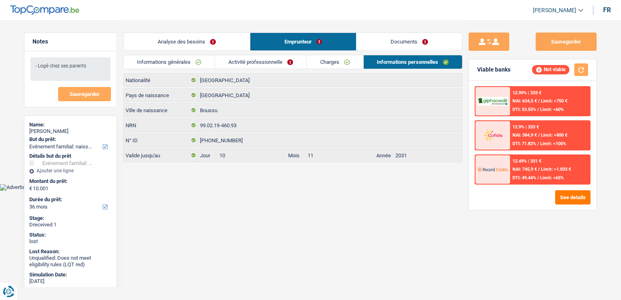
click at [330, 66] on link "Charges" at bounding box center [335, 61] width 56 height 13
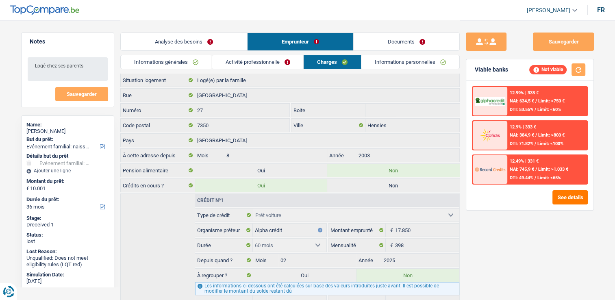
click at [276, 62] on link "Activité professionnelle" at bounding box center [257, 61] width 91 height 13
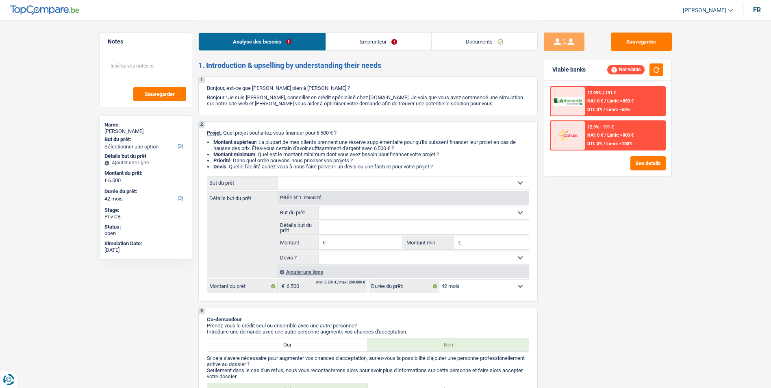
select select "42"
click at [349, 182] on select "Confort maison: meubles, textile, peinture, électroménager, outillage non-profe…" at bounding box center [403, 182] width 251 height 13
click at [329, 189] on select "Confort maison: meubles, textile, peinture, électroménager, outillage non-profe…" at bounding box center [403, 182] width 251 height 13
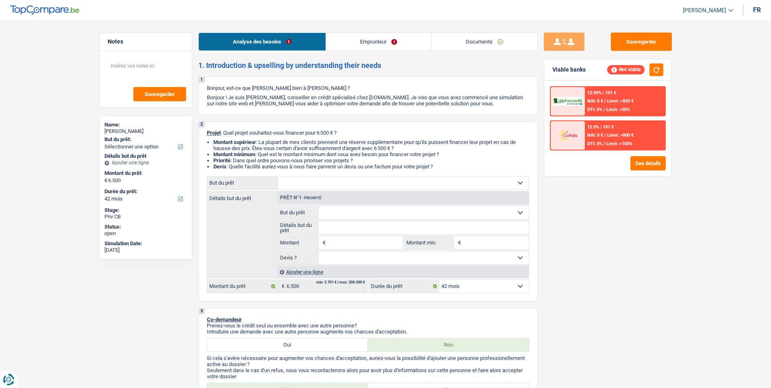
select select "household"
click at [278, 176] on select "Confort maison: meubles, textile, peinture, électroménager, outillage non-profe…" at bounding box center [403, 182] width 251 height 13
select select "household"
type input "6.500"
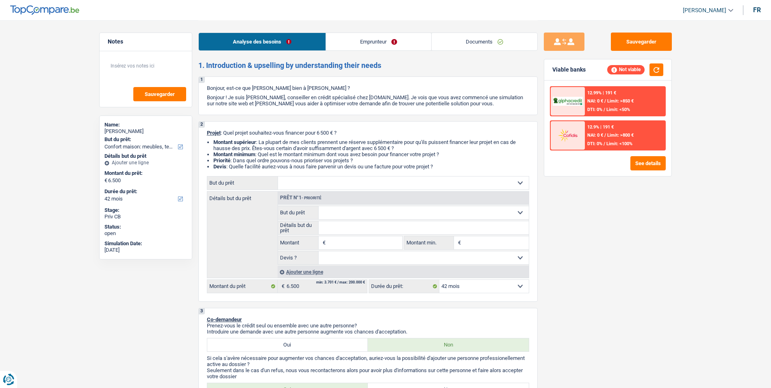
select select "household"
type input "6.500"
select select "household"
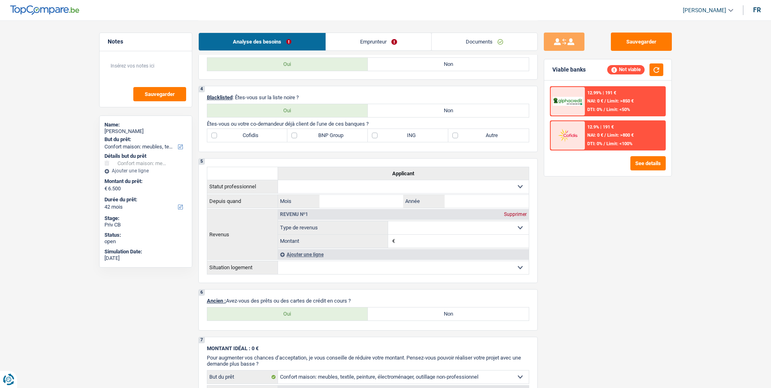
scroll to position [203, 0]
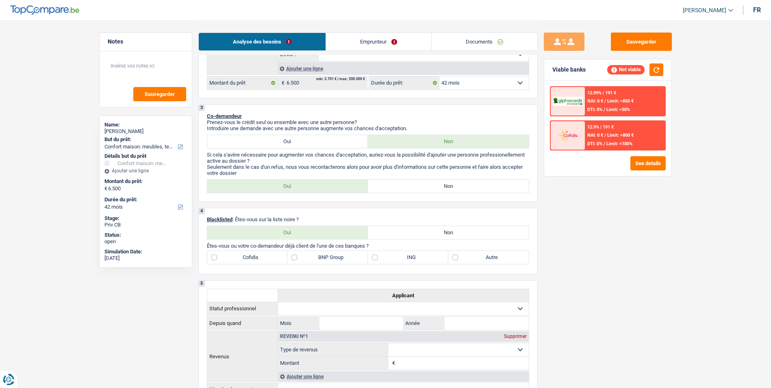
click at [393, 187] on label "Non" at bounding box center [448, 186] width 161 height 13
click at [393, 187] on input "Non" at bounding box center [448, 186] width 161 height 13
radio input "true"
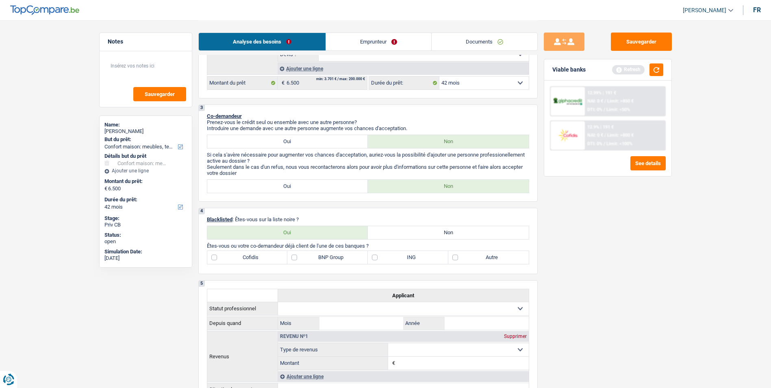
click at [391, 233] on label "Non" at bounding box center [448, 232] width 161 height 13
click at [391, 233] on input "Non" at bounding box center [448, 232] width 161 height 13
radio input "true"
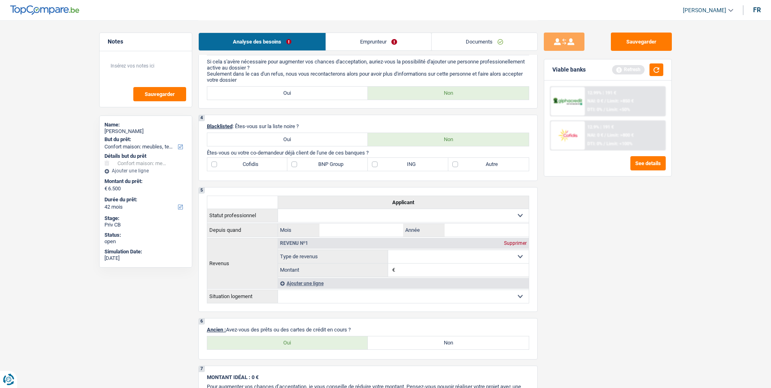
scroll to position [284, 0]
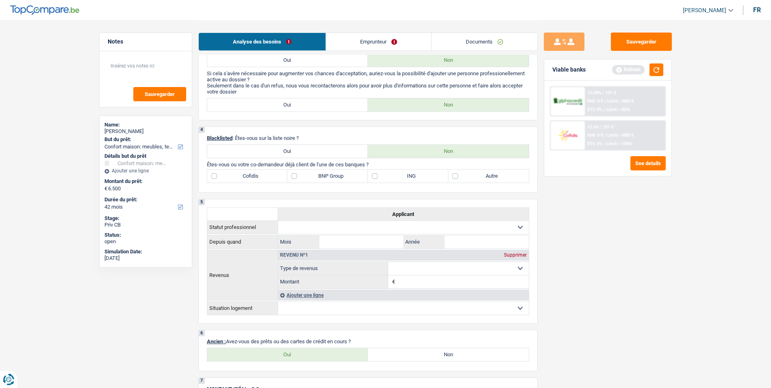
click at [293, 175] on label "BNP Group" at bounding box center [327, 175] width 80 height 13
click at [293, 175] on input "BNP Group" at bounding box center [327, 175] width 80 height 13
checkbox input "true"
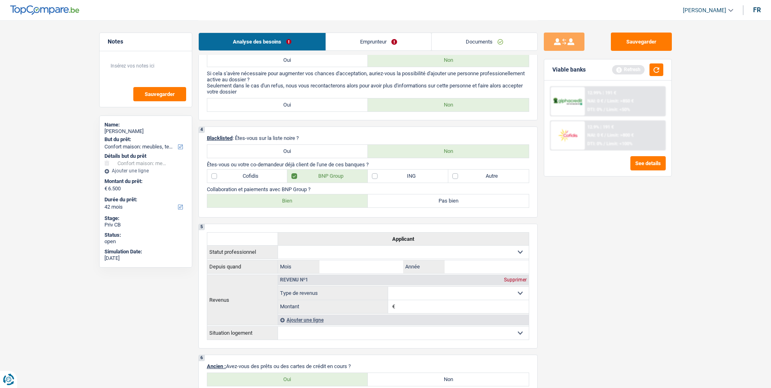
click at [280, 199] on label "Bien" at bounding box center [287, 200] width 161 height 13
click at [280, 199] on input "Bien" at bounding box center [287, 200] width 161 height 13
radio input "true"
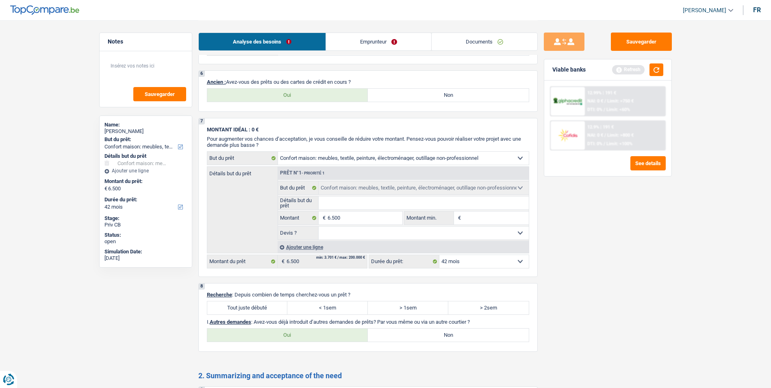
scroll to position [488, 0]
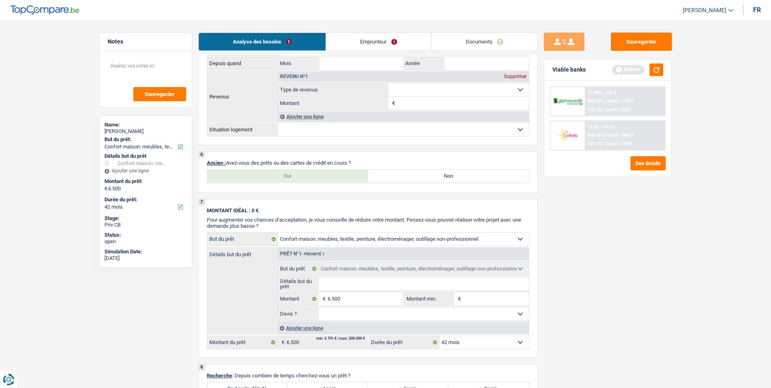
click at [301, 180] on label "Oui" at bounding box center [287, 175] width 161 height 13
click at [301, 180] on input "Oui" at bounding box center [287, 175] width 161 height 13
radio input "true"
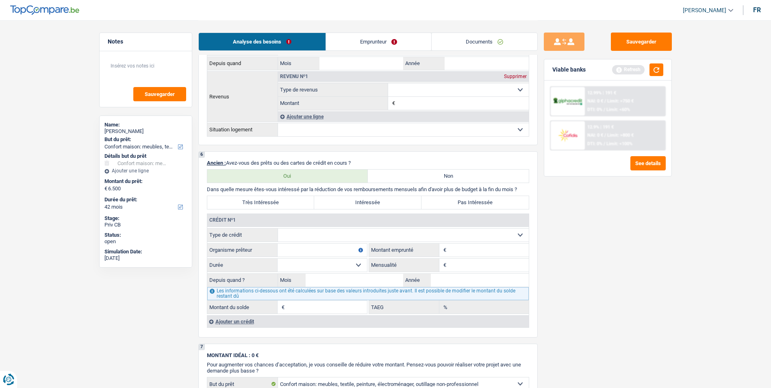
click at [466, 263] on input "Mensualité" at bounding box center [488, 264] width 80 height 13
type input "250"
click at [329, 246] on input "Organisme prêteur" at bounding box center [322, 249] width 89 height 13
type input "BNP Paribas"
click at [463, 250] on input "Montant" at bounding box center [488, 249] width 80 height 13
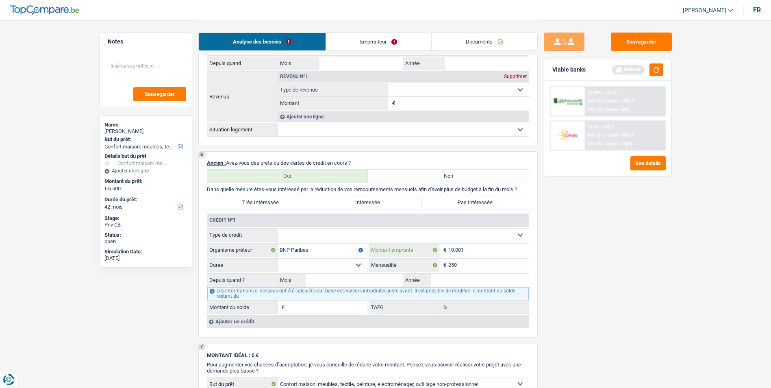
type input "10.001"
click at [352, 238] on select "Carte ou ouverture de crédit Prêt hypothécaire Vente à tempérament Prêt à tempé…" at bounding box center [403, 234] width 251 height 13
select select "personalLoan"
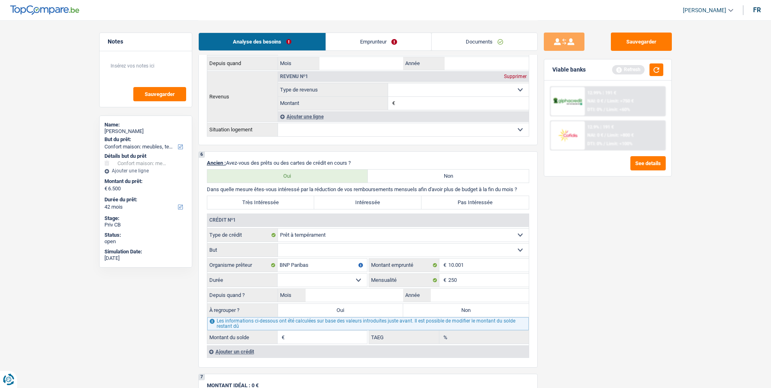
click at [342, 245] on select "Confort maison: meubles, textile, peinture, électroménager, outillage non-profe…" at bounding box center [403, 249] width 251 height 13
click at [278, 243] on select "Confort maison: meubles, textile, peinture, électroménager, outillage non-profe…" at bounding box center [403, 249] width 251 height 13
click at [359, 250] on select "Confort maison: meubles, textile, peinture, électroménager, outillage non-profe…" at bounding box center [403, 249] width 251 height 13
select select "medicalFees"
click at [278, 243] on select "Confort maison: meubles, textile, peinture, électroménager, outillage non-profe…" at bounding box center [403, 249] width 251 height 13
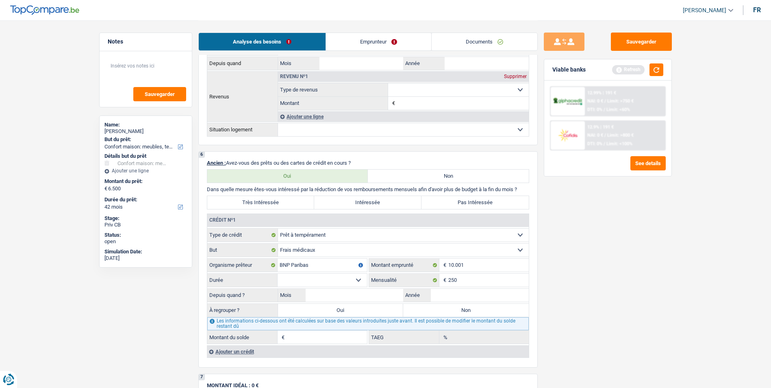
click at [354, 277] on select "12 mois 18 mois 24 mois 30 mois 36 mois 42 mois 48 mois 60 mois Sélectionner un…" at bounding box center [322, 279] width 89 height 13
select select "48"
click at [278, 273] on select "12 mois 18 mois 24 mois 30 mois 36 mois 42 mois 48 mois 60 mois Sélectionner un…" at bounding box center [322, 279] width 89 height 13
click at [338, 294] on input "Mois" at bounding box center [355, 295] width 98 height 13
type input "02"
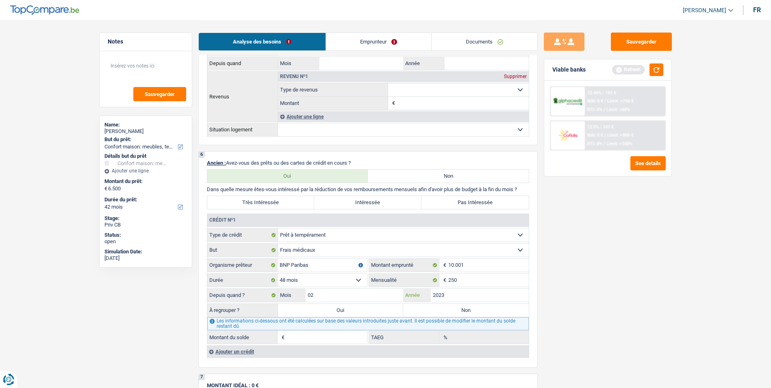
type input "2023"
type input "3.970"
type input "9,64"
click at [457, 310] on label "Non" at bounding box center [466, 310] width 126 height 13
click at [457, 310] on input "Non" at bounding box center [466, 310] width 126 height 13
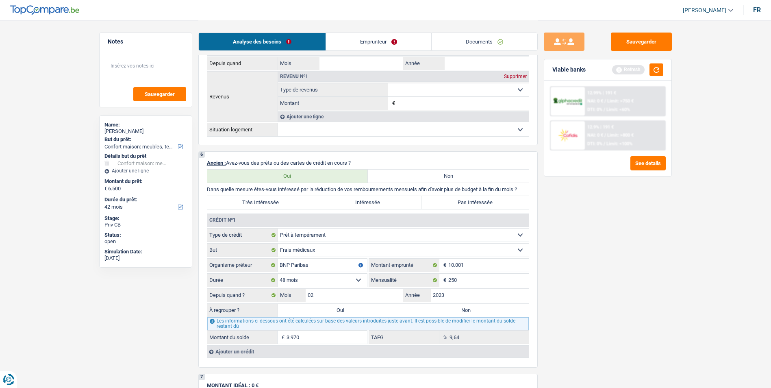
radio input "true"
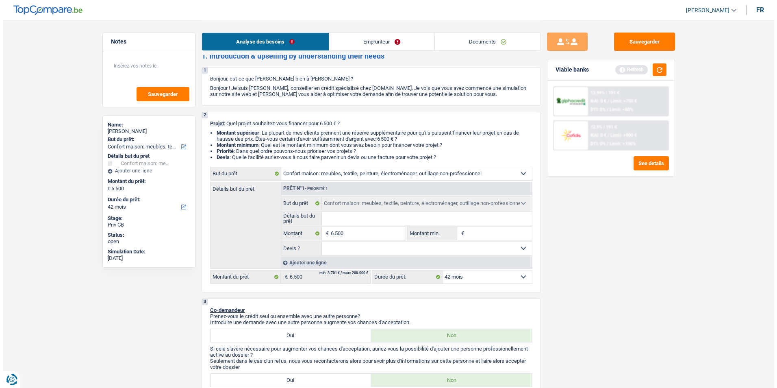
scroll to position [0, 0]
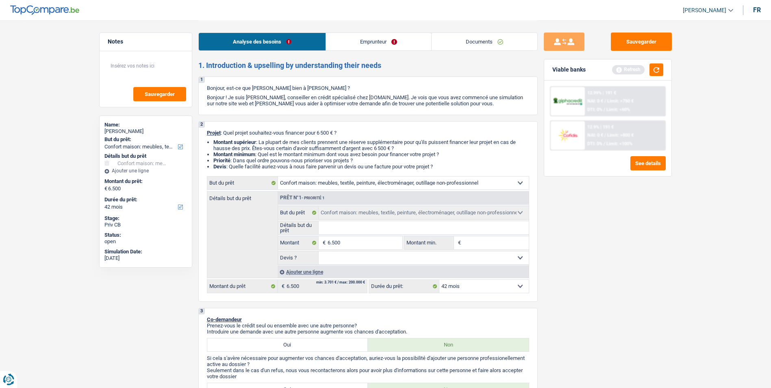
click at [383, 45] on link "Emprunteur" at bounding box center [378, 41] width 105 height 17
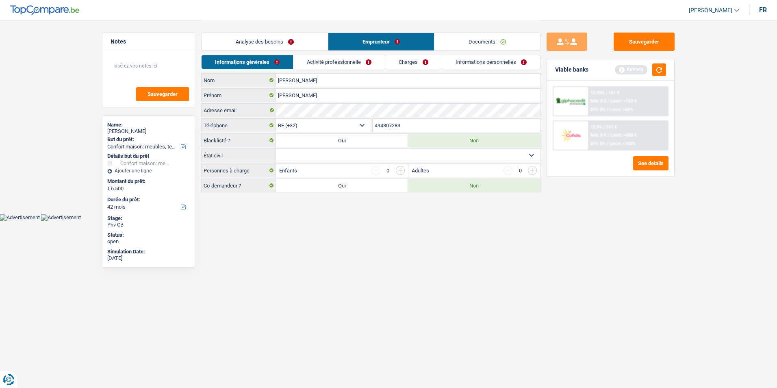
click at [377, 152] on select "Célibataire Marié(e) Cohabitant(e) légal(e) Divorcé(e) Veuf(ve) Séparé (de fait…" at bounding box center [408, 155] width 264 height 13
click at [276, 149] on select "Célibataire Marié(e) Cohabitant(e) légal(e) Divorcé(e) Veuf(ve) Séparé (de fait…" at bounding box center [408, 155] width 264 height 13
click at [319, 155] on select "Célibataire Marié(e) Cohabitant(e) légal(e) Divorcé(e) Veuf(ve) Séparé (de fait…" at bounding box center [408, 155] width 264 height 13
select select "divorced"
click at [276, 149] on select "Célibataire Marié(e) Cohabitant(e) légal(e) Divorcé(e) Veuf(ve) Séparé (de fait…" at bounding box center [408, 155] width 264 height 13
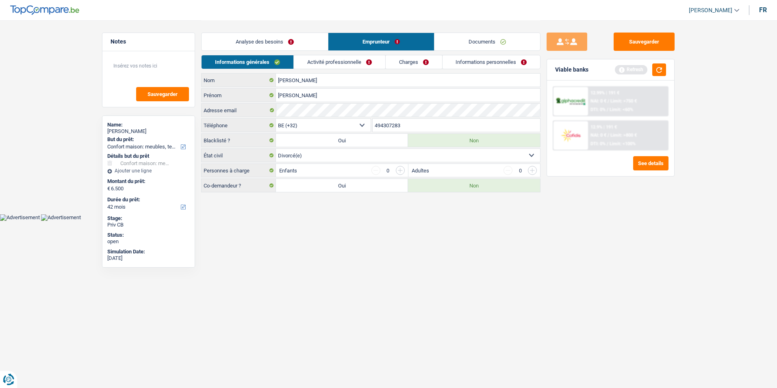
click at [351, 59] on link "Activité professionnelle" at bounding box center [339, 61] width 91 height 13
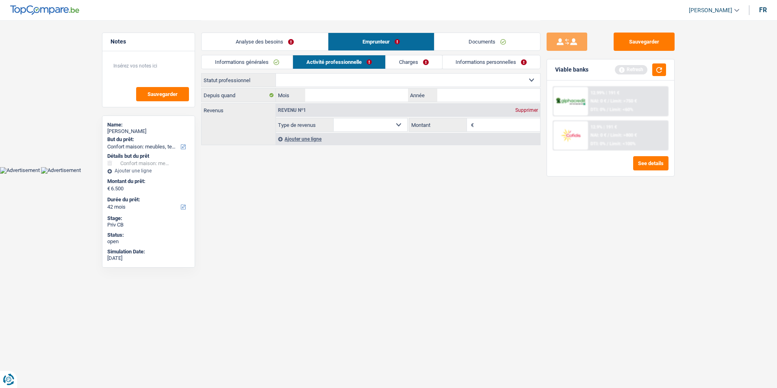
click at [331, 81] on select "Ouvrier Employé privé Employé public Invalide Indépendant Pensionné Chômeur Mut…" at bounding box center [408, 80] width 264 height 13
select select "worker"
click at [276, 74] on select "Ouvrier Employé privé Employé public Invalide Indépendant Pensionné Chômeur Mut…" at bounding box center [408, 80] width 264 height 13
select select "netSalary"
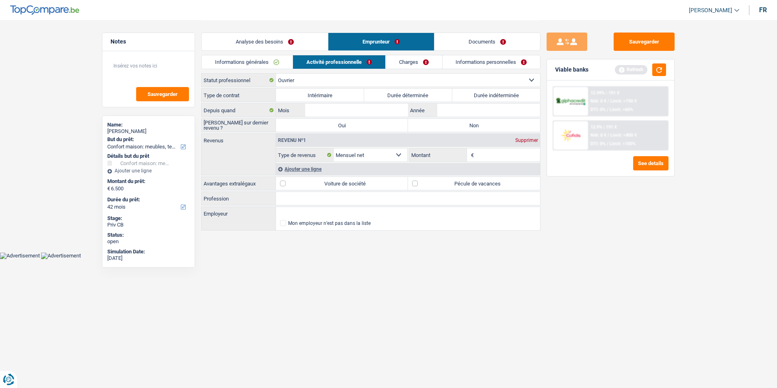
click at [465, 93] on label "Durée indéterminée" at bounding box center [496, 95] width 88 height 13
click at [465, 93] on input "Durée indéterminée" at bounding box center [496, 95] width 88 height 13
radio input "true"
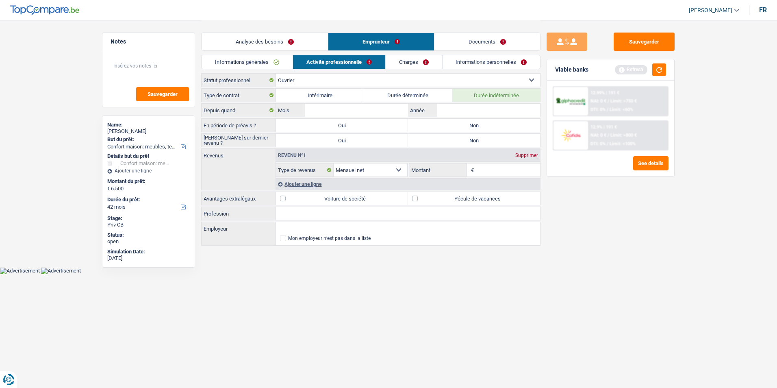
click at [436, 125] on label "Non" at bounding box center [474, 125] width 132 height 13
click at [436, 125] on input "Non" at bounding box center [474, 125] width 132 height 13
radio input "true"
click at [436, 137] on label "Non" at bounding box center [474, 140] width 132 height 13
click at [436, 137] on input "Non" at bounding box center [474, 140] width 132 height 13
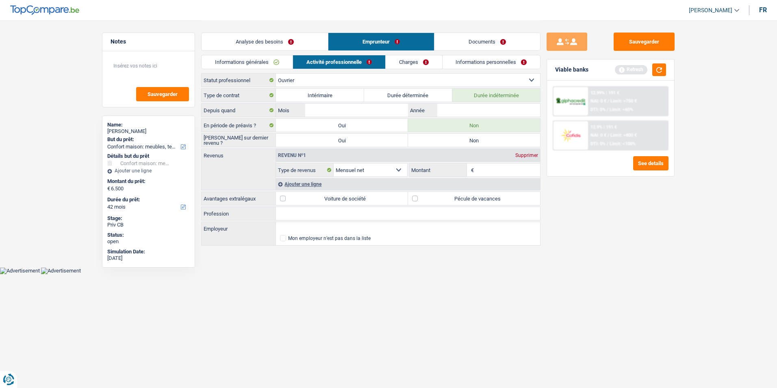
radio input "true"
click at [312, 184] on div "Ajouter une ligne" at bounding box center [408, 184] width 264 height 12
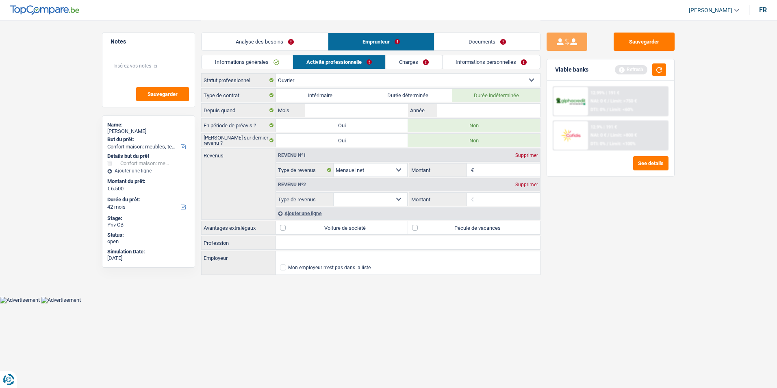
click at [394, 199] on select "Allocation d'handicap Allocations chômage Allocations familiales Chèques repas …" at bounding box center [371, 199] width 74 height 13
select select "netSalary"
click at [334, 193] on select "Allocation d'handicap Allocations chômage Allocations familiales Chèques repas …" at bounding box center [371, 199] width 74 height 13
click at [386, 106] on input "Mois" at bounding box center [356, 110] width 103 height 13
click at [384, 111] on input "Mois" at bounding box center [356, 110] width 103 height 13
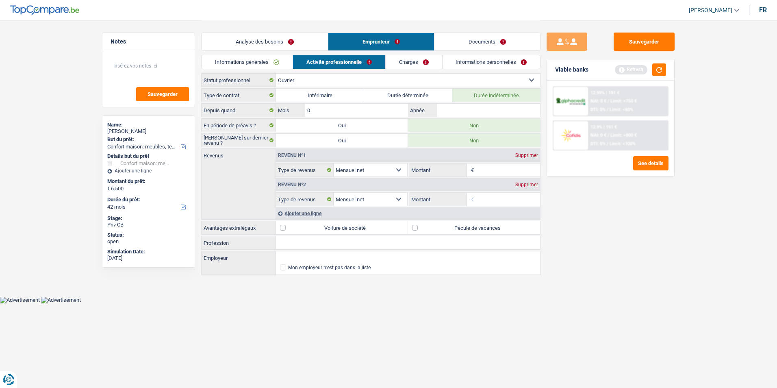
type input "03"
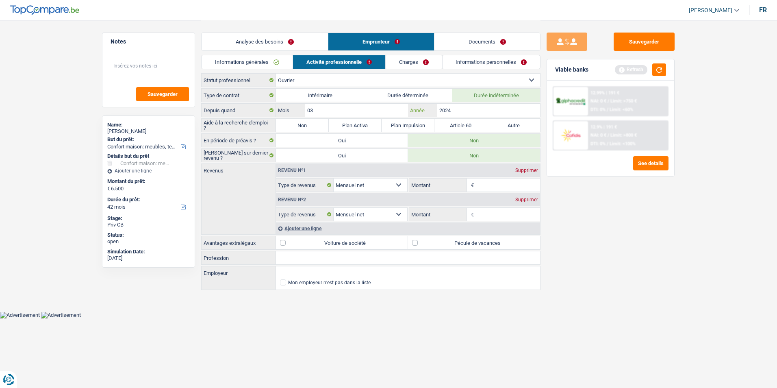
type input "2024"
click at [324, 129] on label "Non" at bounding box center [302, 125] width 53 height 13
click at [324, 129] on input "Non" at bounding box center [302, 125] width 53 height 13
radio input "true"
click at [508, 181] on input "Montant" at bounding box center [508, 184] width 65 height 13
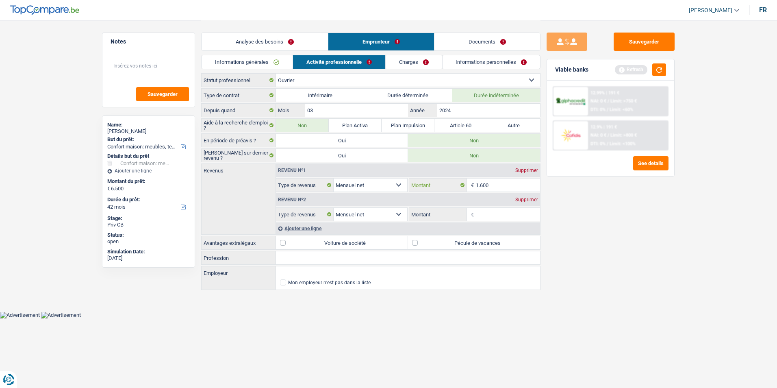
type input "1.600"
click at [489, 213] on input "Montant" at bounding box center [508, 214] width 65 height 13
click at [313, 256] on input "Profession" at bounding box center [408, 257] width 264 height 13
type input "Aide ménagère"
click at [497, 216] on input "Montant" at bounding box center [508, 214] width 65 height 13
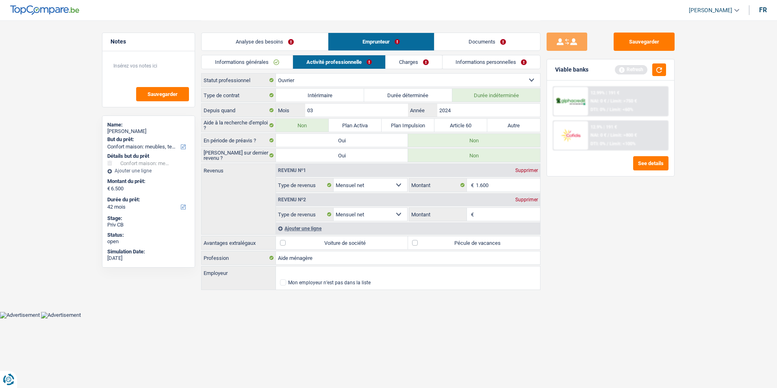
click at [497, 216] on input "Montant" at bounding box center [508, 214] width 65 height 13
type input "1.000"
click at [415, 243] on label "Pécule de vacances" at bounding box center [474, 242] width 132 height 13
click at [415, 243] on input "Pécule de vacances" at bounding box center [474, 242] width 132 height 13
checkbox input "true"
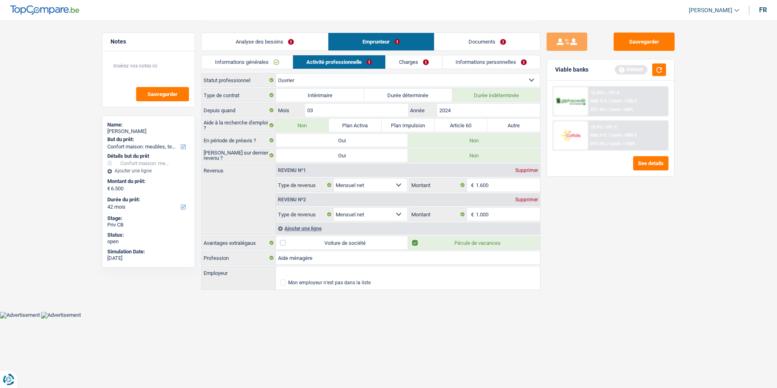
click at [423, 63] on link "Charges" at bounding box center [414, 61] width 56 height 13
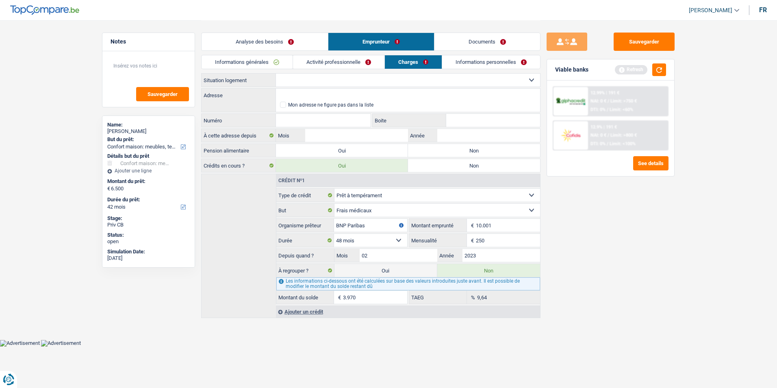
click at [339, 75] on select "Locataire Propriétaire avec prêt hypothécaire Propriétaire sans prêt hypothécai…" at bounding box center [408, 80] width 264 height 13
select select "rents"
click at [276, 74] on select "Locataire Propriétaire avec prêt hypothécaire Propriétaire sans prêt hypothécai…" at bounding box center [408, 80] width 264 height 13
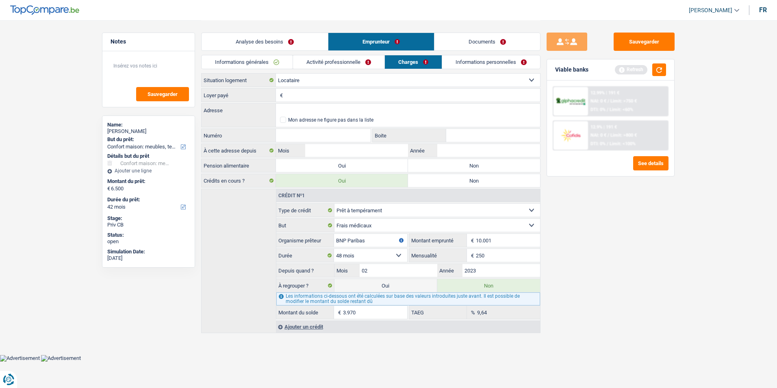
click at [318, 97] on input "Loyer payé" at bounding box center [412, 95] width 255 height 13
type input "750"
click at [308, 113] on input "Adresse" at bounding box center [408, 110] width 264 height 13
type input "Leuvensestraat, 3300, Tienen, BE"
click at [316, 134] on input "Numéro" at bounding box center [323, 135] width 95 height 13
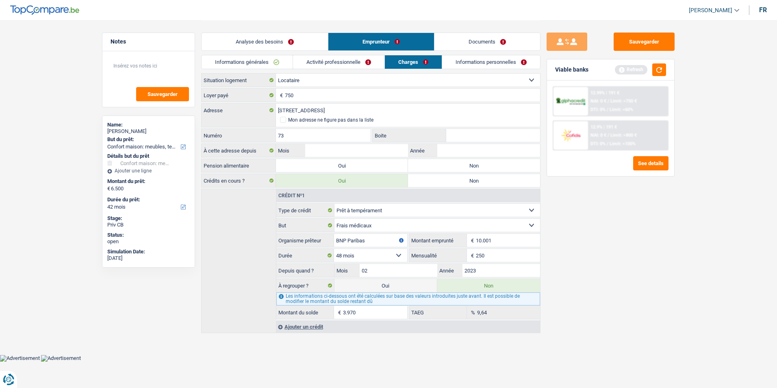
type input "73"
type input "04"
type input "08"
click at [461, 148] on input "Année" at bounding box center [488, 150] width 103 height 13
type input "2022"
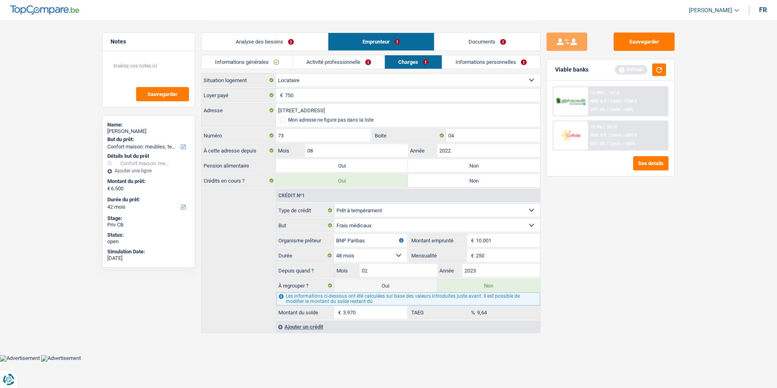
click at [484, 165] on label "Non" at bounding box center [474, 165] width 132 height 13
click at [484, 165] on input "Non" at bounding box center [474, 165] width 132 height 13
radio input "true"
click at [466, 57] on link "Informations personnelles" at bounding box center [492, 61] width 98 height 13
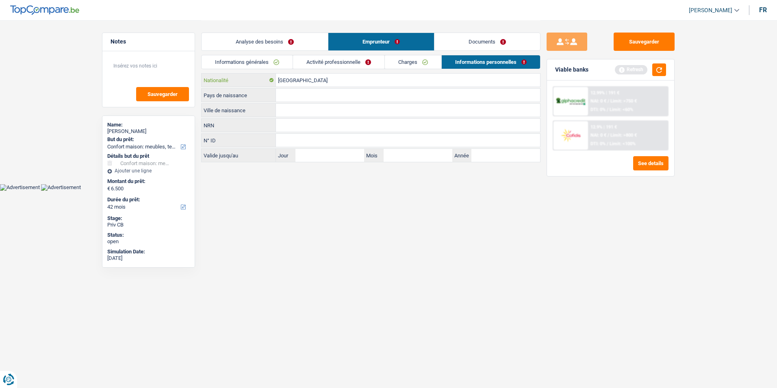
click at [320, 83] on input "[GEOGRAPHIC_DATA]" at bounding box center [408, 80] width 264 height 13
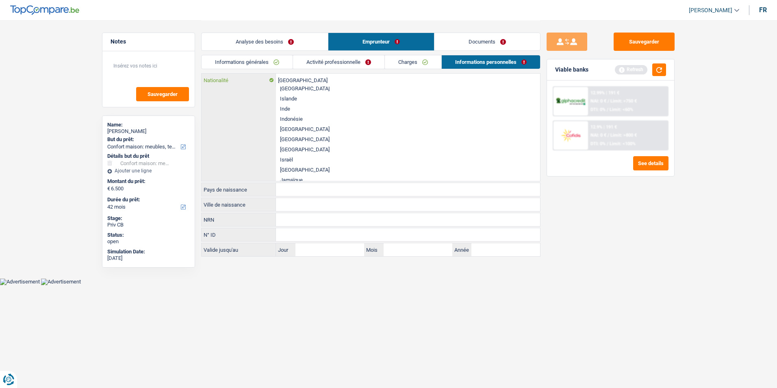
scroll to position [813, 0]
type input "B"
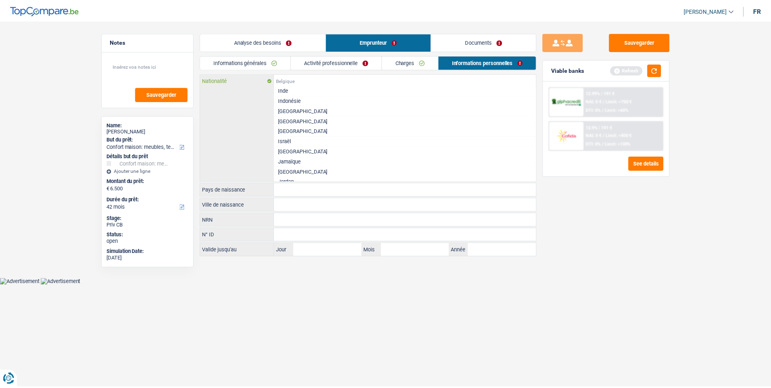
scroll to position [0, 0]
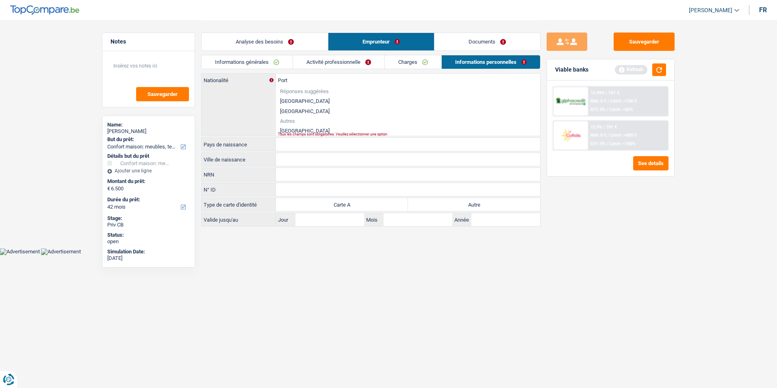
click at [298, 129] on li "Portugal" at bounding box center [408, 131] width 264 height 10
type input "Portugal"
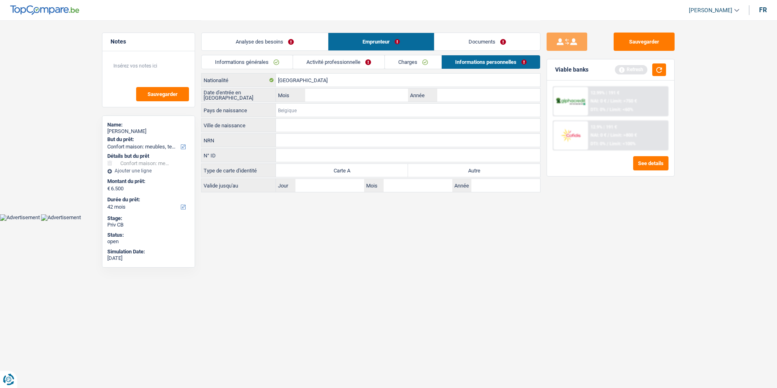
click at [300, 110] on input "Pays de naissance" at bounding box center [408, 110] width 264 height 13
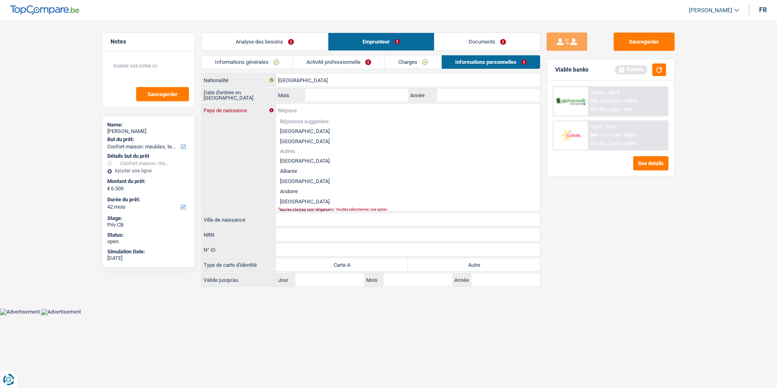
type input "P"
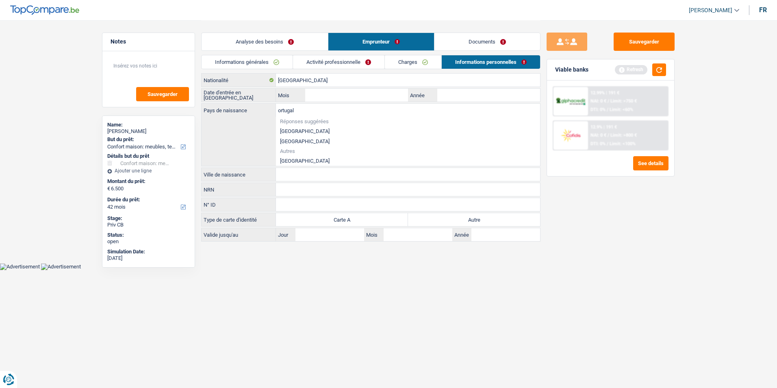
drag, startPoint x: 306, startPoint y: 125, endPoint x: 304, endPoint y: 148, distance: 22.5
drag, startPoint x: 304, startPoint y: 148, endPoint x: 294, endPoint y: 158, distance: 14.4
click at [294, 158] on li "Portugal" at bounding box center [408, 161] width 264 height 10
type input "Portugal"
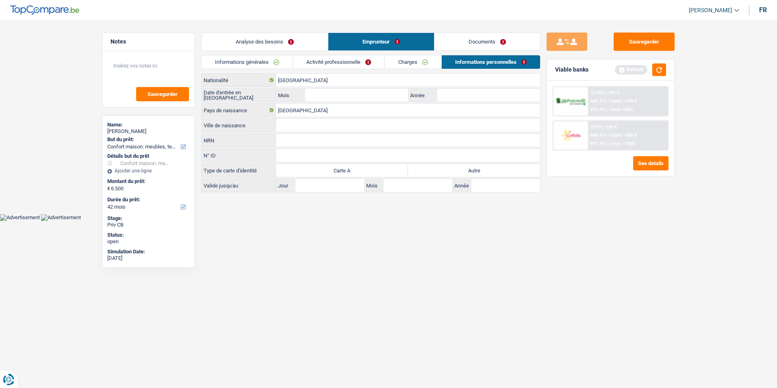
click at [296, 124] on input "Ville de naissance" at bounding box center [408, 125] width 264 height 13
type input "Lisbon"
click at [356, 93] on input "Mois" at bounding box center [356, 95] width 103 height 13
type input "02"
type input "2022"
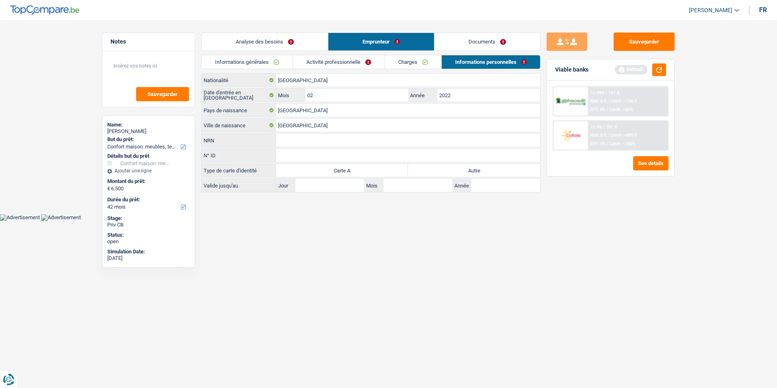
click at [485, 172] on label "Autre" at bounding box center [474, 170] width 132 height 13
click at [485, 172] on input "Autre" at bounding box center [474, 170] width 132 height 13
radio input "true"
click at [282, 35] on div "Analyse des besoins Emprunteur Documents" at bounding box center [370, 37] width 339 height 35
drag, startPoint x: 282, startPoint y: 35, endPoint x: 278, endPoint y: 39, distance: 6.3
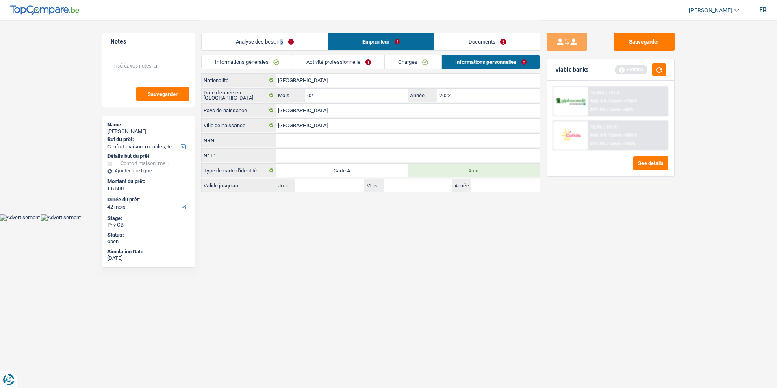
click at [278, 39] on link "Analyse des besoins" at bounding box center [265, 41] width 126 height 17
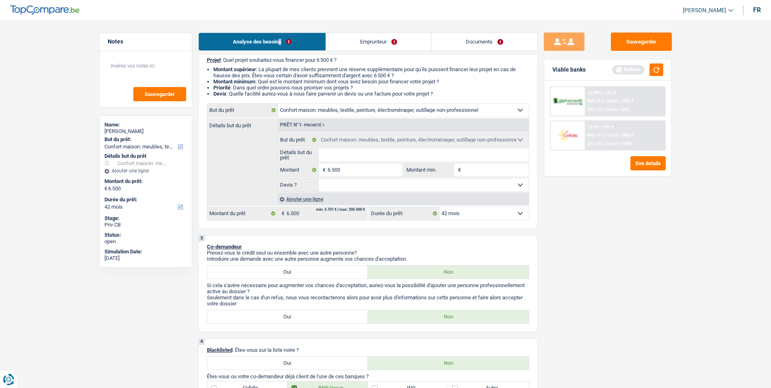
scroll to position [81, 0]
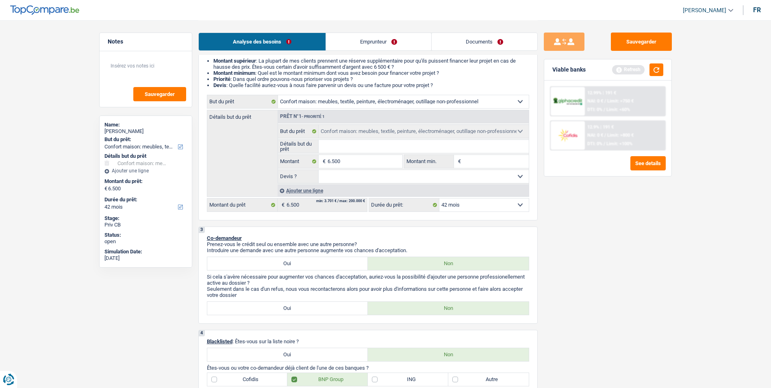
drag, startPoint x: 500, startPoint y: 178, endPoint x: 488, endPoint y: 182, distance: 12.7
click at [500, 178] on select "Oui Non Non répondu Sélectionner une option" at bounding box center [424, 176] width 210 height 13
select select "false"
click at [319, 170] on select "Oui Non Non répondu Sélectionner une option" at bounding box center [424, 176] width 210 height 13
select select "false"
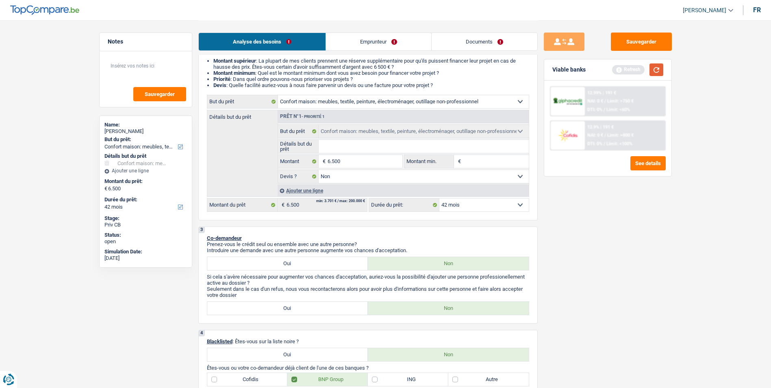
click at [659, 72] on button "button" at bounding box center [656, 69] width 14 height 13
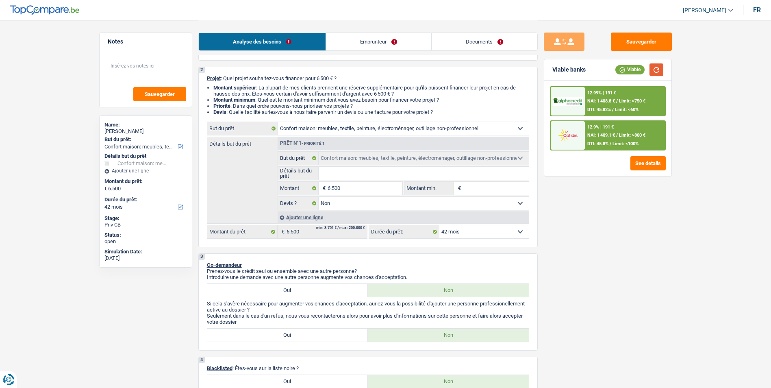
scroll to position [41, 0]
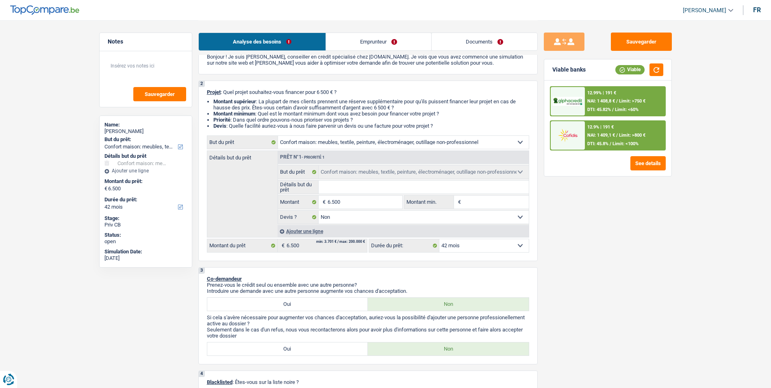
click at [486, 243] on select "12 mois 18 mois 24 mois 30 mois 36 mois 42 mois Sélectionner une option" at bounding box center [483, 245] width 89 height 13
click at [486, 242] on select "12 mois 18 mois 24 mois 30 mois 36 mois 42 mois Sélectionner une option" at bounding box center [483, 245] width 89 height 13
click at [486, 241] on select "12 mois 18 mois 24 mois 30 mois 36 mois 42 mois Sélectionner une option" at bounding box center [483, 245] width 89 height 13
click at [465, 243] on select "12 mois 18 mois 24 mois 30 mois 36 mois 42 mois Sélectionner une option" at bounding box center [483, 245] width 89 height 13
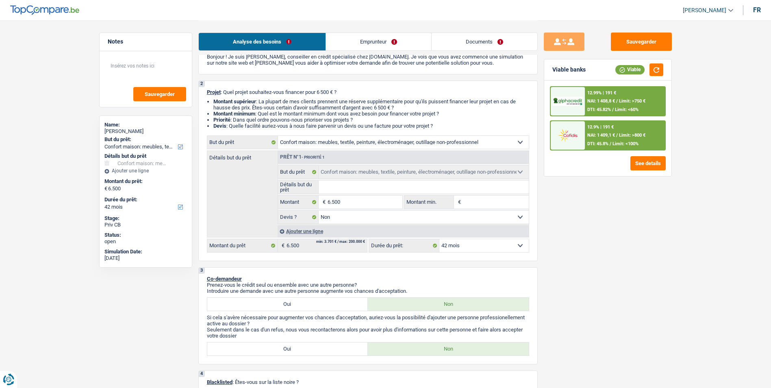
click at [469, 241] on select "12 mois 18 mois 24 mois 30 mois 36 mois 42 mois Sélectionner une option" at bounding box center [483, 245] width 89 height 13
click at [612, 135] on span "NAI: 1 409,1 €" at bounding box center [601, 134] width 28 height 5
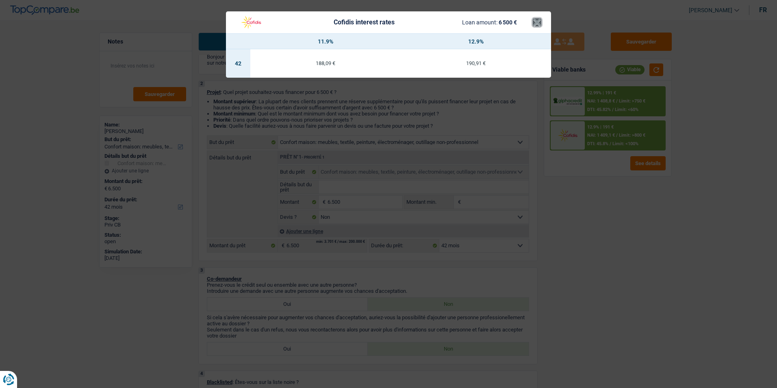
click at [539, 20] on button "×" at bounding box center [537, 22] width 9 height 8
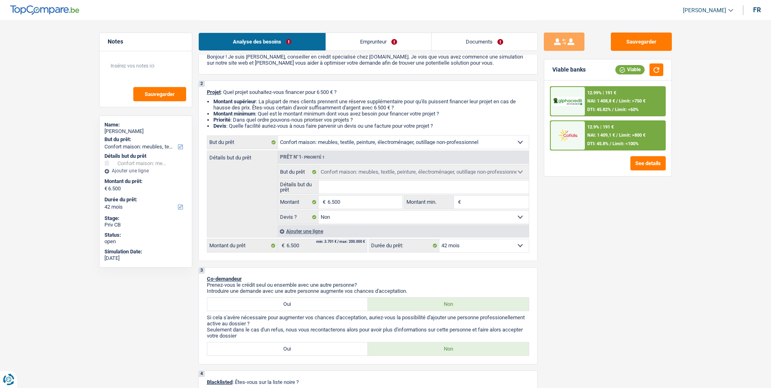
click at [601, 101] on span "NAI: 1 408,8 €" at bounding box center [601, 100] width 28 height 5
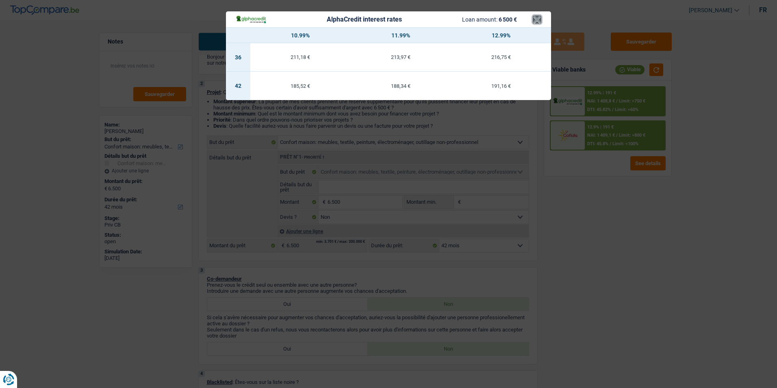
drag, startPoint x: 536, startPoint y: 25, endPoint x: 528, endPoint y: 42, distance: 18.7
click at [536, 24] on button "×" at bounding box center [537, 19] width 9 height 8
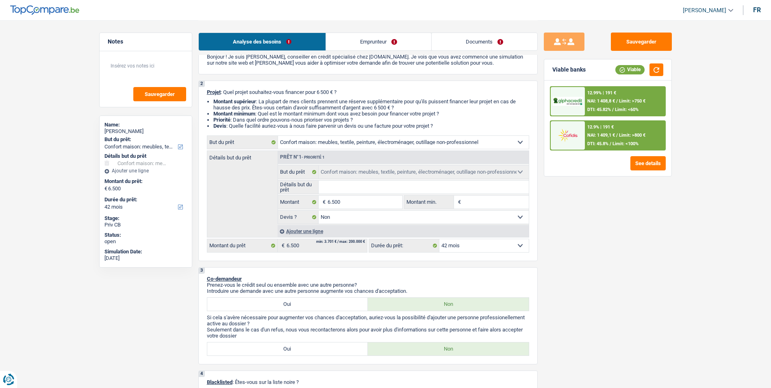
click at [469, 236] on div "Ajouter une ligne" at bounding box center [403, 231] width 251 height 12
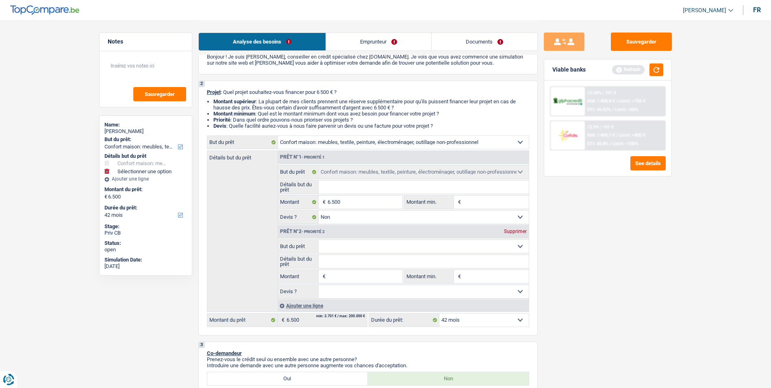
drag, startPoint x: 469, startPoint y: 236, endPoint x: 469, endPoint y: 241, distance: 5.3
click at [469, 241] on select "Confort maison: meubles, textile, peinture, électroménager, outillage non-profe…" at bounding box center [424, 246] width 210 height 13
click at [592, 250] on div "Sauvegarder Viable banks Refresh 12.99% | 191 € NAI: 1 408,8 € / Limit: >750 € …" at bounding box center [608, 204] width 140 height 342
click at [521, 230] on div "Supprimer" at bounding box center [515, 231] width 27 height 5
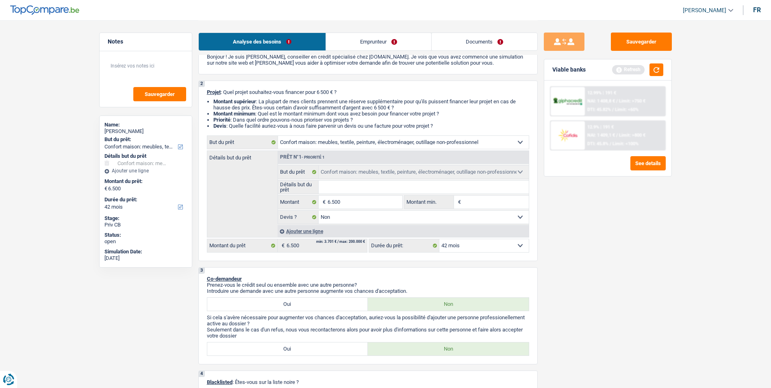
click at [493, 241] on select "12 mois 18 mois 24 mois 30 mois 36 mois 42 mois Sélectionner une option" at bounding box center [483, 245] width 89 height 13
click at [616, 221] on div "Sauvegarder Viable banks Refresh 12.99% | 191 € NAI: 1 408,8 € / Limit: >750 € …" at bounding box center [608, 204] width 140 height 342
click at [649, 65] on button "button" at bounding box center [656, 69] width 14 height 13
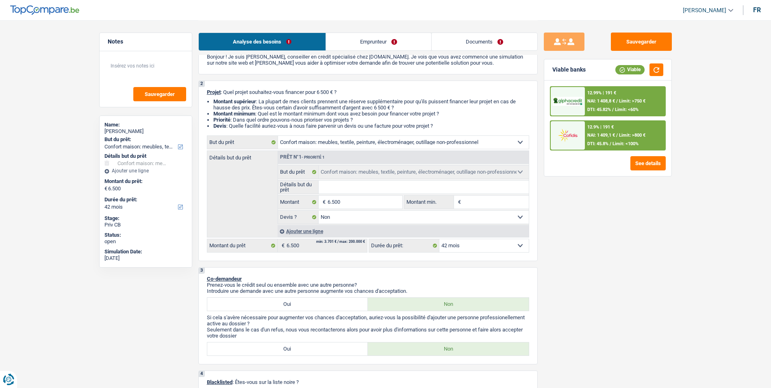
click at [606, 103] on span "NAI: 1 408,8 €" at bounding box center [601, 100] width 28 height 5
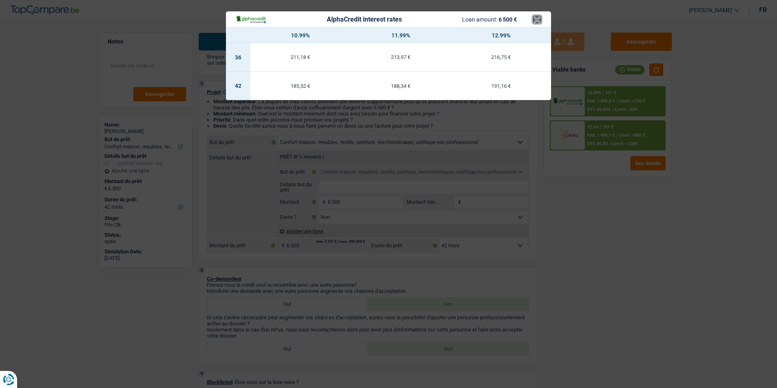
click at [538, 22] on button "×" at bounding box center [537, 19] width 9 height 8
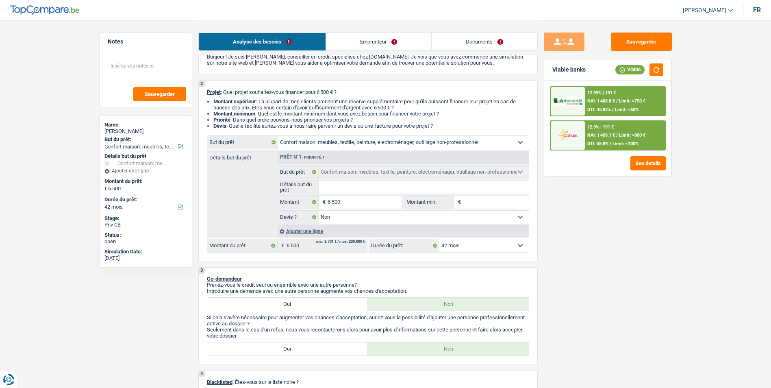
click at [607, 133] on span "NAI: 1 409,1 €" at bounding box center [601, 134] width 28 height 5
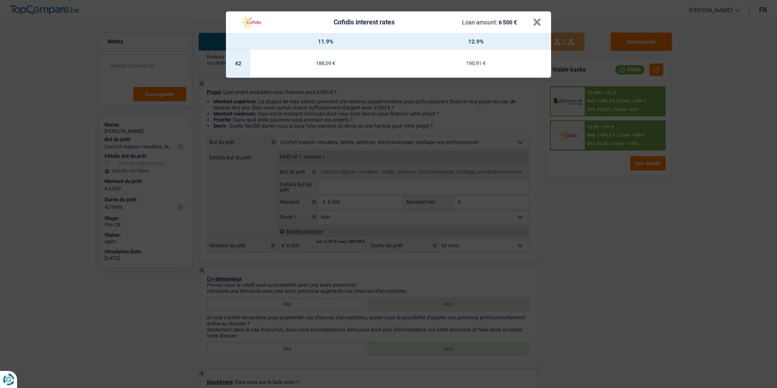
click at [532, 22] on div "Cofidis interest rates Loan amount: 6 500 €" at bounding box center [384, 22] width 297 height 15
click at [536, 22] on button "×" at bounding box center [537, 22] width 9 height 8
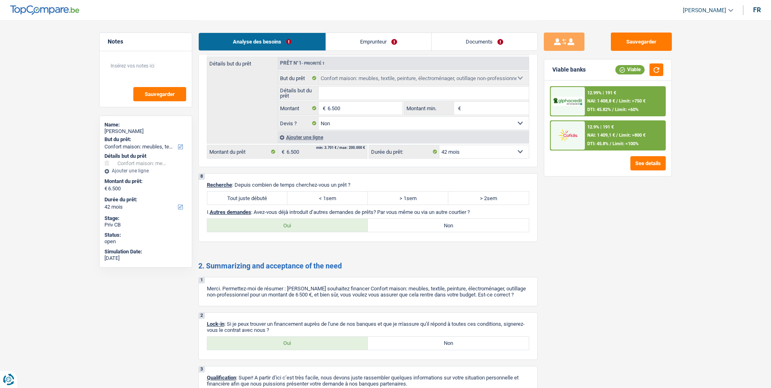
scroll to position [1067, 0]
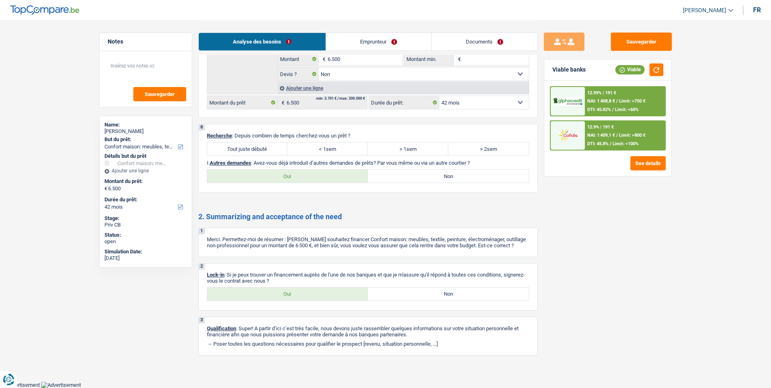
click at [258, 146] on label "Tout juste débuté" at bounding box center [247, 148] width 80 height 13
click at [258, 146] on input "Tout juste débuté" at bounding box center [247, 148] width 80 height 13
radio input "true"
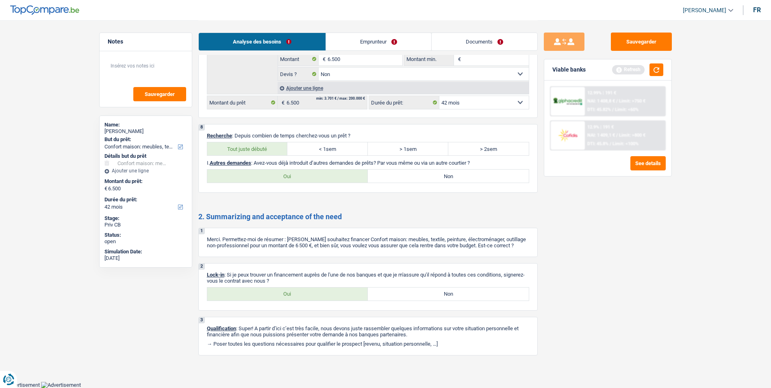
click at [425, 180] on label "Non" at bounding box center [448, 175] width 161 height 13
click at [425, 180] on input "Non" at bounding box center [448, 175] width 161 height 13
radio input "true"
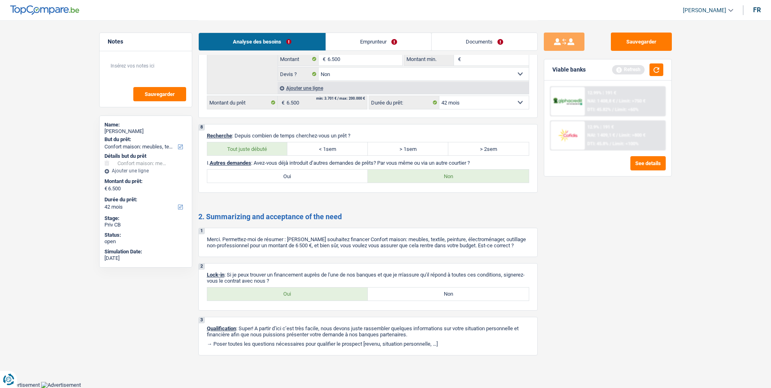
click at [278, 291] on label "Oui" at bounding box center [287, 293] width 161 height 13
click at [278, 291] on input "Oui" at bounding box center [287, 293] width 161 height 13
radio input "true"
click at [625, 50] on button "Sauvegarder" at bounding box center [641, 42] width 61 height 18
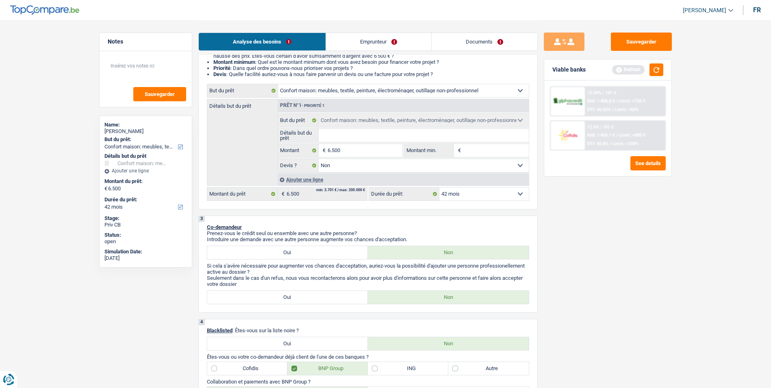
scroll to position [0, 0]
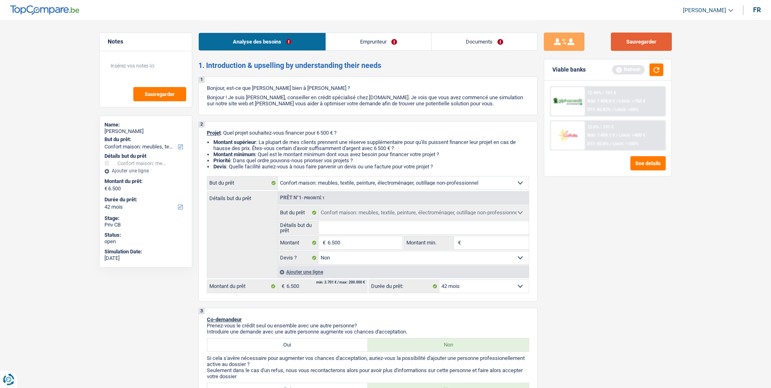
click at [621, 43] on button "Sauvegarder" at bounding box center [641, 42] width 61 height 18
click at [640, 48] on button "Sauvegarder" at bounding box center [641, 42] width 61 height 18
click at [125, 63] on textarea at bounding box center [145, 69] width 81 height 24
type textarea "2eme revenu: flexijob"
click at [176, 89] on button "Sauvegarder" at bounding box center [159, 94] width 53 height 14
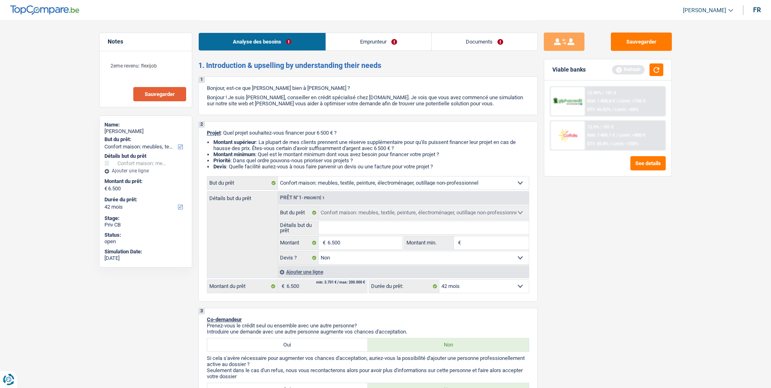
click at [176, 93] on button "Sauvegarder" at bounding box center [159, 94] width 53 height 14
click at [626, 36] on button "Sauvegarder" at bounding box center [641, 42] width 61 height 18
click at [155, 93] on span "Sauvegarder" at bounding box center [160, 93] width 30 height 5
click at [627, 38] on button "Sauvegarder" at bounding box center [641, 42] width 61 height 18
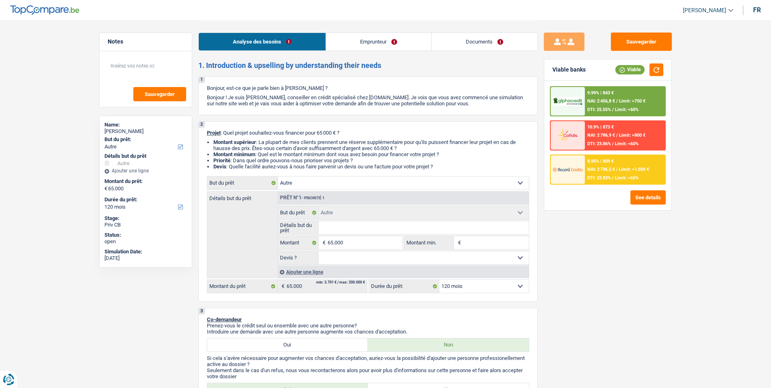
select select "other"
select select "120"
select select "other"
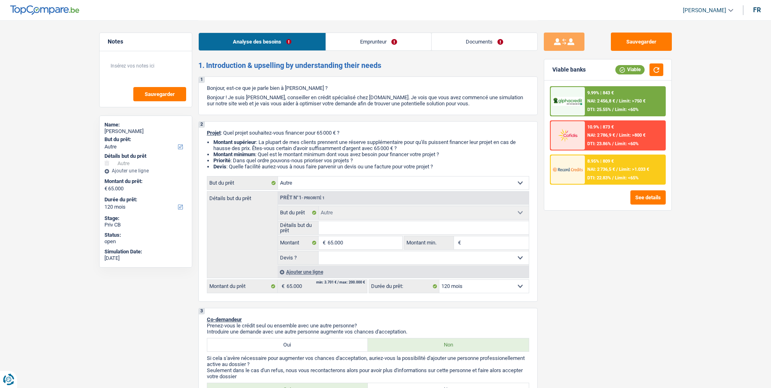
select select "120"
select select "privateEmployee"
select select "familyAllowances"
select select "netSalary"
select select "mealVouchers"
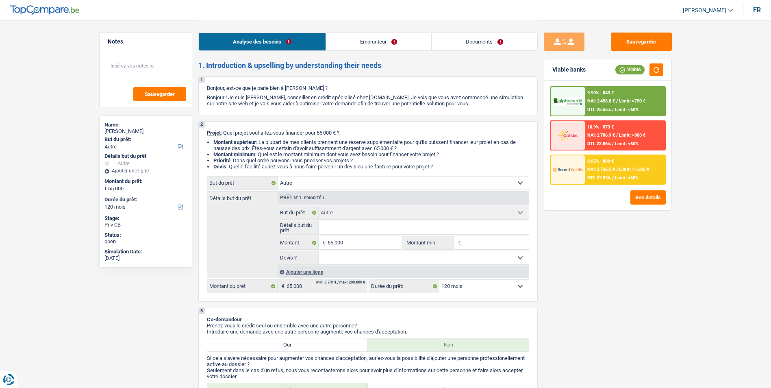
select select "ownerWithoutMortgage"
select select "other"
select select "120"
click at [321, 178] on select "Confort maison: meubles, textile, peinture, électroménager, outillage non-profe…" at bounding box center [403, 182] width 251 height 13
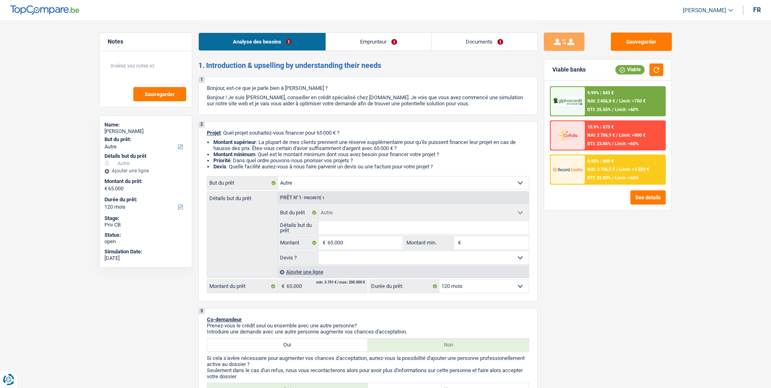
click at [600, 269] on div "Sauvegarder Viable banks Viable 9.99% | 843 € NAI: 2 456,8 € / Limit: >750 € DT…" at bounding box center [608, 204] width 140 height 342
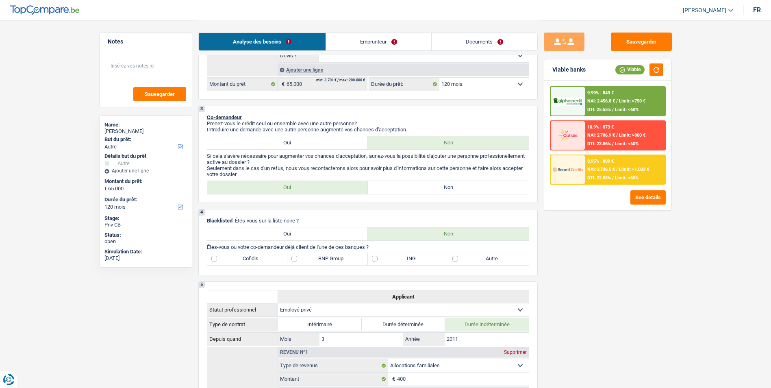
scroll to position [203, 0]
click at [405, 183] on label "Non" at bounding box center [448, 186] width 161 height 13
click at [405, 183] on input "Non" at bounding box center [448, 186] width 161 height 13
radio input "true"
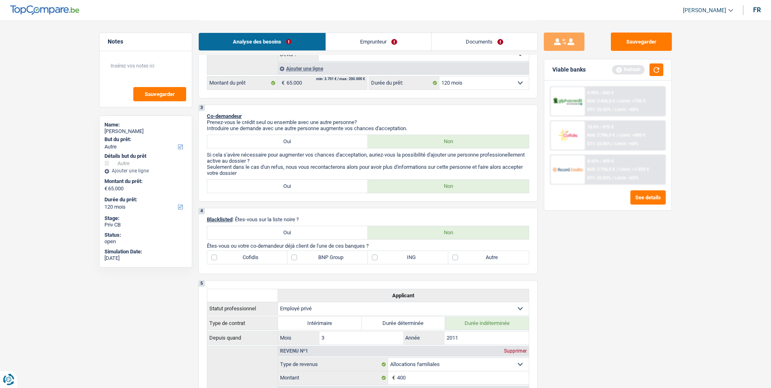
click at [293, 256] on label "BNP Group" at bounding box center [327, 257] width 80 height 13
click at [293, 256] on input "BNP Group" at bounding box center [327, 257] width 80 height 13
checkbox input "true"
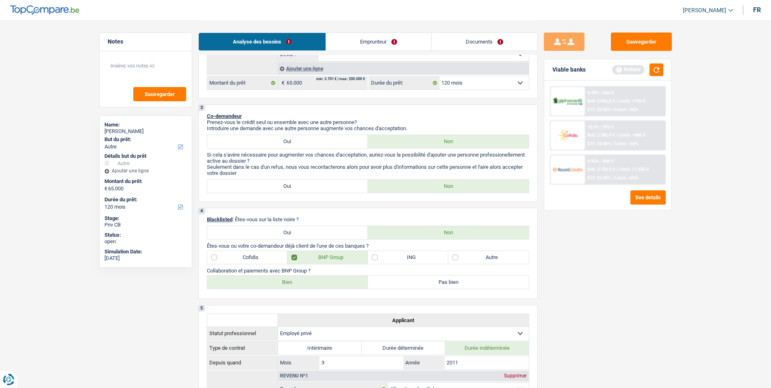
click at [300, 282] on label "Bien" at bounding box center [287, 282] width 161 height 13
click at [300, 282] on input "Bien" at bounding box center [287, 282] width 161 height 13
radio input "true"
click at [482, 255] on label "Autre" at bounding box center [488, 257] width 80 height 13
click at [482, 255] on input "Autre" at bounding box center [488, 257] width 80 height 13
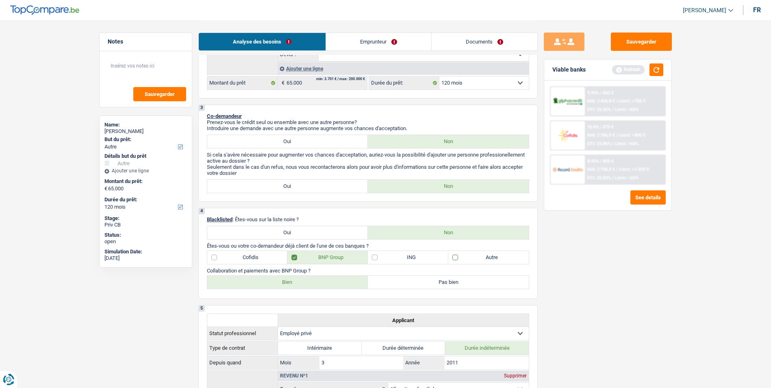
checkbox input "true"
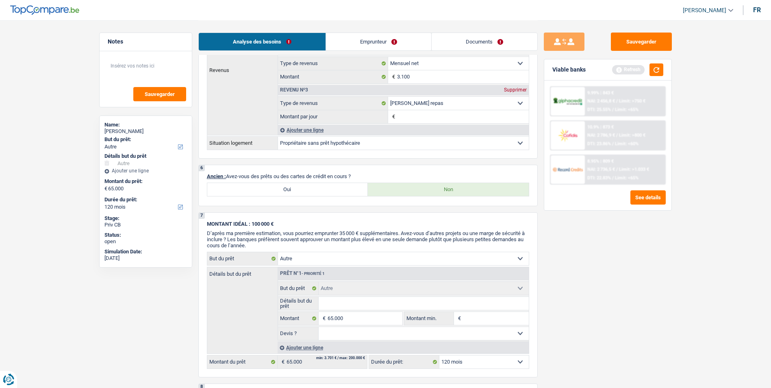
scroll to position [569, 0]
click at [306, 189] on label "Oui" at bounding box center [287, 188] width 161 height 13
click at [306, 189] on input "Oui" at bounding box center [287, 188] width 161 height 13
radio input "true"
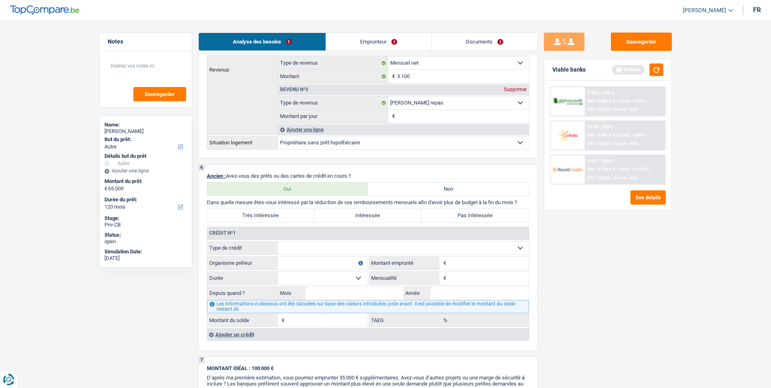
click at [334, 244] on select "Carte ou ouverture de crédit Prêt hypothécaire Vente à tempérament Prêt à tempé…" at bounding box center [403, 247] width 251 height 13
select select "personalLoan"
type input "0"
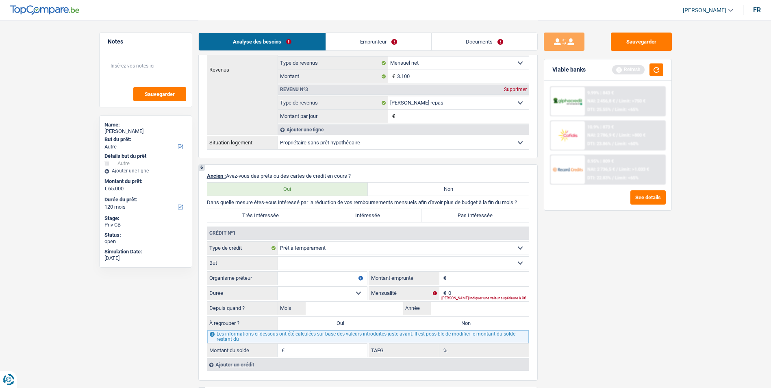
click at [349, 261] on select "Confort maison: meubles, textile, peinture, électroménager, outillage non-profe…" at bounding box center [403, 262] width 251 height 13
select select "smallWorks"
click at [278, 256] on select "Confort maison: meubles, textile, peinture, électroménager, outillage non-profe…" at bounding box center [403, 262] width 251 height 13
click at [317, 276] on input "Organisme prêteur" at bounding box center [322, 277] width 89 height 13
type input "B"
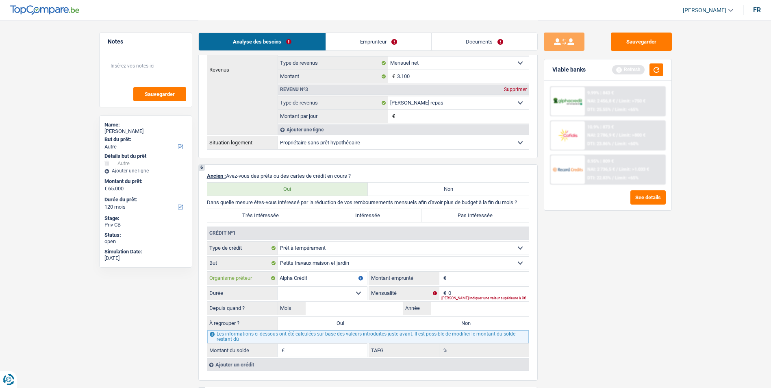
type input "Alpha Crédit"
click at [495, 280] on input "Montant" at bounding box center [488, 277] width 80 height 13
type input "64.000"
click at [359, 291] on select "12 mois 18 mois 24 mois 30 mois 36 mois 42 mois 48 mois 60 mois 72 mois 84 mois…" at bounding box center [322, 292] width 89 height 13
select select "84"
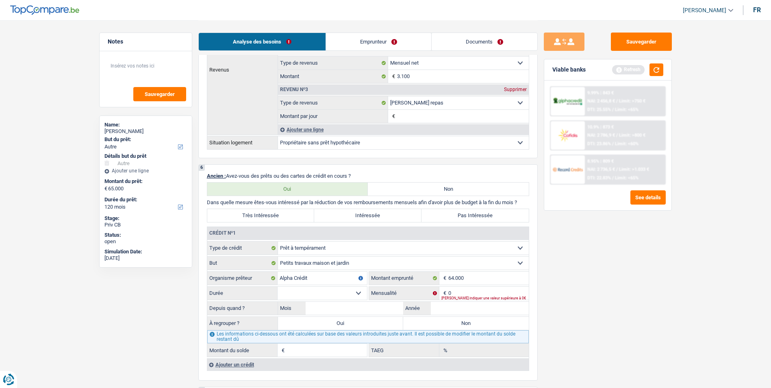
click at [278, 286] on select "12 mois 18 mois 24 mois 30 mois 36 mois 42 mois 48 mois 60 mois 72 mois 84 mois…" at bounding box center [322, 292] width 89 height 13
click at [459, 290] on input "0" at bounding box center [488, 292] width 80 height 13
click at [340, 310] on input "Mois" at bounding box center [355, 308] width 98 height 13
type input "03"
type input "2024"
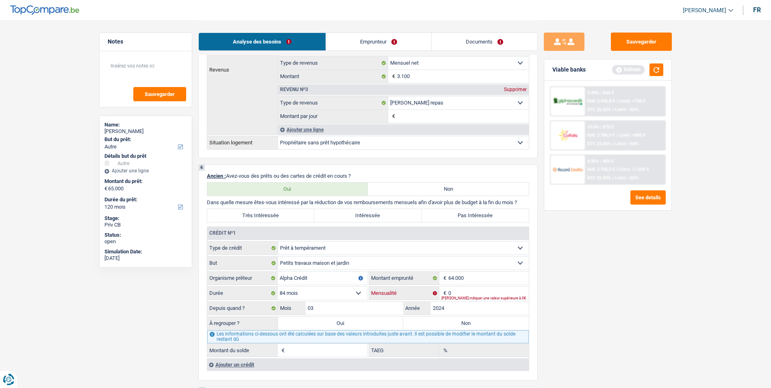
type input "1"
type input "0,00"
click at [456, 291] on input "0" at bounding box center [488, 292] width 80 height 13
type input "937"
type input "52.471"
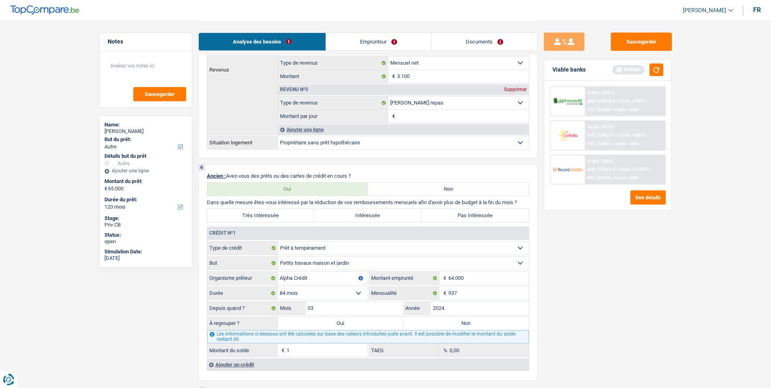
type input "6,24"
click at [345, 325] on label "Oui" at bounding box center [341, 323] width 126 height 13
click at [345, 325] on input "Oui" at bounding box center [341, 323] width 126 height 13
radio input "true"
type input "117.471"
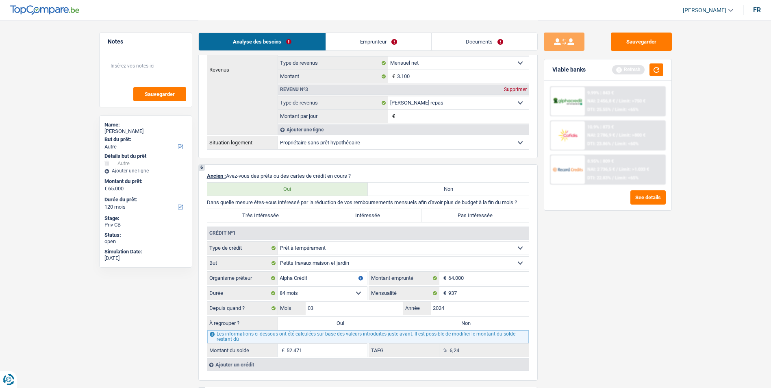
select select "144"
type input "52.471"
select select "144"
type input "52.471"
select select "144"
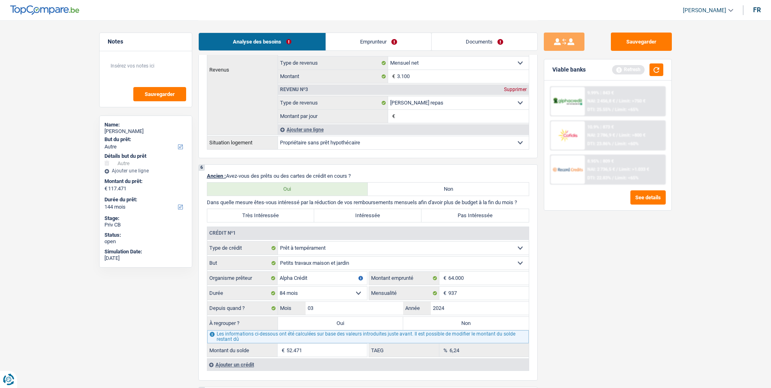
select select "refinancing"
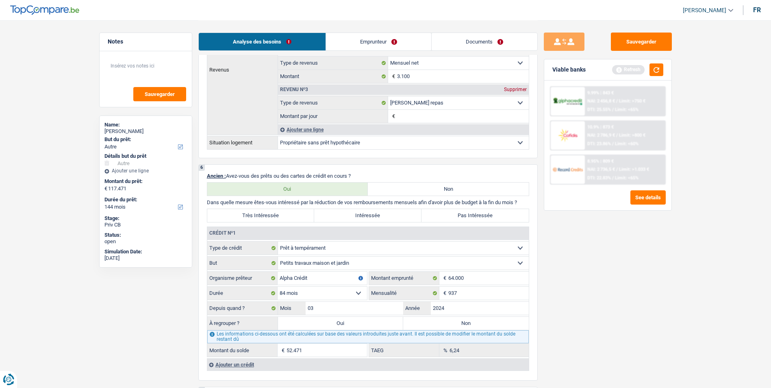
select select "refinancing"
select select "other"
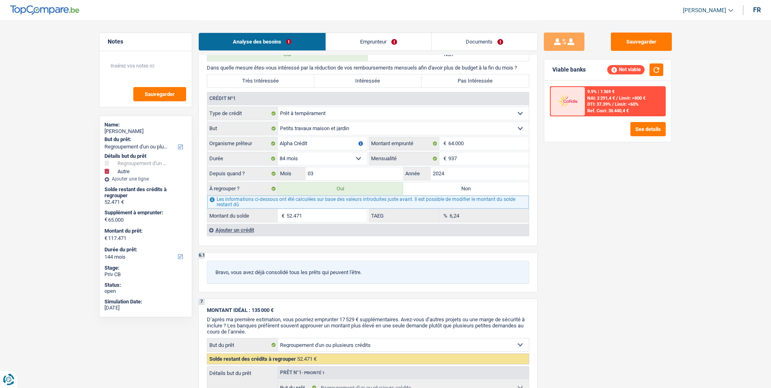
scroll to position [772, 0]
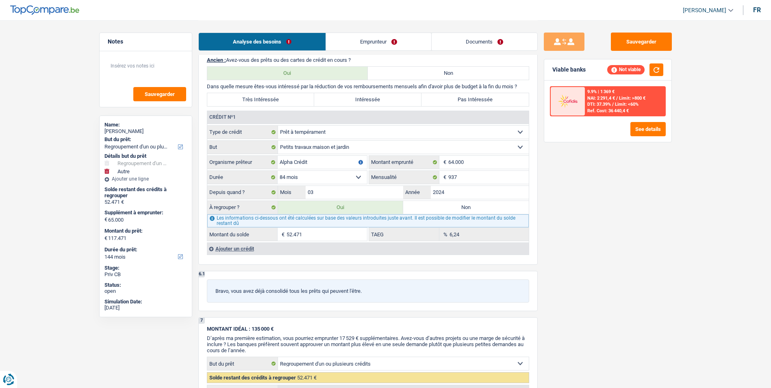
click at [308, 232] on input "52.471" at bounding box center [326, 234] width 80 height 13
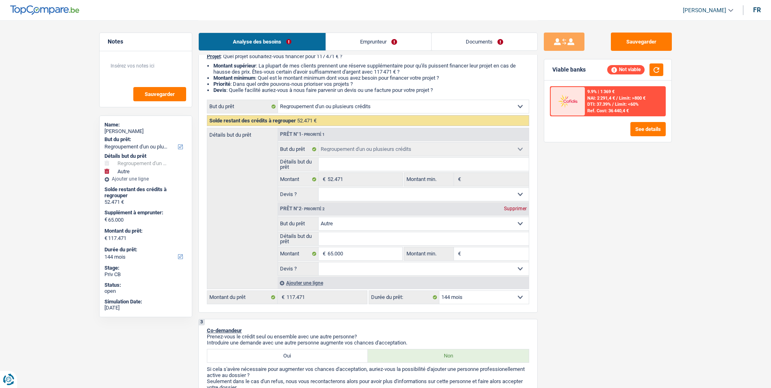
scroll to position [81, 0]
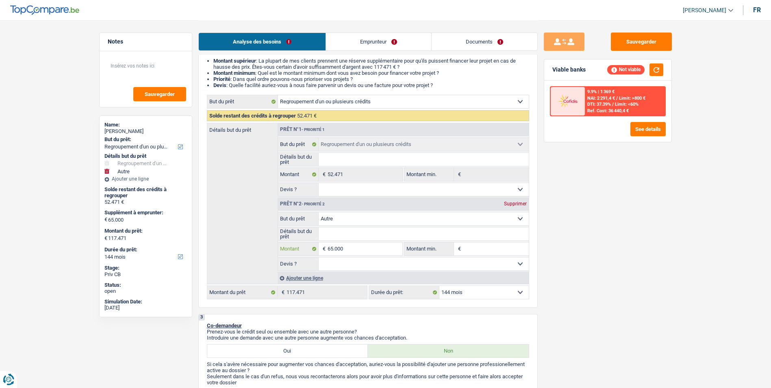
click at [361, 248] on input "65.000" at bounding box center [365, 248] width 74 height 13
drag, startPoint x: 362, startPoint y: 247, endPoint x: 305, endPoint y: 244, distance: 57.0
click at [305, 244] on div "65.000 € Montant" at bounding box center [340, 248] width 124 height 13
type input "1"
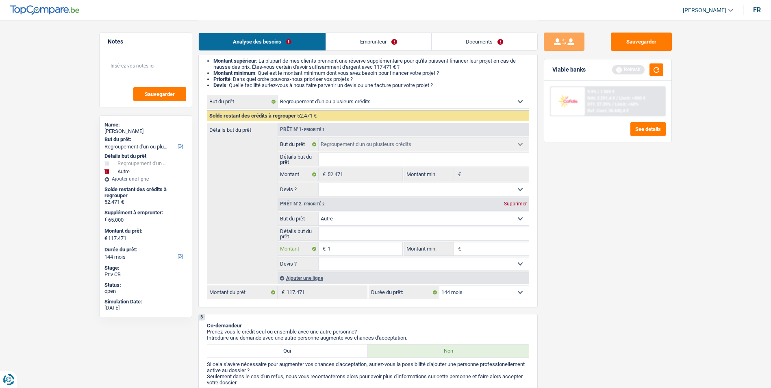
type input "10"
type input "100"
type input "1.001"
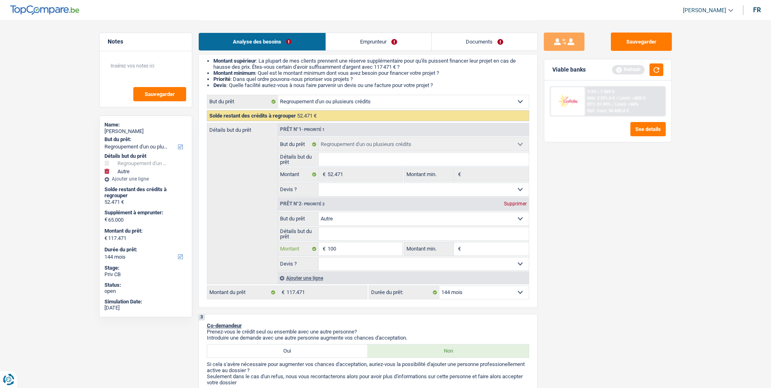
type input "1.001"
type input "100"
type input "1.000"
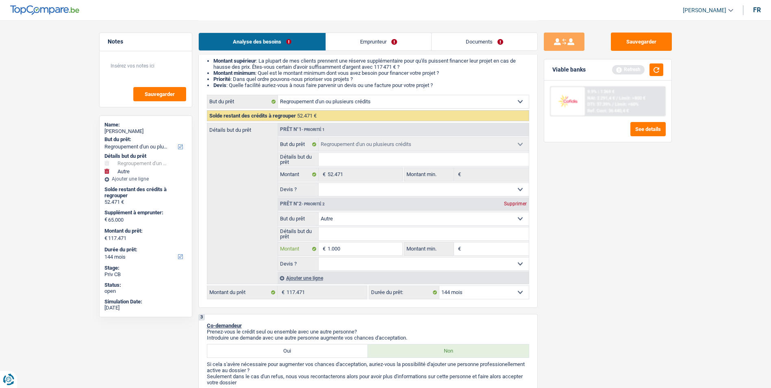
type input "10.001"
type input "62.472"
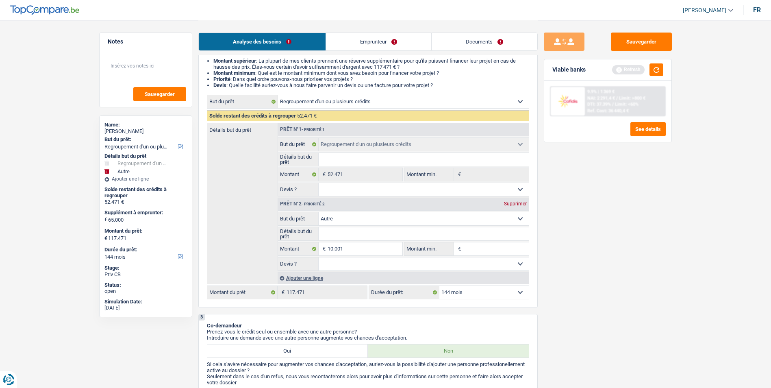
type input "62.472"
click at [462, 293] on select "12 mois 18 mois 24 mois 30 mois 36 mois 42 mois 48 mois 60 mois 72 mois 84 mois…" at bounding box center [483, 292] width 89 height 13
select select "120"
click at [439, 286] on select "12 mois 18 mois 24 mois 30 mois 36 mois 42 mois 48 mois 60 mois 72 mois 84 mois…" at bounding box center [483, 292] width 89 height 13
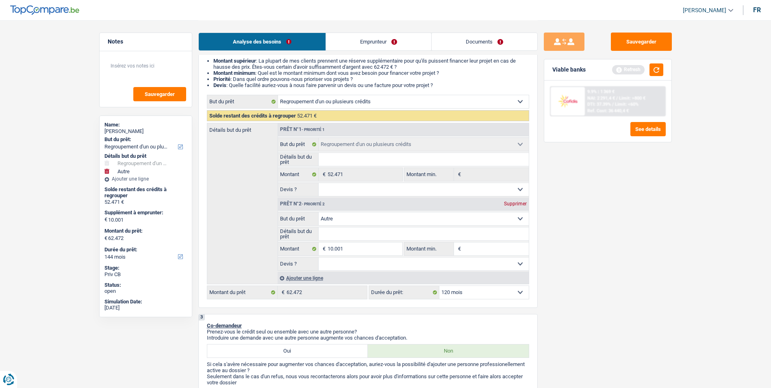
select select "120"
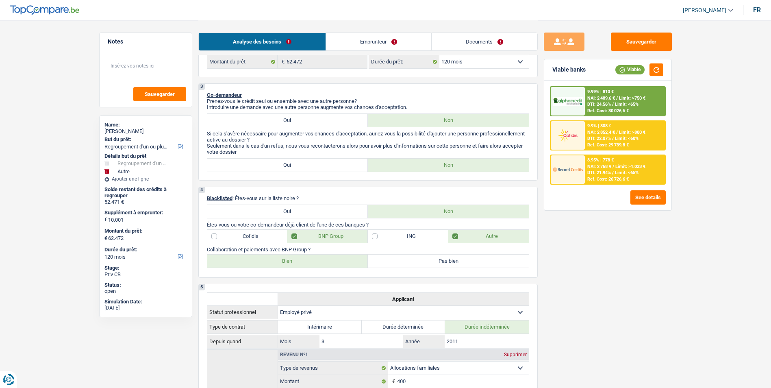
scroll to position [244, 0]
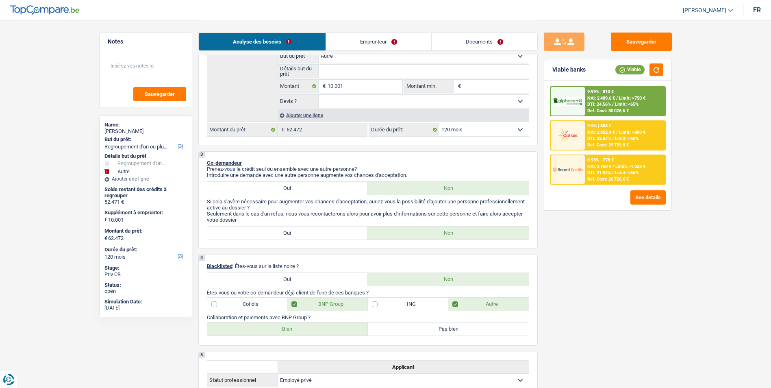
click at [362, 36] on link "Emprunteur" at bounding box center [378, 41] width 105 height 17
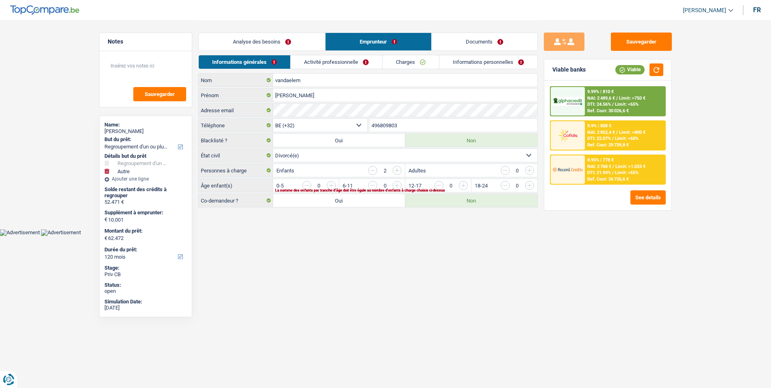
scroll to position [0, 0]
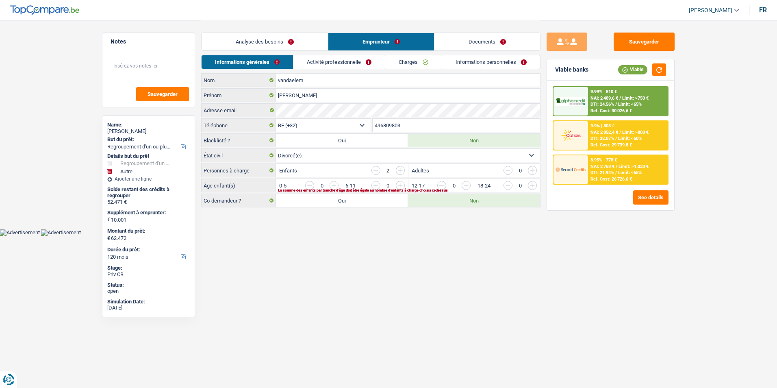
click at [466, 185] on input "button" at bounding box center [631, 187] width 338 height 13
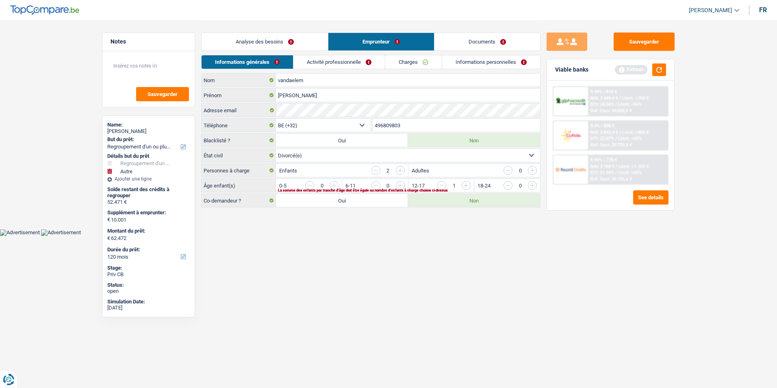
click at [537, 184] on input "button" at bounding box center [697, 187] width 338 height 13
click at [373, 64] on link "Activité professionnelle" at bounding box center [339, 61] width 91 height 13
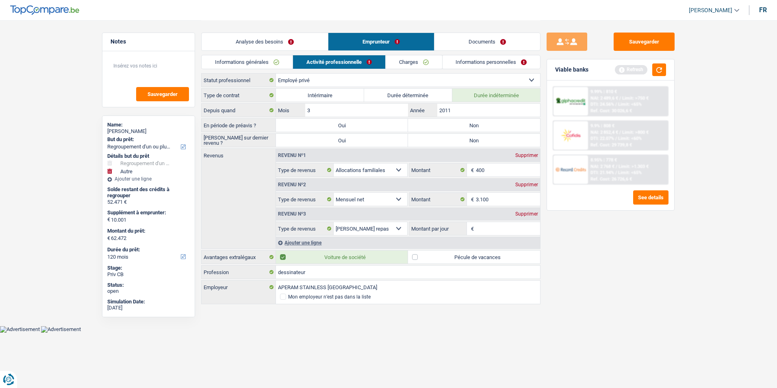
click at [437, 122] on label "Non" at bounding box center [474, 125] width 132 height 13
click at [437, 122] on input "Non" at bounding box center [474, 125] width 132 height 13
radio input "true"
click at [440, 139] on label "Non" at bounding box center [474, 140] width 132 height 13
click at [440, 139] on input "Non" at bounding box center [474, 140] width 132 height 13
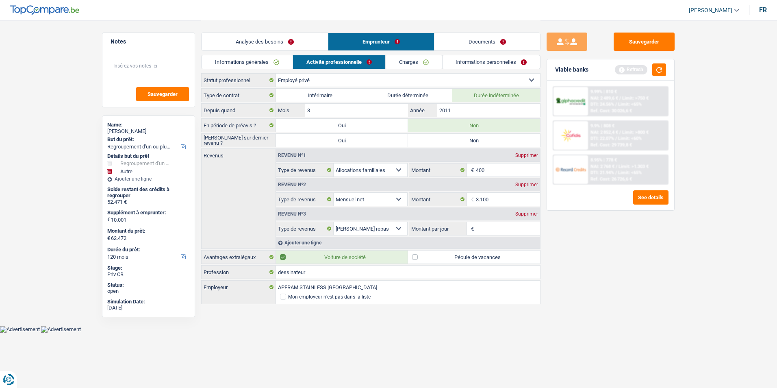
radio input "true"
click at [483, 226] on input "Montant par jour" at bounding box center [508, 228] width 65 height 13
click at [493, 165] on input "400" at bounding box center [508, 169] width 65 height 13
type input "4"
type input "380"
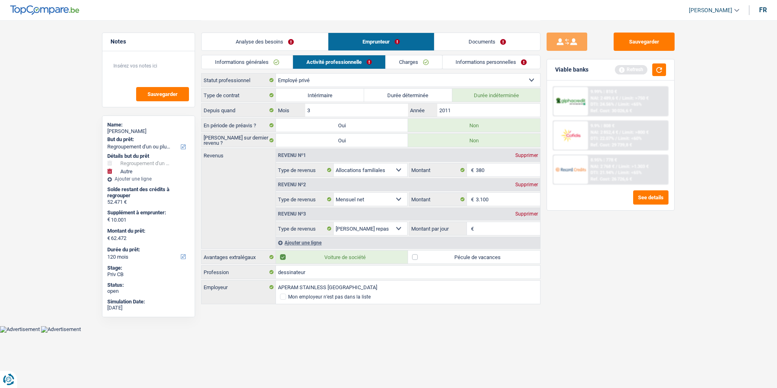
click at [486, 224] on input "Montant par jour" at bounding box center [508, 228] width 65 height 13
type input "8,0"
click at [327, 273] on input "dessinateur" at bounding box center [408, 271] width 264 height 13
type input "dessinateur industriel"
click at [401, 60] on link "Charges" at bounding box center [414, 61] width 56 height 13
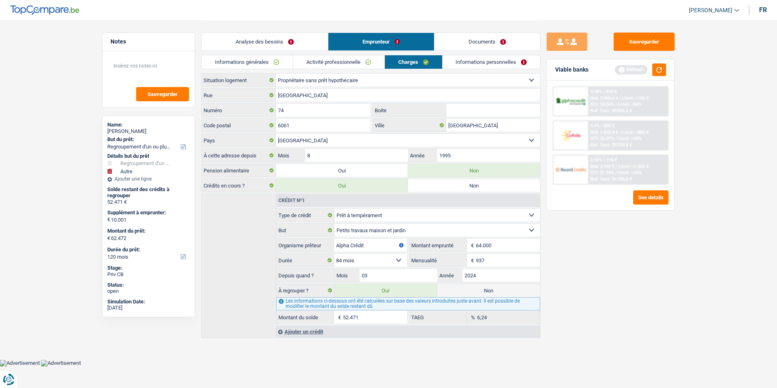
click at [481, 66] on link "Informations personnelles" at bounding box center [492, 61] width 98 height 13
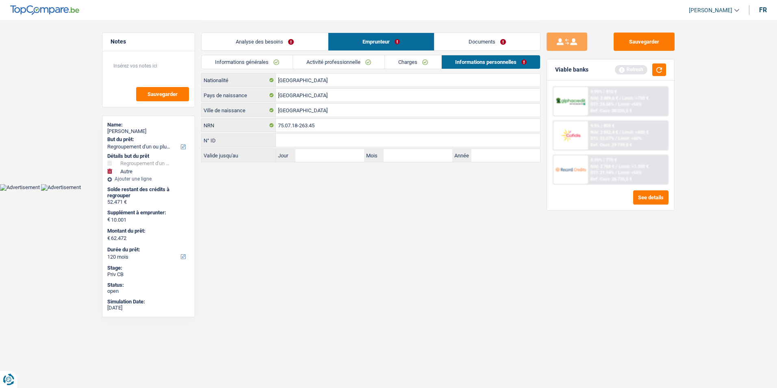
click at [260, 42] on link "Analyse des besoins" at bounding box center [265, 41] width 126 height 17
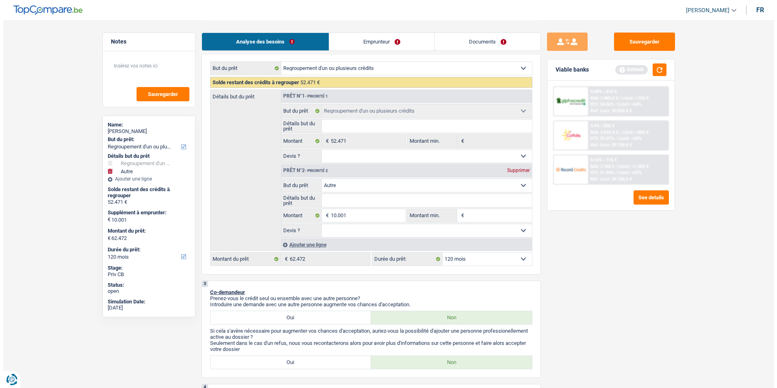
scroll to position [122, 0]
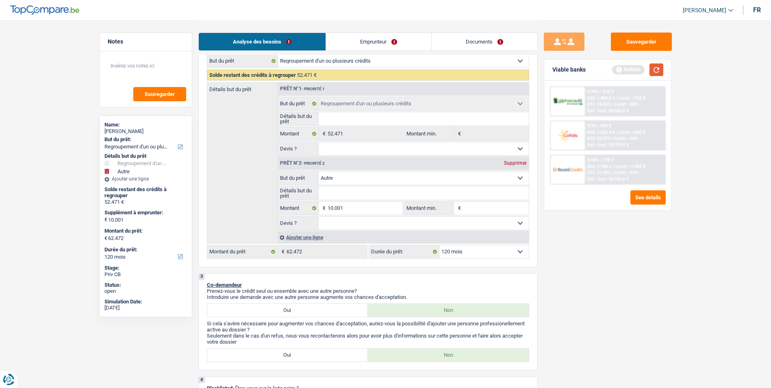
click at [656, 72] on button "button" at bounding box center [656, 69] width 14 height 13
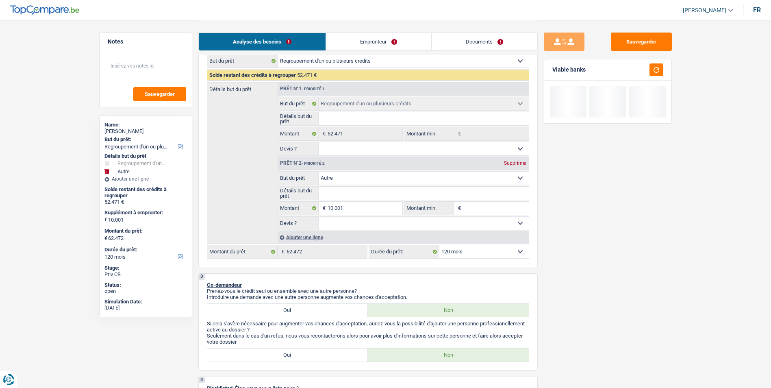
click at [452, 220] on select "Oui Non Non répondu Sélectionner une option" at bounding box center [424, 223] width 210 height 13
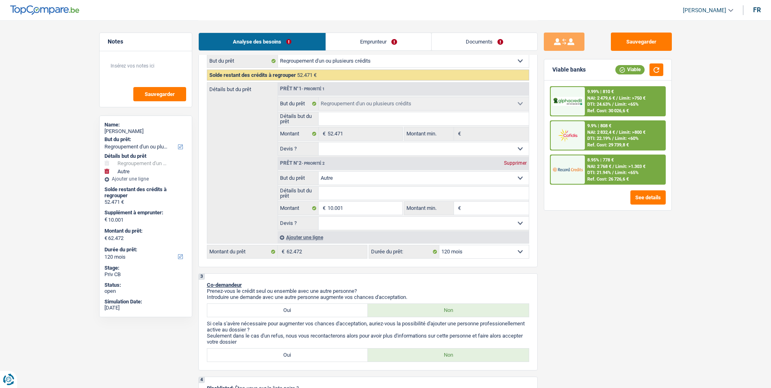
select select "false"
click at [319, 217] on select "Oui Non Non répondu Sélectionner une option" at bounding box center [424, 223] width 210 height 13
select select "false"
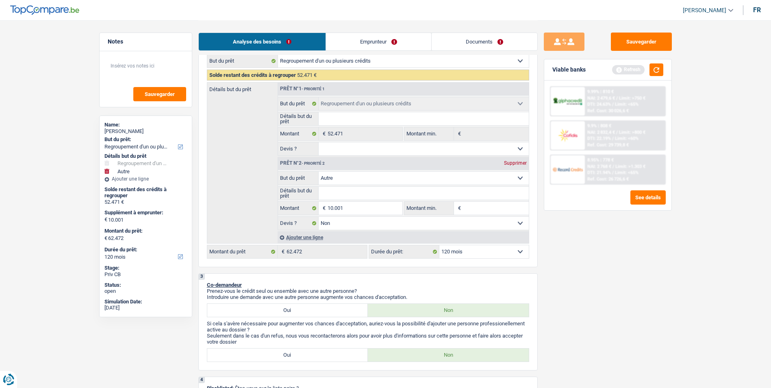
click at [388, 180] on select "Confort maison: meubles, textile, peinture, électroménager, outillage non-profe…" at bounding box center [424, 177] width 210 height 13
select select "household"
click at [319, 171] on select "Confort maison: meubles, textile, peinture, électroménager, outillage non-profe…" at bounding box center [424, 177] width 210 height 13
select select "household"
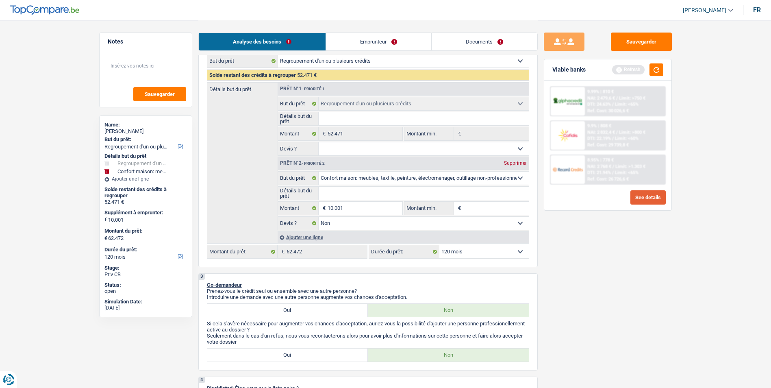
click at [632, 195] on button "See details" at bounding box center [647, 197] width 35 height 14
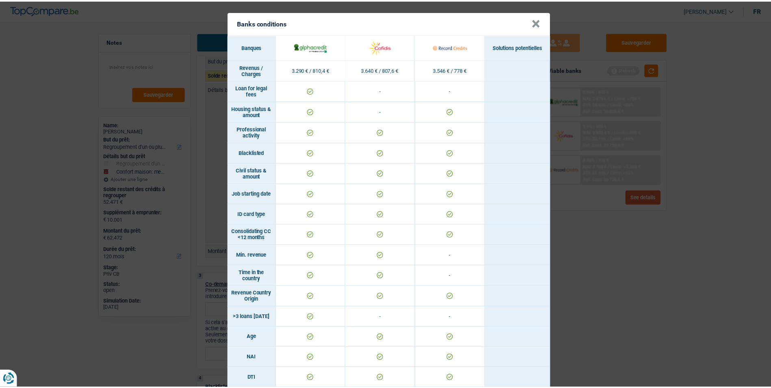
scroll to position [0, 0]
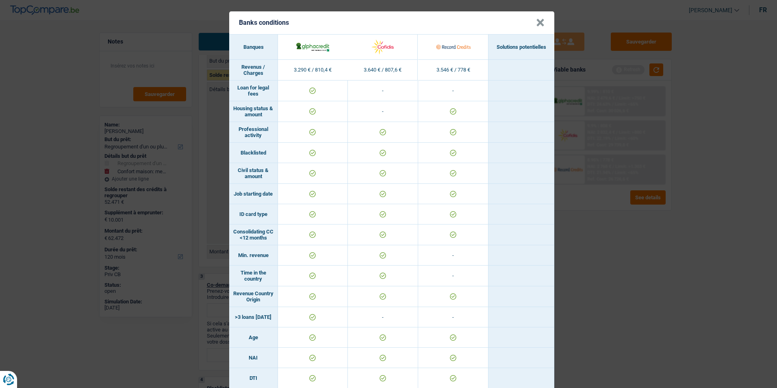
click at [538, 24] on button "×" at bounding box center [540, 23] width 9 height 8
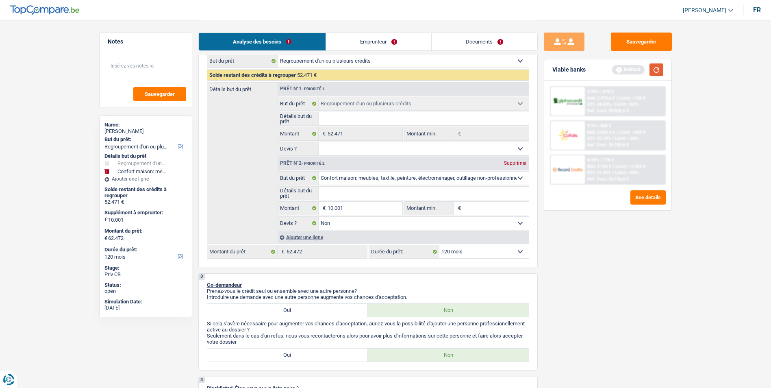
click at [653, 70] on button "button" at bounding box center [656, 69] width 14 height 13
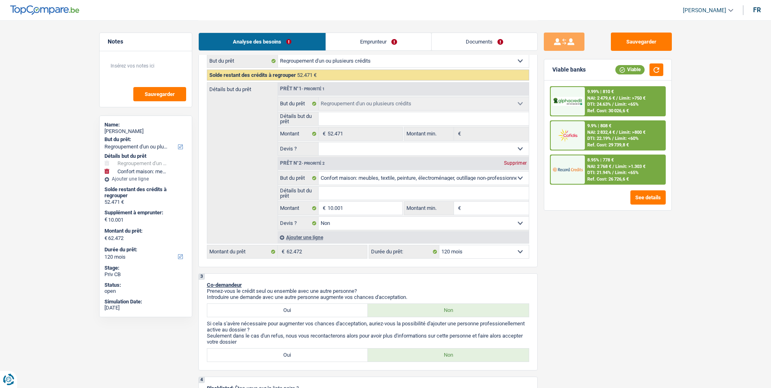
click at [611, 173] on span "DTI: 21.94%" at bounding box center [599, 172] width 24 height 5
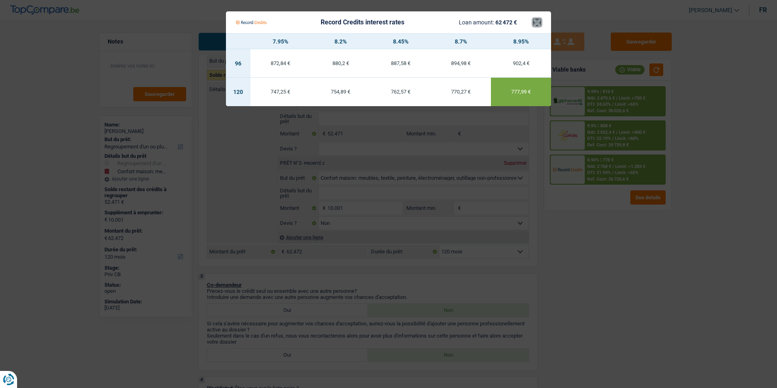
click at [535, 20] on button "×" at bounding box center [537, 22] width 9 height 8
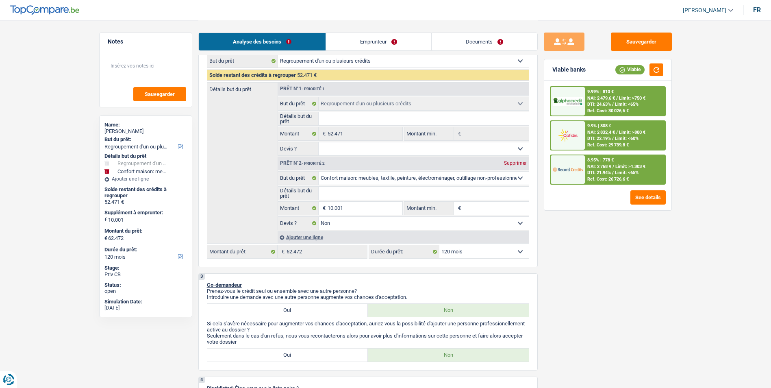
click at [600, 96] on span "NAI: 2 479,6 €" at bounding box center [601, 97] width 28 height 5
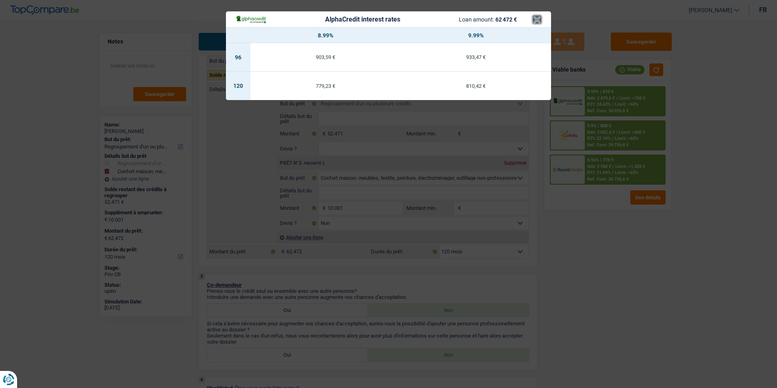
click at [538, 19] on button "×" at bounding box center [537, 19] width 9 height 8
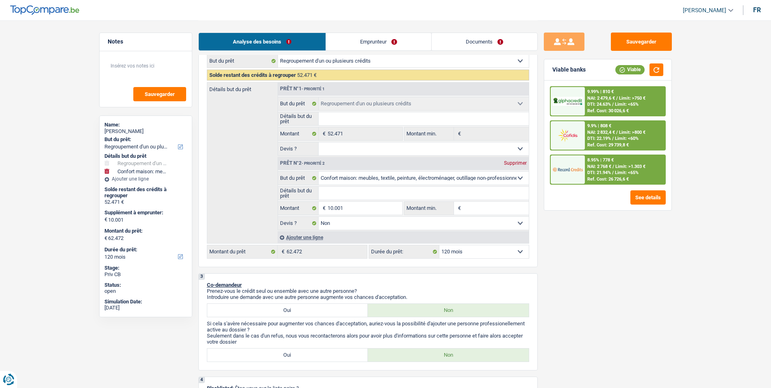
click at [605, 169] on div "8.95% | 778 € NAI: 2 768 € / Limit: >1.303 € DTI: 21.94% / Limit: <65% Ref. Cos…" at bounding box center [625, 169] width 80 height 28
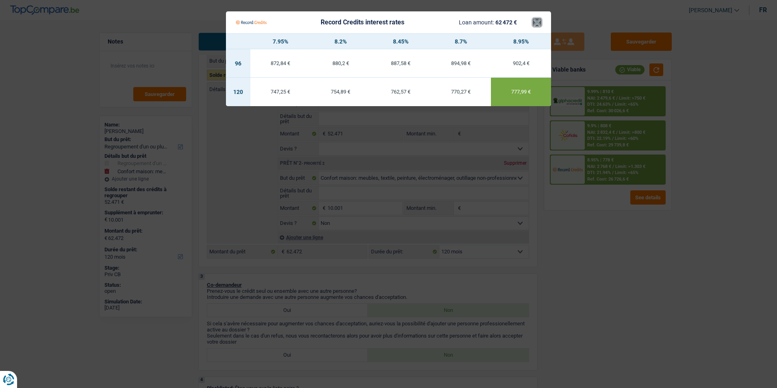
click at [534, 22] on button "×" at bounding box center [537, 22] width 9 height 8
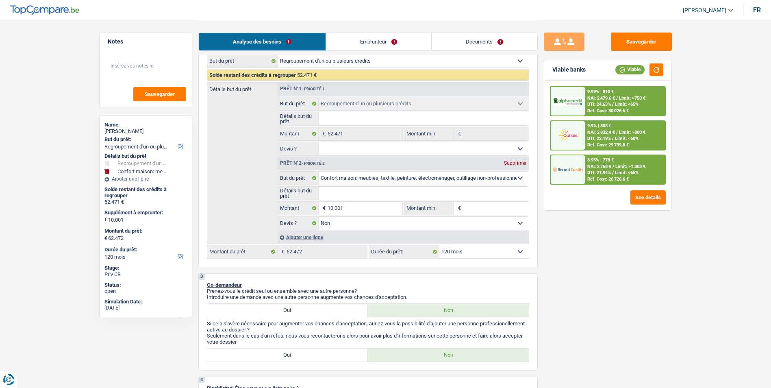
click at [610, 101] on div "9.99% | 810 € NAI: 2 479,6 € / Limit: >750 € DTI: 24.63% / Limit: <65% Ref. Cos…" at bounding box center [625, 101] width 80 height 28
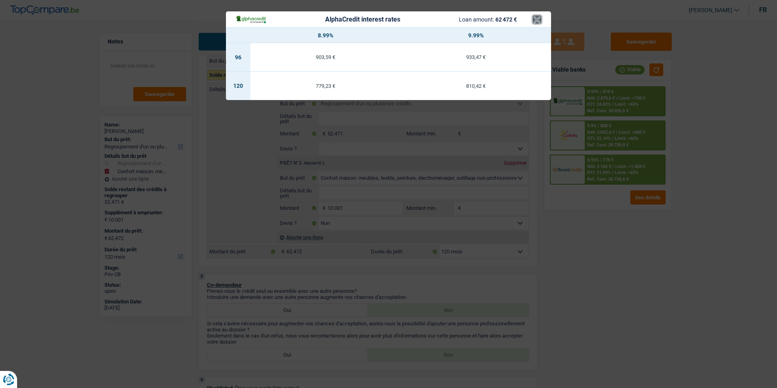
click at [538, 22] on button "×" at bounding box center [537, 19] width 9 height 8
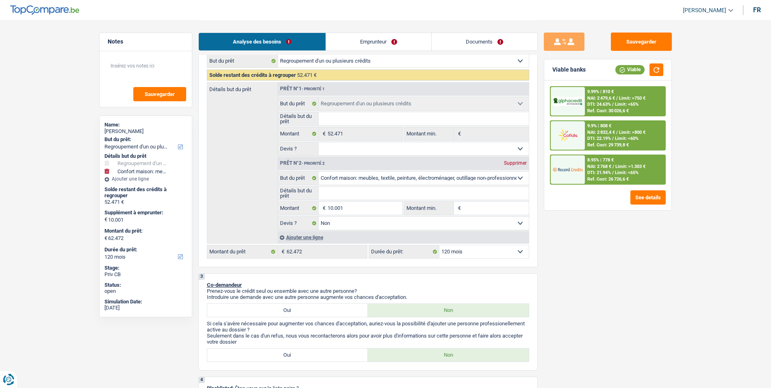
click at [595, 158] on div "8.95% | 778 €" at bounding box center [600, 159] width 26 height 5
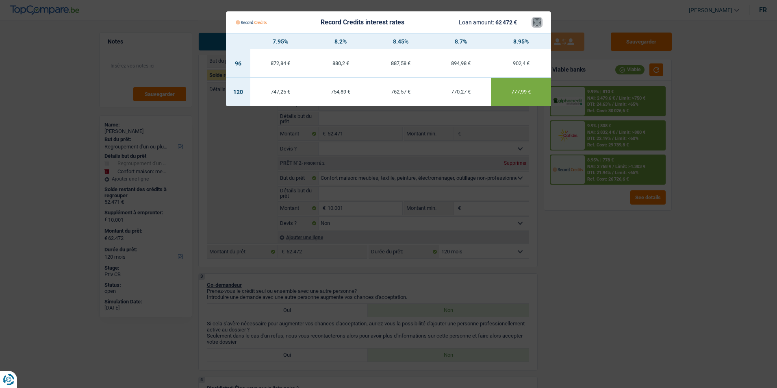
click at [538, 20] on button "×" at bounding box center [537, 22] width 9 height 8
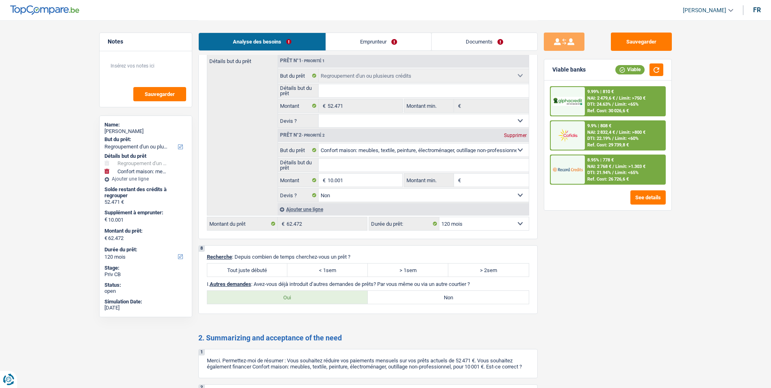
scroll to position [1219, 0]
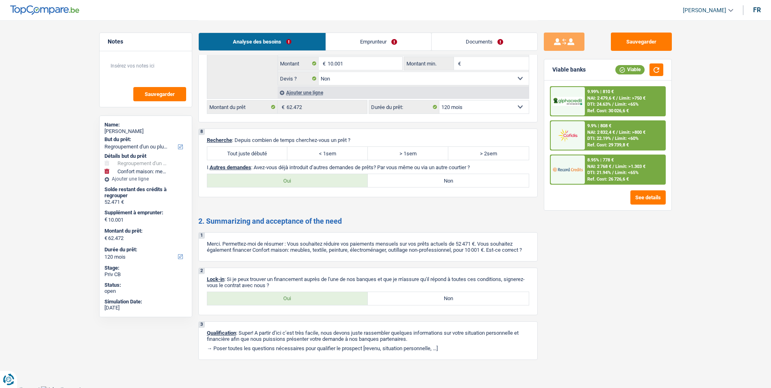
click at [319, 156] on label "< 1sem" at bounding box center [327, 153] width 80 height 13
click at [319, 156] on input "< 1sem" at bounding box center [327, 153] width 80 height 13
radio input "true"
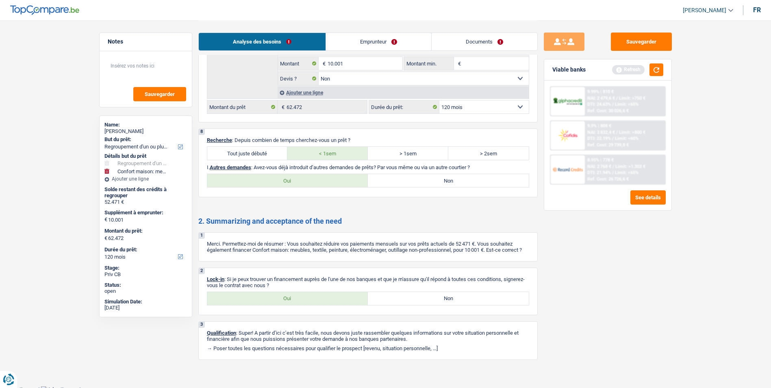
click at [399, 152] on label "> 1sem" at bounding box center [408, 153] width 80 height 13
click at [399, 152] on input "> 1sem" at bounding box center [408, 153] width 80 height 13
radio input "true"
click at [416, 183] on label "Non" at bounding box center [448, 180] width 161 height 13
click at [416, 183] on input "Non" at bounding box center [448, 180] width 161 height 13
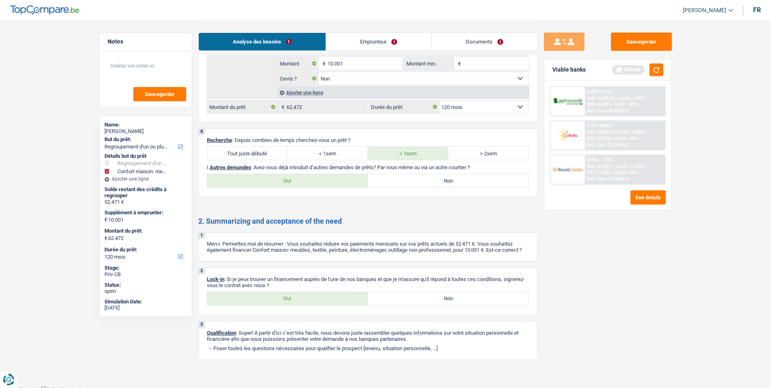
radio input "true"
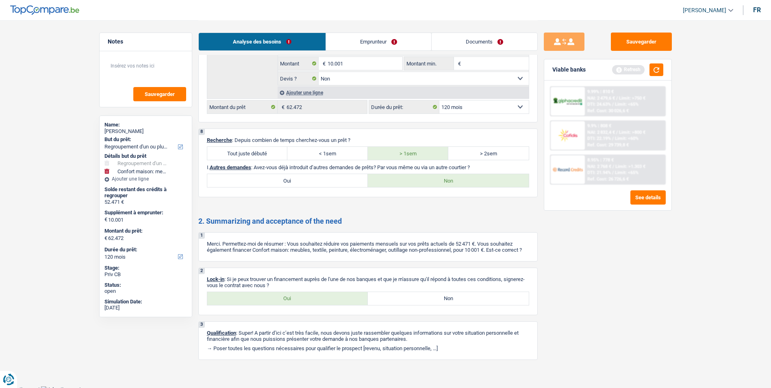
click at [290, 297] on label "Oui" at bounding box center [287, 298] width 161 height 13
click at [290, 297] on input "Oui" at bounding box center [287, 298] width 161 height 13
radio input "true"
click at [622, 37] on button "Sauvegarder" at bounding box center [641, 42] width 61 height 18
click at [644, 34] on button "Sauvegarder" at bounding box center [641, 42] width 61 height 18
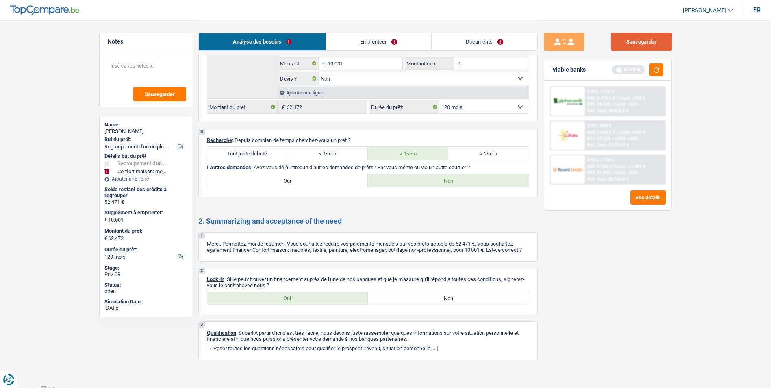
click at [636, 43] on button "Sauvegarder" at bounding box center [641, 42] width 61 height 18
